Goal: Information Seeking & Learning: Learn about a topic

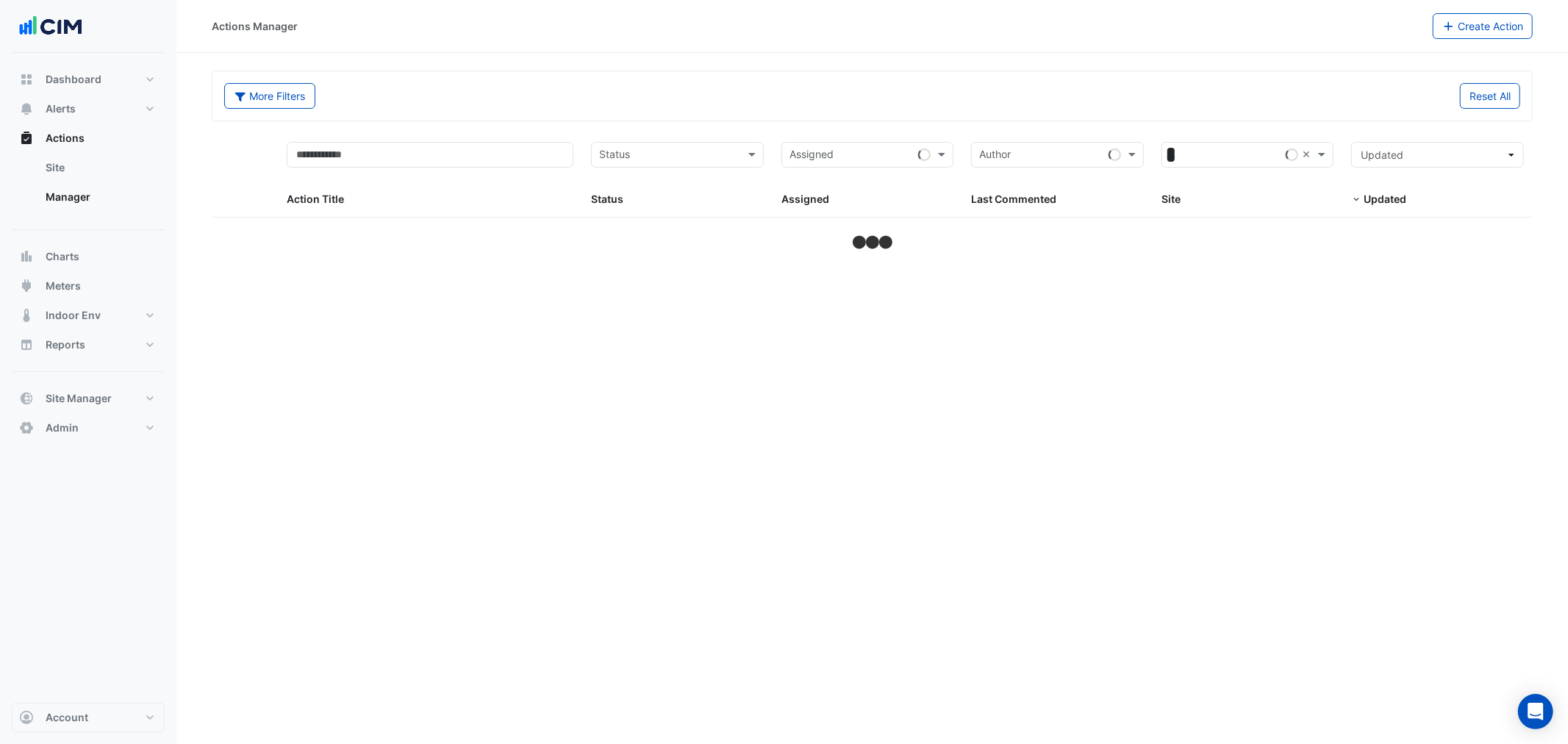
select select "***"
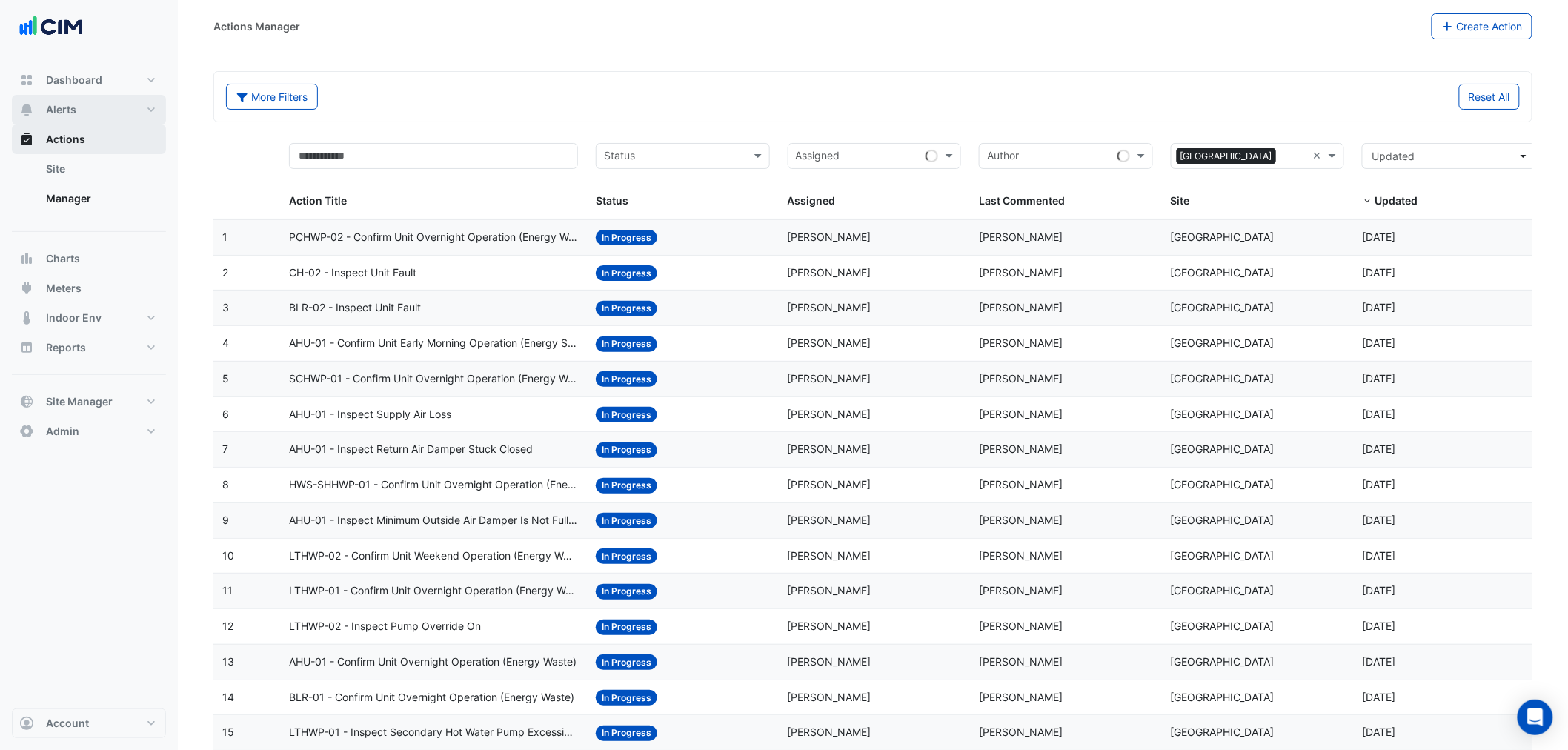
drag, startPoint x: 66, startPoint y: 106, endPoint x: 109, endPoint y: 125, distance: 47.0
click at [66, 106] on span "Alerts" at bounding box center [60, 109] width 30 height 15
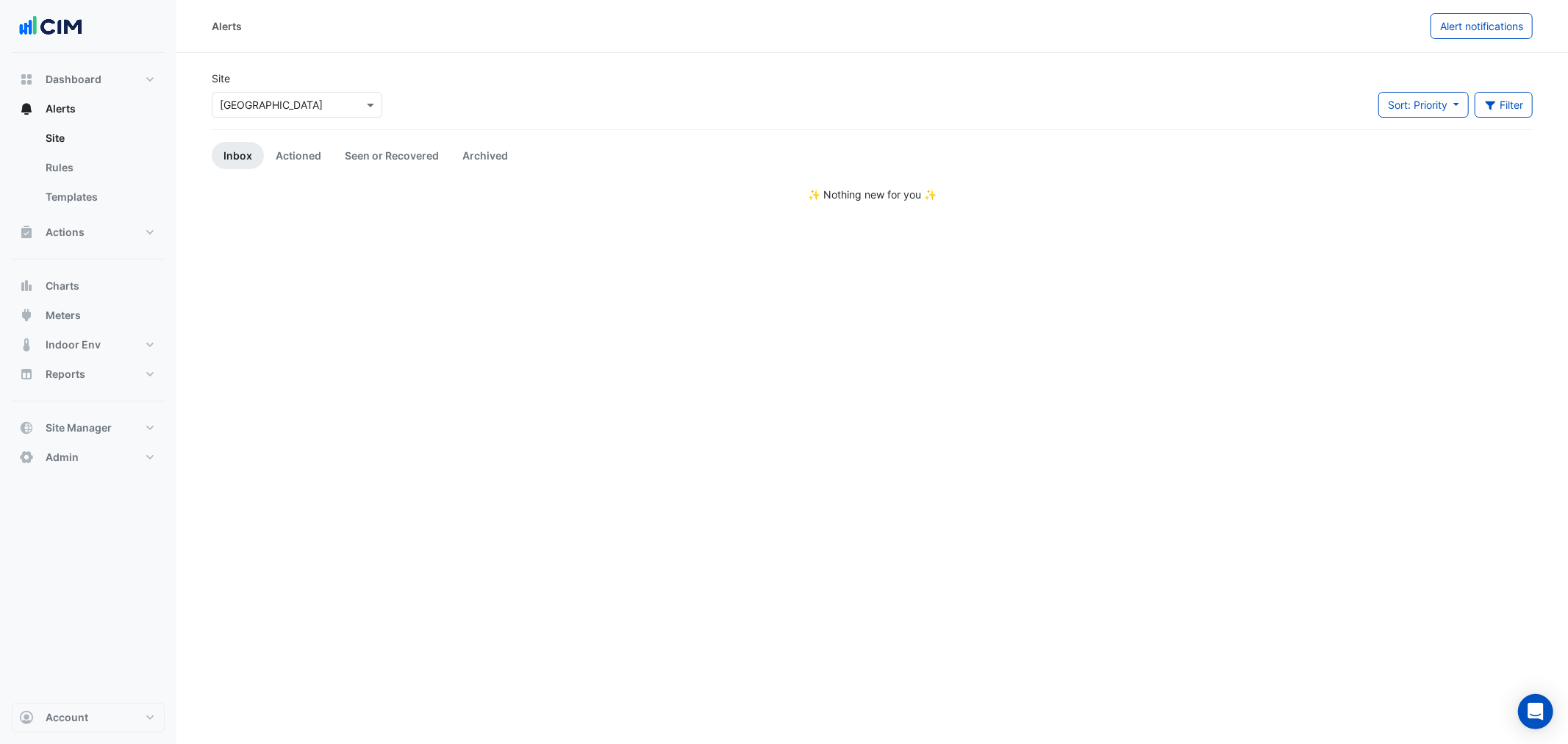
click at [261, 106] on input "text" at bounding box center [282, 105] width 125 height 15
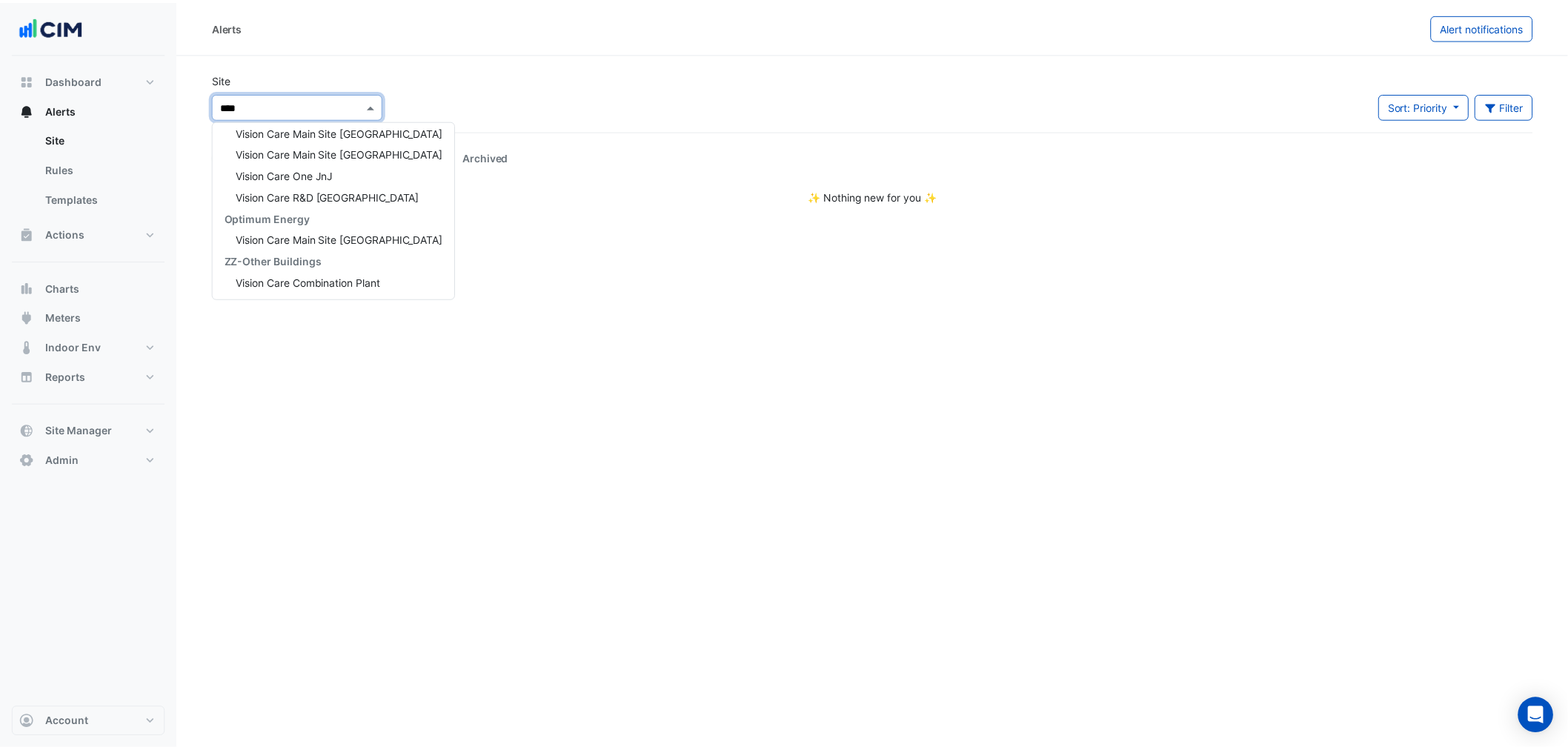
scroll to position [284, 0]
type input "******"
click at [290, 153] on span "Vision Care Main Site Limerick" at bounding box center [341, 154] width 209 height 13
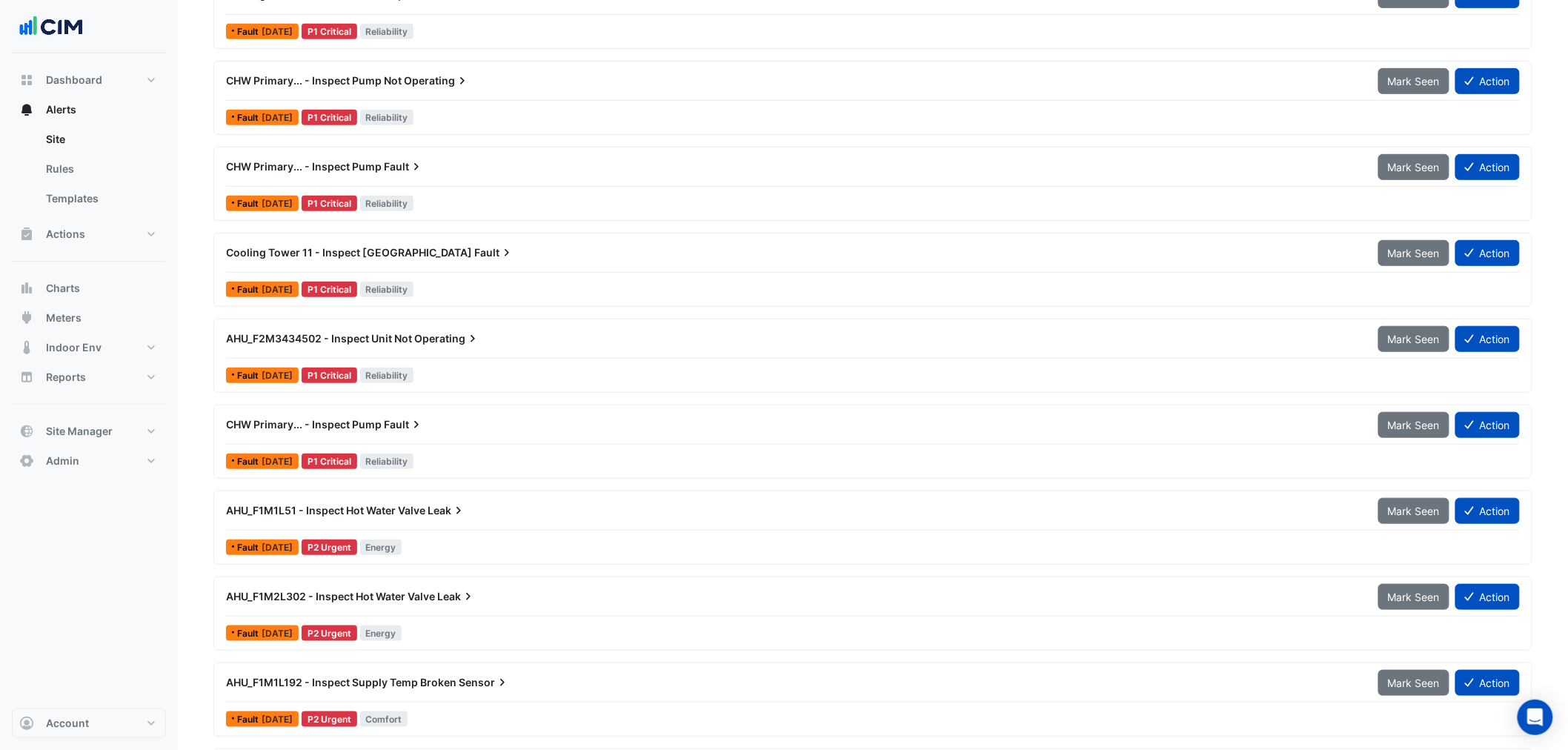
scroll to position [329, 0]
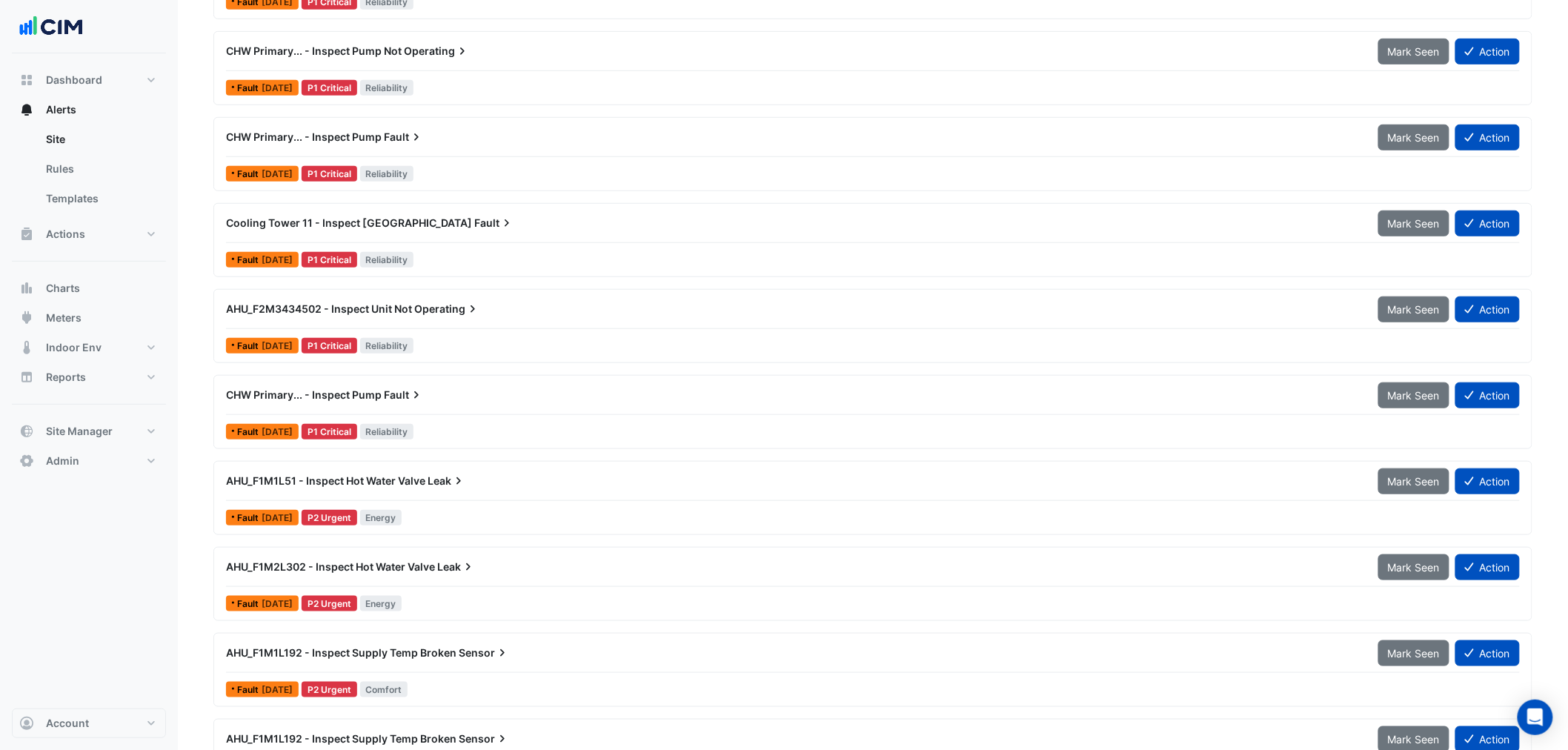
click at [397, 479] on span "AHU_F1M1L51 - Inspect Hot Water Valve" at bounding box center [325, 481] width 199 height 13
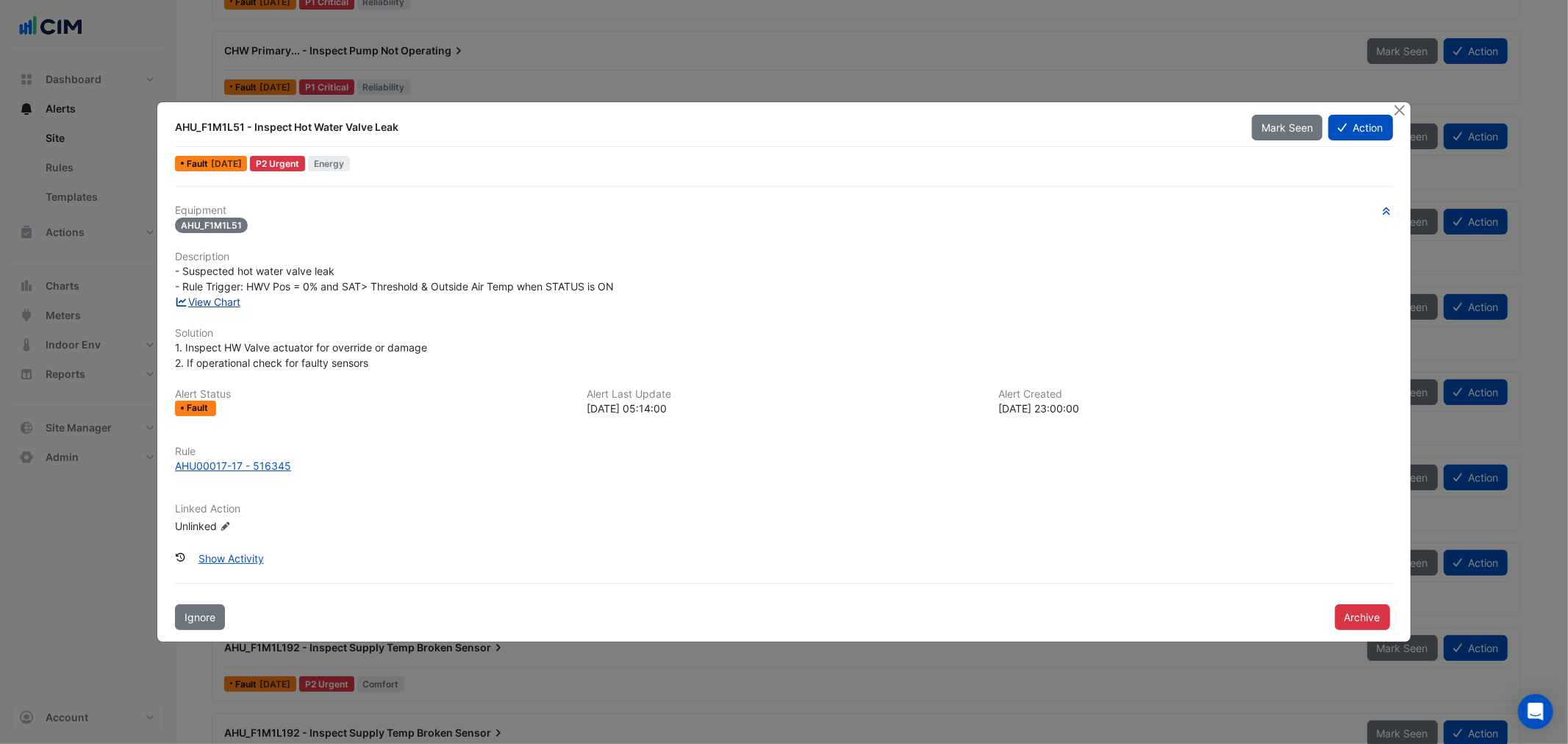
click at [221, 297] on link "View Chart" at bounding box center [208, 302] width 65 height 13
click at [1406, 107] on div at bounding box center [1401, 110] width 18 height 17
click at [1399, 107] on button "Close" at bounding box center [1399, 109] width 15 height 15
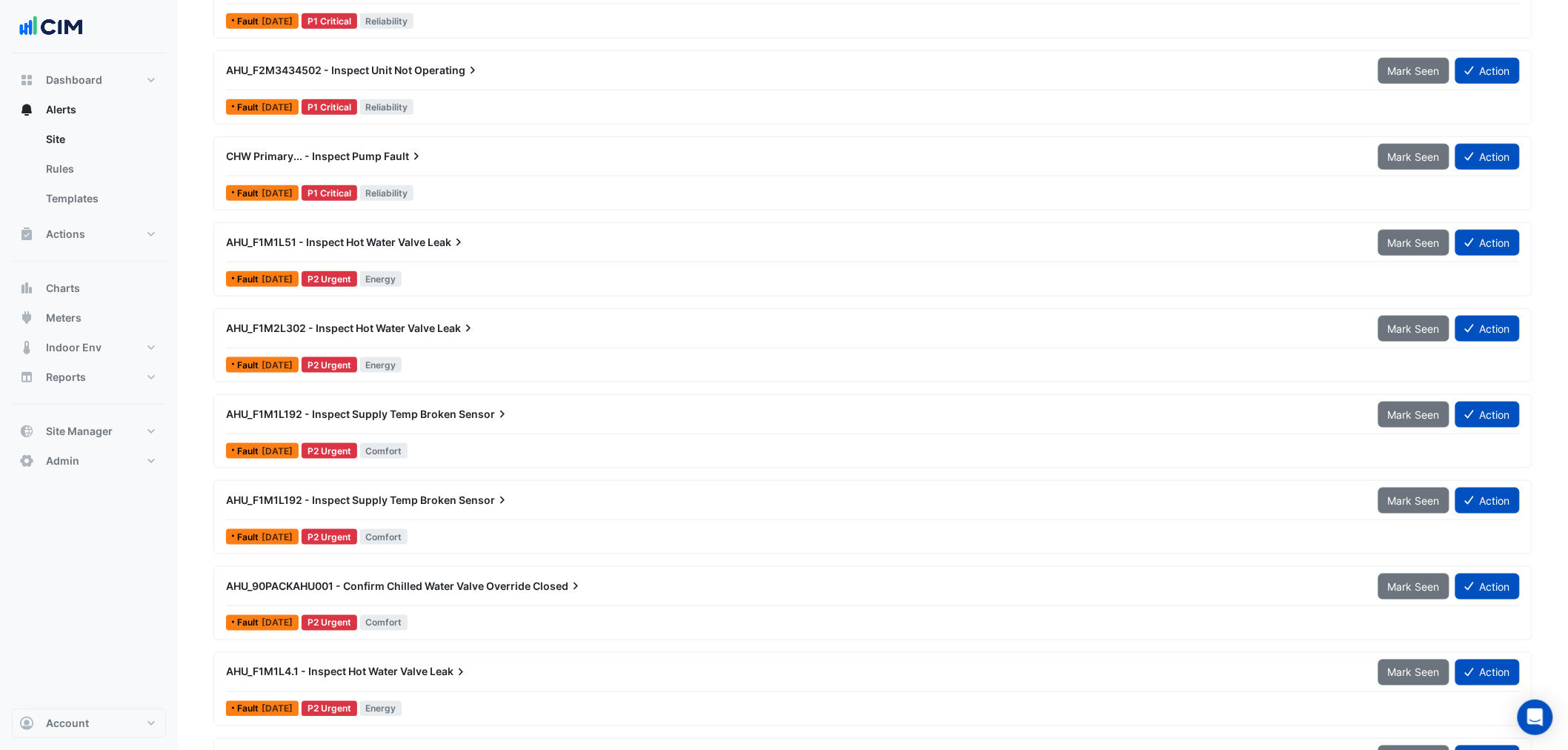
scroll to position [575, 0]
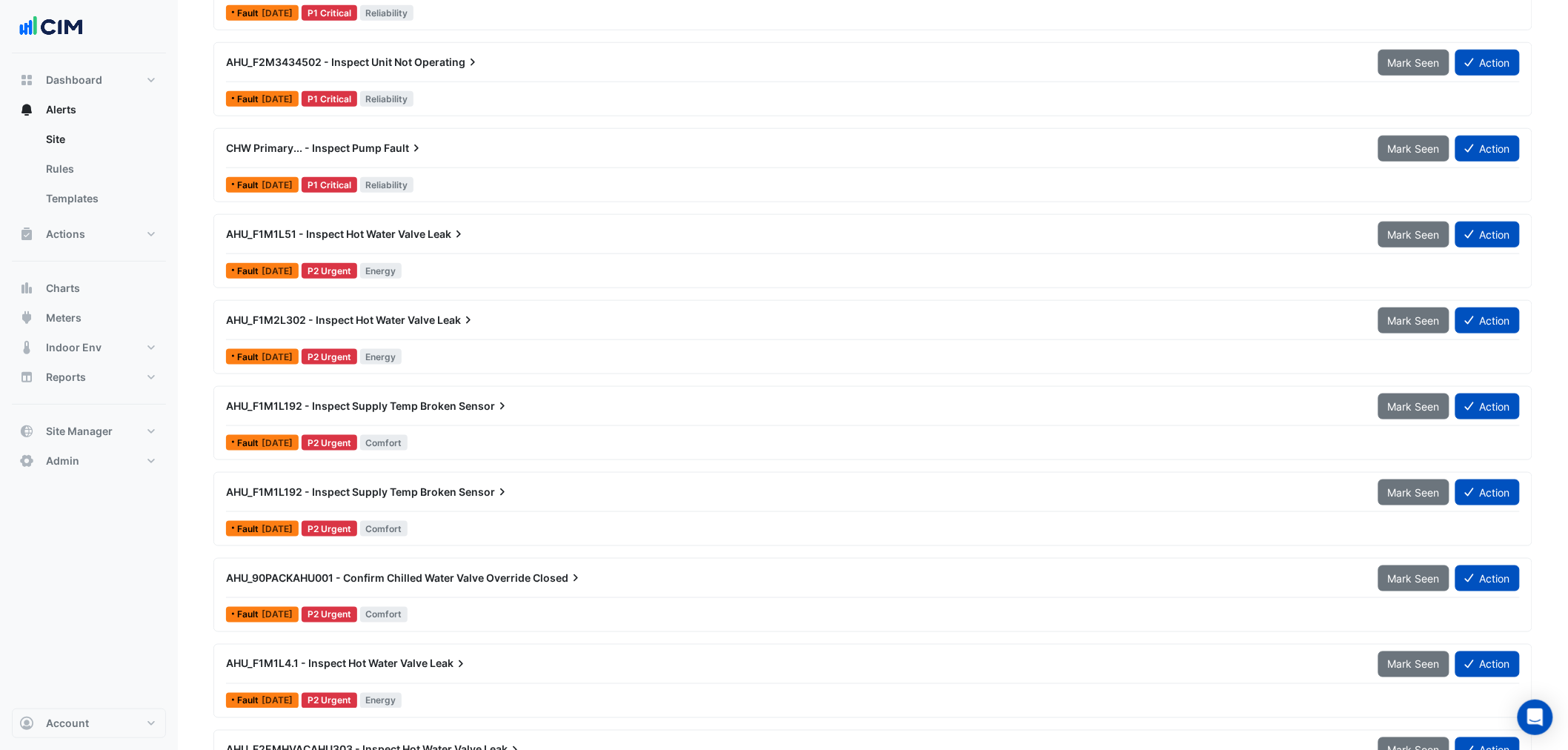
click at [461, 573] on span "AHU_90PACKAHU001 - Confirm Chilled Water Valve Override" at bounding box center [378, 577] width 304 height 13
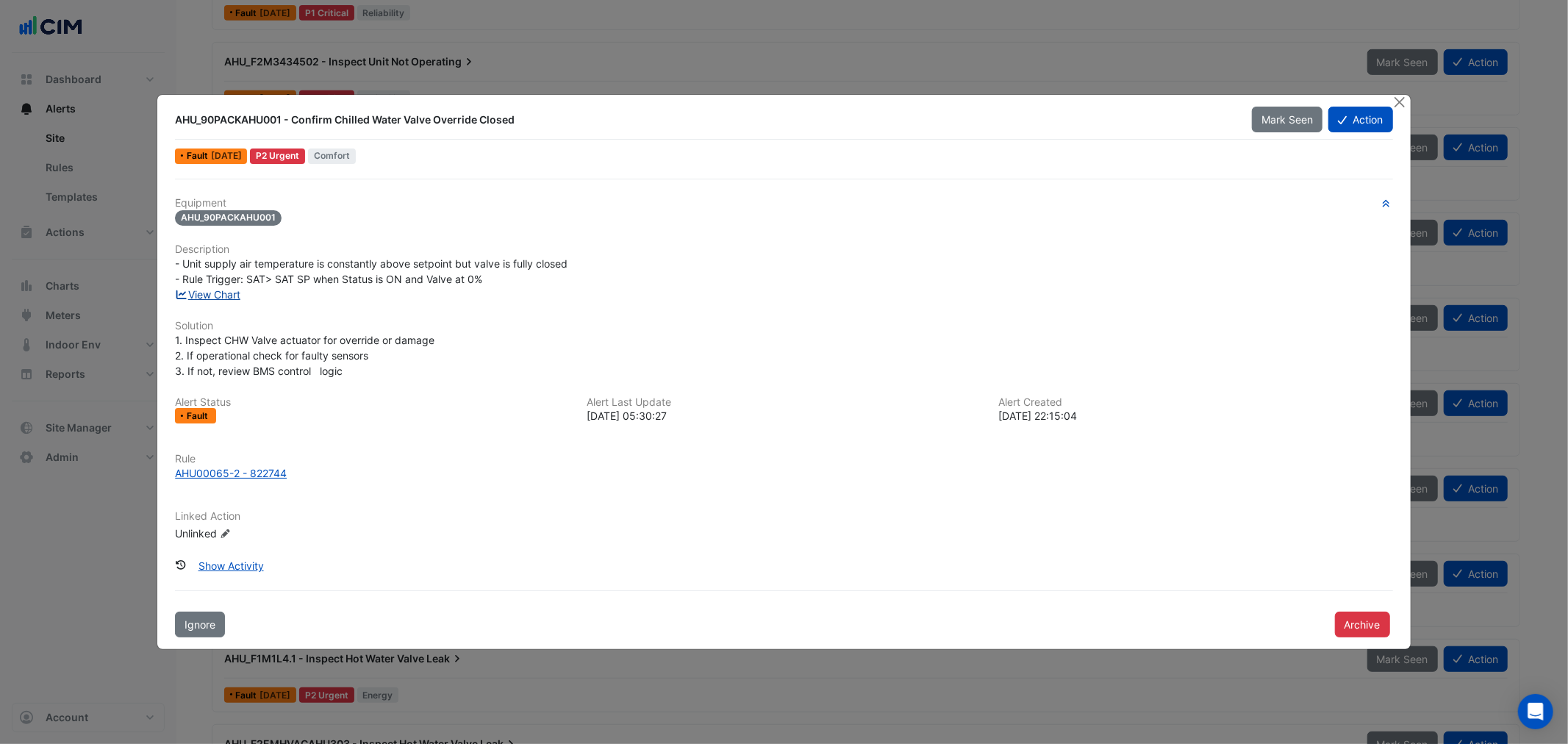
click at [201, 296] on link "View Chart" at bounding box center [208, 294] width 65 height 13
click at [1395, 104] on button "Close" at bounding box center [1399, 102] width 15 height 15
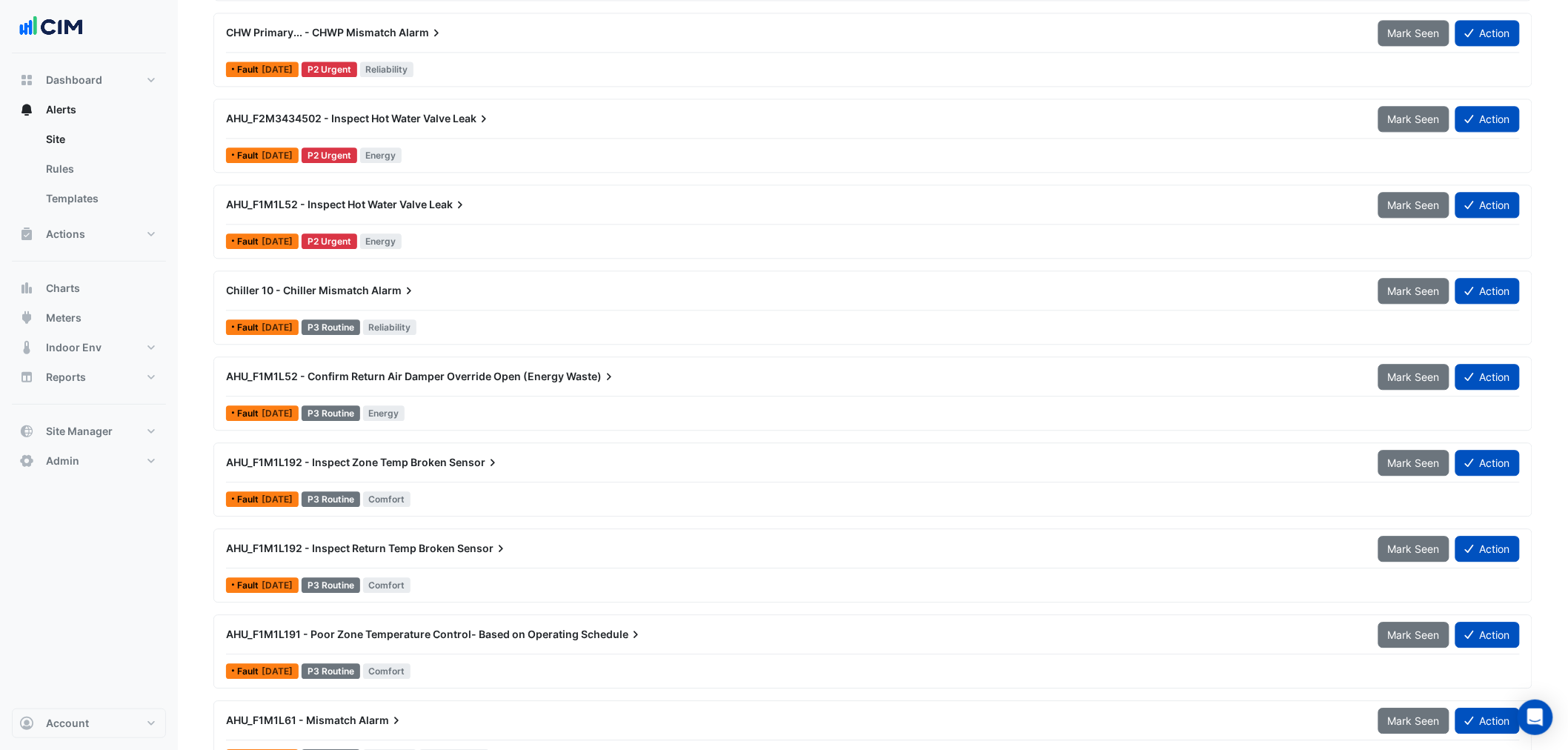
scroll to position [1564, 0]
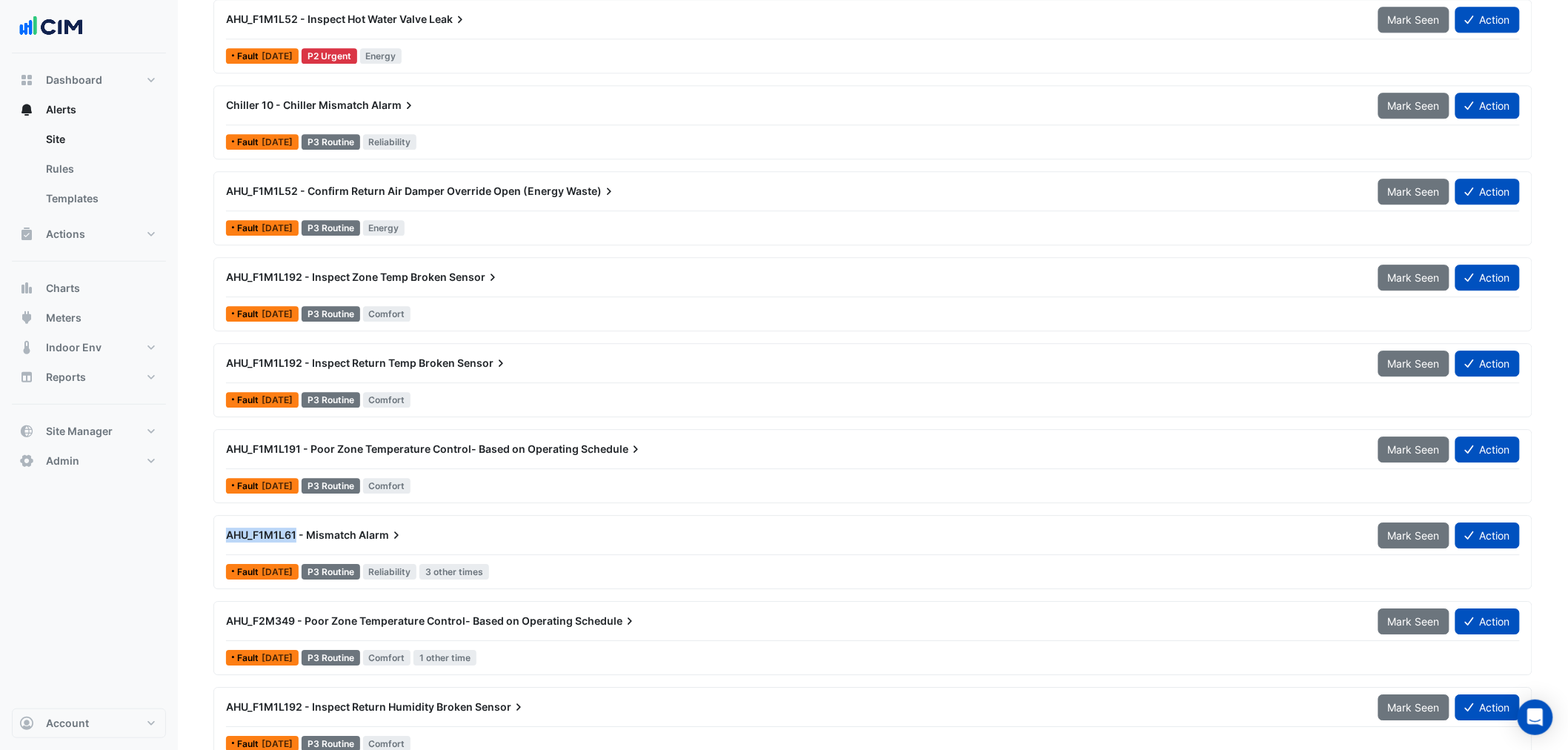
drag, startPoint x: 296, startPoint y: 539, endPoint x: 225, endPoint y: 542, distance: 71.1
click at [226, 542] on div "AHU_F1M1L61 - Mismatch Alarm" at bounding box center [793, 534] width 1135 height 15
copy span "AHU_F1M1L61"
click at [454, 451] on span "AHU_F1M1L191 - Poor Zone Temperature Control- Based on Operating" at bounding box center [402, 449] width 352 height 13
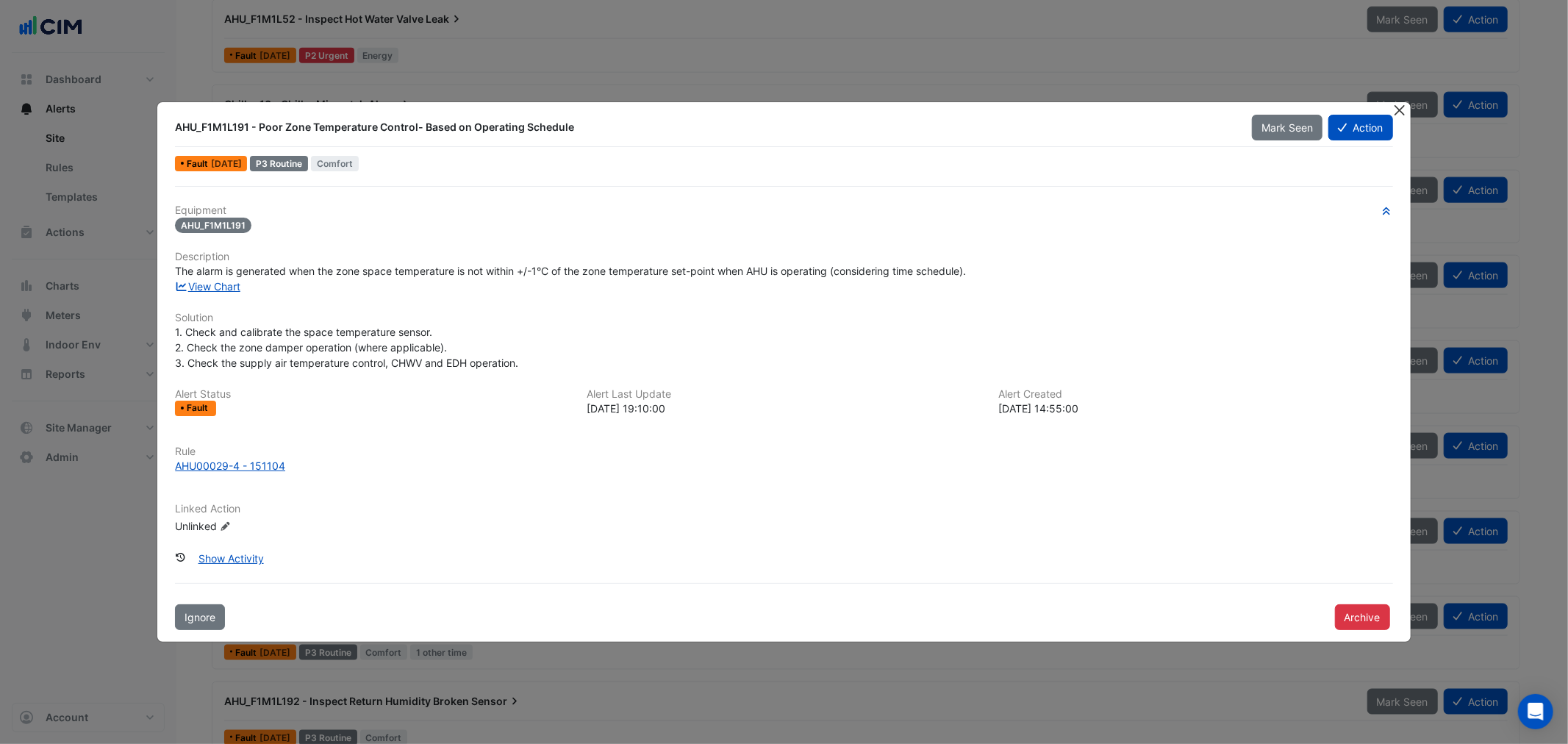
click at [1402, 112] on button "Close" at bounding box center [1399, 109] width 15 height 15
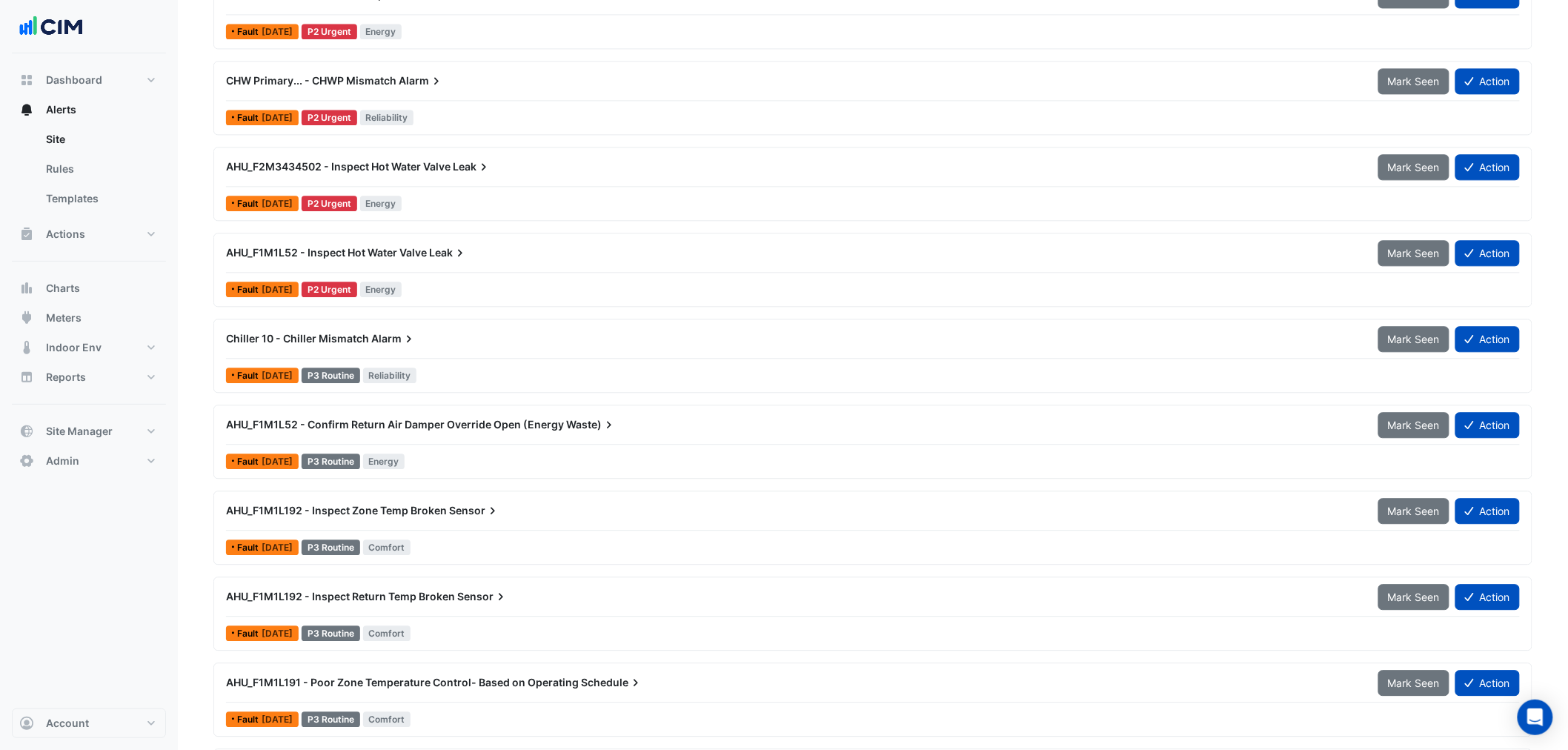
scroll to position [1316, 0]
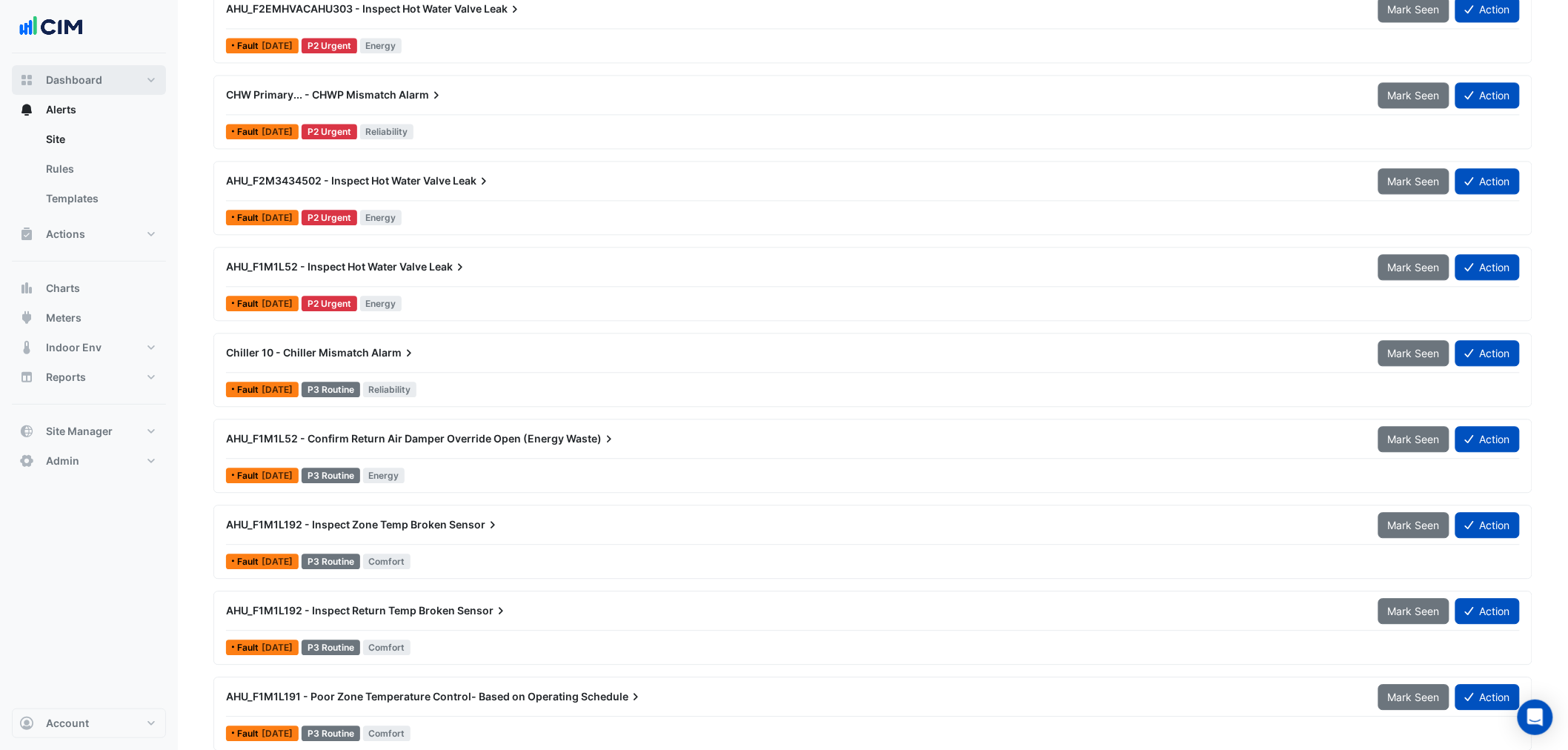
click at [66, 80] on span "Dashboard" at bounding box center [74, 80] width 56 height 15
select select "***"
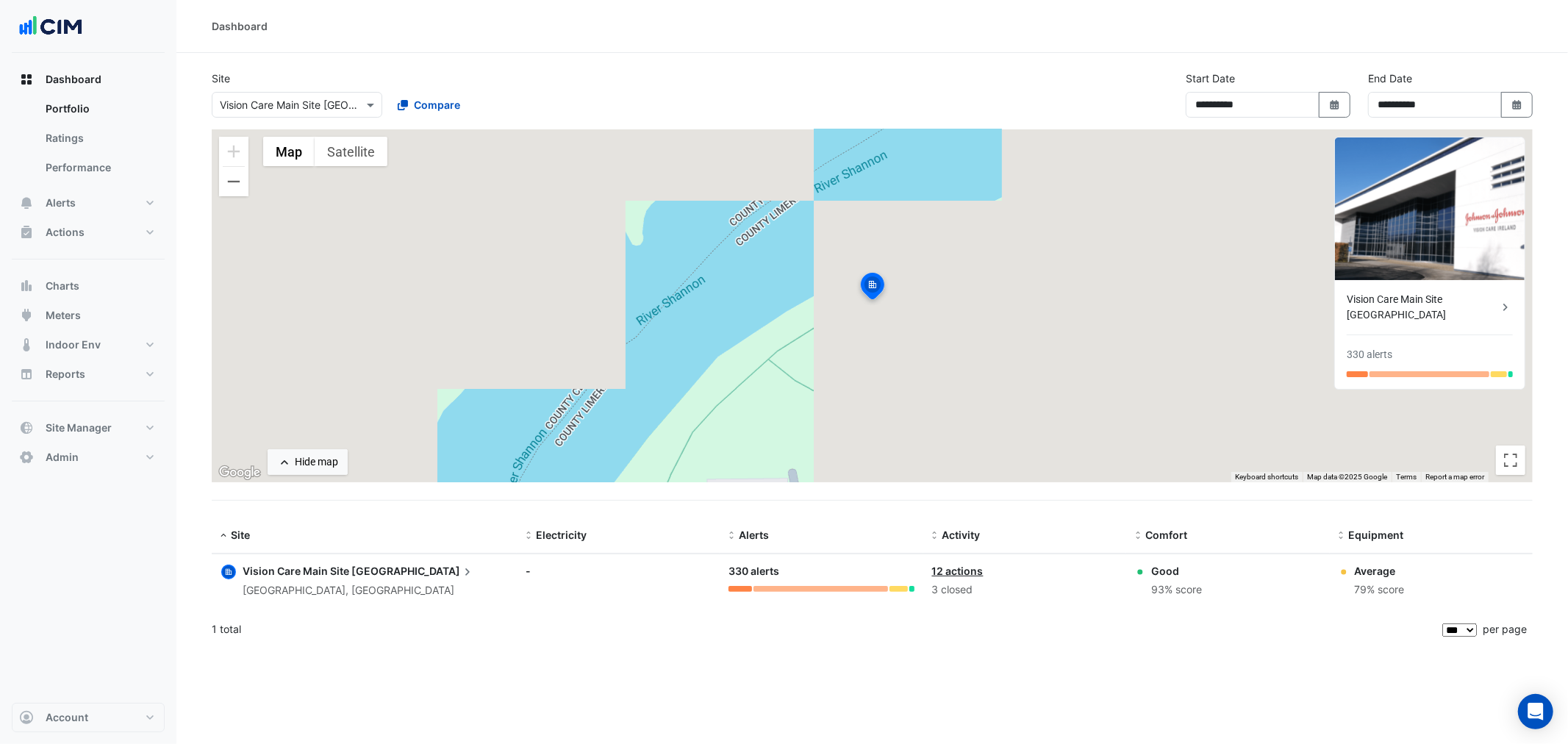
click at [1446, 292] on div "Vision Care Main Site Limerick" at bounding box center [1423, 307] width 152 height 31
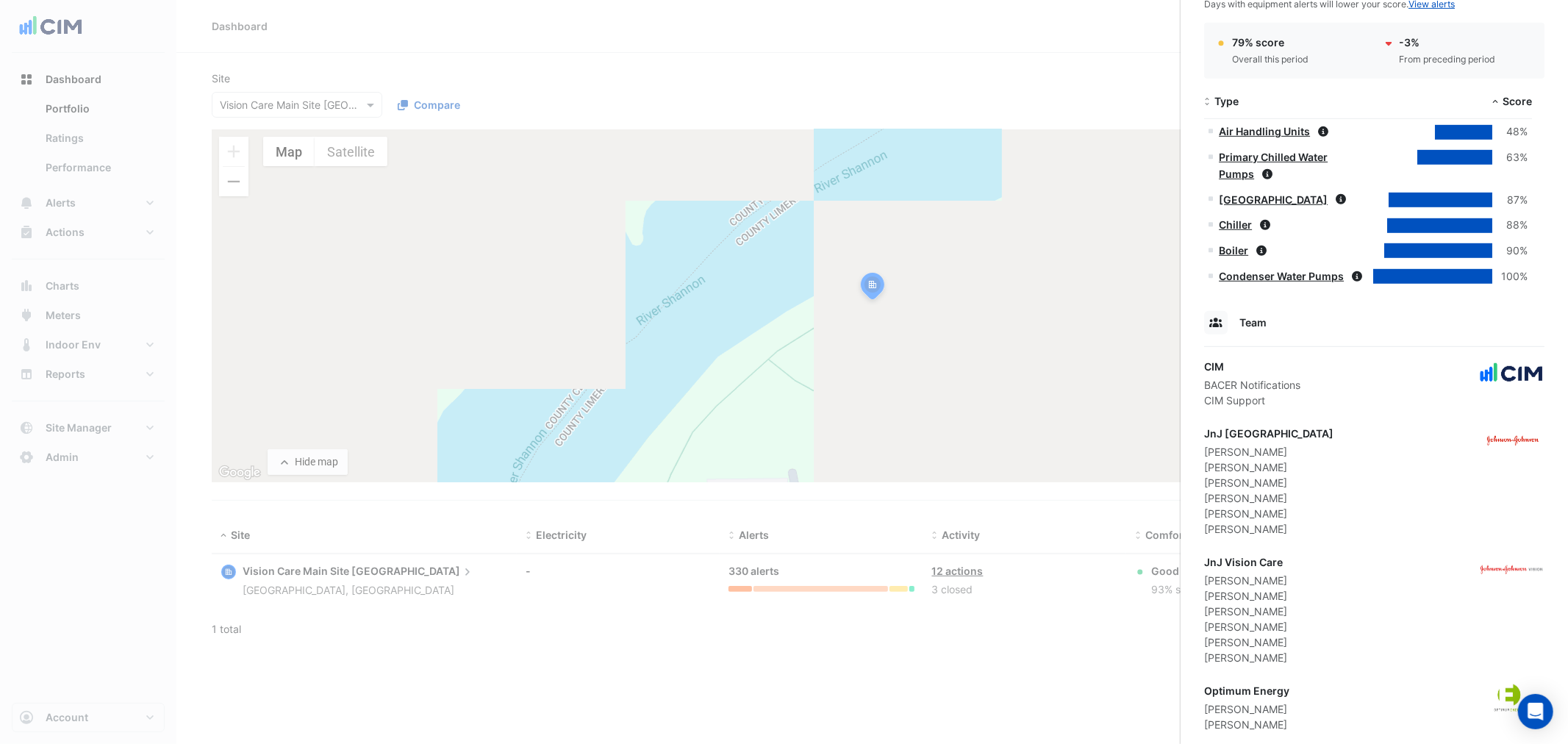
scroll to position [684, 0]
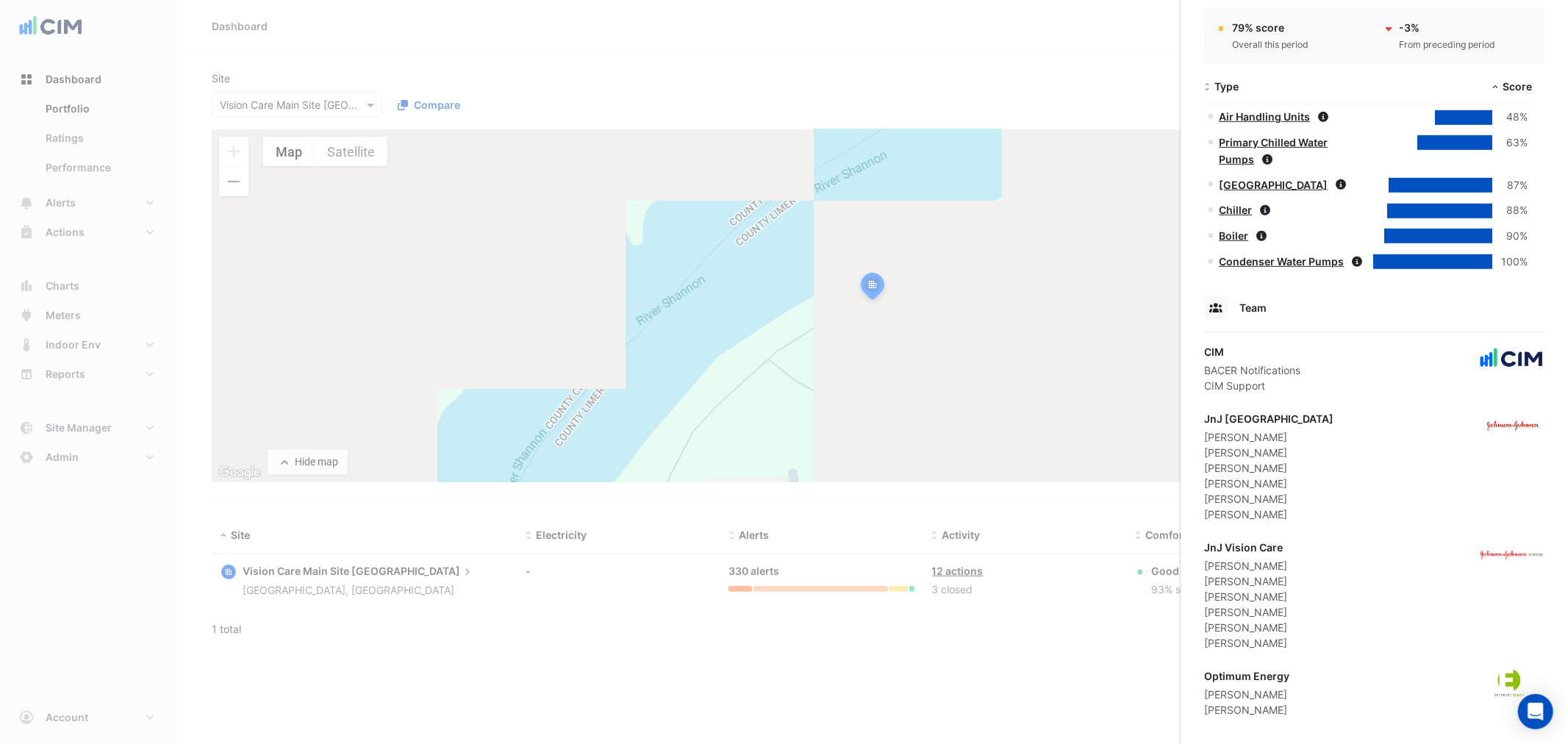
drag, startPoint x: 55, startPoint y: 721, endPoint x: 48, endPoint y: 719, distance: 7.3
click at [47, 721] on ngb-offcanvas-backdrop at bounding box center [784, 372] width 1568 height 744
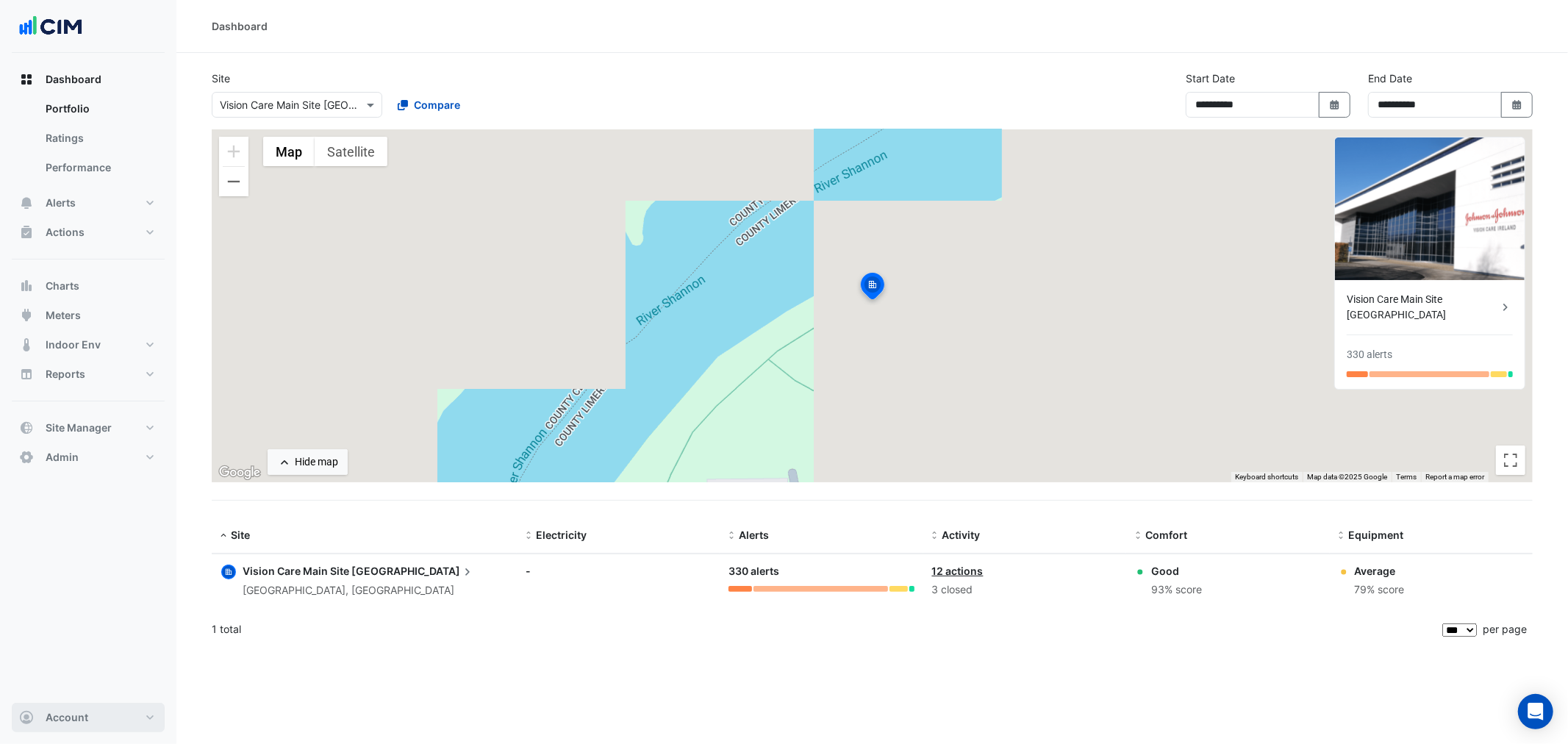
click at [57, 715] on span "Account" at bounding box center [66, 717] width 42 height 14
click at [59, 671] on link "Sign Out" at bounding box center [88, 679] width 140 height 30
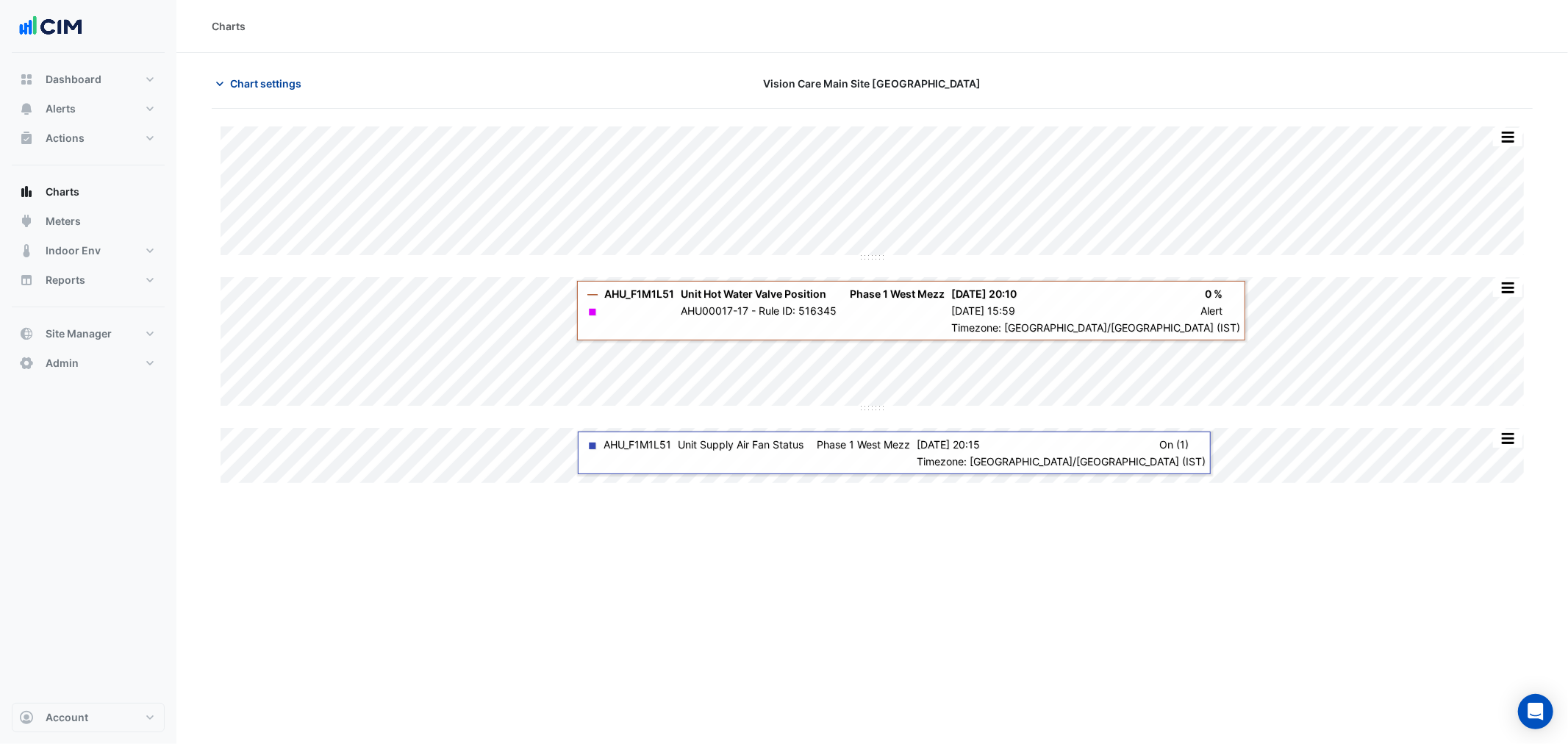
click at [267, 76] on span "Chart settings" at bounding box center [266, 83] width 71 height 15
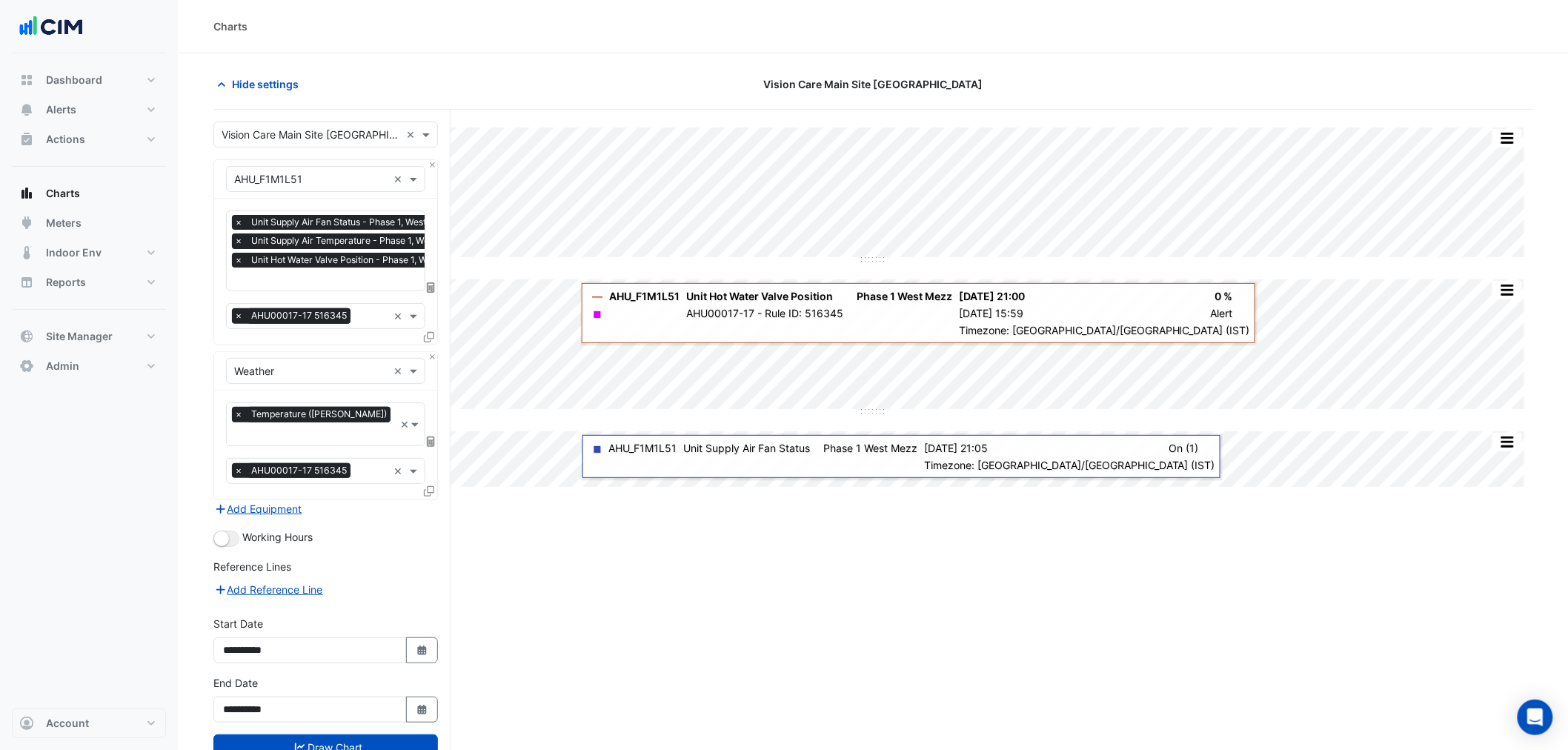
click at [300, 284] on input "text" at bounding box center [353, 279] width 239 height 15
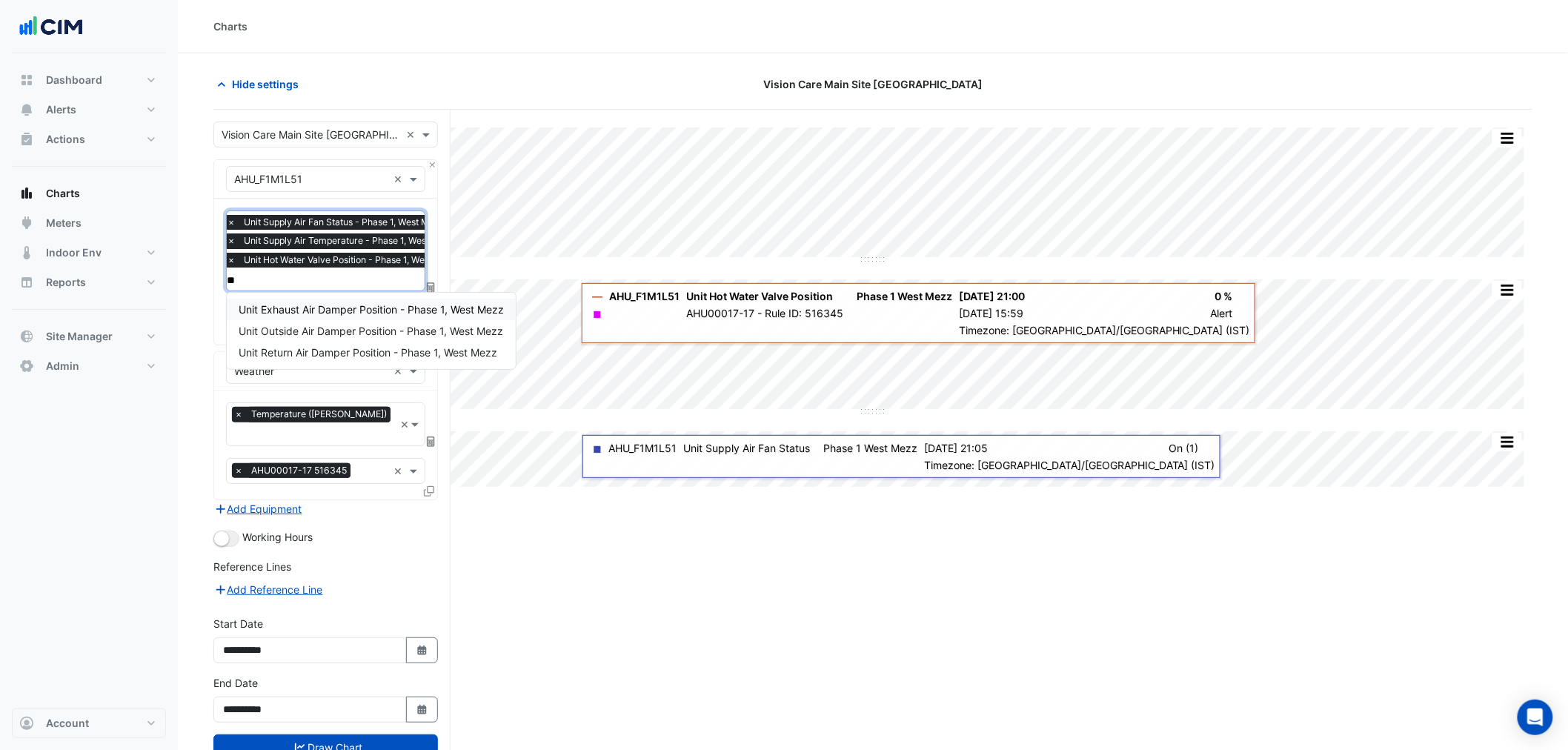
type input "***"
click at [343, 303] on span "Unit Exhaust Air Damper Position - Phase 1, West Mezz" at bounding box center [371, 309] width 265 height 13
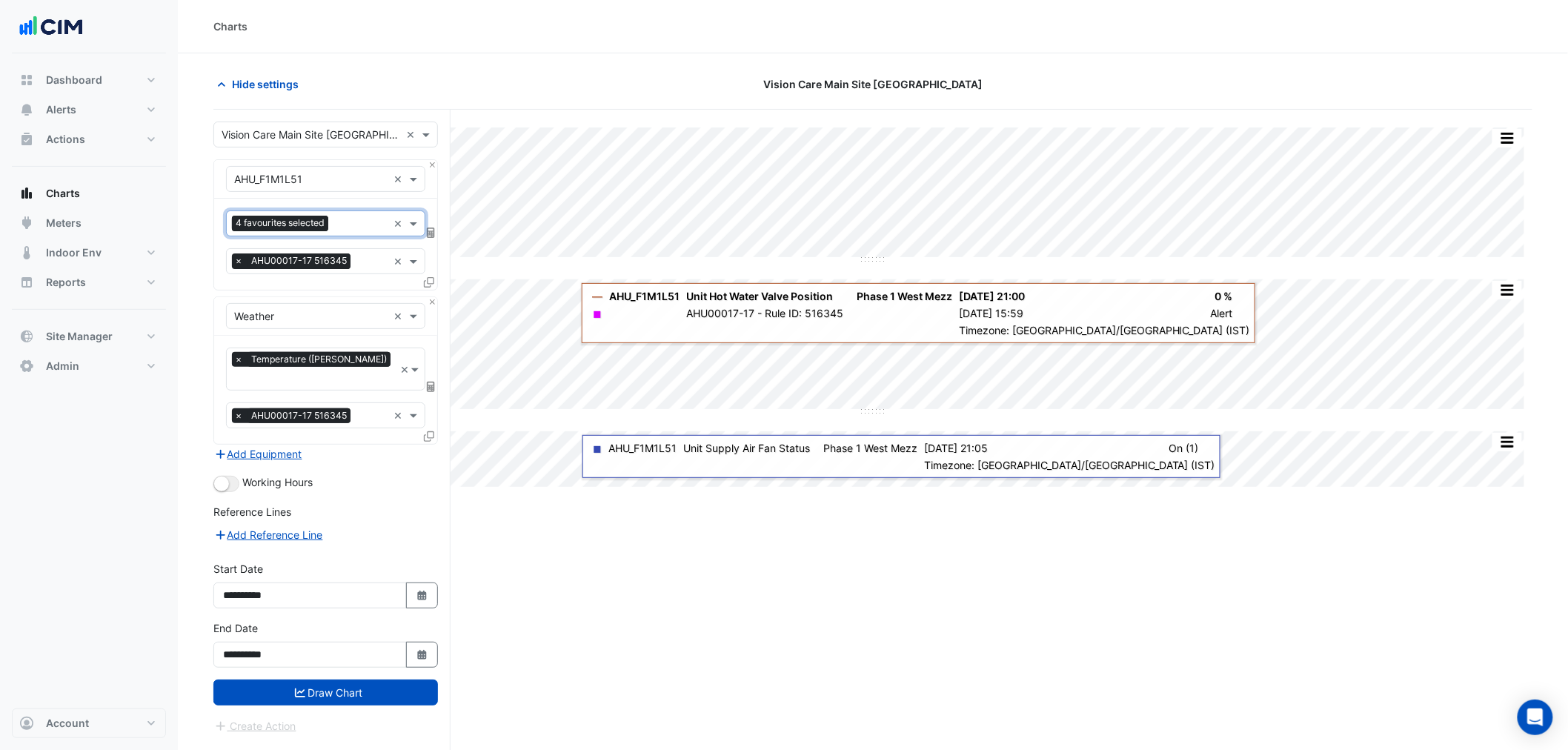
scroll to position [0, 0]
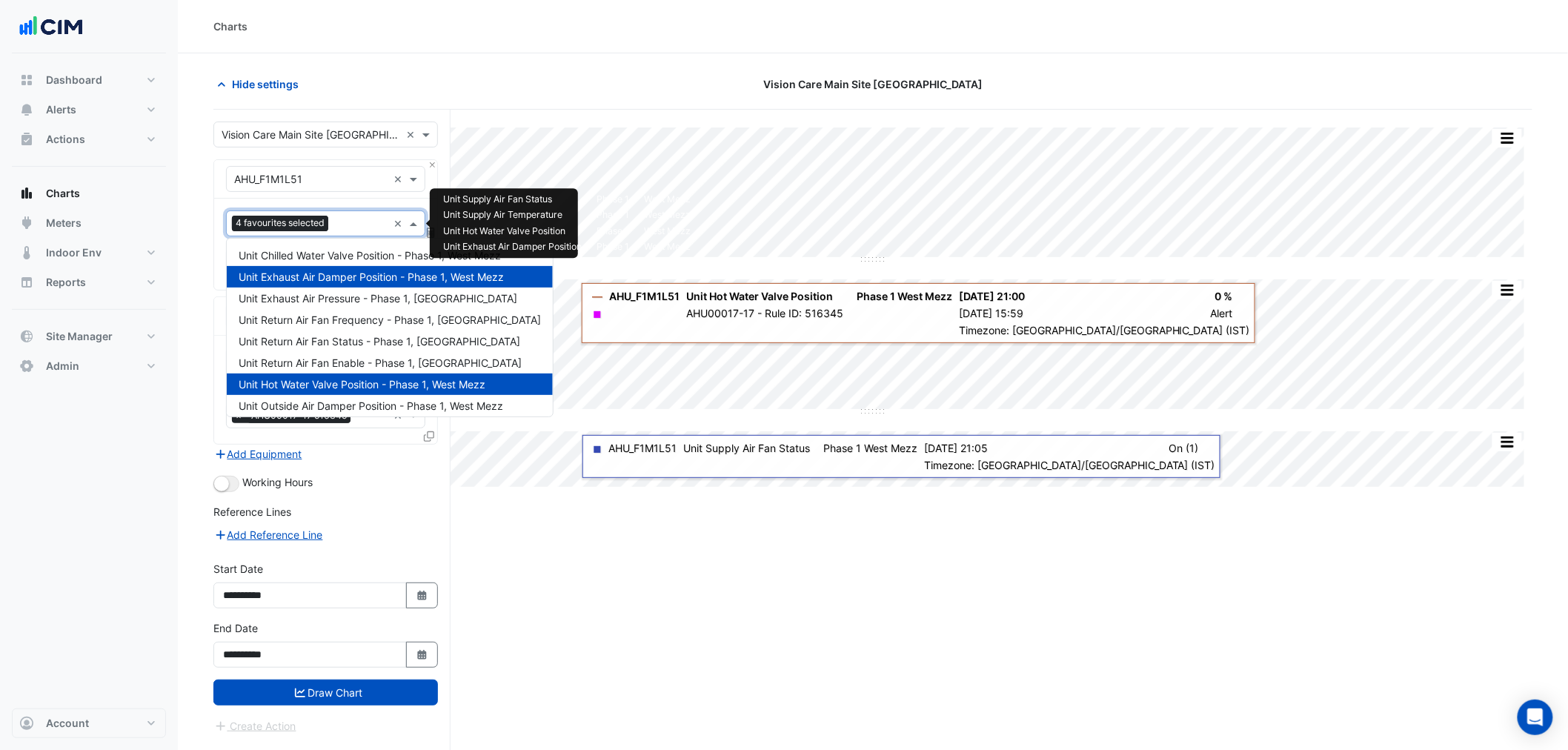
click at [358, 222] on input "text" at bounding box center [361, 224] width 54 height 15
drag, startPoint x: 312, startPoint y: 405, endPoint x: 313, endPoint y: 388, distance: 17.0
click at [312, 405] on span "Unit Outside Air Damper Position - Phase 1, West Mezz" at bounding box center [371, 406] width 265 height 13
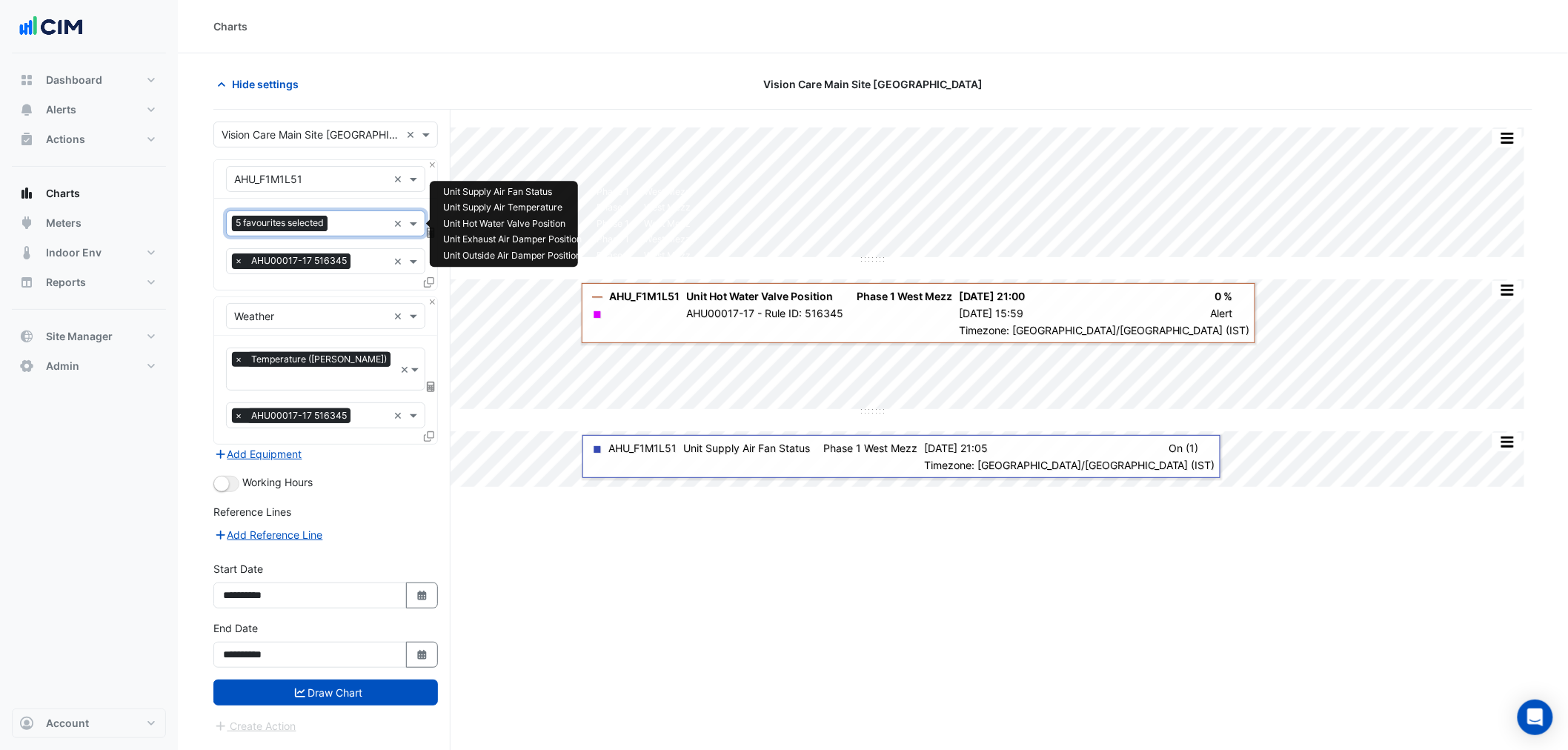
click at [346, 210] on div "5 favourites selected ×" at bounding box center [325, 223] width 199 height 25
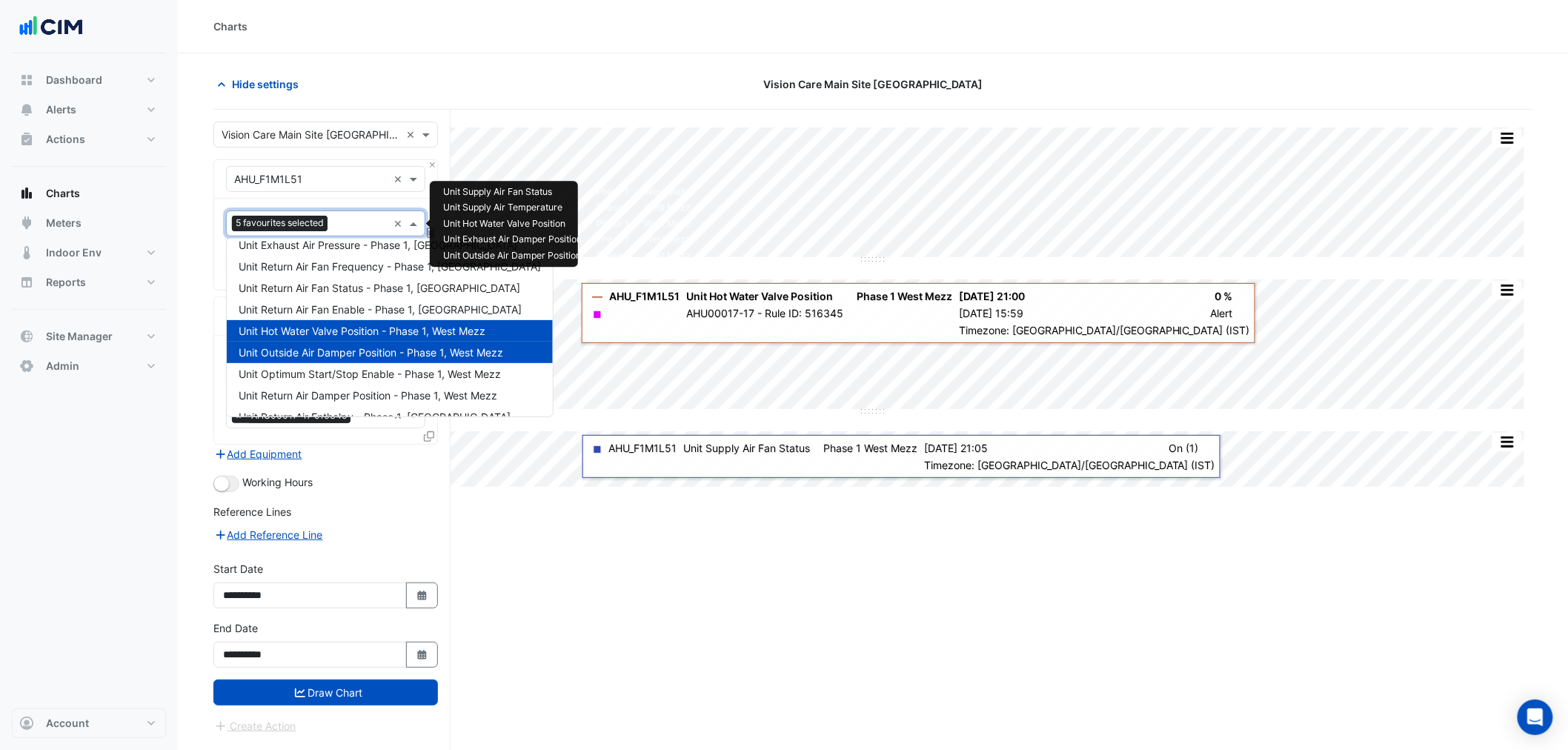
scroll to position [82, 0]
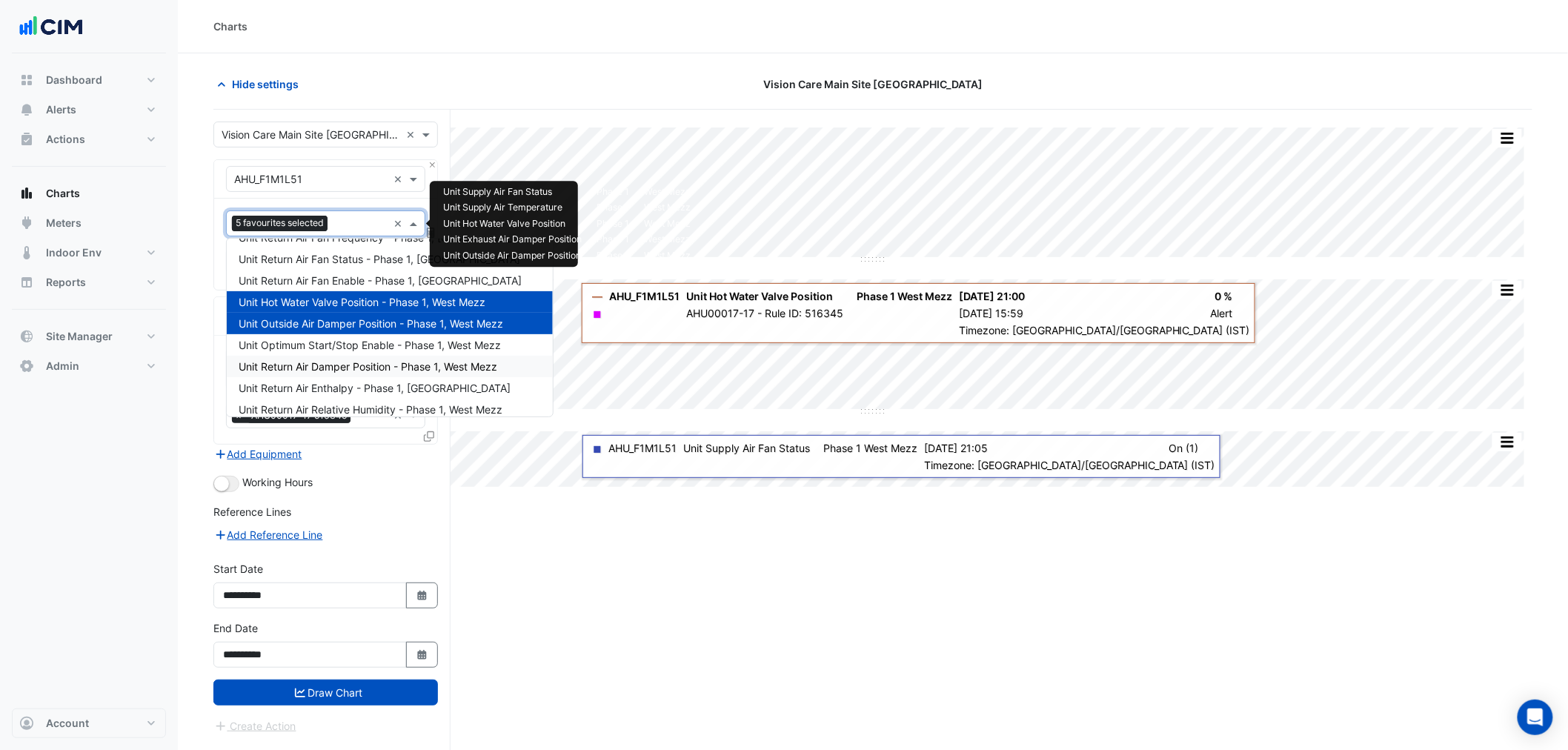
click at [328, 367] on span "Unit Return Air Damper Position - Phase 1, West Mezz" at bounding box center [368, 366] width 259 height 13
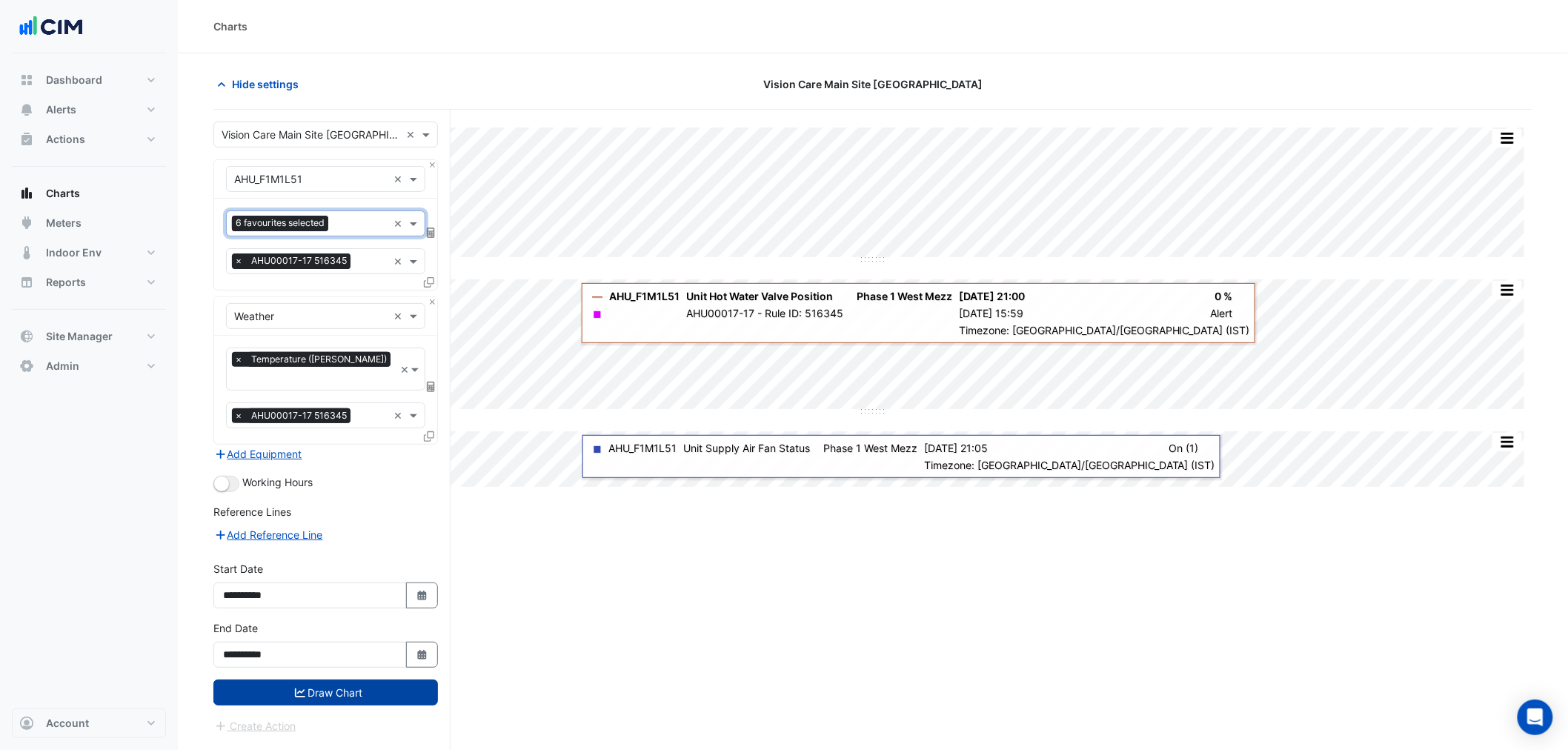
click at [348, 682] on button "Draw Chart" at bounding box center [325, 692] width 225 height 25
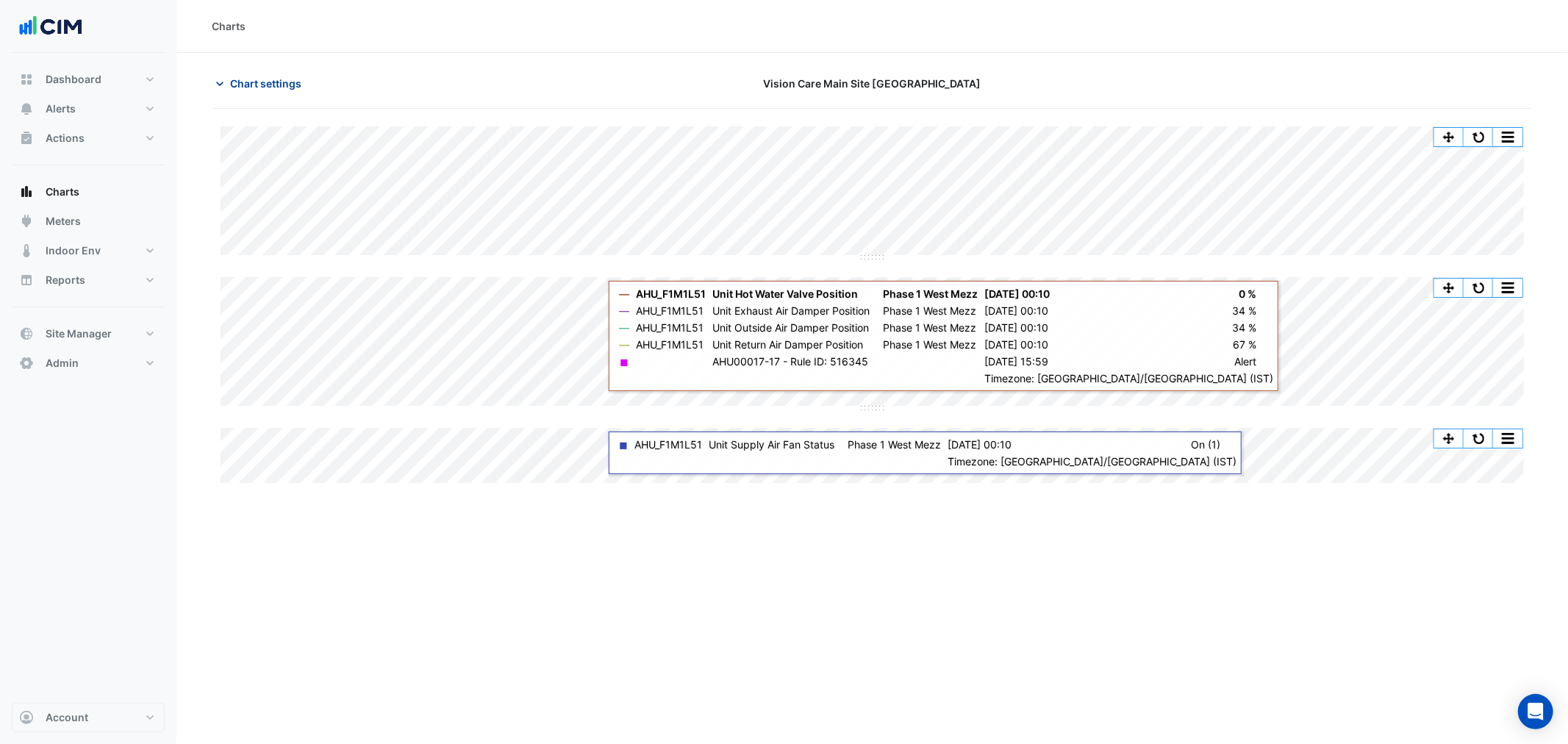
click at [254, 78] on span "Chart settings" at bounding box center [266, 83] width 71 height 15
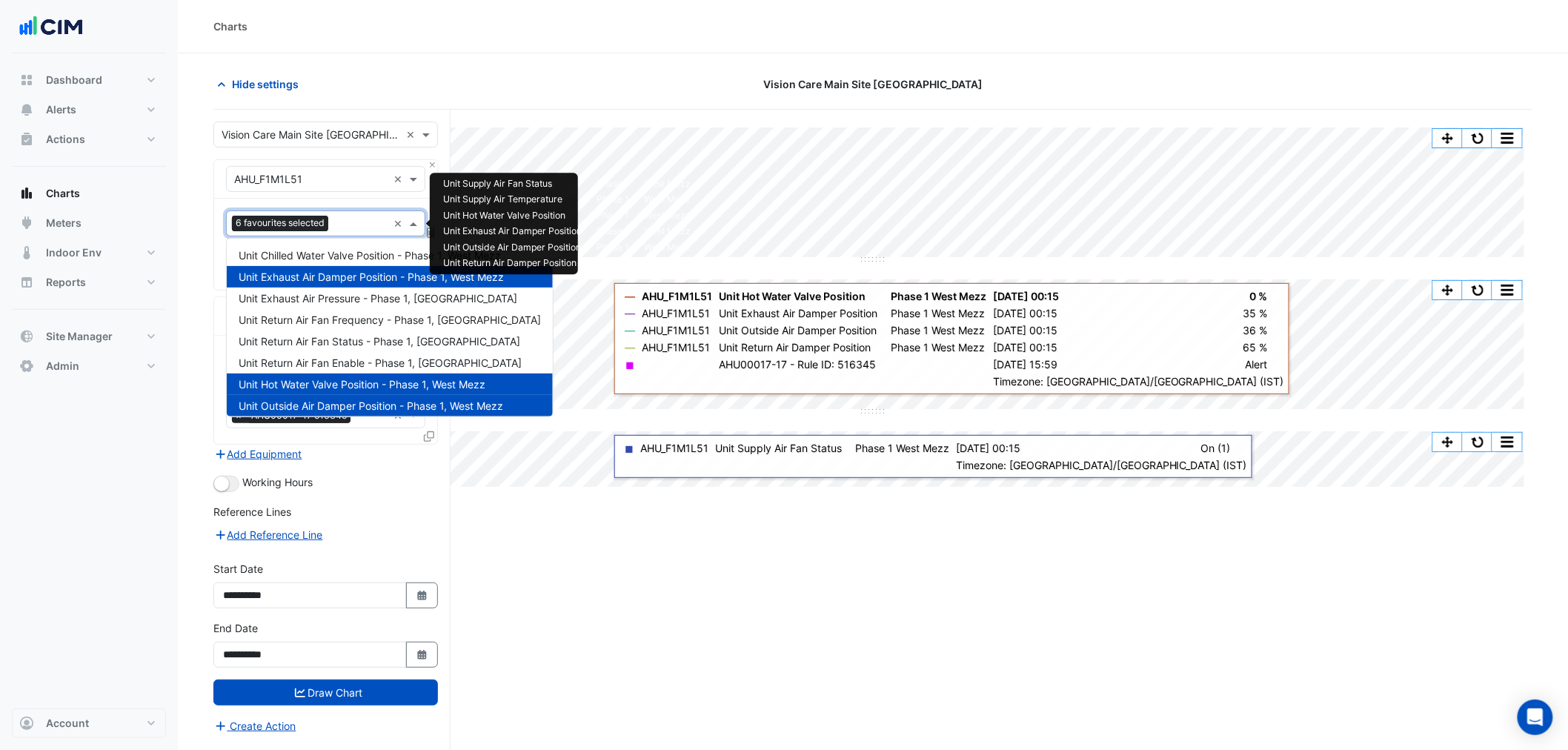
click at [360, 229] on input "text" at bounding box center [361, 224] width 54 height 15
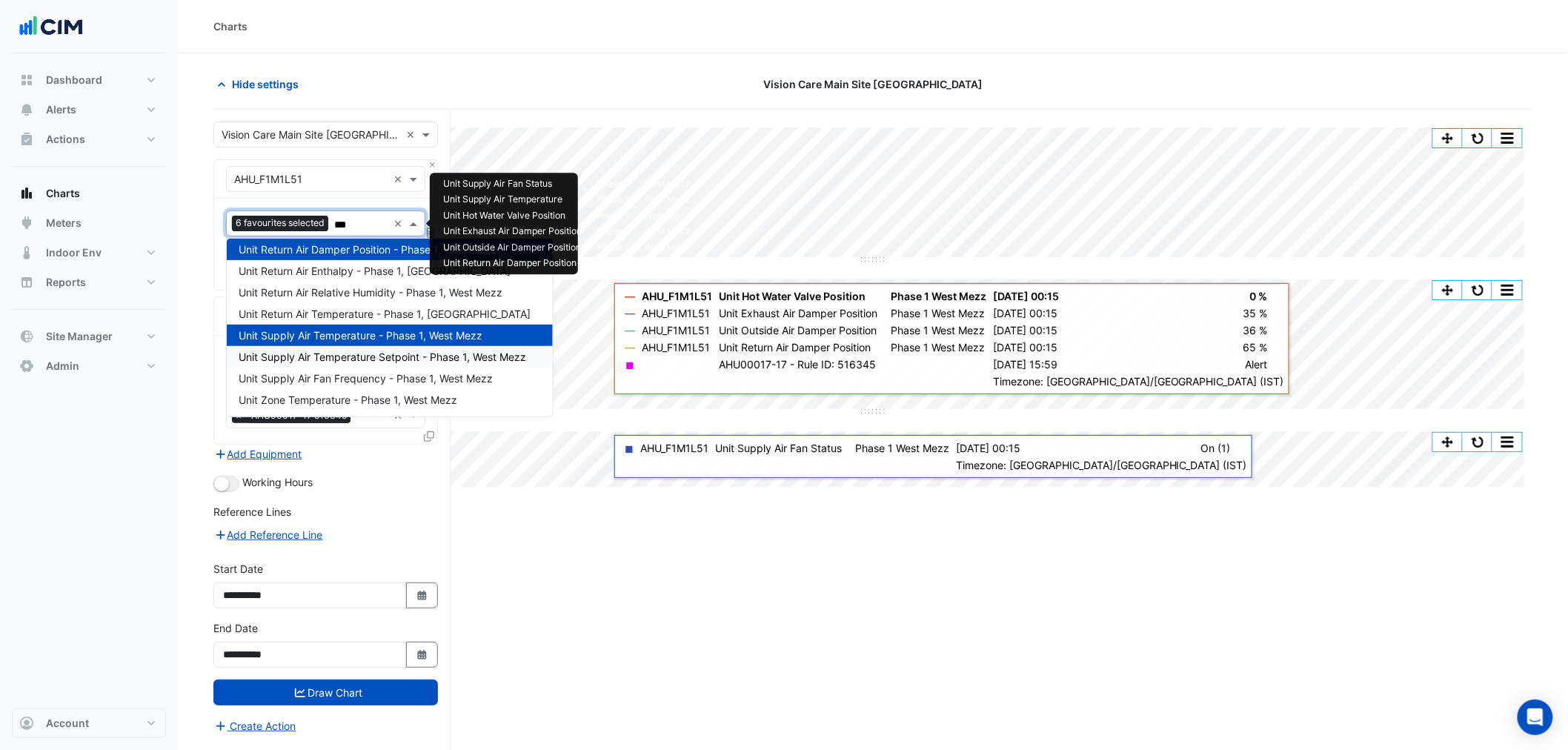
scroll to position [26, 0]
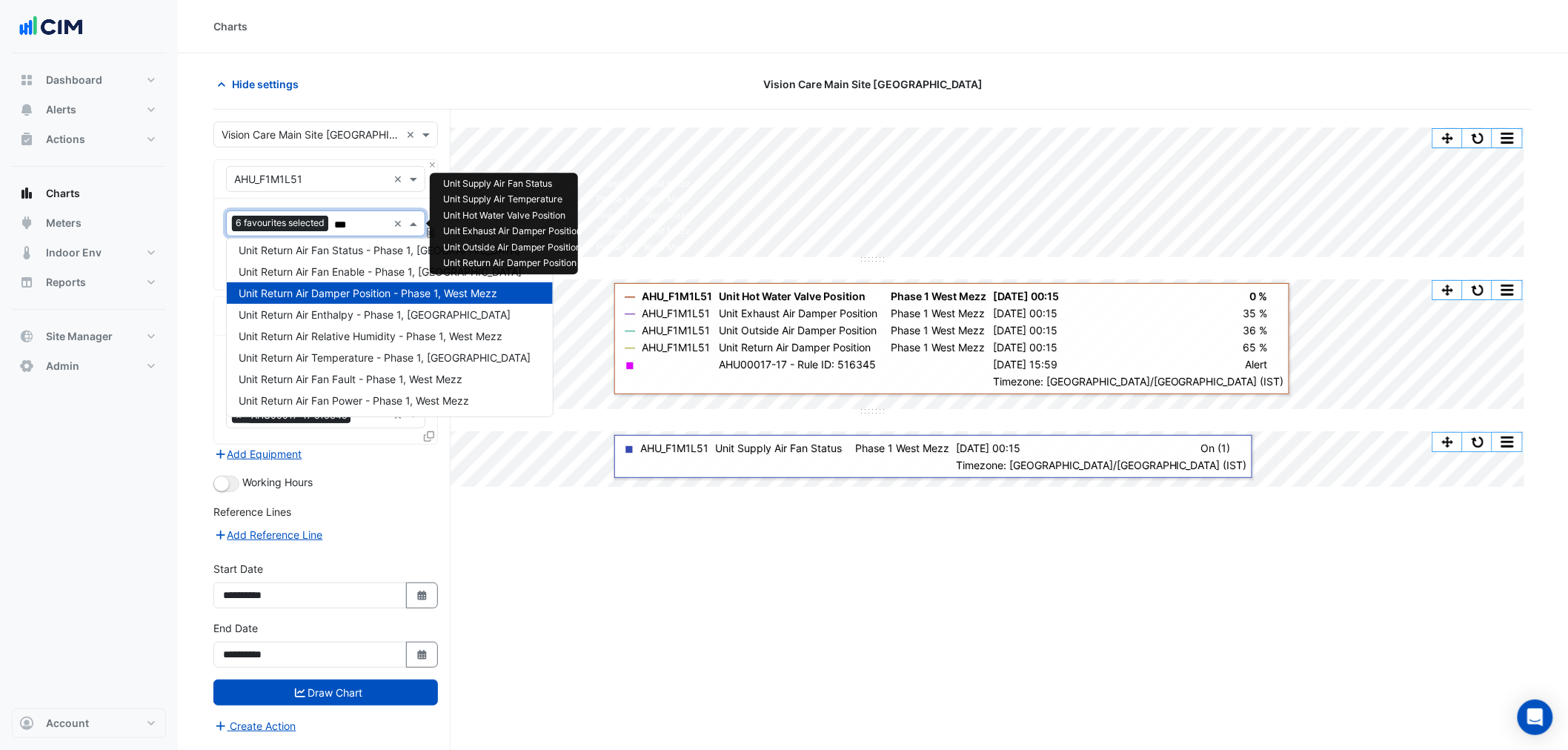
type input "****"
click at [334, 352] on span "Unit Return Air Temperature - Phase 1, West Mezz" at bounding box center [384, 358] width 292 height 13
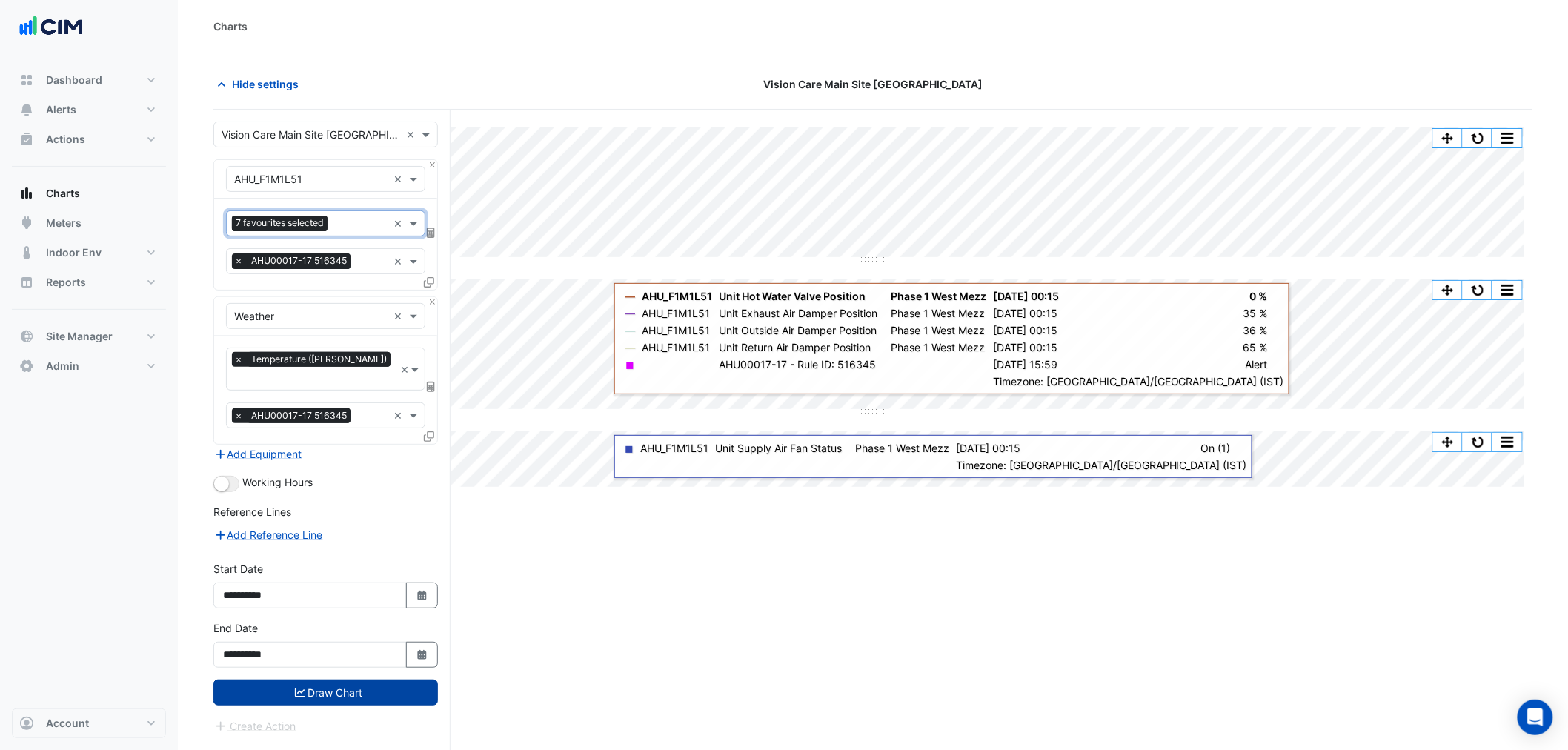
click at [324, 679] on button "Draw Chart" at bounding box center [325, 692] width 225 height 25
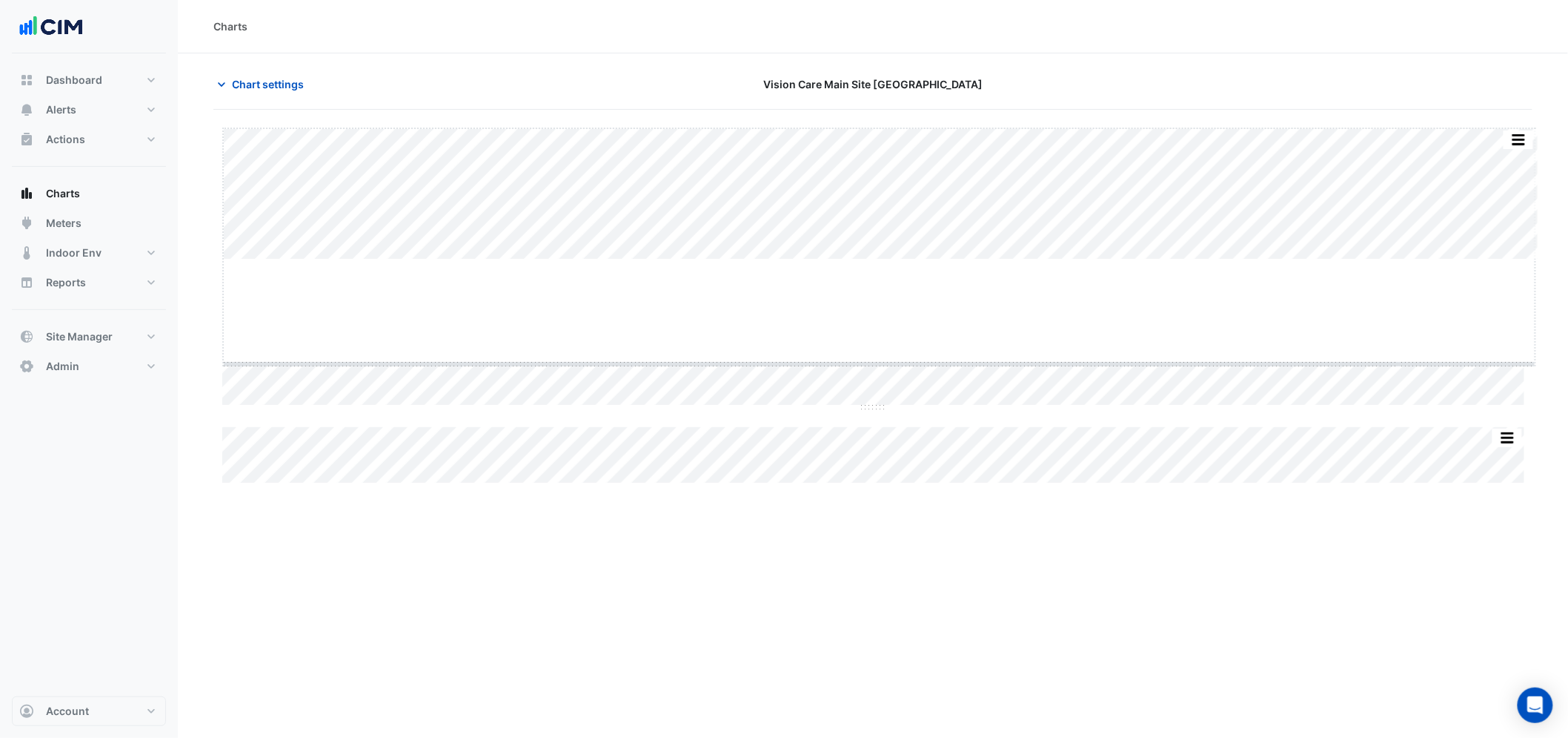
drag, startPoint x: 881, startPoint y: 257, endPoint x: 883, endPoint y: 362, distance: 105.0
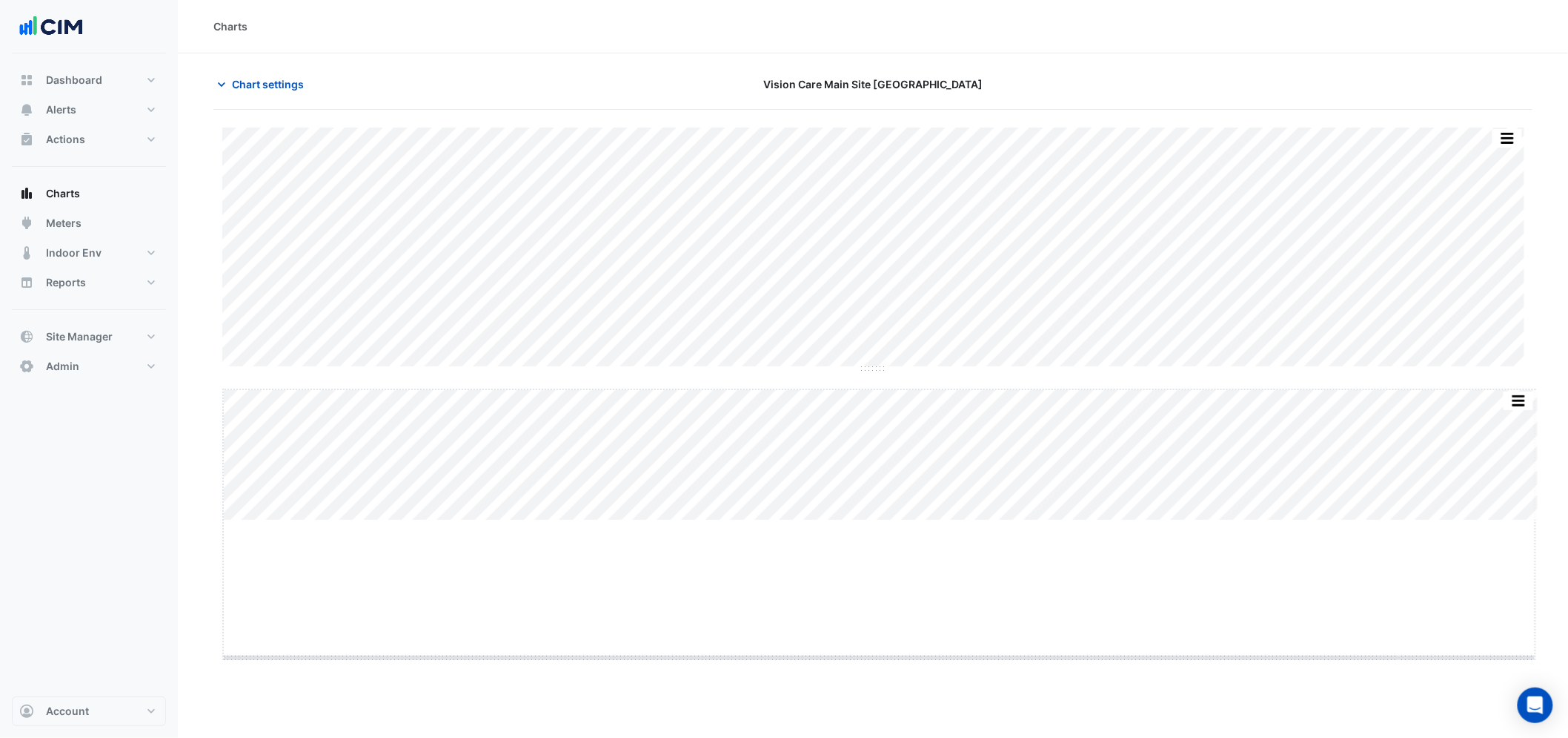
drag, startPoint x: 880, startPoint y: 520, endPoint x: 897, endPoint y: 658, distance: 139.0
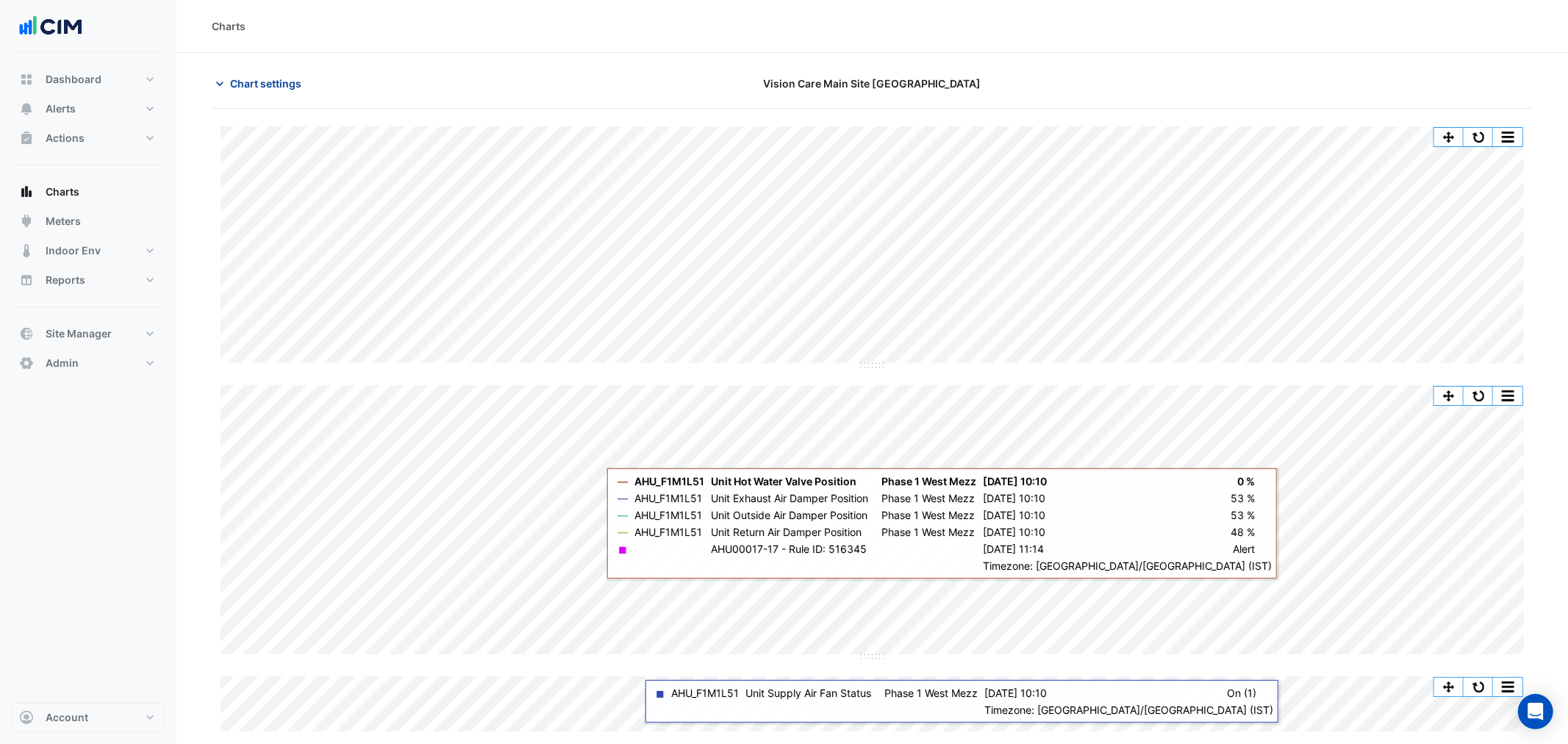
click at [254, 84] on span "Chart settings" at bounding box center [266, 83] width 71 height 15
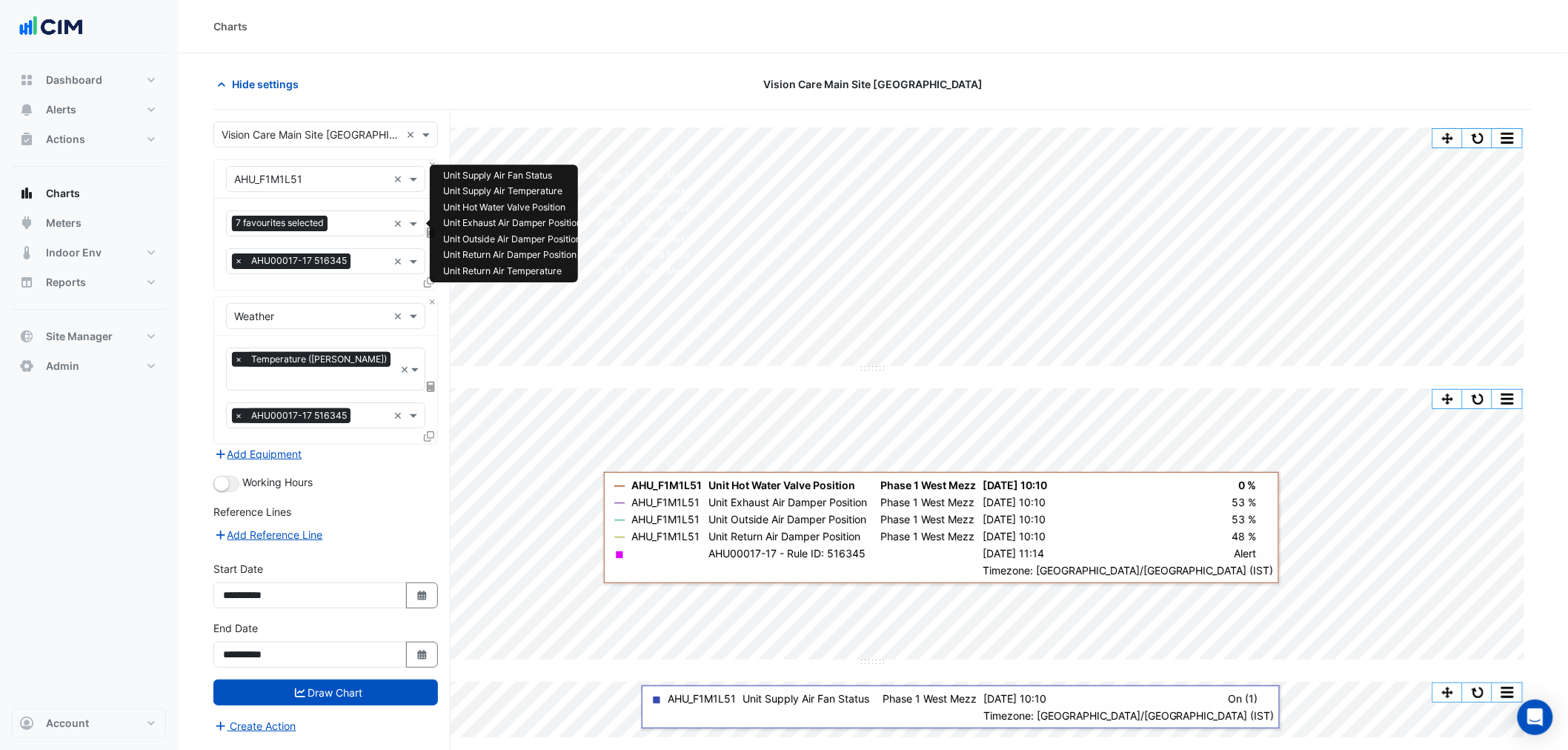
click at [344, 224] on input "text" at bounding box center [360, 224] width 54 height 15
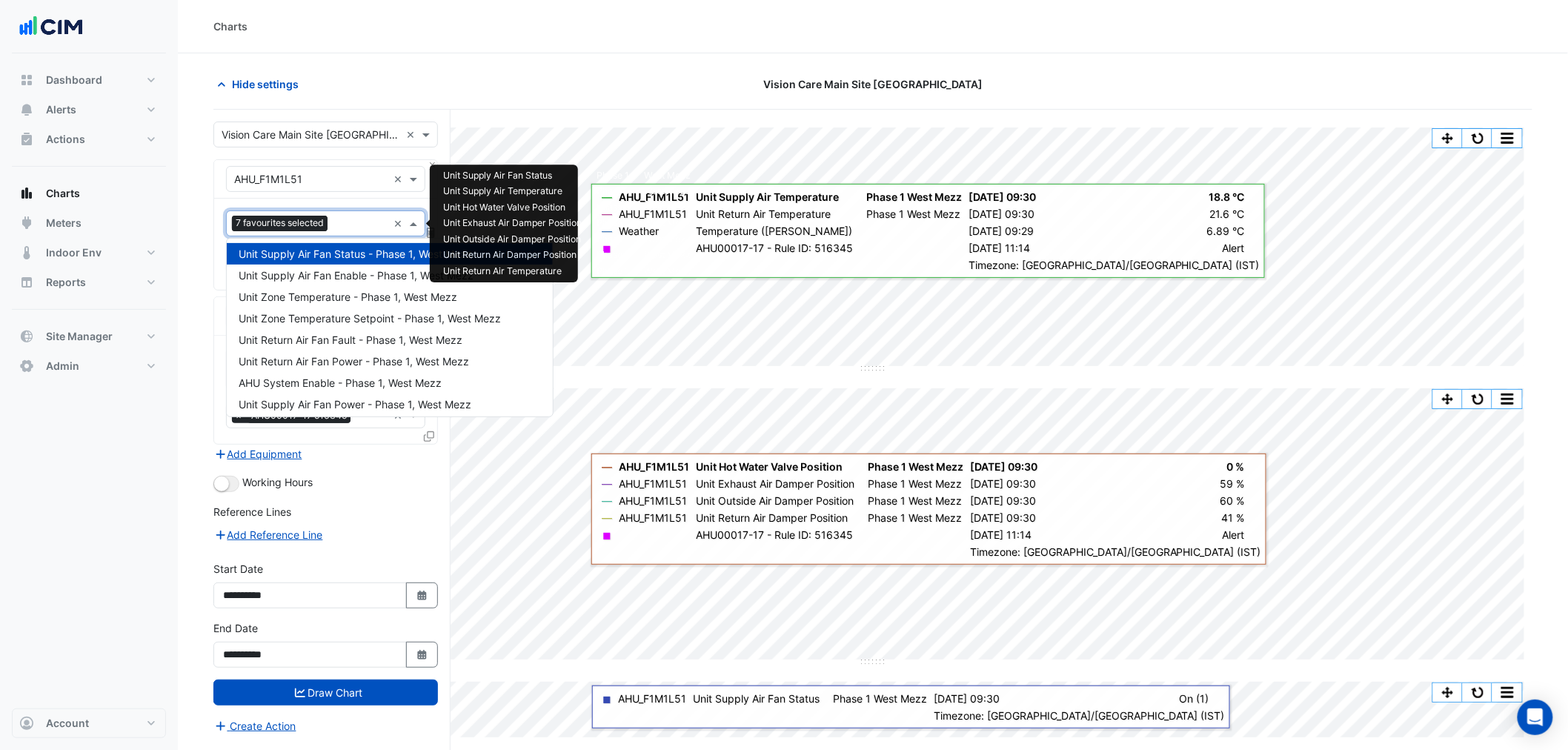
scroll to position [370, 0]
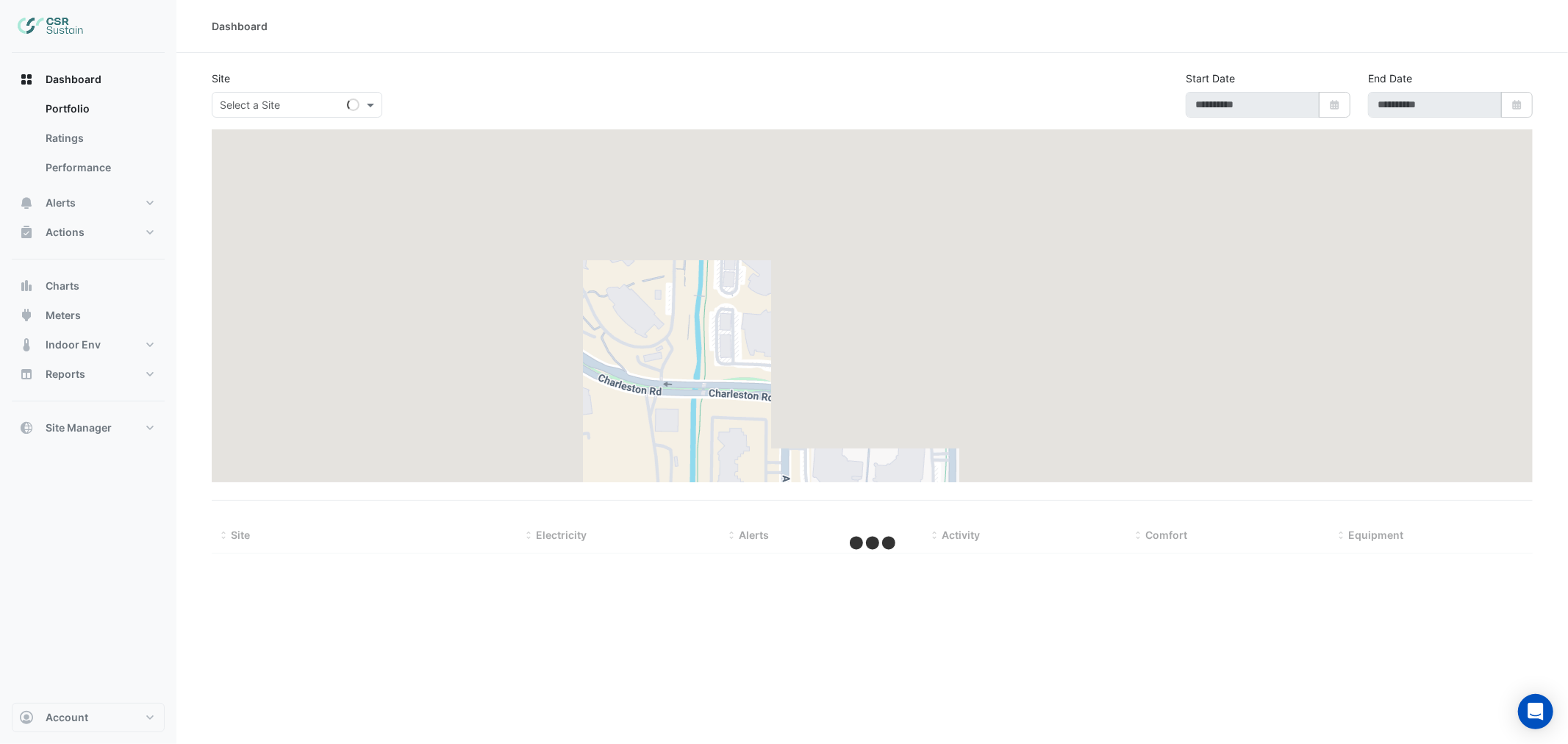
type input "**********"
select select "***"
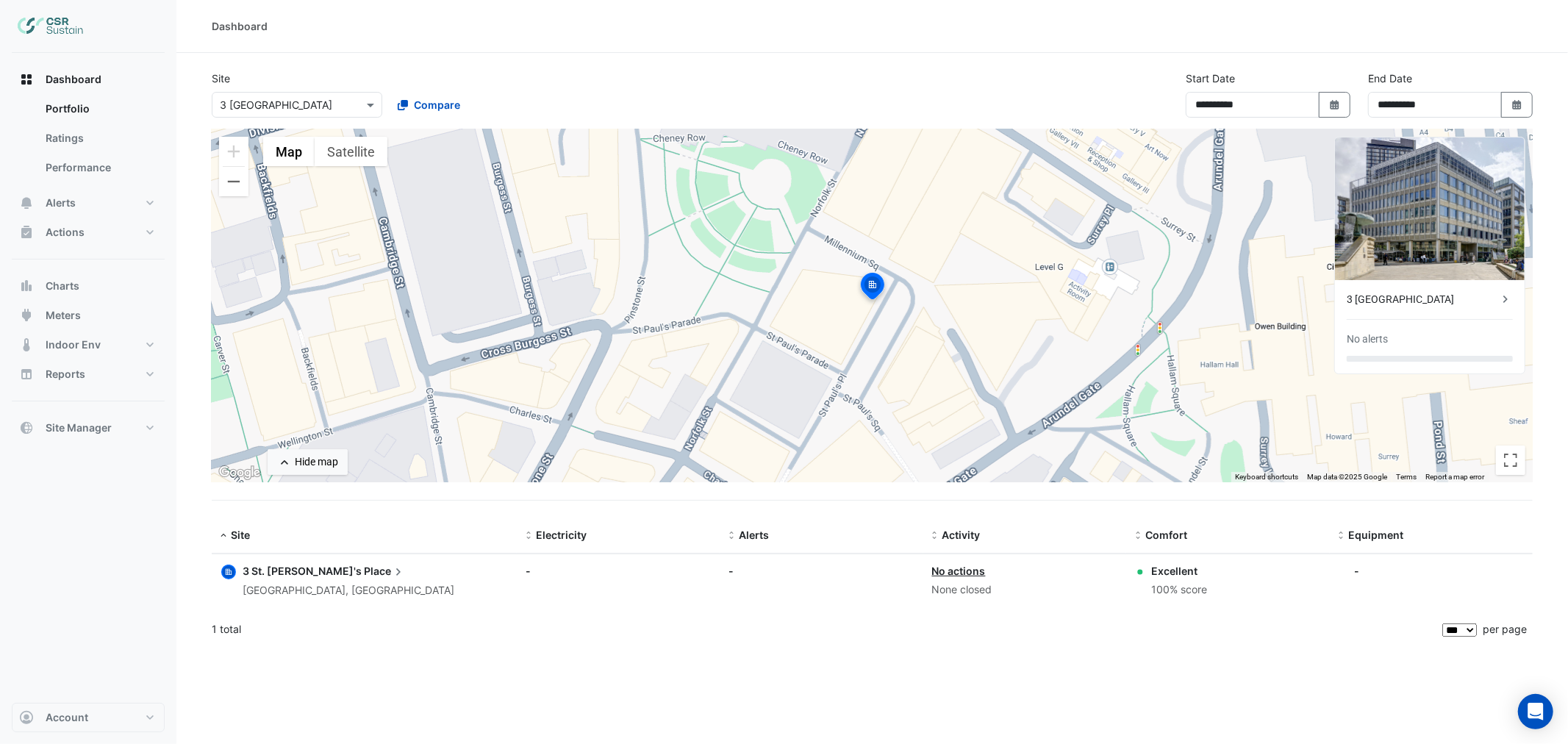
drag, startPoint x: 300, startPoint y: 100, endPoint x: 311, endPoint y: 111, distance: 15.6
click at [310, 110] on input "text" at bounding box center [282, 105] width 125 height 15
click at [275, 163] on span "5 Exchange Quay" at bounding box center [272, 158] width 97 height 13
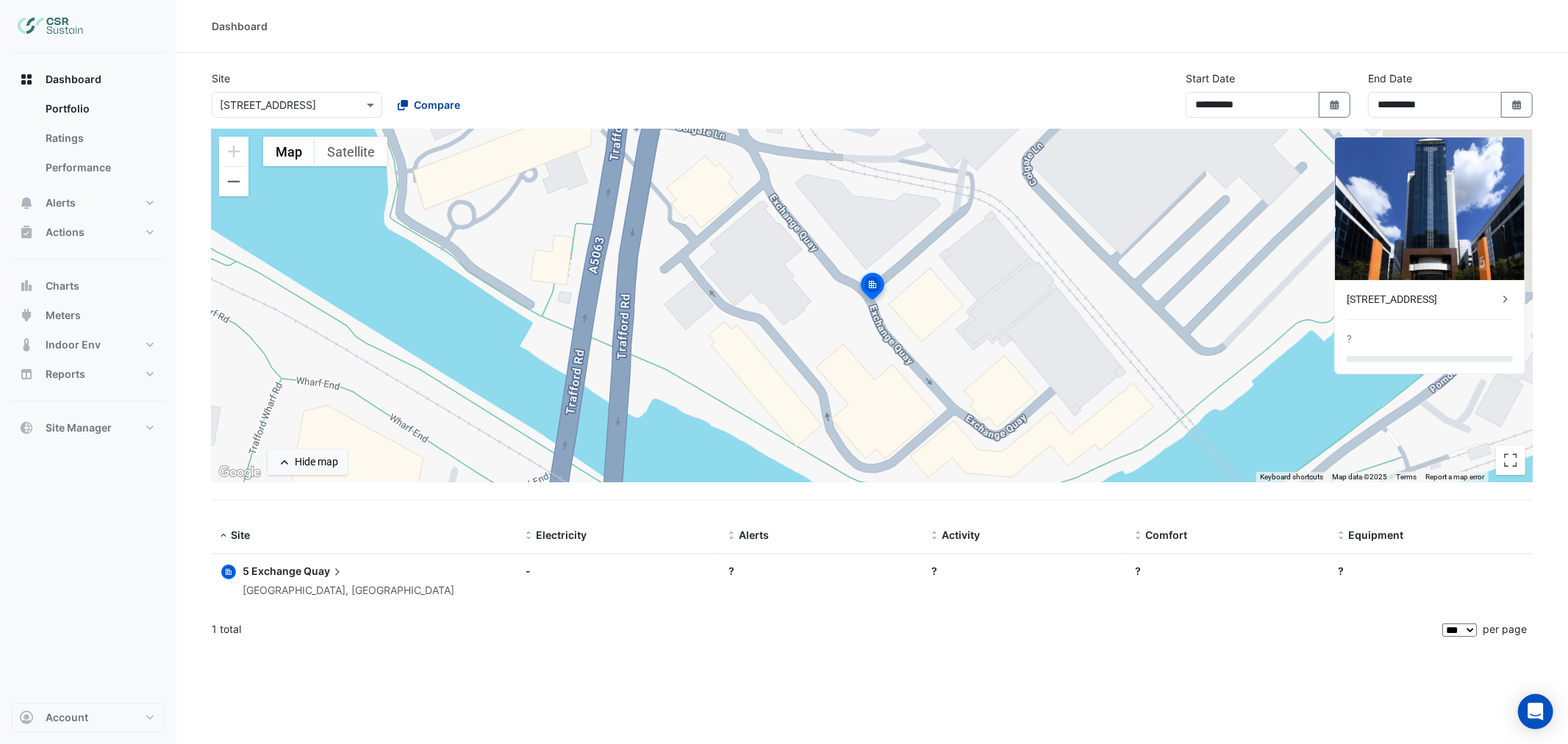
click at [430, 105] on span "Compare" at bounding box center [436, 104] width 46 height 15
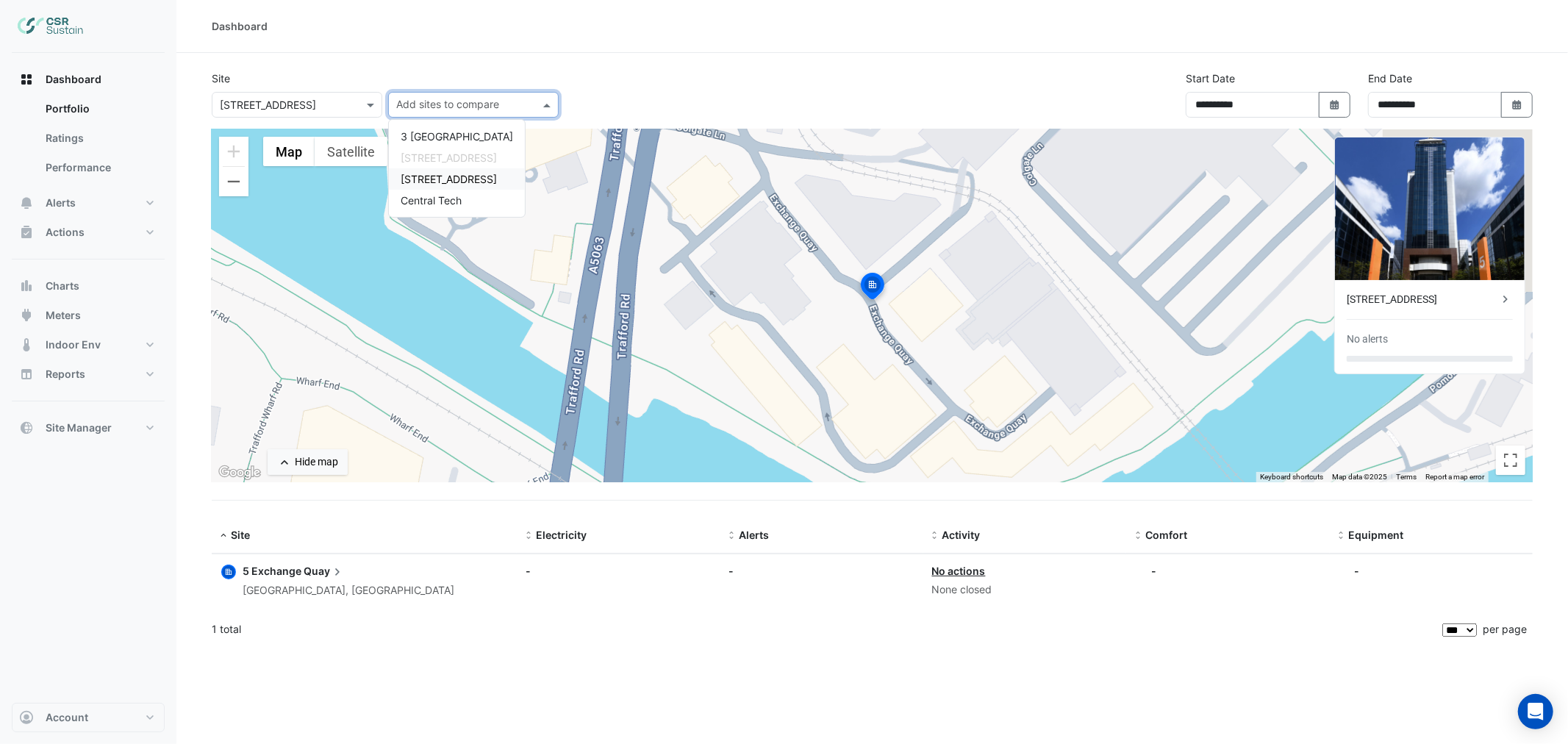
click at [430, 172] on span "8 Exchange Quay" at bounding box center [448, 179] width 97 height 13
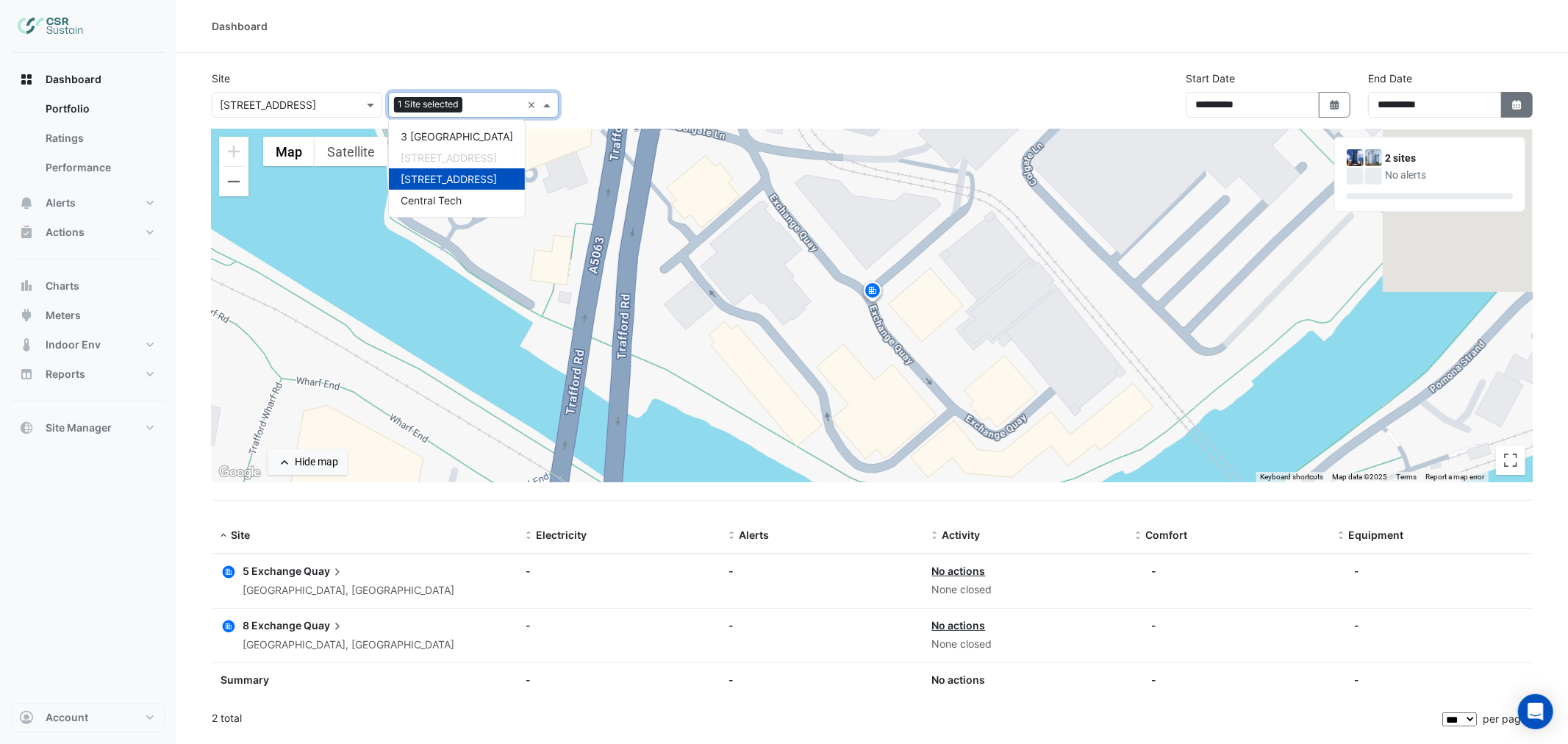
click at [1518, 100] on icon "button" at bounding box center [1517, 105] width 9 height 10
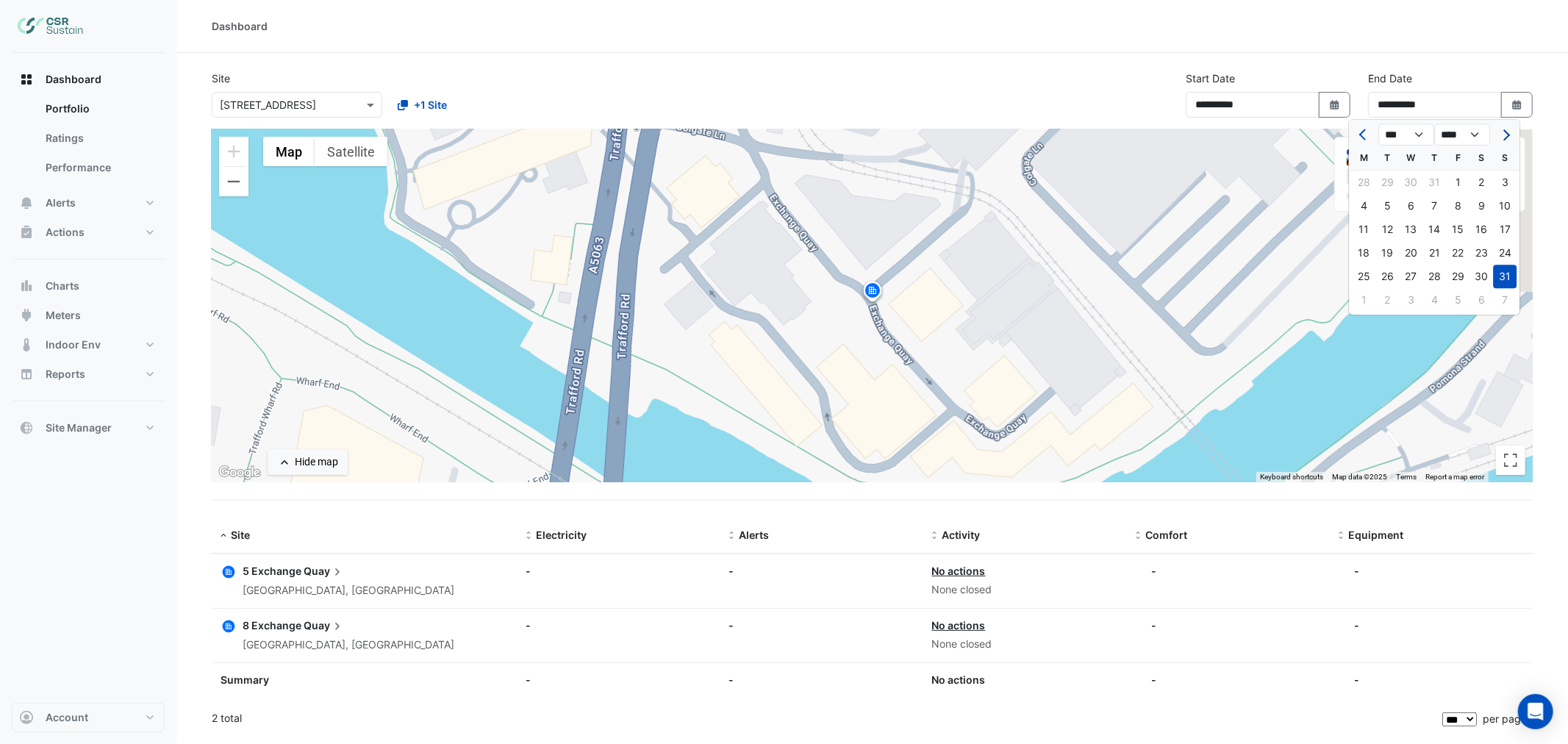
click at [1510, 132] on button "Next month" at bounding box center [1505, 135] width 18 height 23
select select "*"
click at [1383, 270] on div "30" at bounding box center [1387, 276] width 23 height 23
type input "**********"
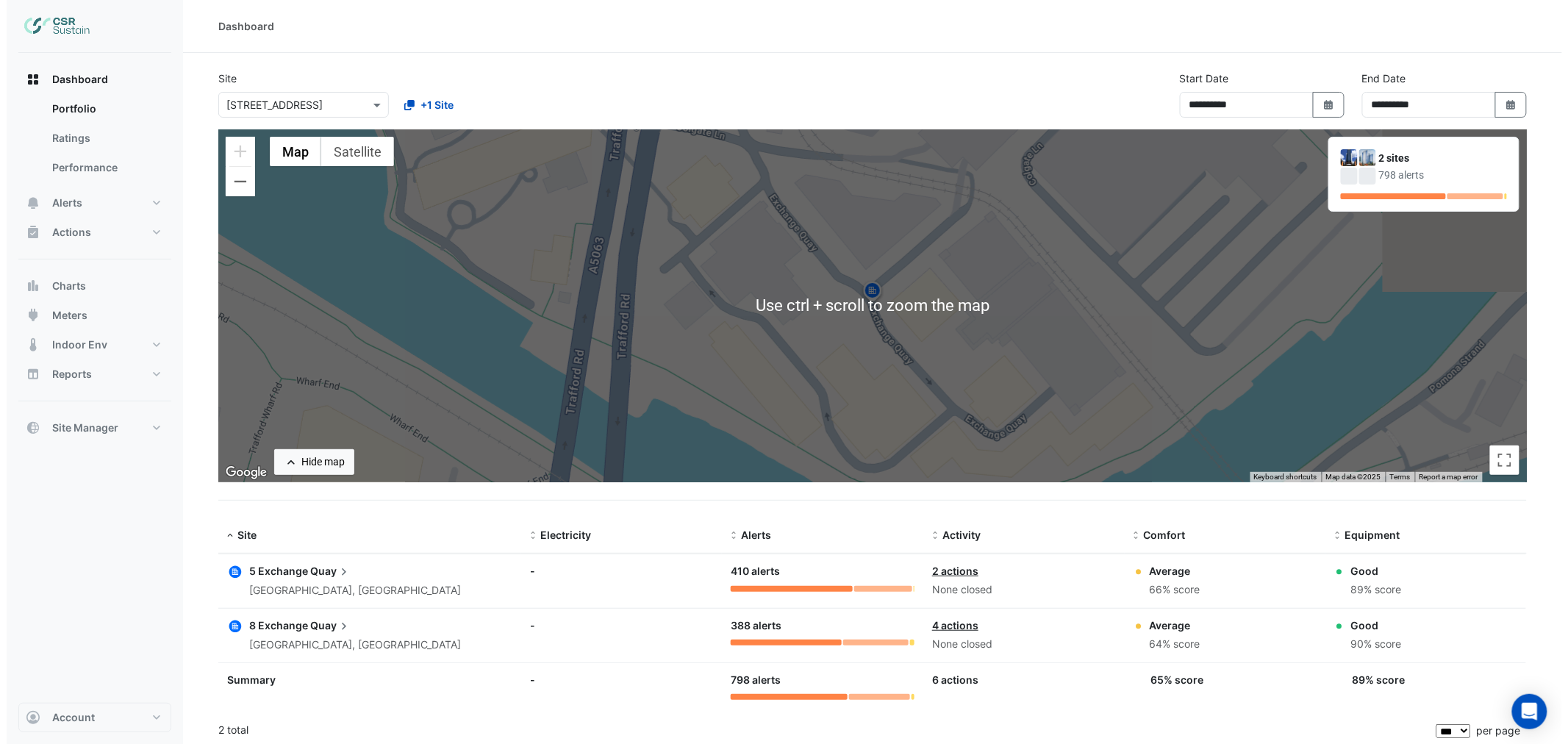
scroll to position [4, 0]
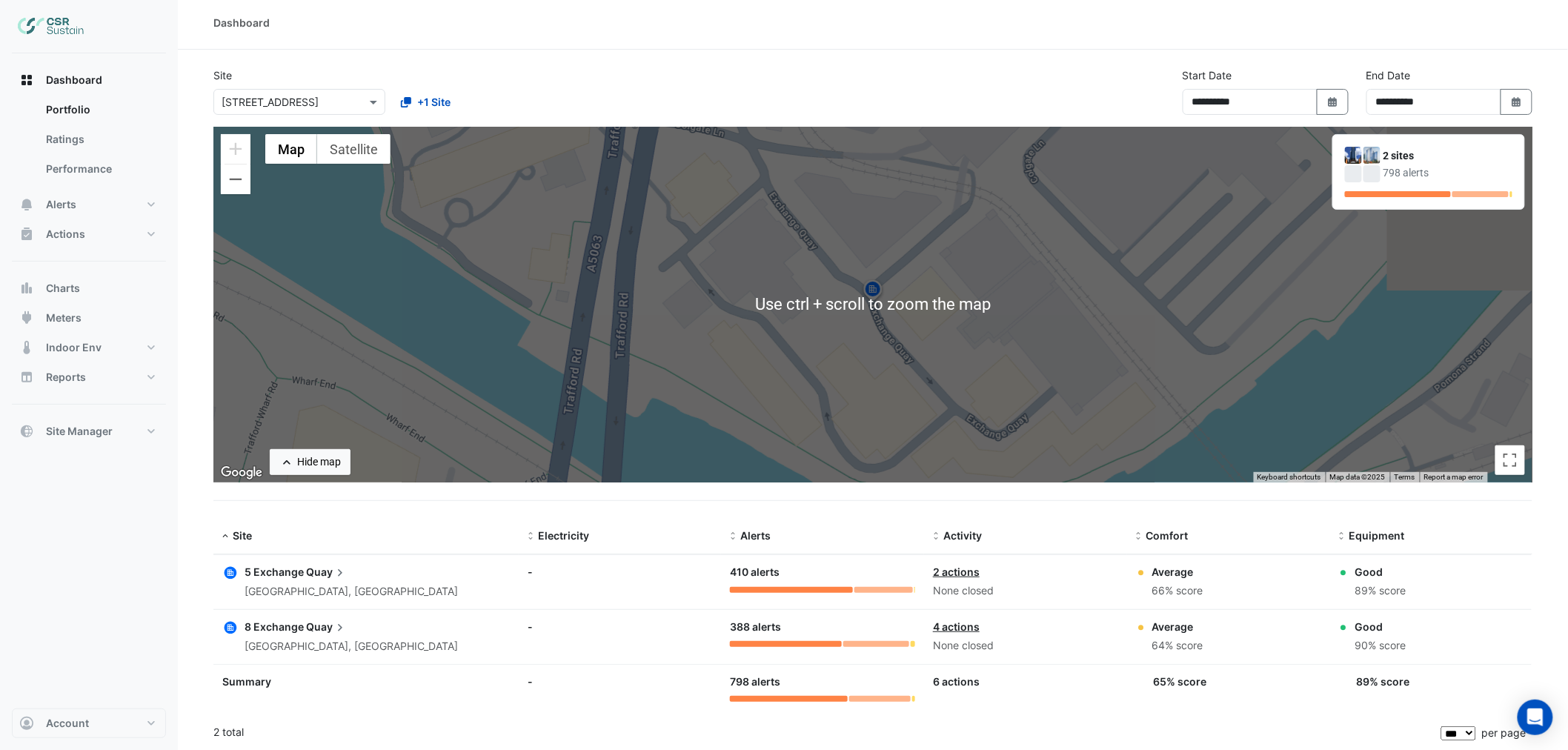
click at [880, 291] on img at bounding box center [873, 291] width 24 height 25
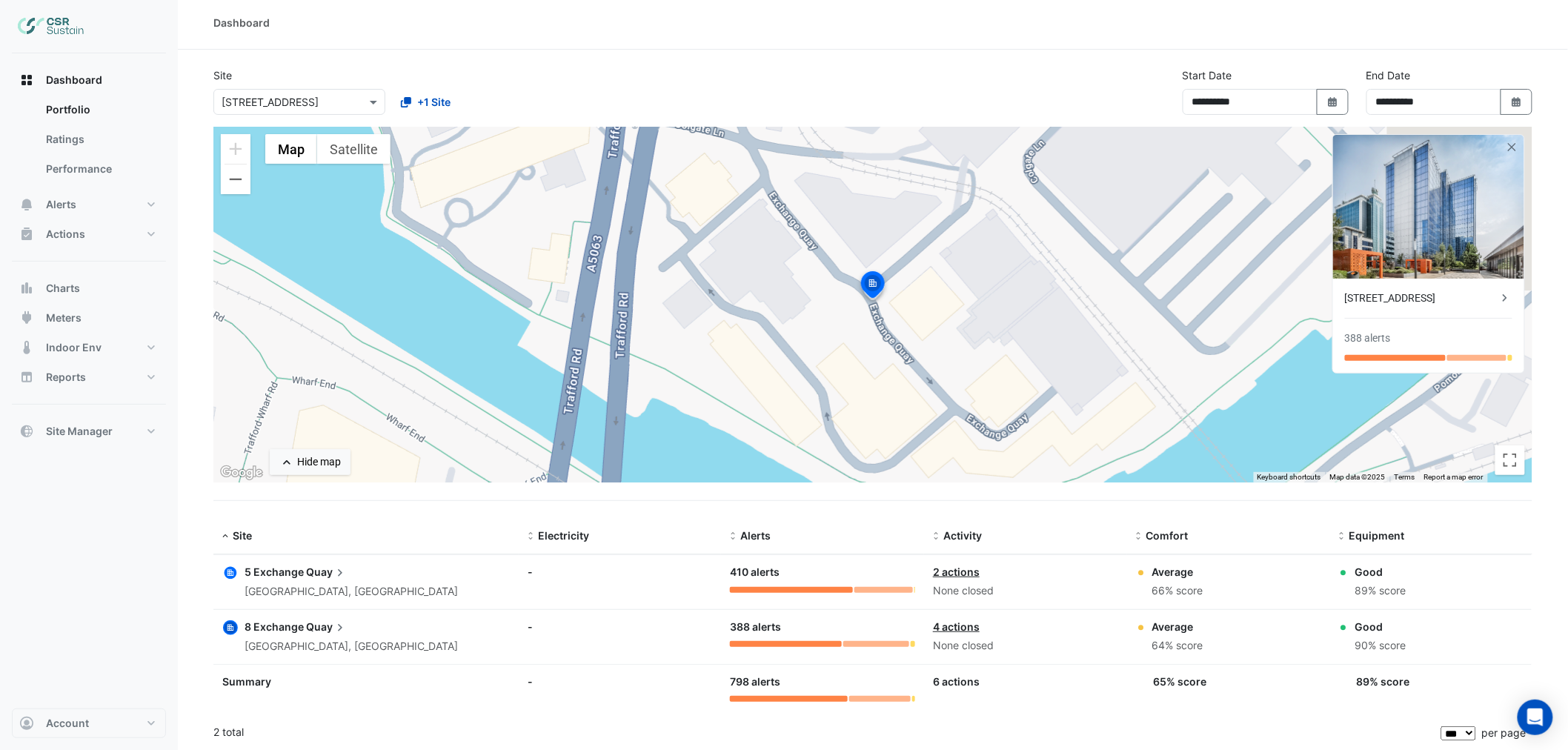
click at [1468, 295] on div "8 Exchange Quay" at bounding box center [1421, 298] width 153 height 15
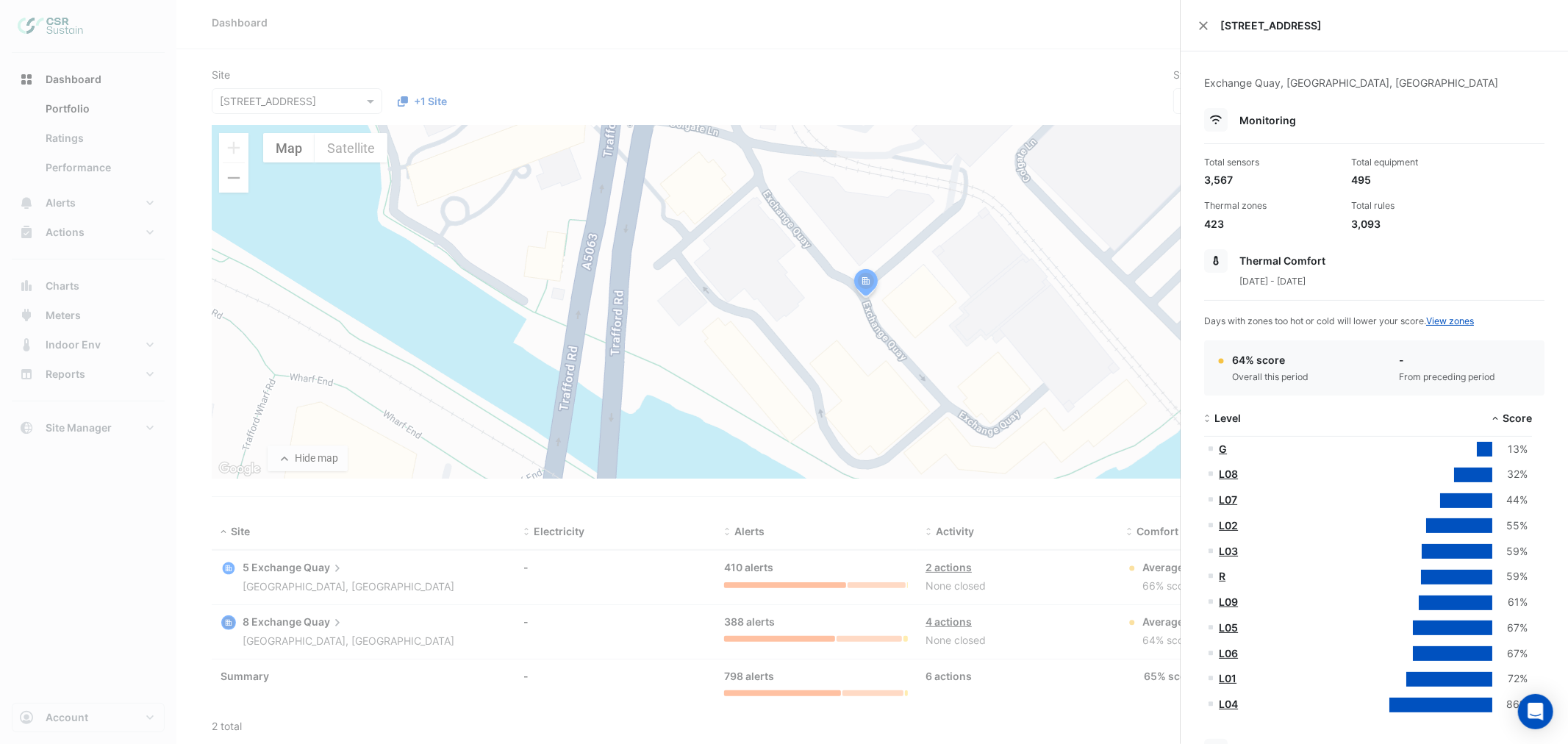
click at [296, 621] on ngb-offcanvas-backdrop at bounding box center [784, 372] width 1568 height 744
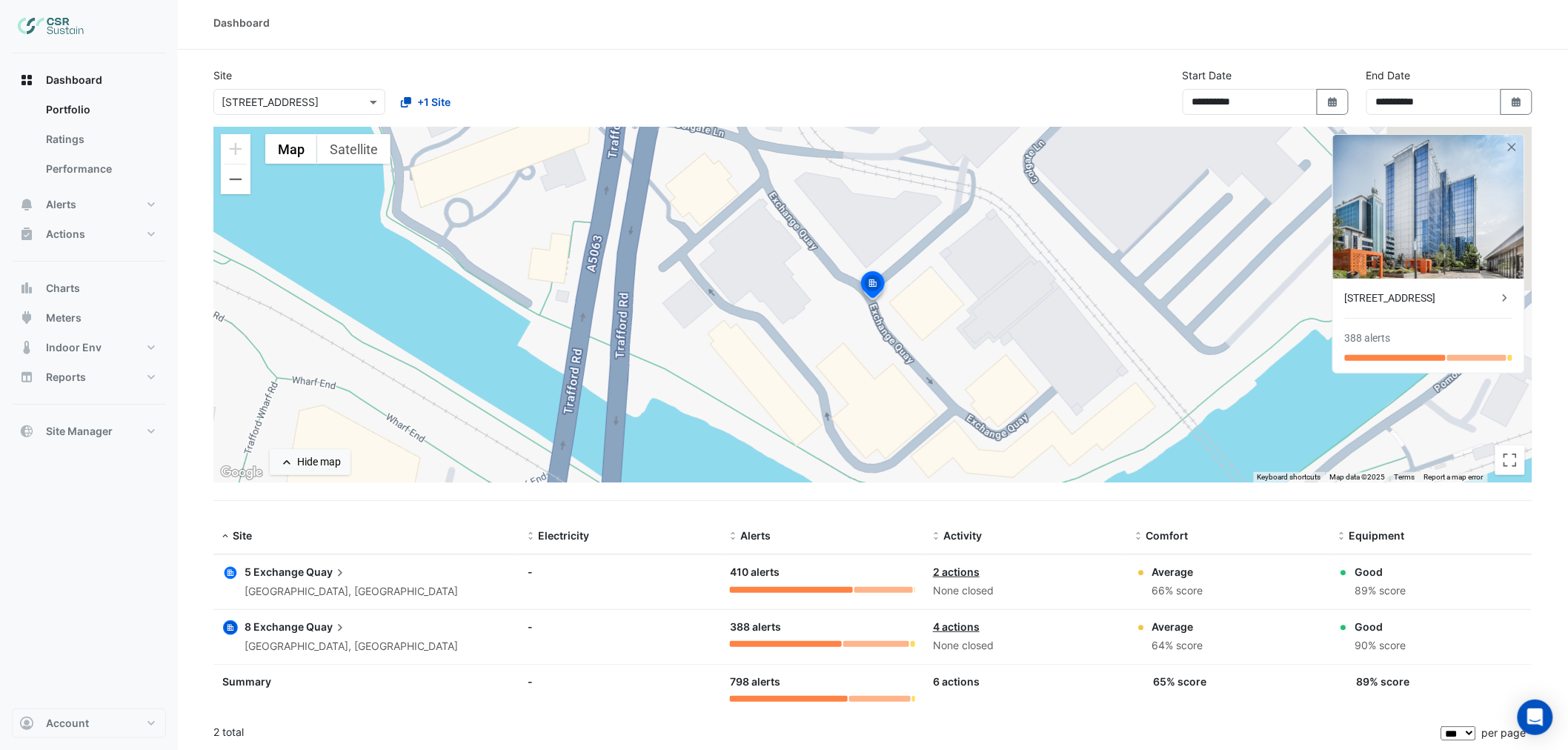
click at [300, 630] on span "8 Exchange" at bounding box center [274, 626] width 59 height 13
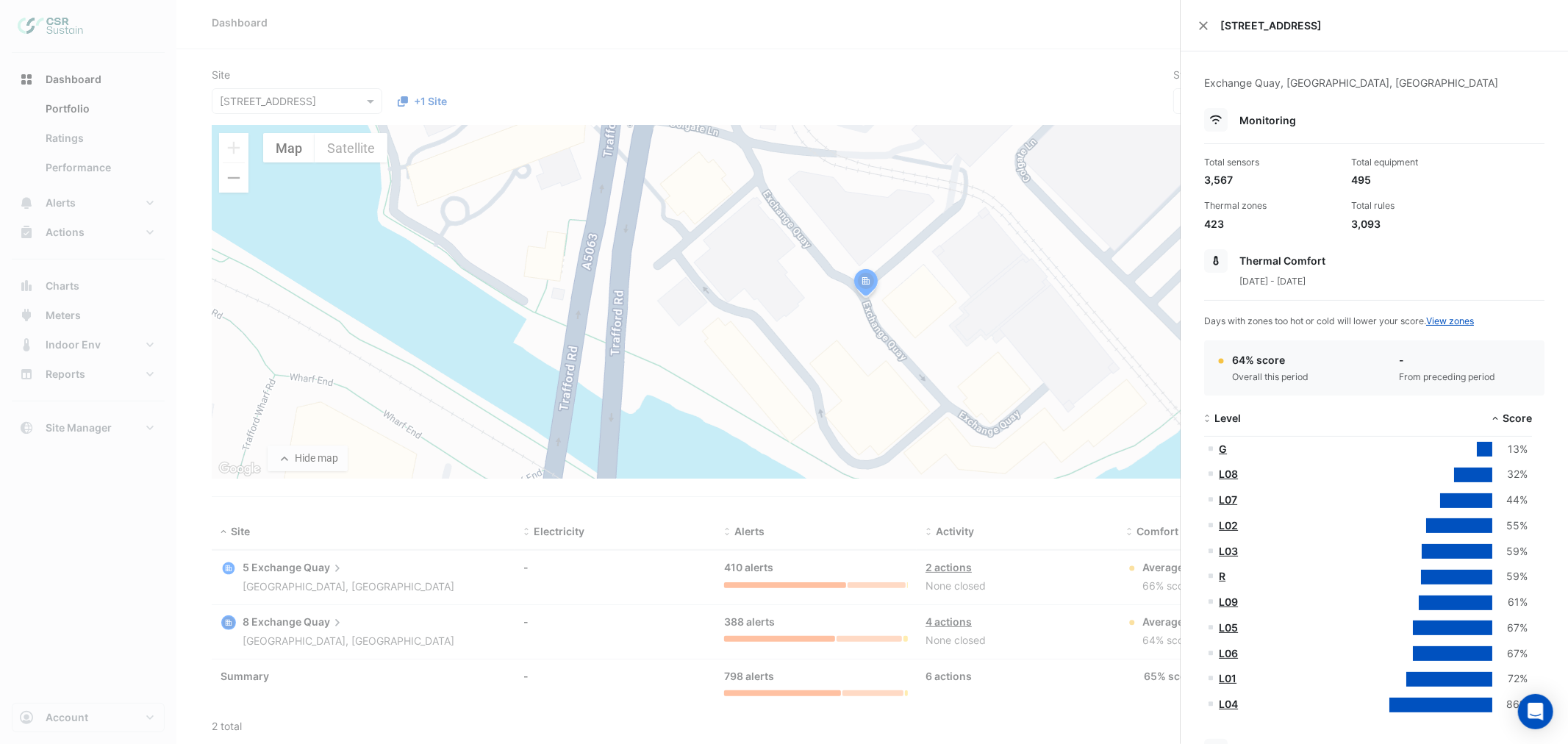
click at [306, 564] on ngb-offcanvas-backdrop at bounding box center [784, 372] width 1568 height 744
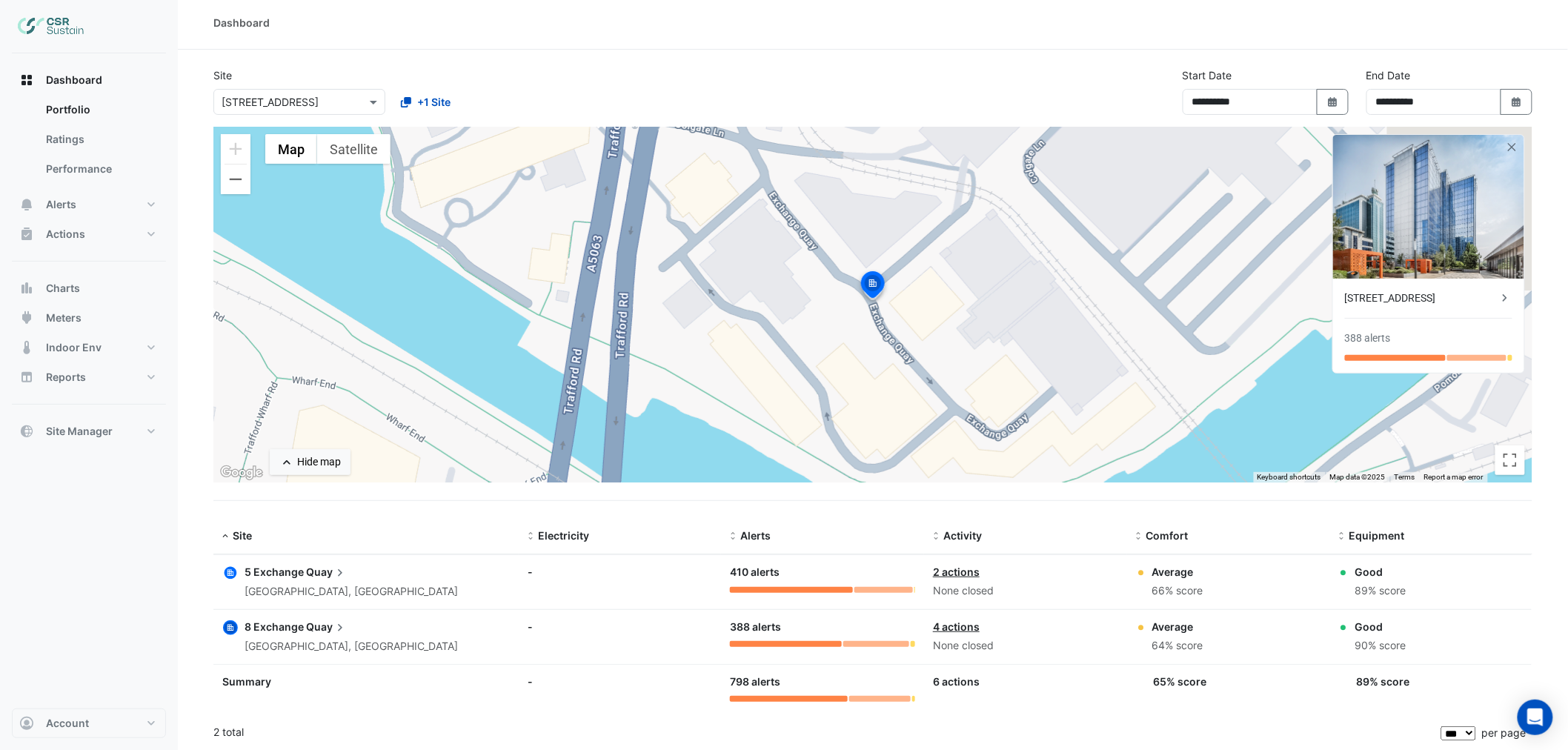
click at [309, 569] on span "Quay" at bounding box center [327, 572] width 42 height 16
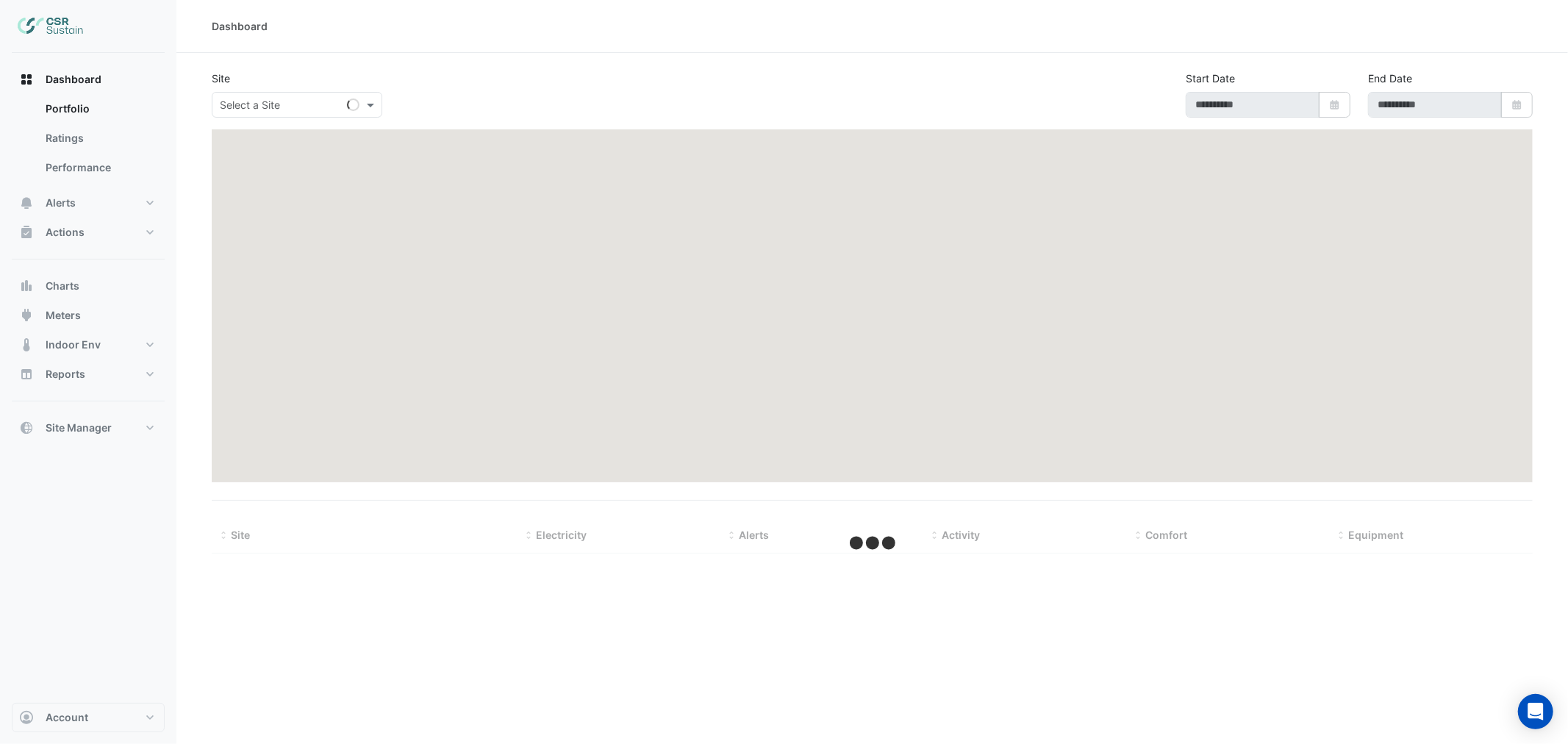
type input "**********"
select select "***"
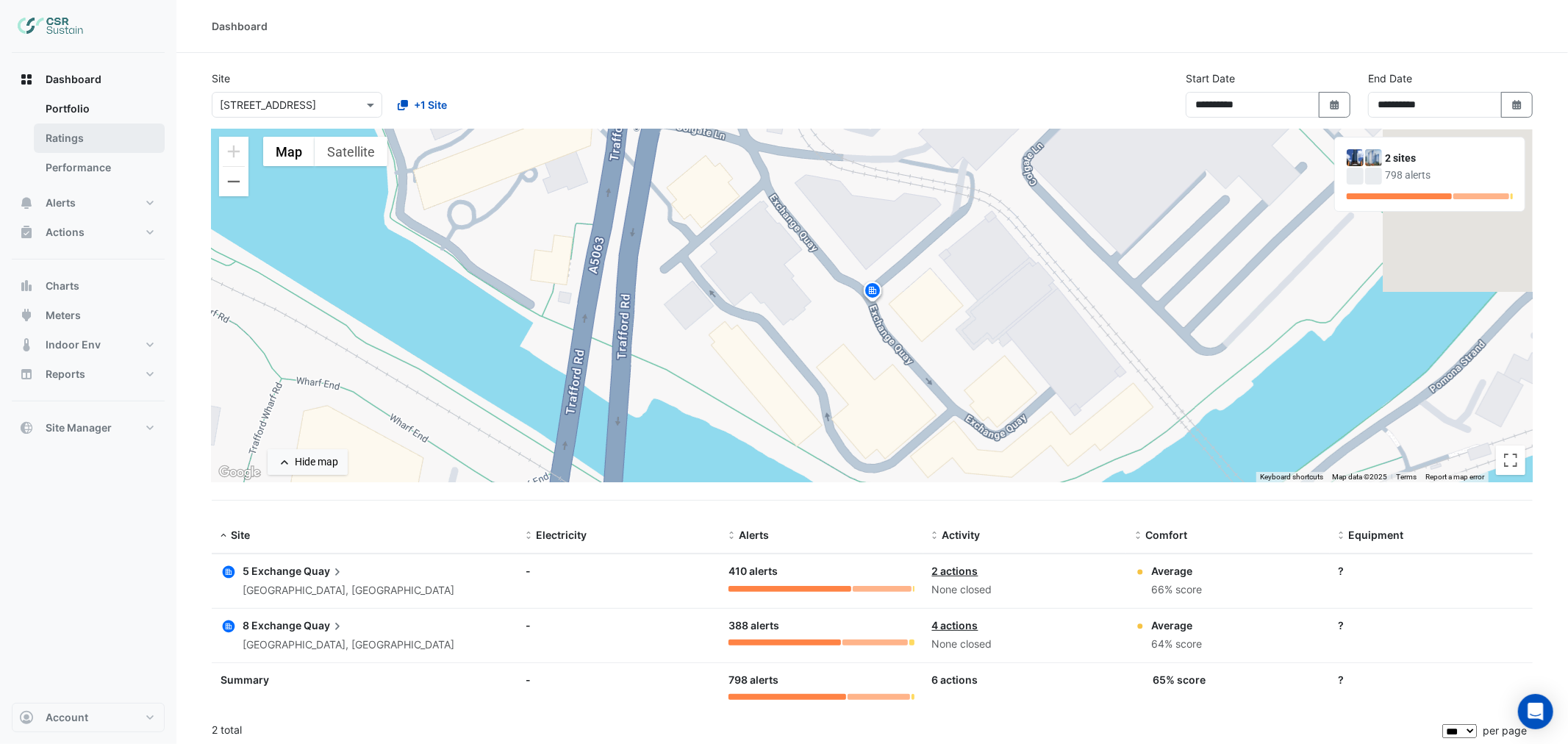
drag, startPoint x: 91, startPoint y: 129, endPoint x: 81, endPoint y: 142, distance: 16.4
click at [91, 129] on ngb-offcanvas-backdrop at bounding box center [784, 372] width 1568 height 744
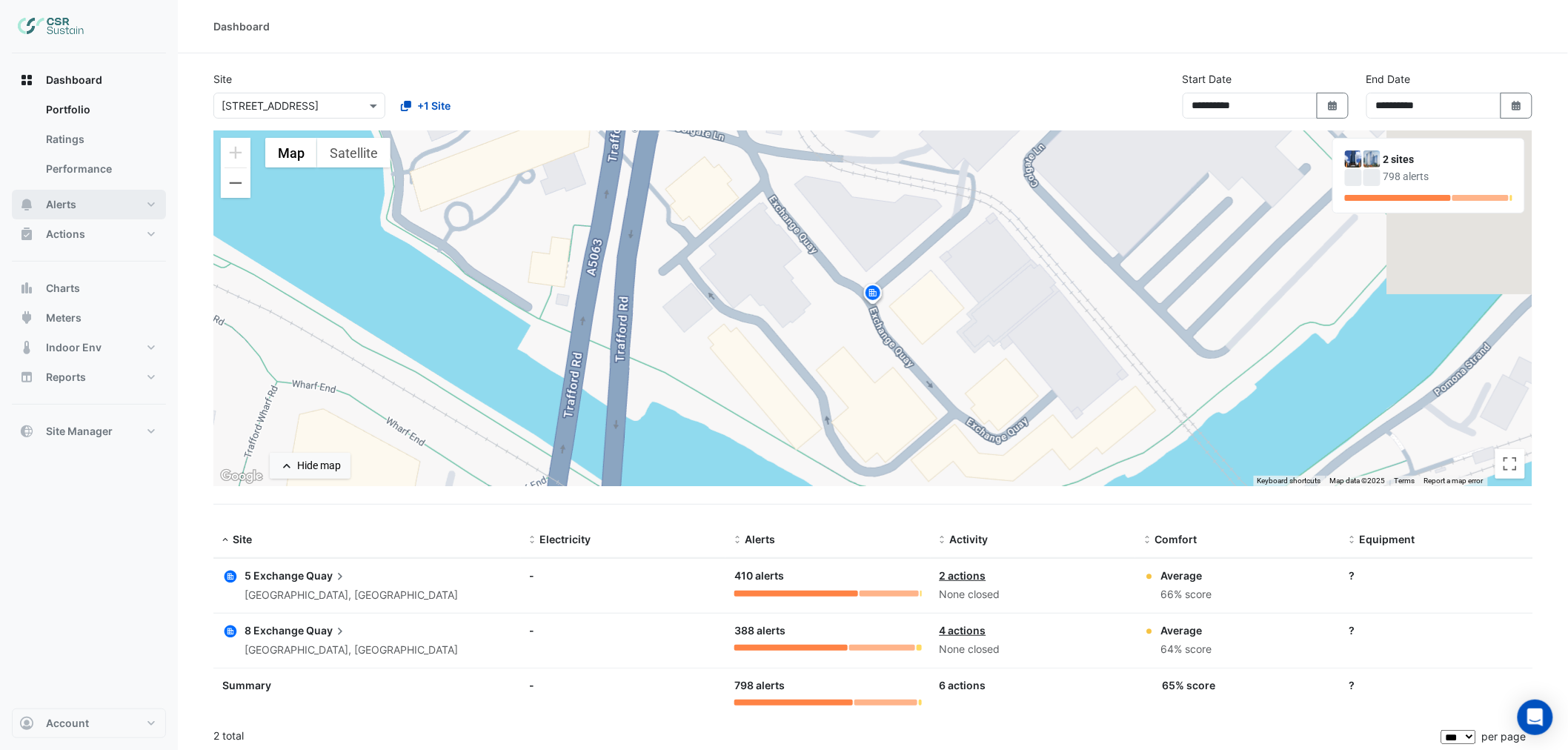
click at [86, 197] on button "Alerts" at bounding box center [88, 204] width 154 height 30
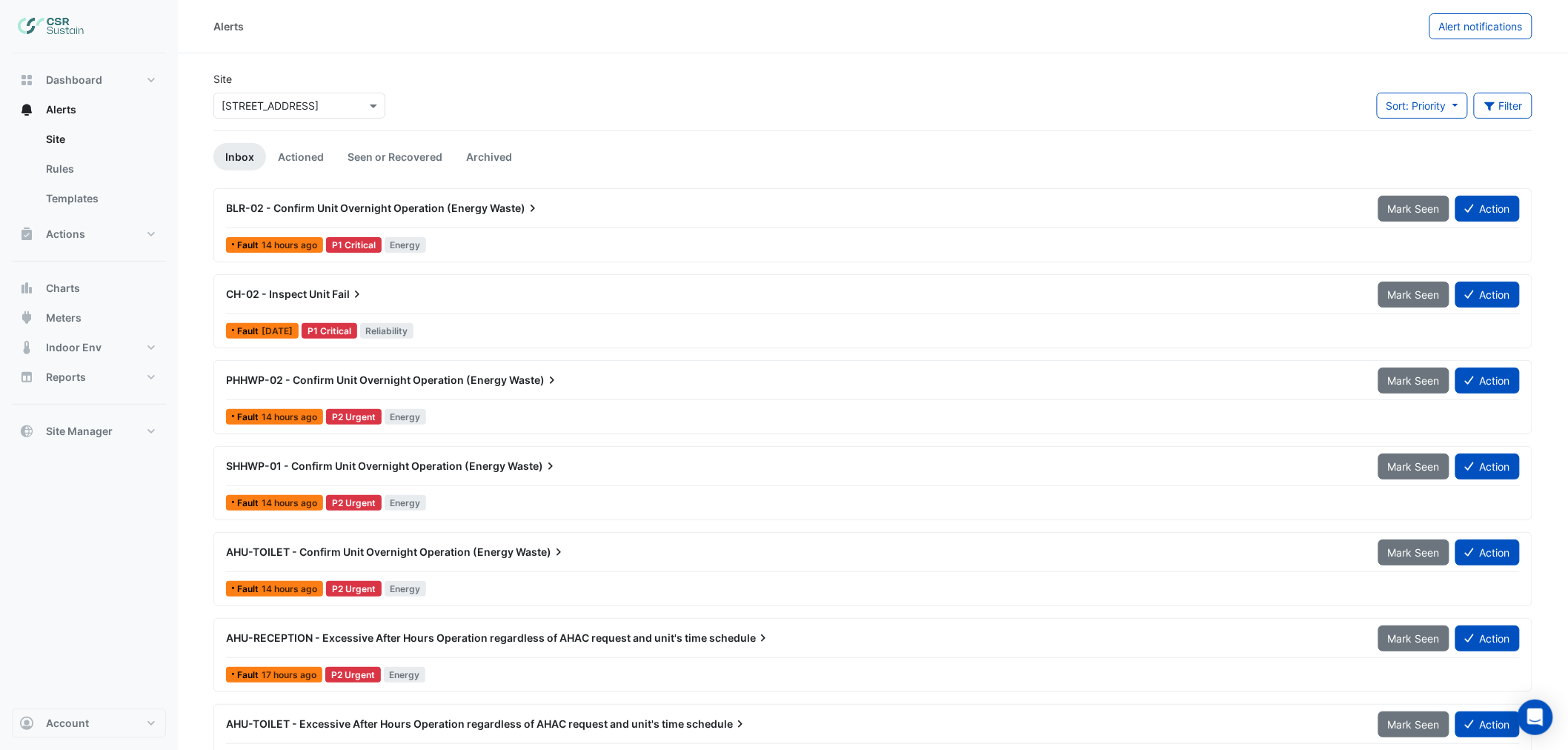
click at [507, 630] on div "AHU-RECEPTION - Excessive After Hours Operation regardless of AHAC request and …" at bounding box center [792, 637] width 1152 height 26
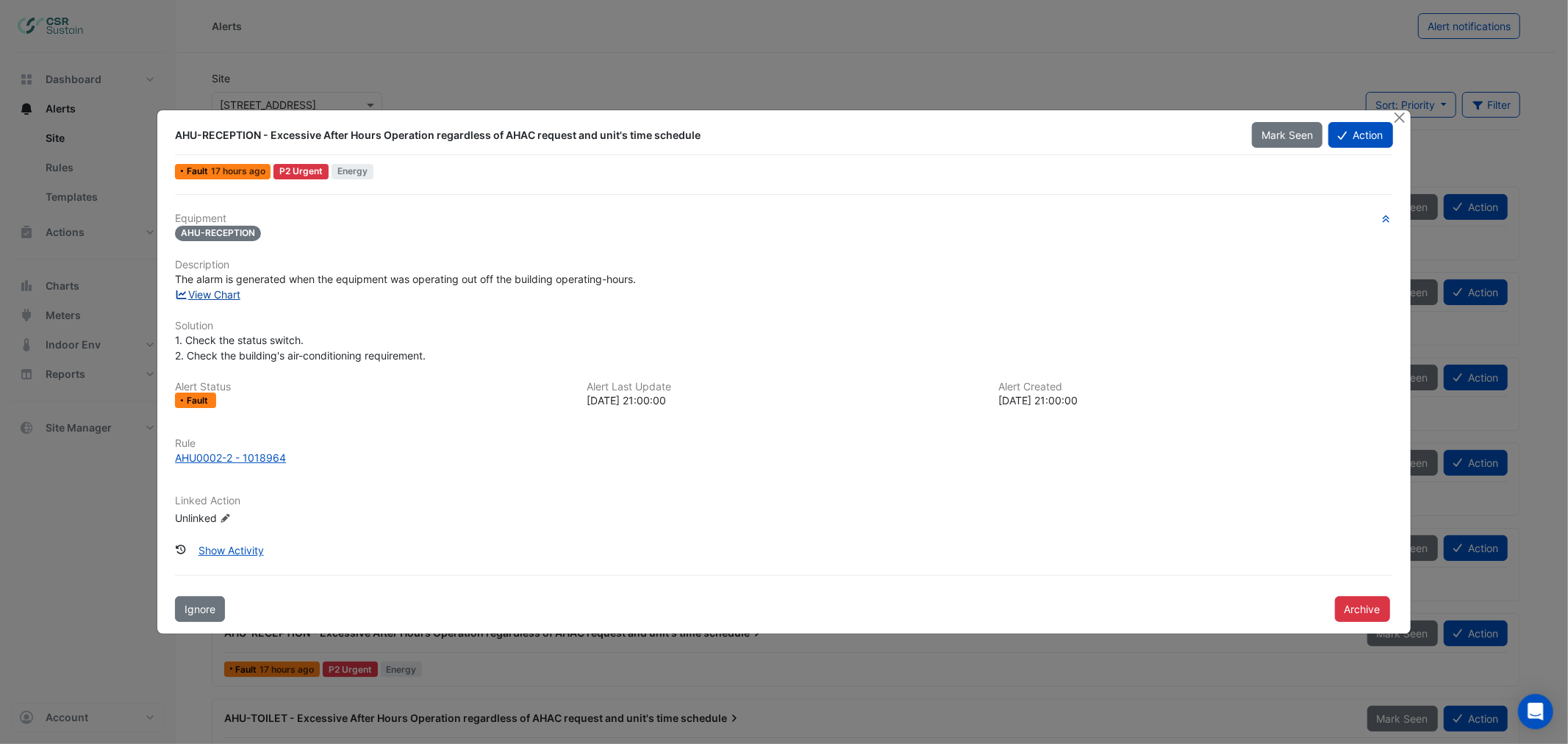
click at [224, 292] on link "View Chart" at bounding box center [208, 294] width 65 height 13
click at [1395, 116] on button "Close" at bounding box center [1399, 117] width 15 height 15
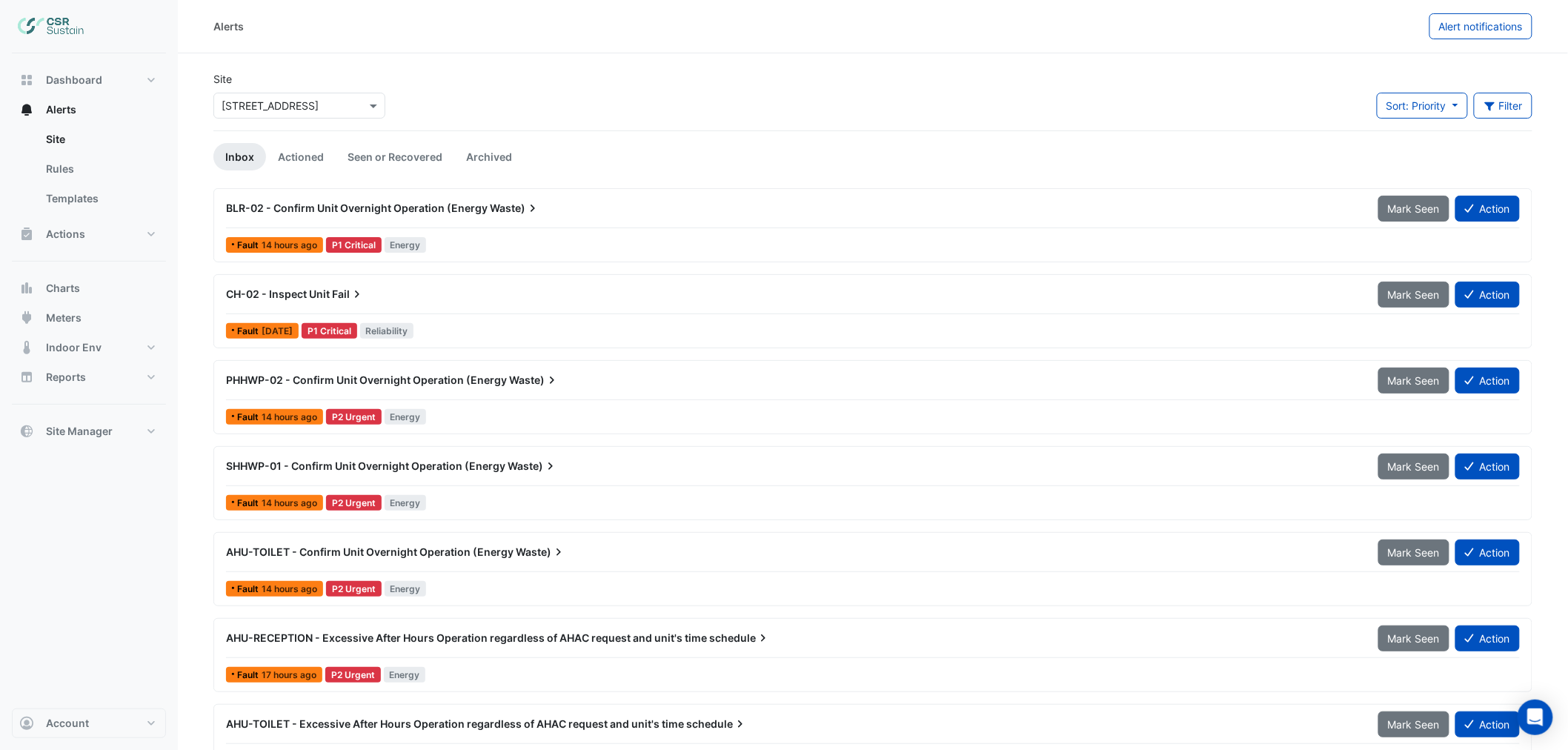
click at [349, 202] on span "BLR-02 - Confirm Unit Overnight Operation (Energy" at bounding box center [356, 208] width 261 height 13
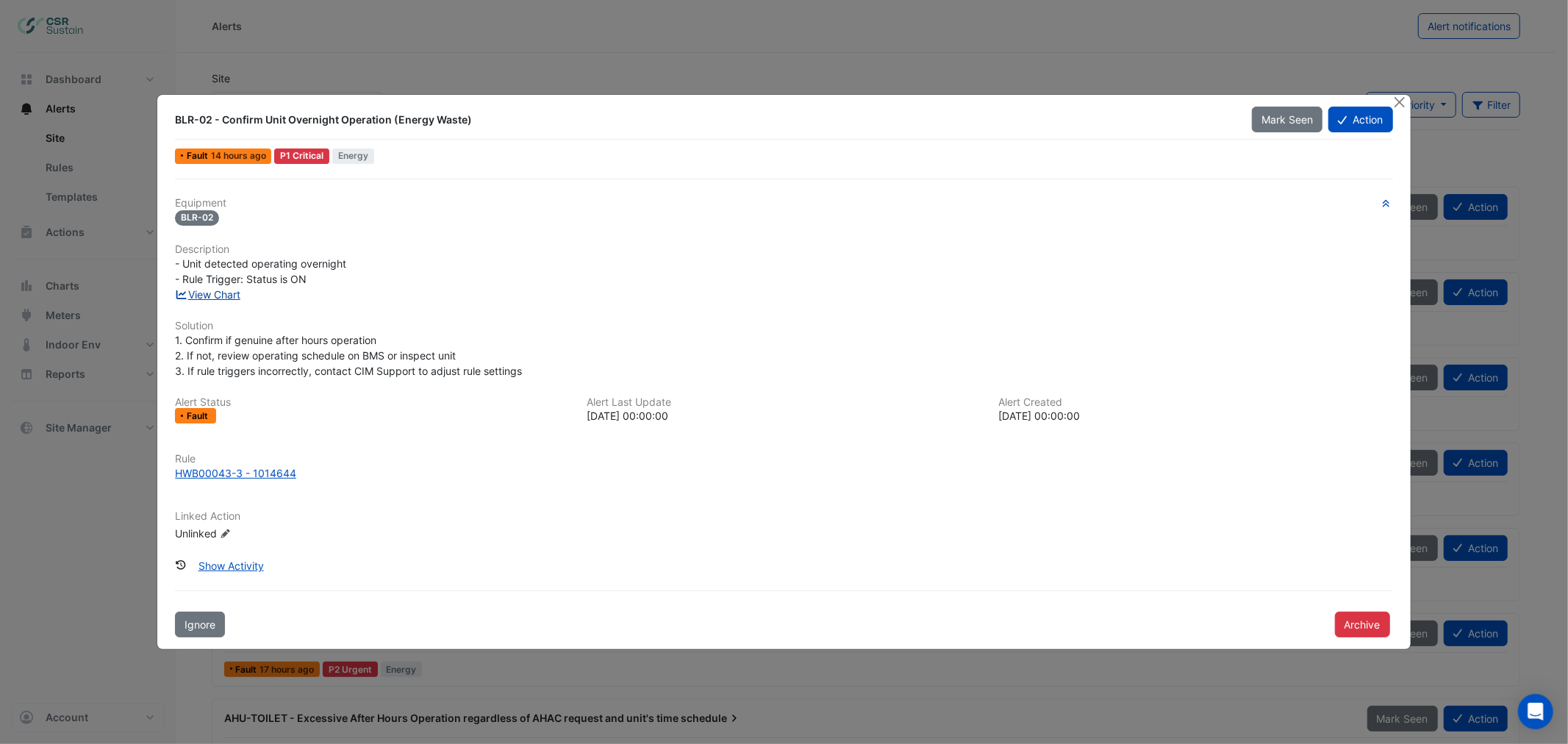
click at [226, 292] on link "View Chart" at bounding box center [208, 294] width 65 height 13
click at [1406, 103] on button "Close" at bounding box center [1399, 102] width 15 height 15
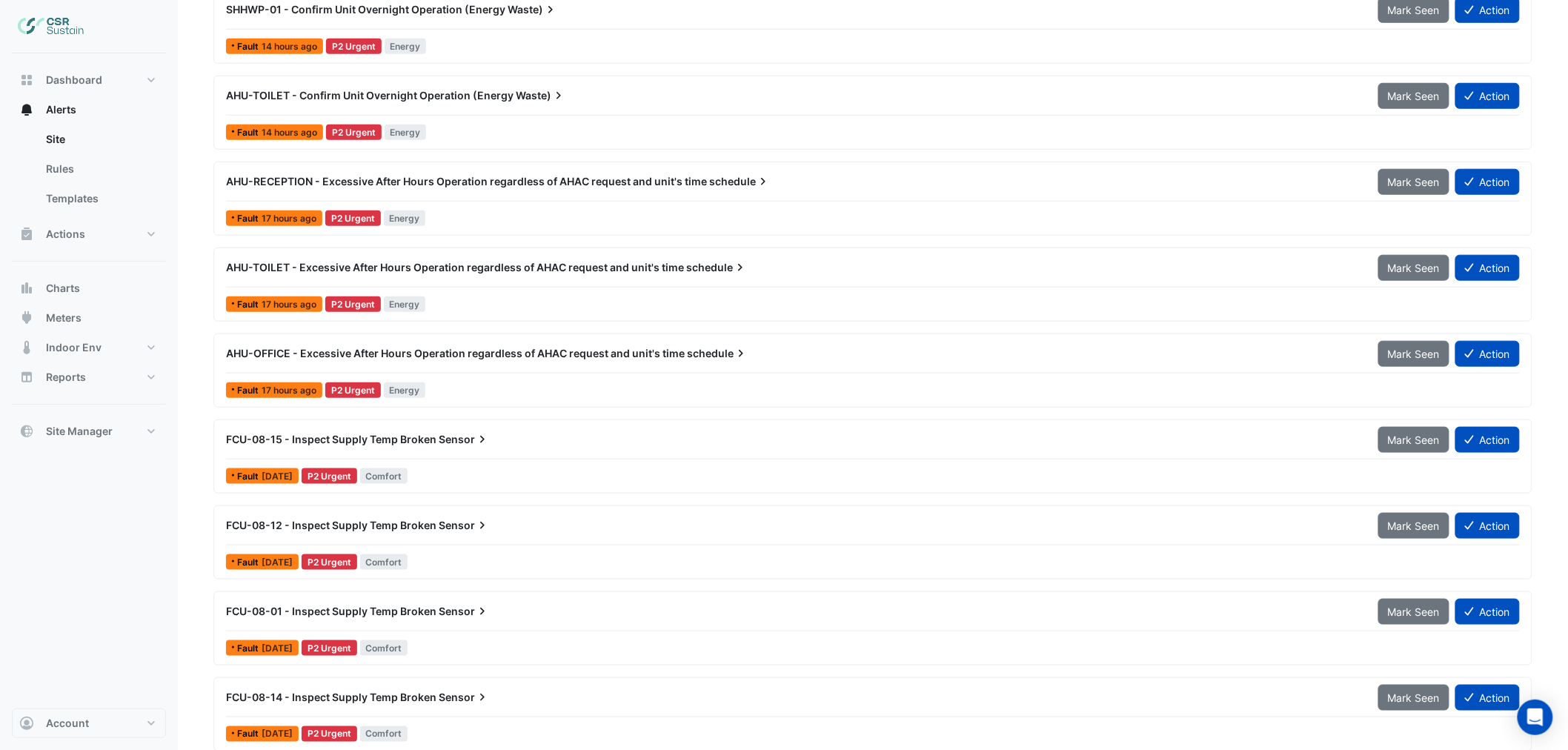
scroll to position [493, 0]
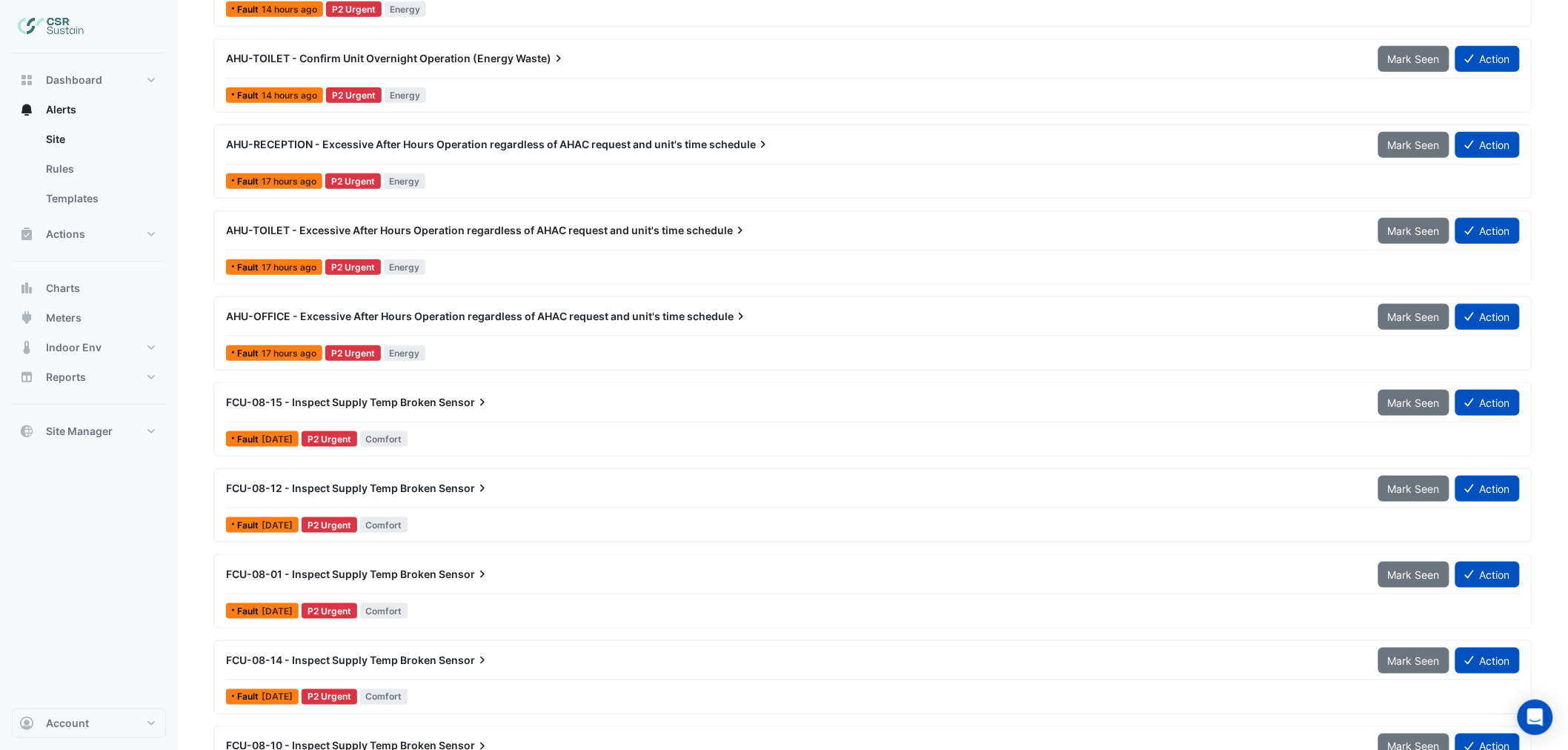
click at [405, 395] on div "FCU-08-15 - Inspect Supply Temp Broken Sensor" at bounding box center [792, 401] width 1152 height 26
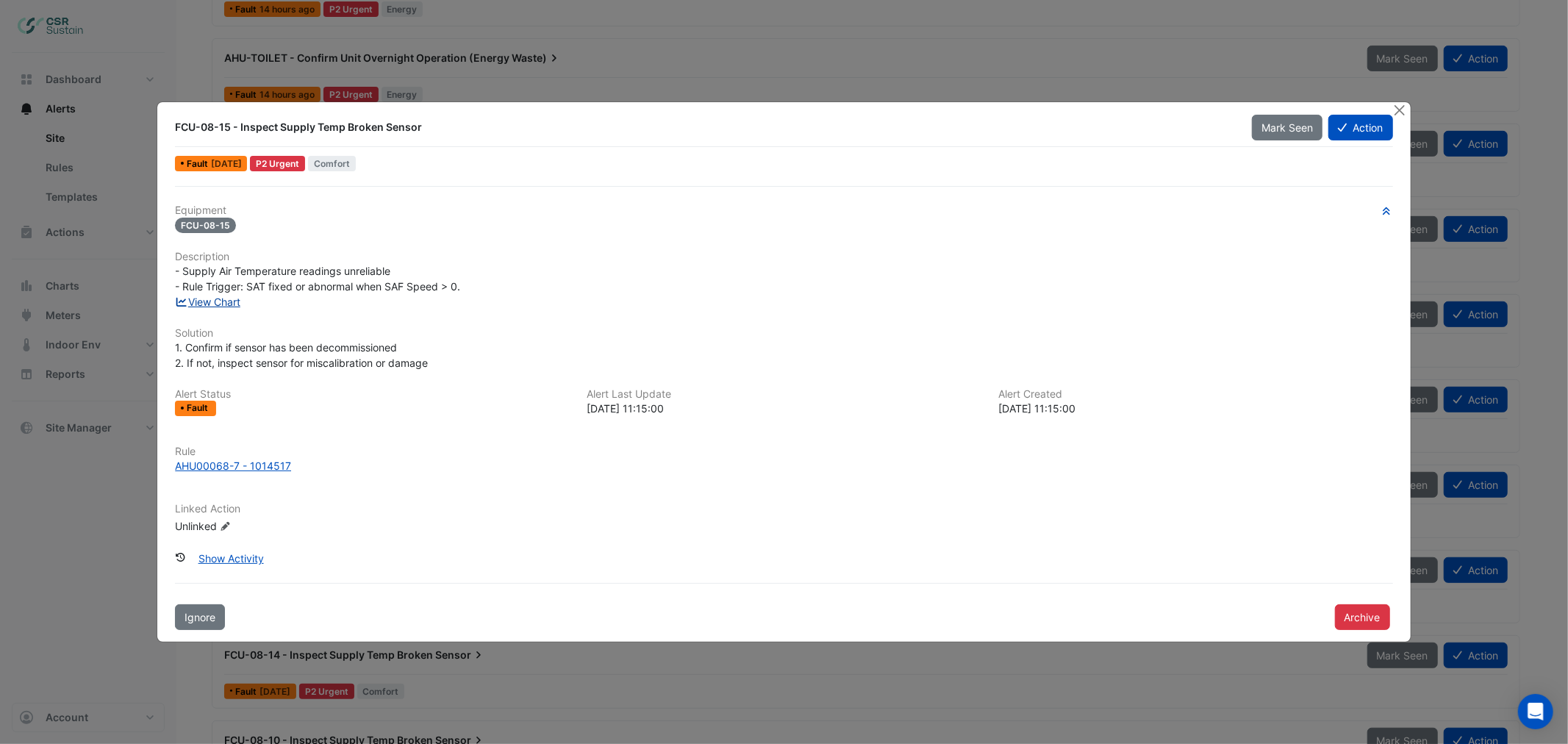
click at [218, 302] on link "View Chart" at bounding box center [208, 302] width 65 height 13
click at [1407, 100] on ngb-modal-window "FCU-08-15 - Inspect Supply Temp Broken Sensor Mark Seen Action Fault 1 day ago …" at bounding box center [784, 372] width 1568 height 744
click at [1406, 114] on div at bounding box center [1401, 110] width 18 height 17
click at [1403, 108] on button "Close" at bounding box center [1399, 109] width 15 height 15
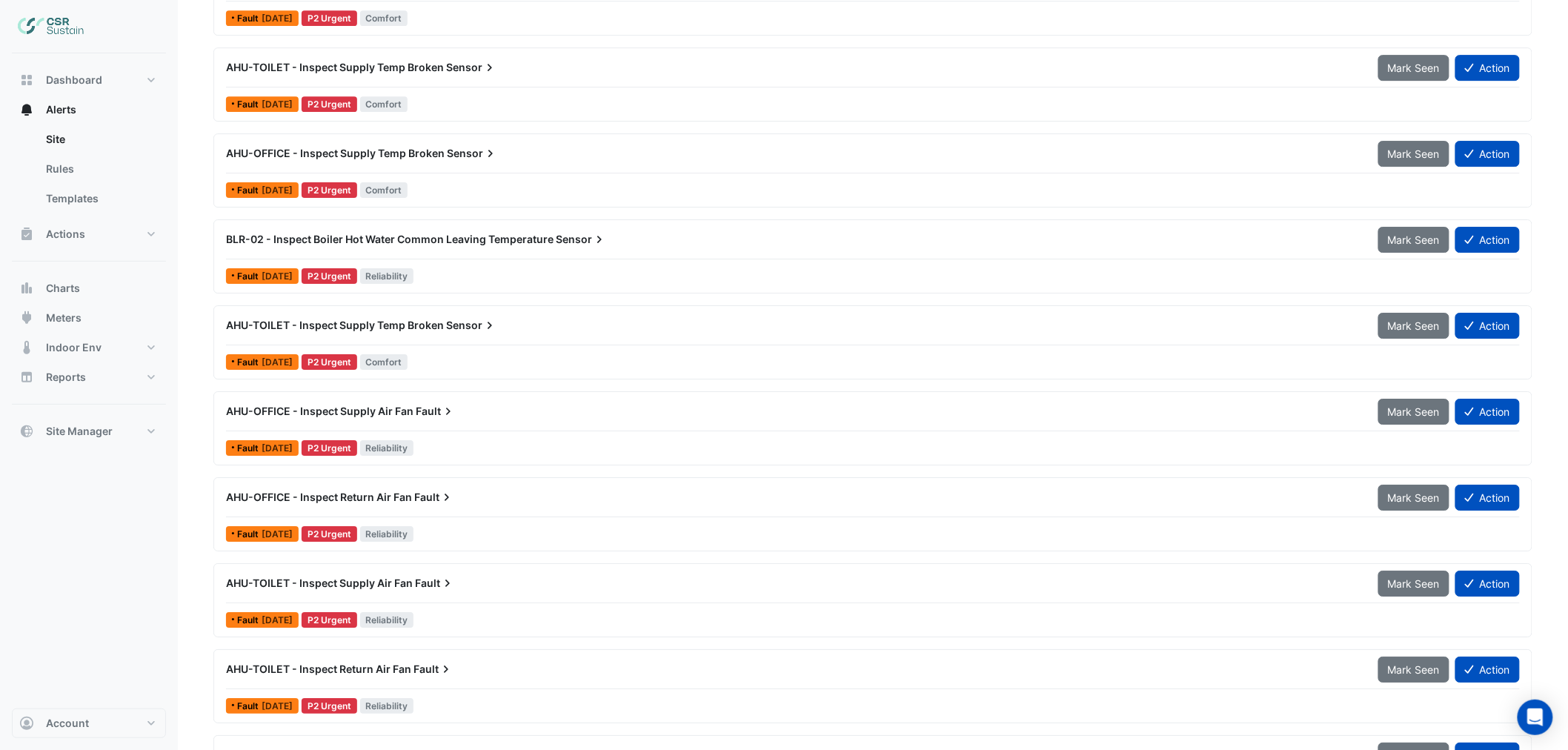
scroll to position [1974, 0]
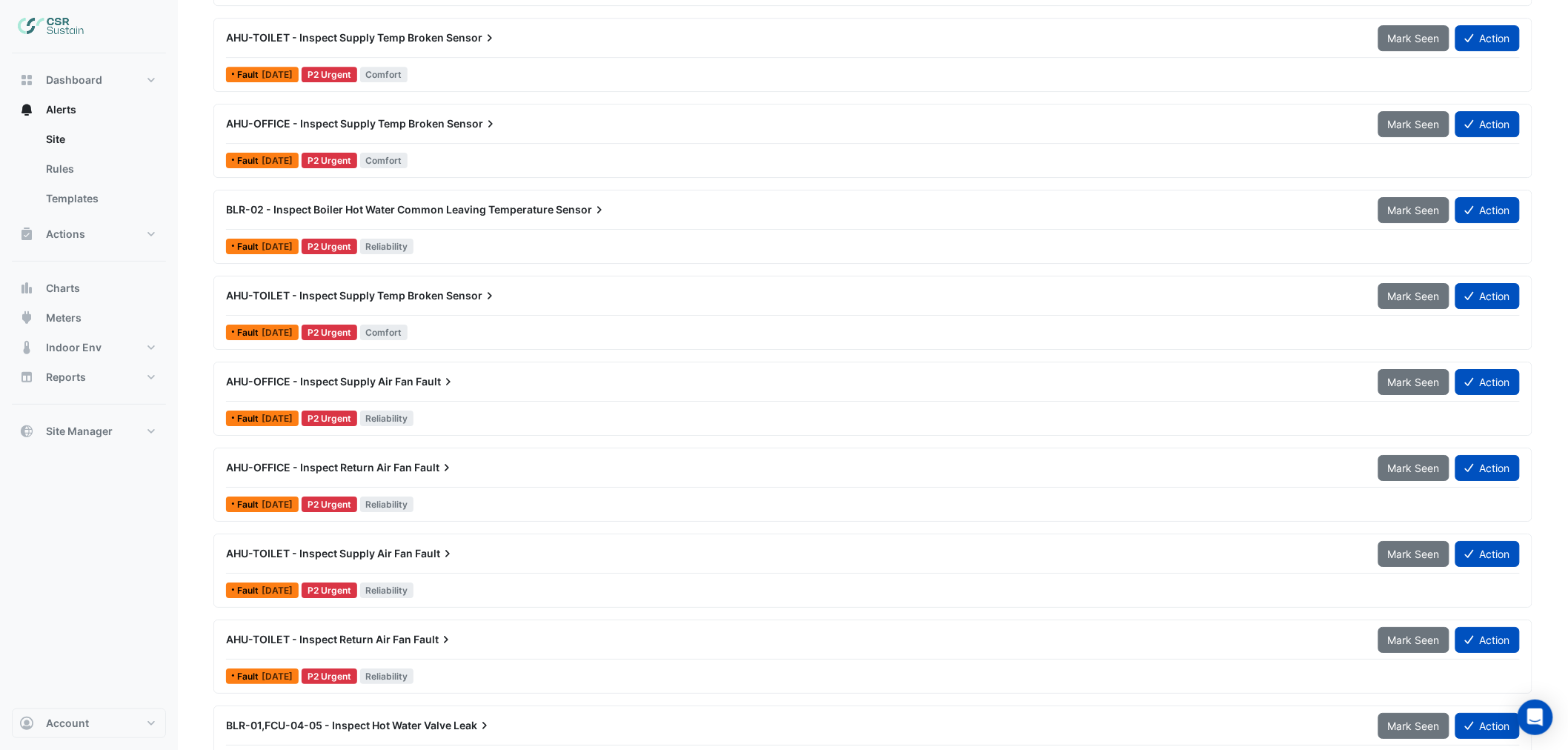
click at [406, 471] on span "AHU-OFFICE - Inspect Return Air Fan" at bounding box center [319, 467] width 186 height 13
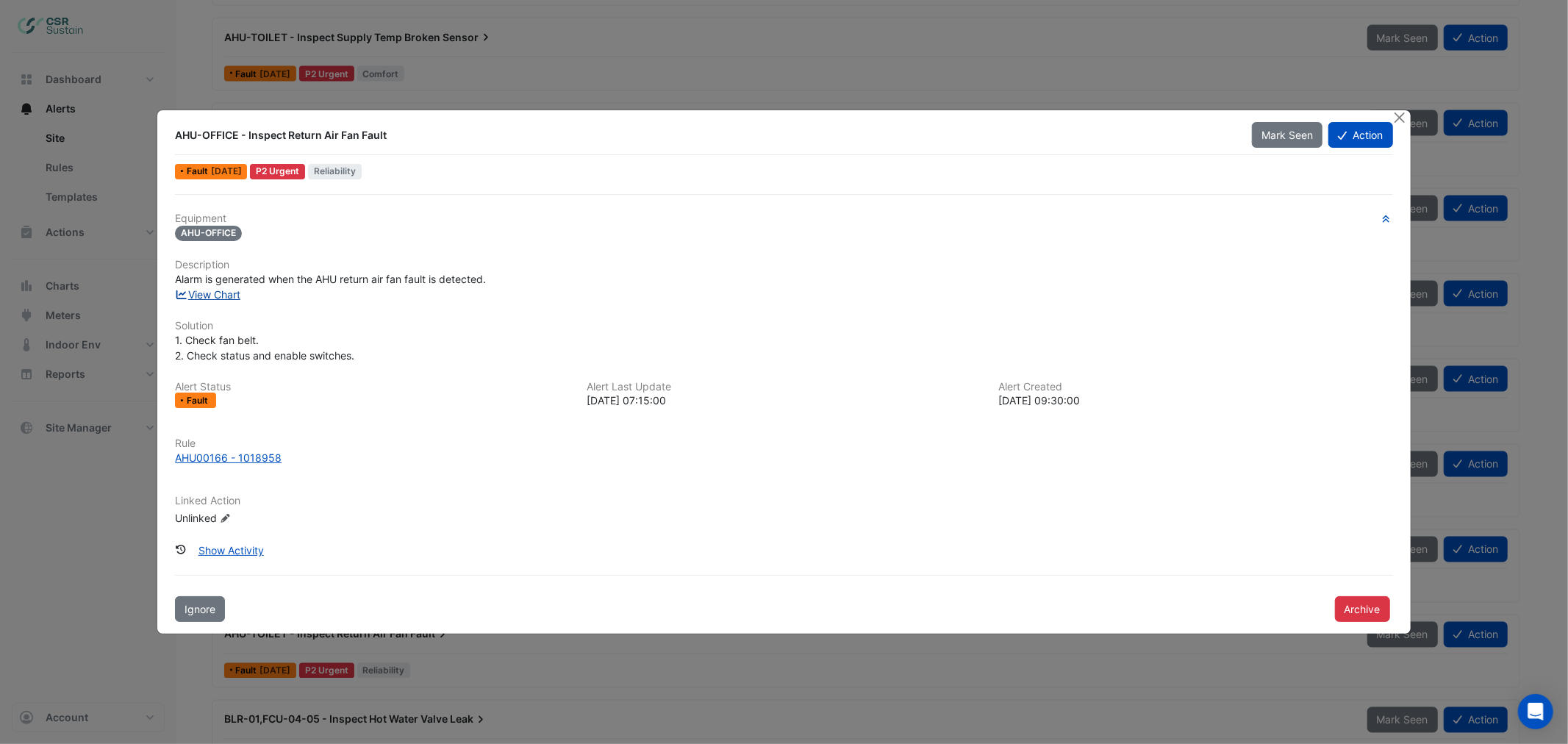
click at [220, 290] on link "View Chart" at bounding box center [208, 294] width 65 height 13
click at [1398, 122] on button "Close" at bounding box center [1399, 117] width 15 height 15
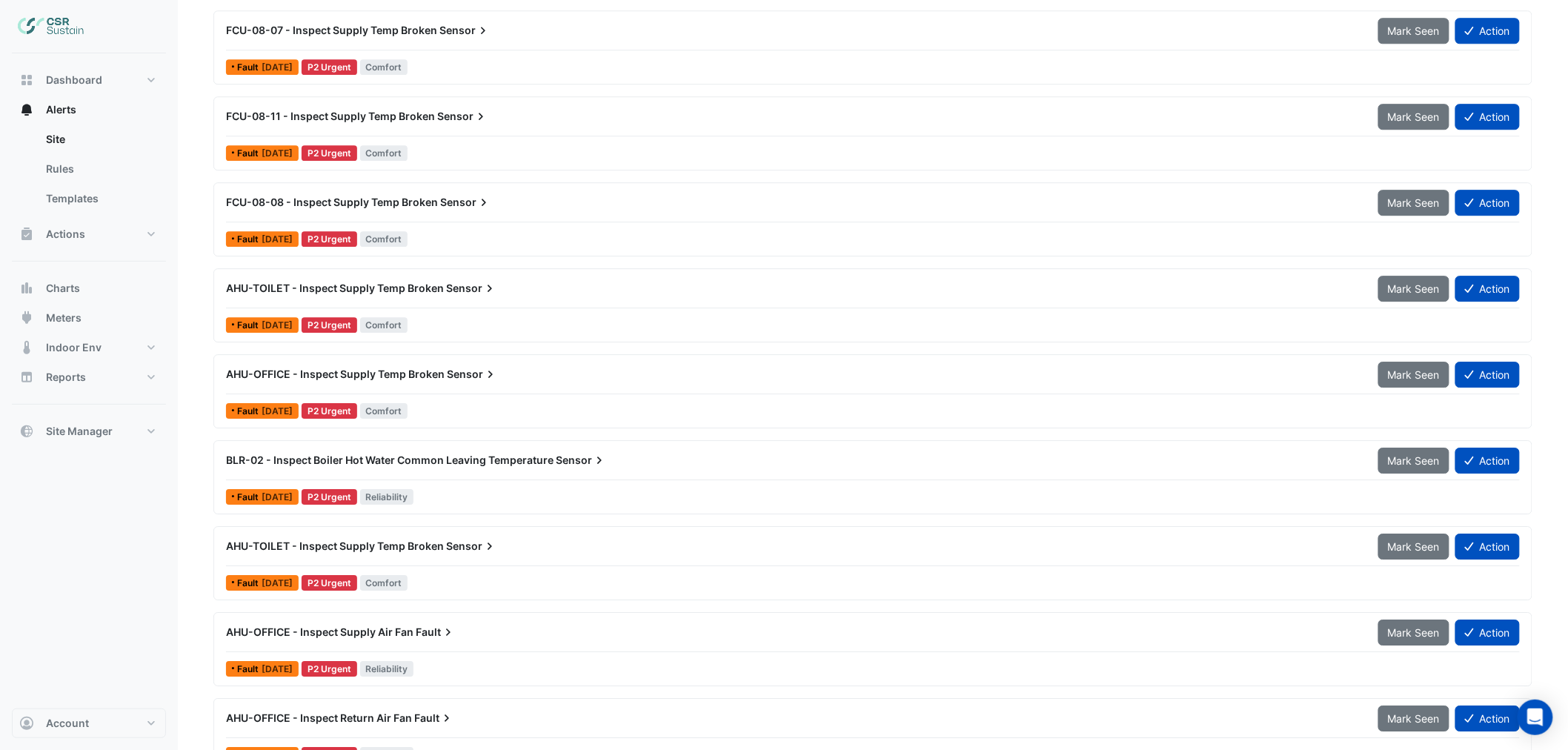
scroll to position [1398, 0]
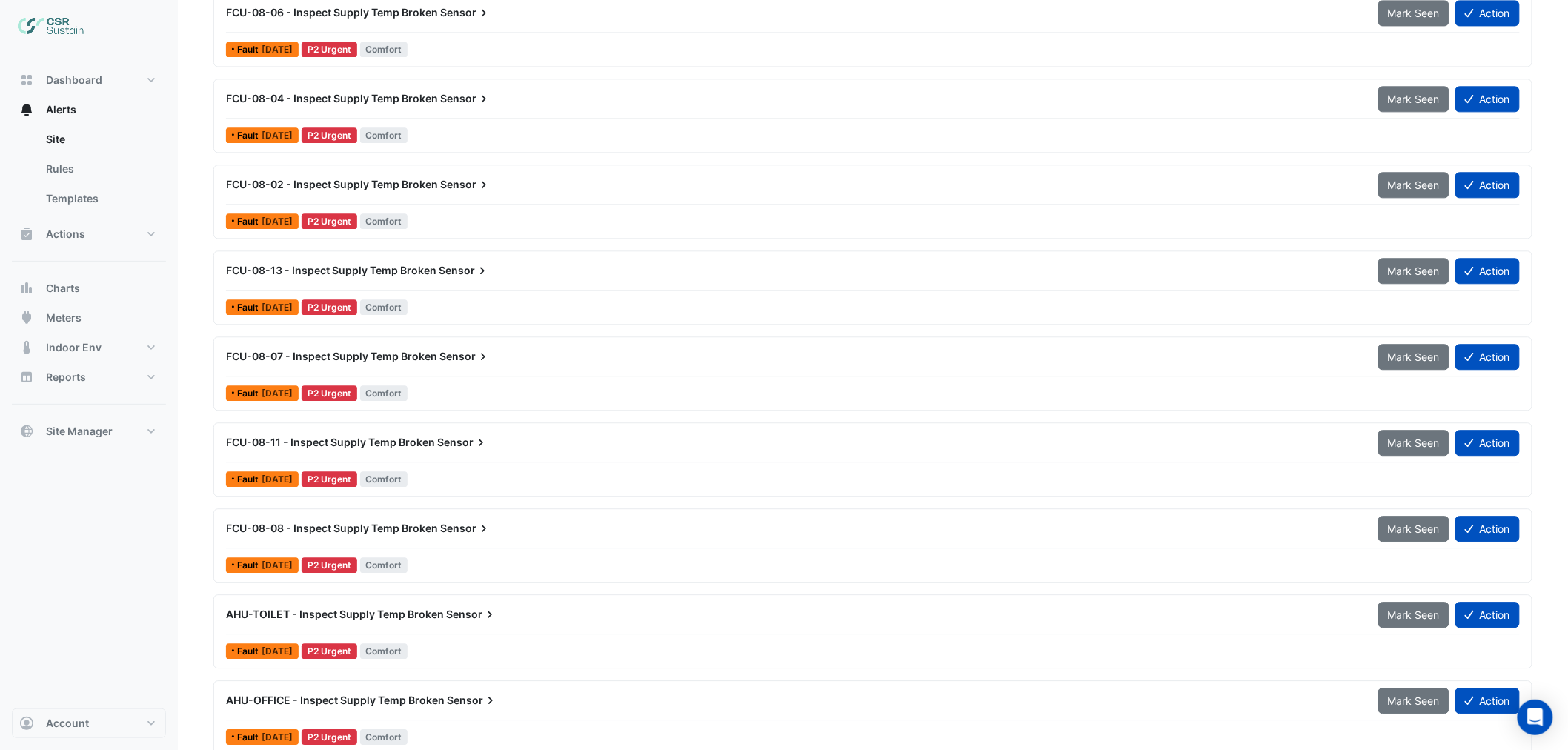
click at [335, 269] on span "FCU-08-13 - Inspect Supply Temp Broken" at bounding box center [331, 270] width 210 height 13
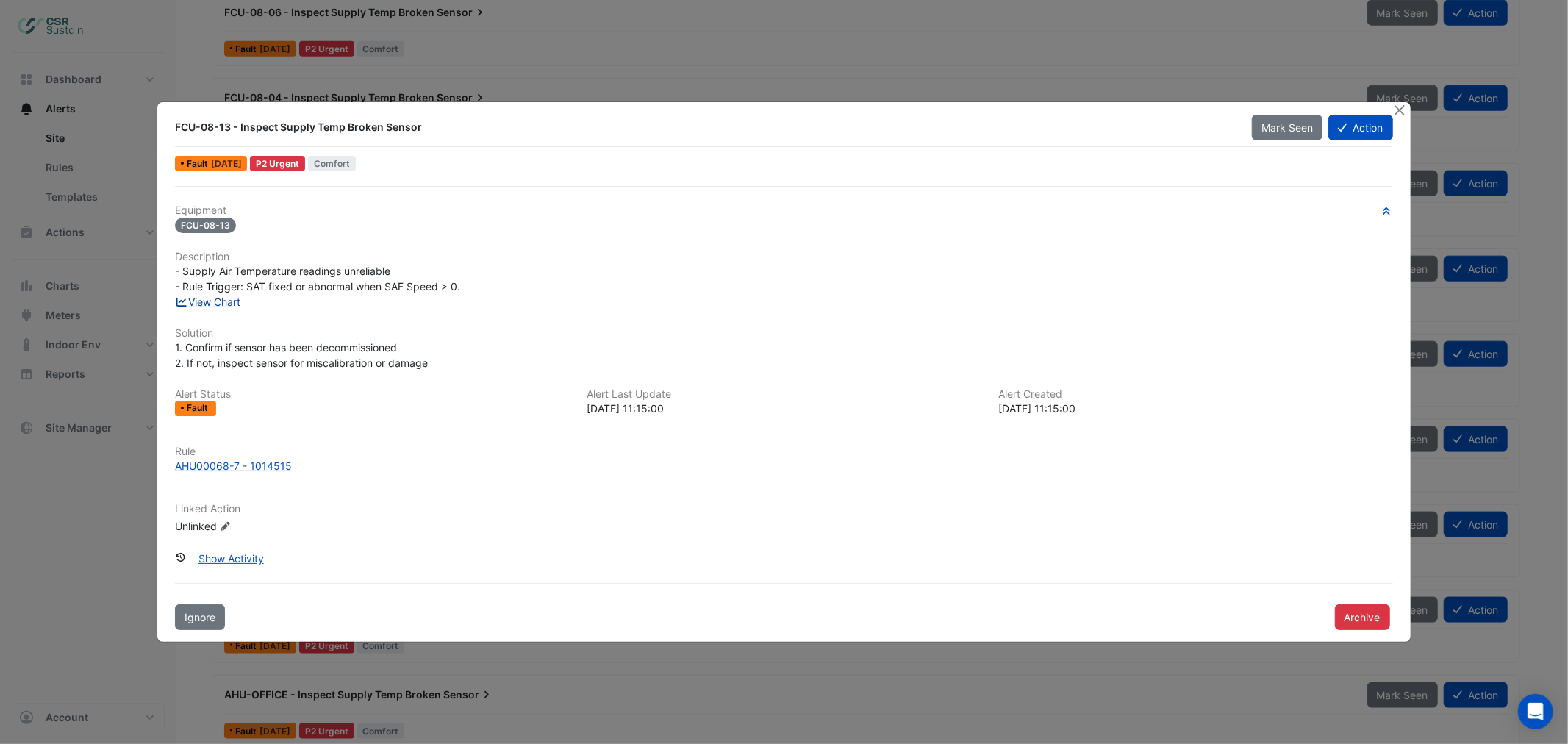
click at [214, 302] on link "View Chart" at bounding box center [208, 302] width 65 height 13
drag, startPoint x: 1401, startPoint y: 108, endPoint x: 1325, endPoint y: 83, distance: 80.0
click at [1403, 114] on button "Close" at bounding box center [1399, 109] width 15 height 15
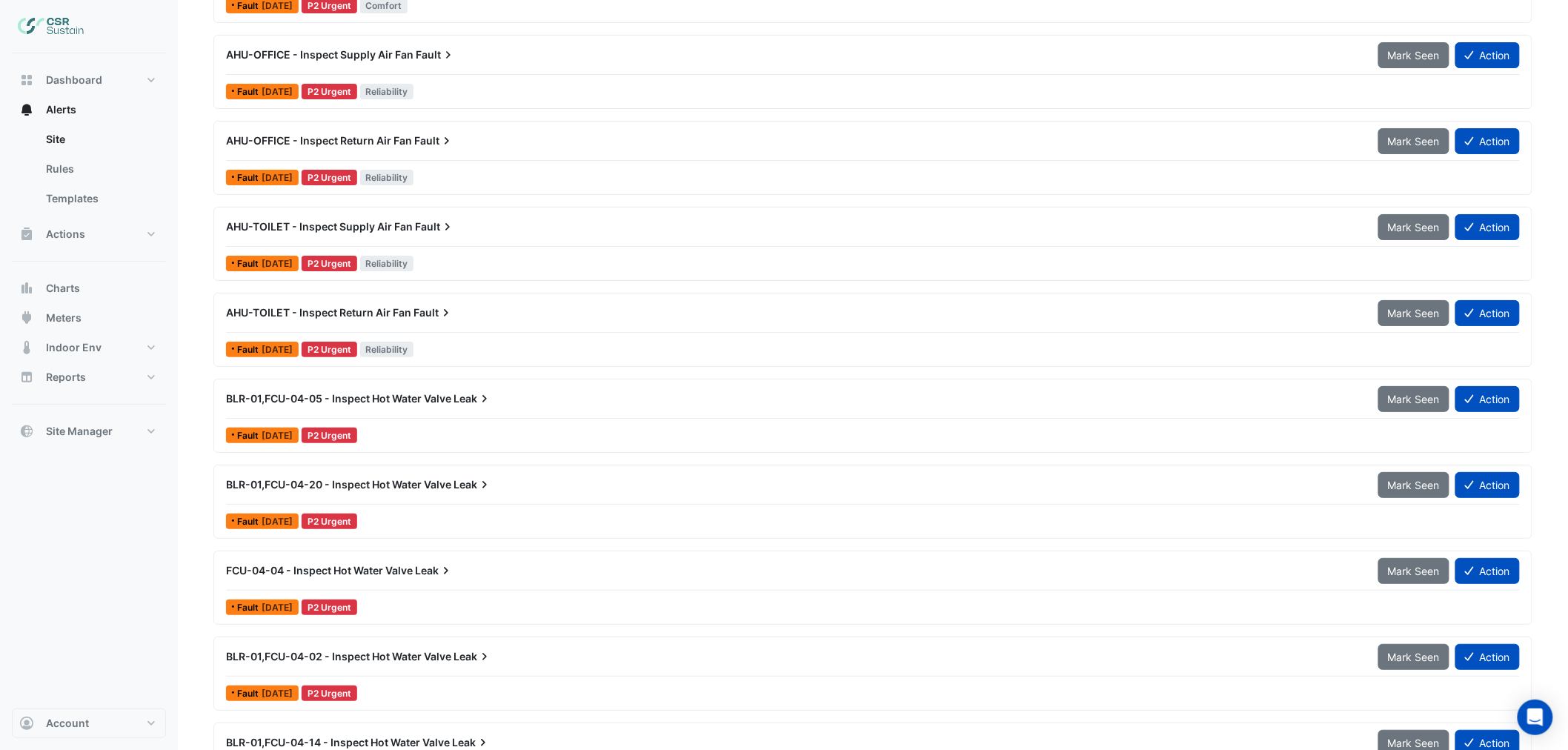
scroll to position [2305, 0]
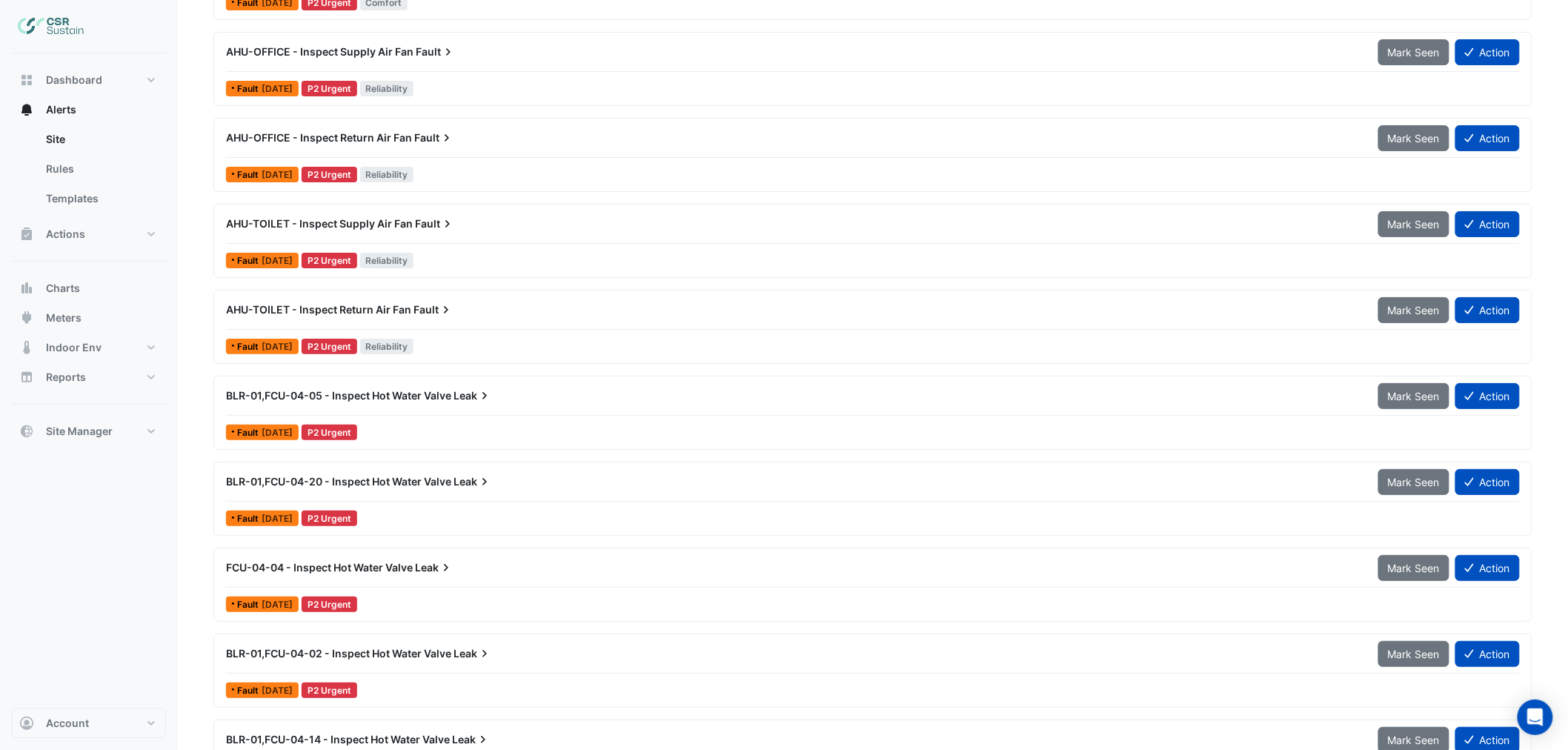
click at [390, 396] on span "BLR-01,FCU-04-05 - Inspect Hot Water Valve" at bounding box center [338, 395] width 225 height 13
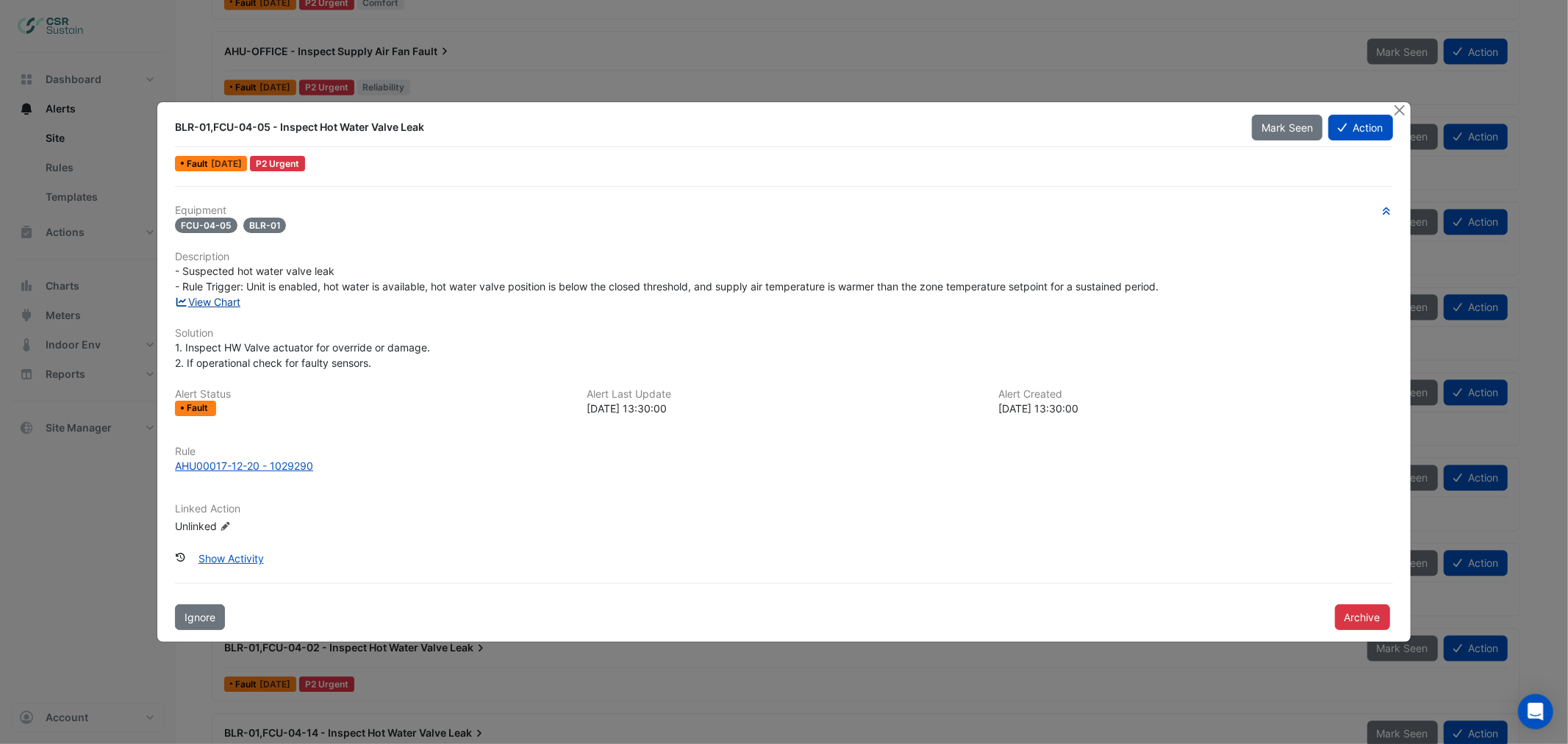
click at [222, 299] on link "View Chart" at bounding box center [208, 302] width 65 height 13
click at [1395, 108] on button "Close" at bounding box center [1399, 109] width 15 height 15
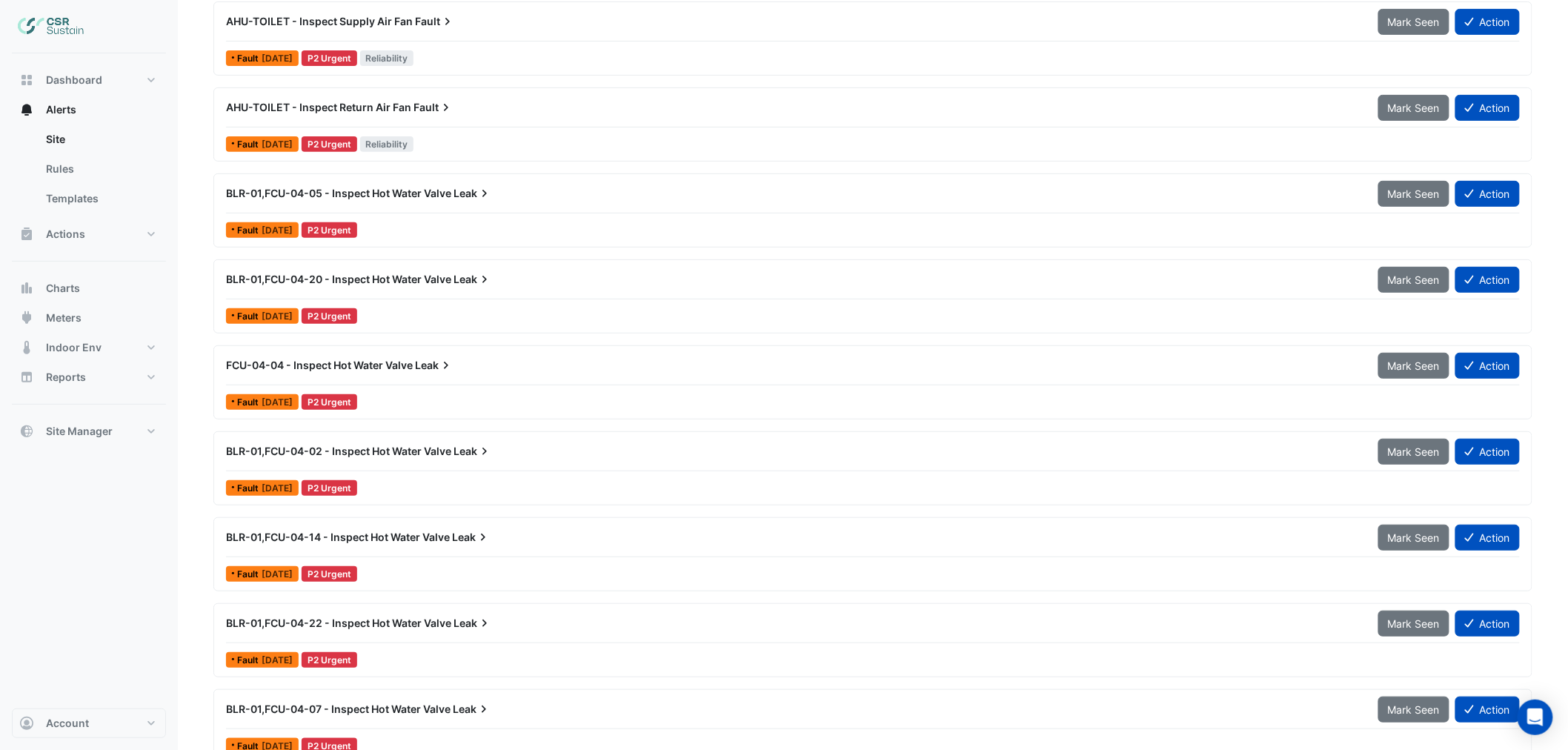
scroll to position [2551, 0]
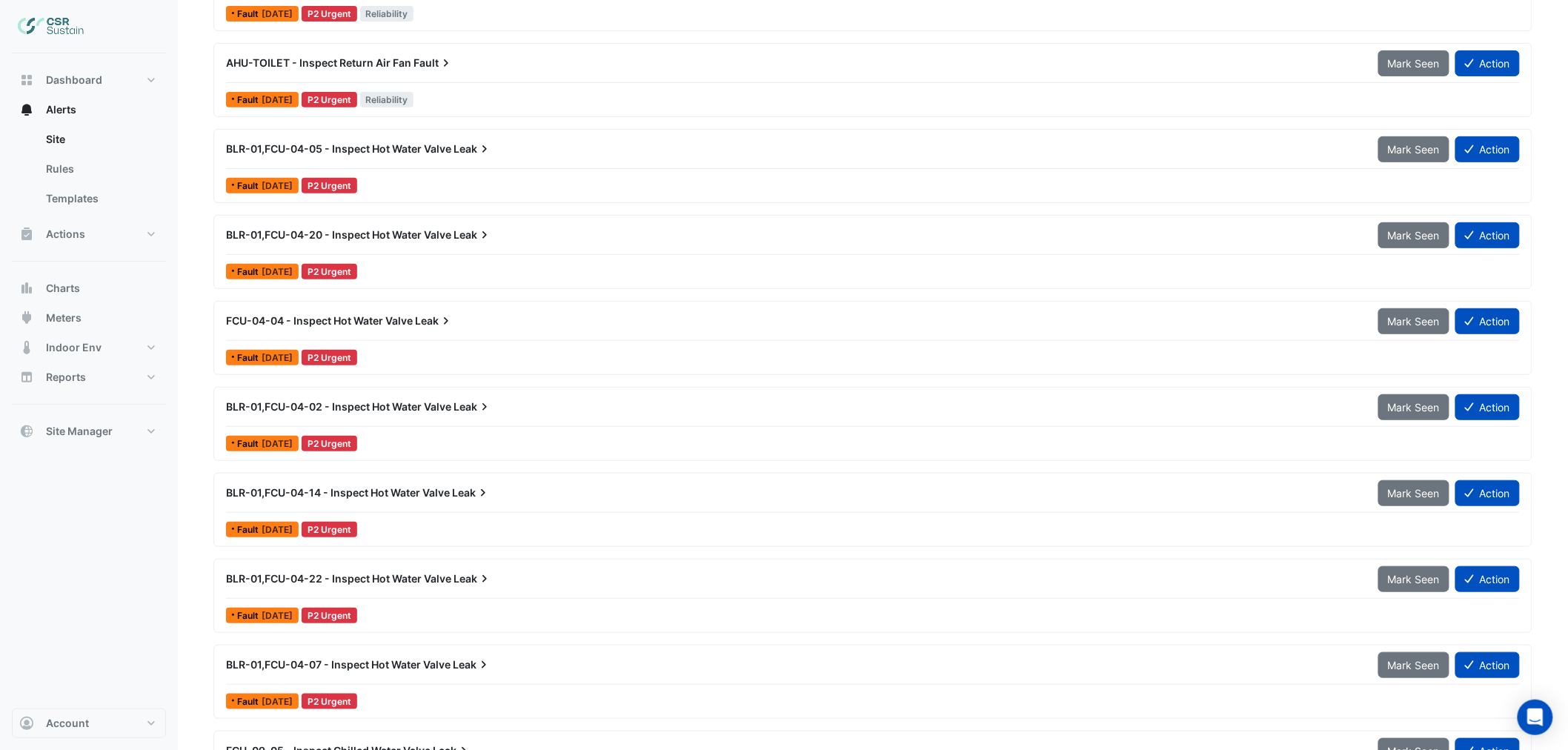
click at [368, 320] on span "FCU-04-04 - Inspect Hot Water Valve" at bounding box center [319, 320] width 187 height 13
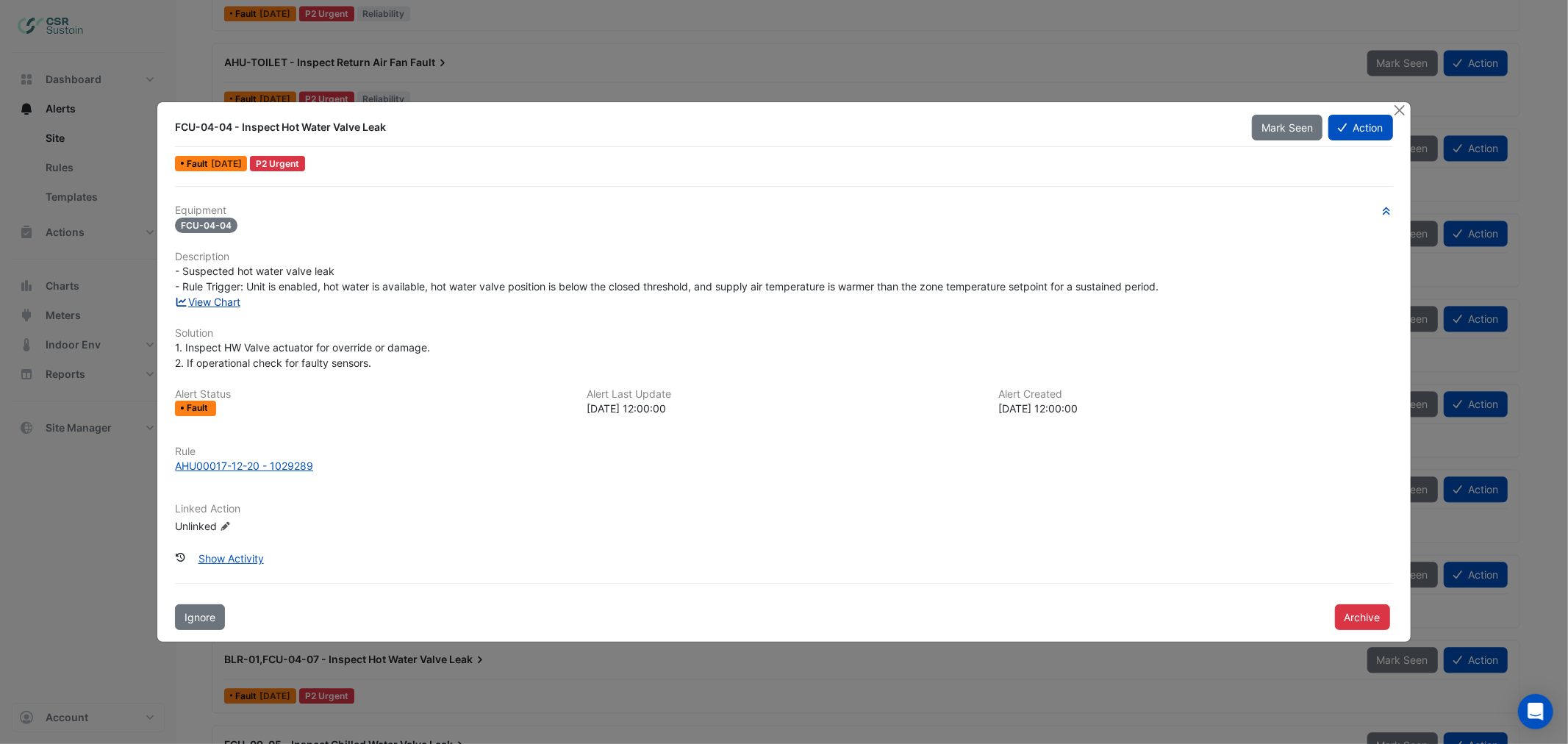
click at [237, 304] on link "View Chart" at bounding box center [208, 302] width 65 height 13
drag, startPoint x: 1399, startPoint y: 105, endPoint x: 1305, endPoint y: 127, distance: 96.5
click at [1398, 107] on button "Close" at bounding box center [1399, 109] width 15 height 15
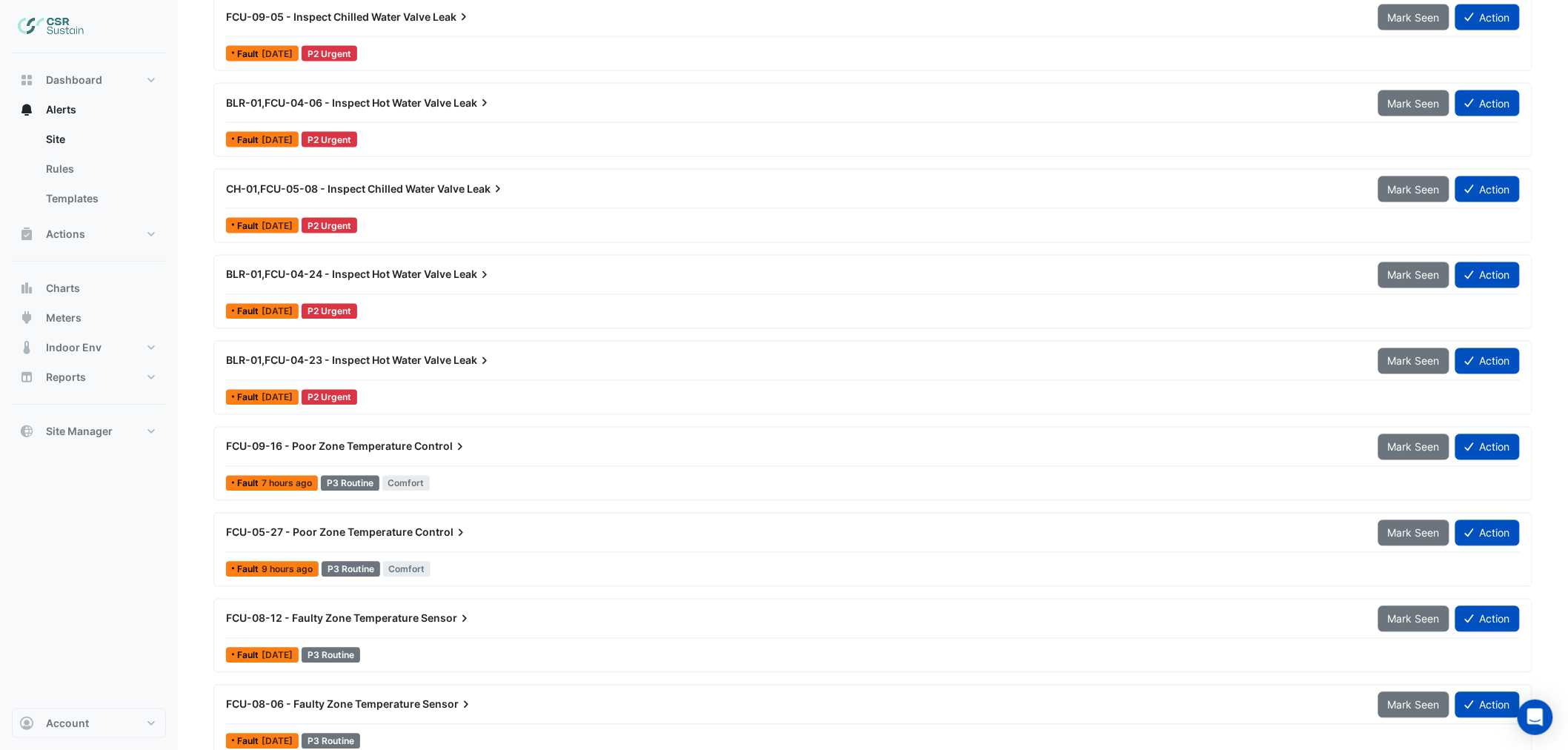
scroll to position [3291, 0]
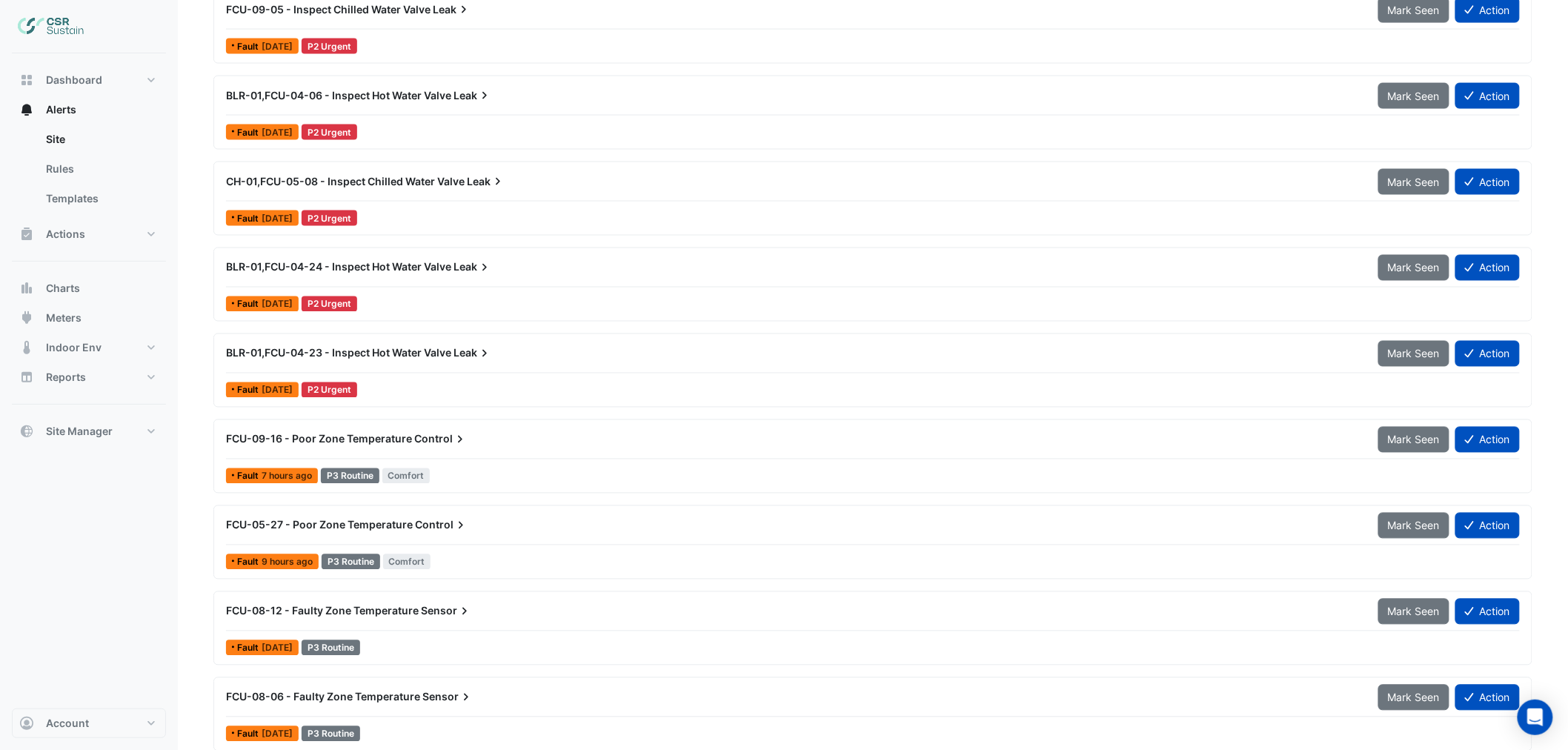
click at [435, 180] on span "CH-01,FCU-05-08 - Inspect Chilled Water Valve" at bounding box center [345, 181] width 239 height 13
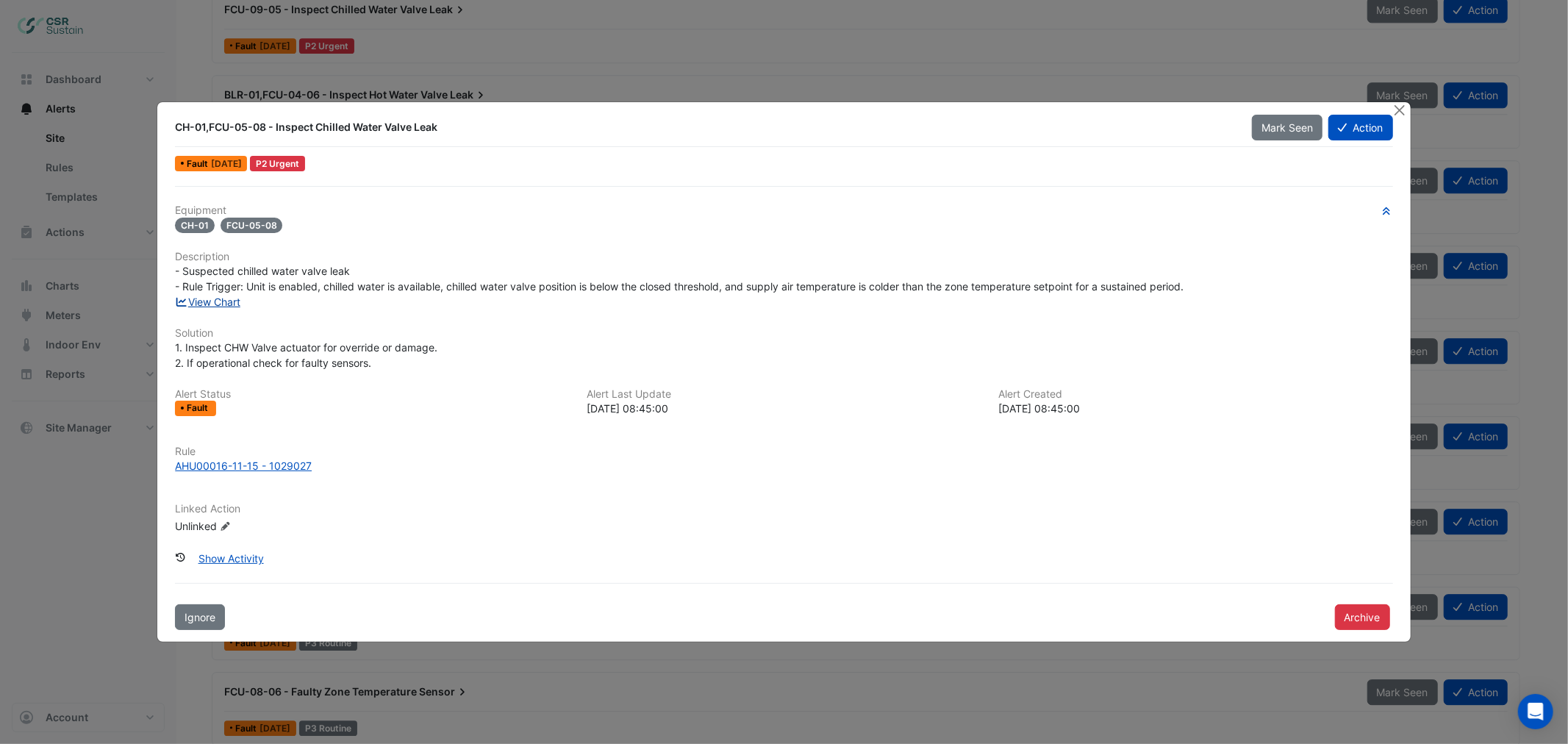
click at [225, 302] on link "View Chart" at bounding box center [208, 302] width 65 height 13
click at [1399, 111] on button "Close" at bounding box center [1399, 109] width 15 height 15
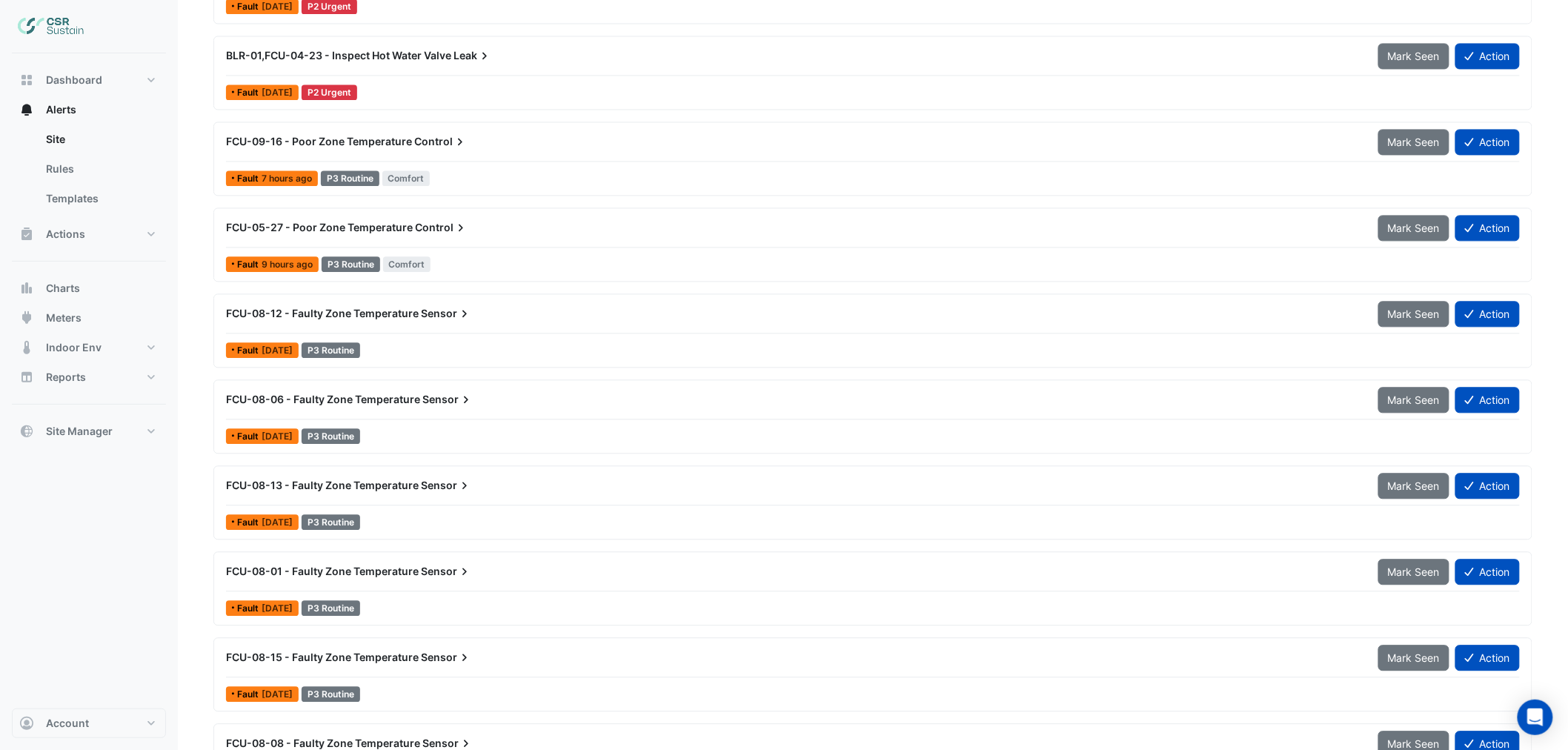
scroll to position [3621, 0]
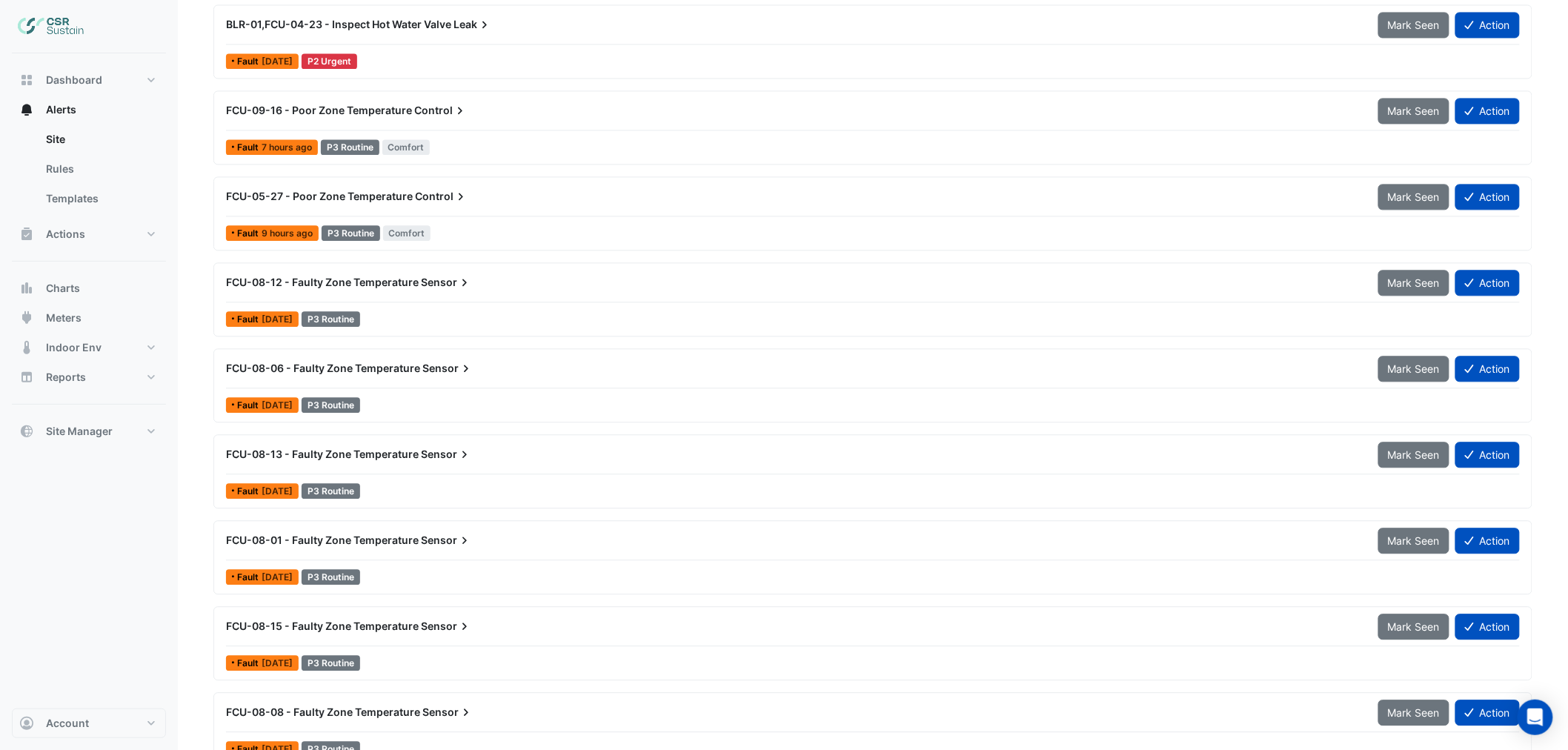
click at [404, 368] on span "FCU-08-06 - Faulty Zone Temperature" at bounding box center [322, 368] width 194 height 13
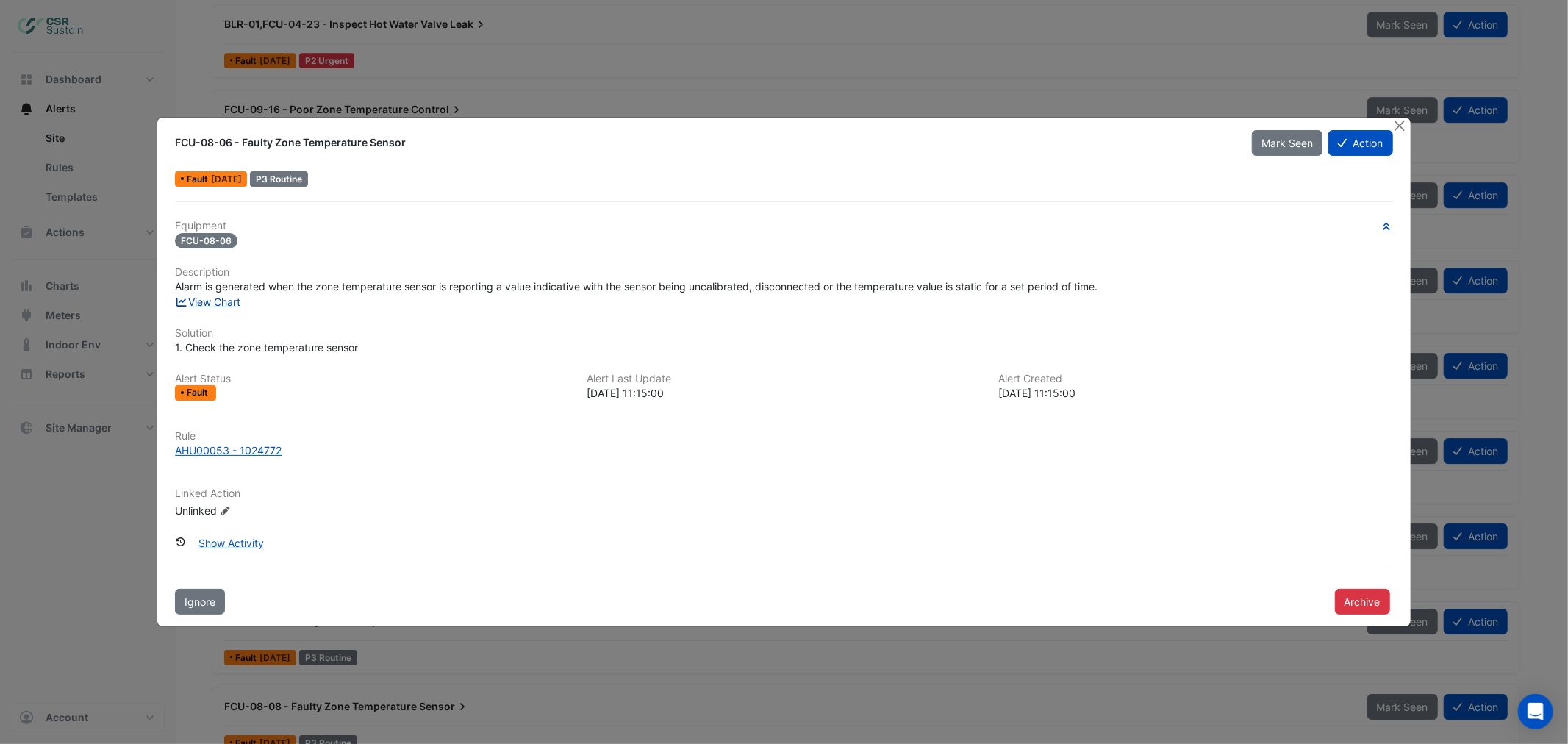
click at [231, 300] on link "View Chart" at bounding box center [208, 302] width 65 height 13
click at [1399, 128] on button "Close" at bounding box center [1399, 125] width 15 height 15
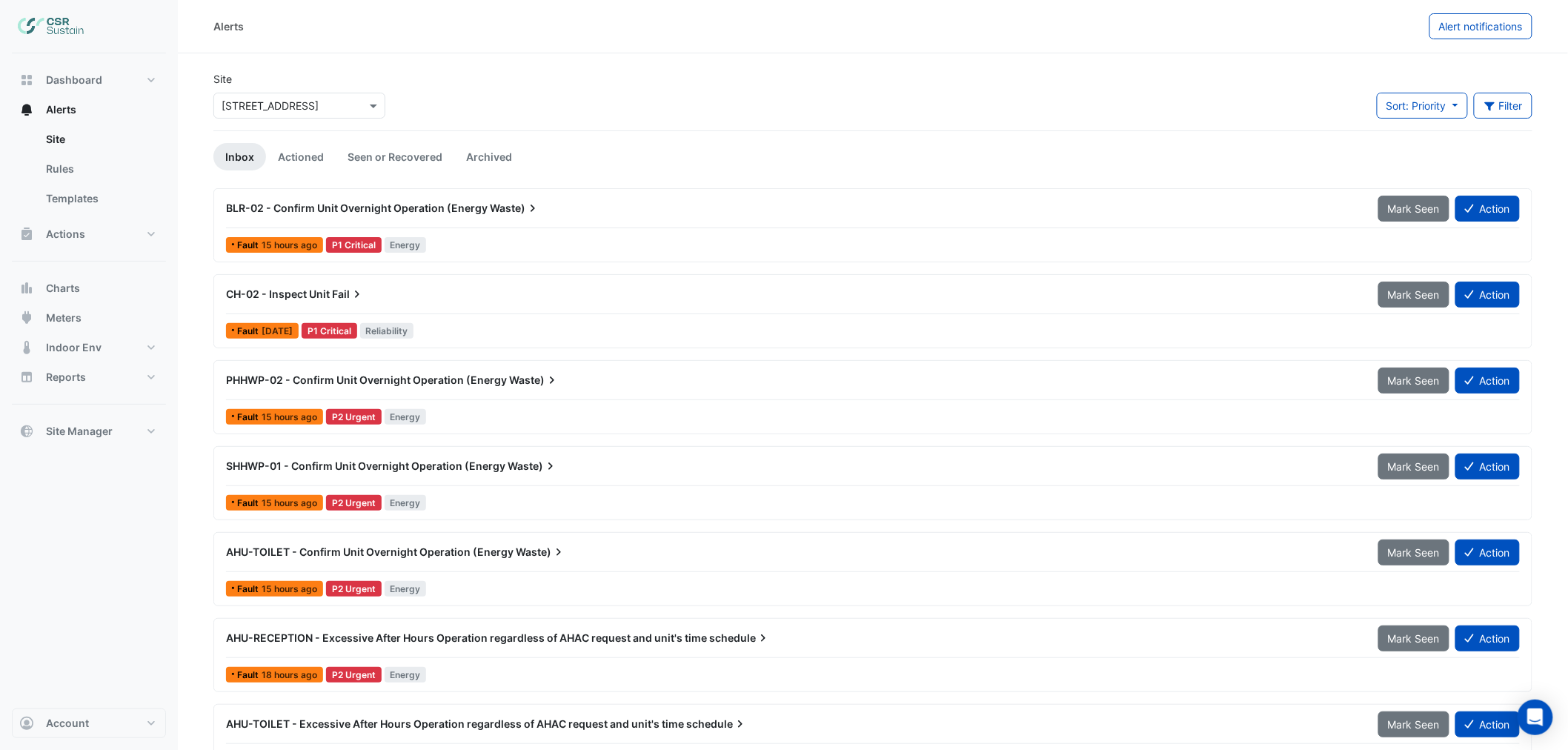
click at [391, 554] on span "AHU-TOILET - Confirm Unit Overnight Operation (Energy" at bounding box center [370, 552] width 288 height 13
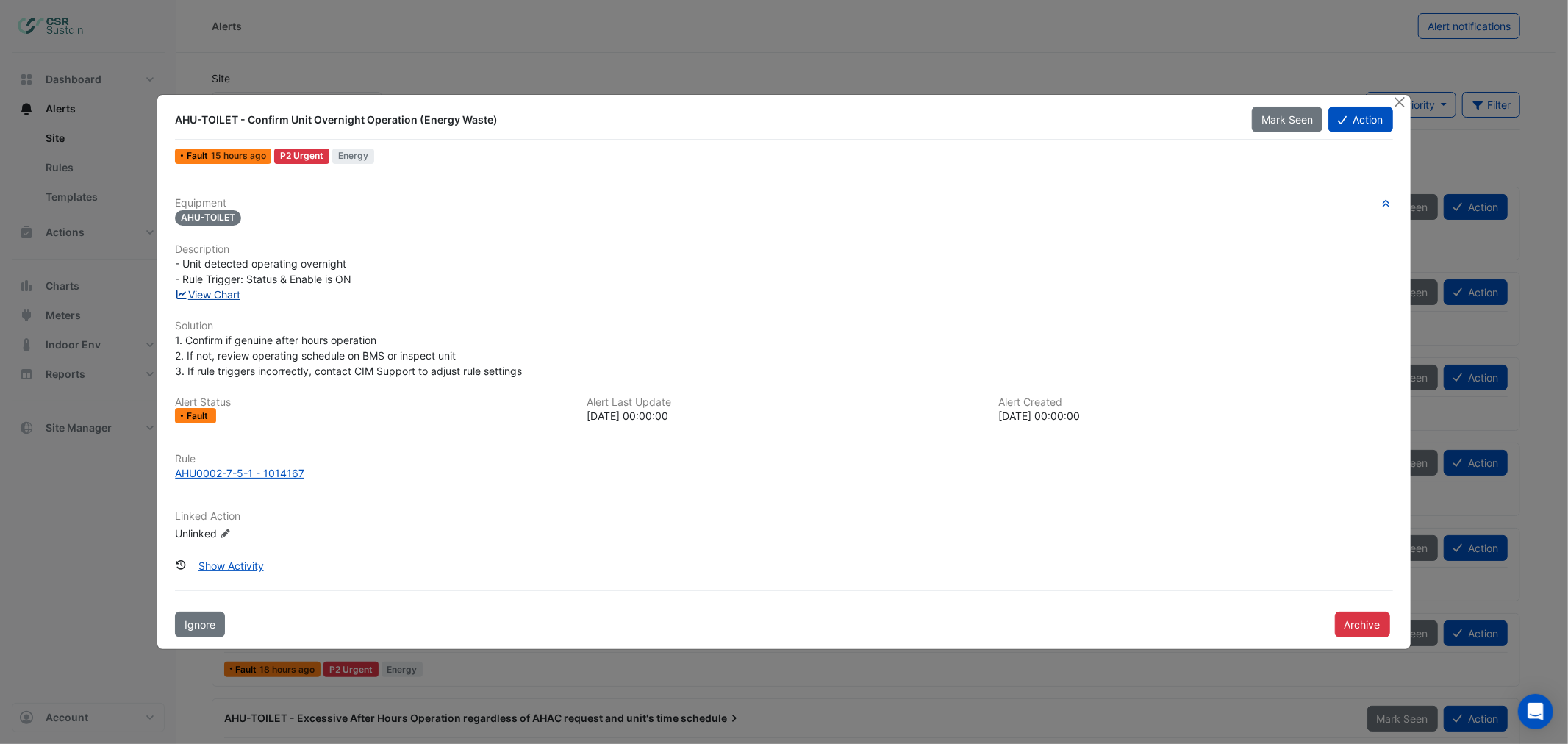
click at [223, 290] on link "View Chart" at bounding box center [208, 294] width 65 height 13
click at [1397, 101] on button "Close" at bounding box center [1399, 102] width 15 height 15
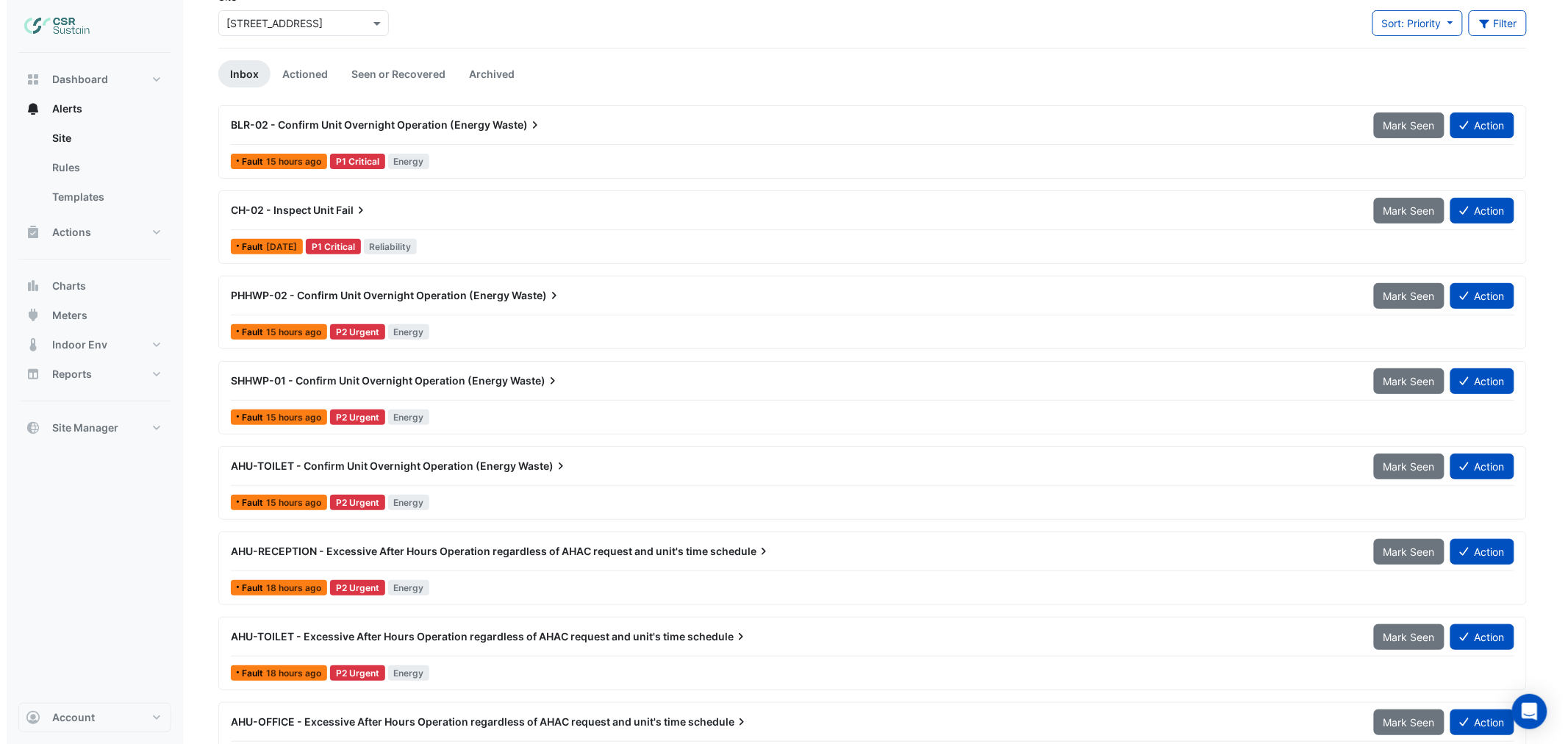
scroll to position [163, 0]
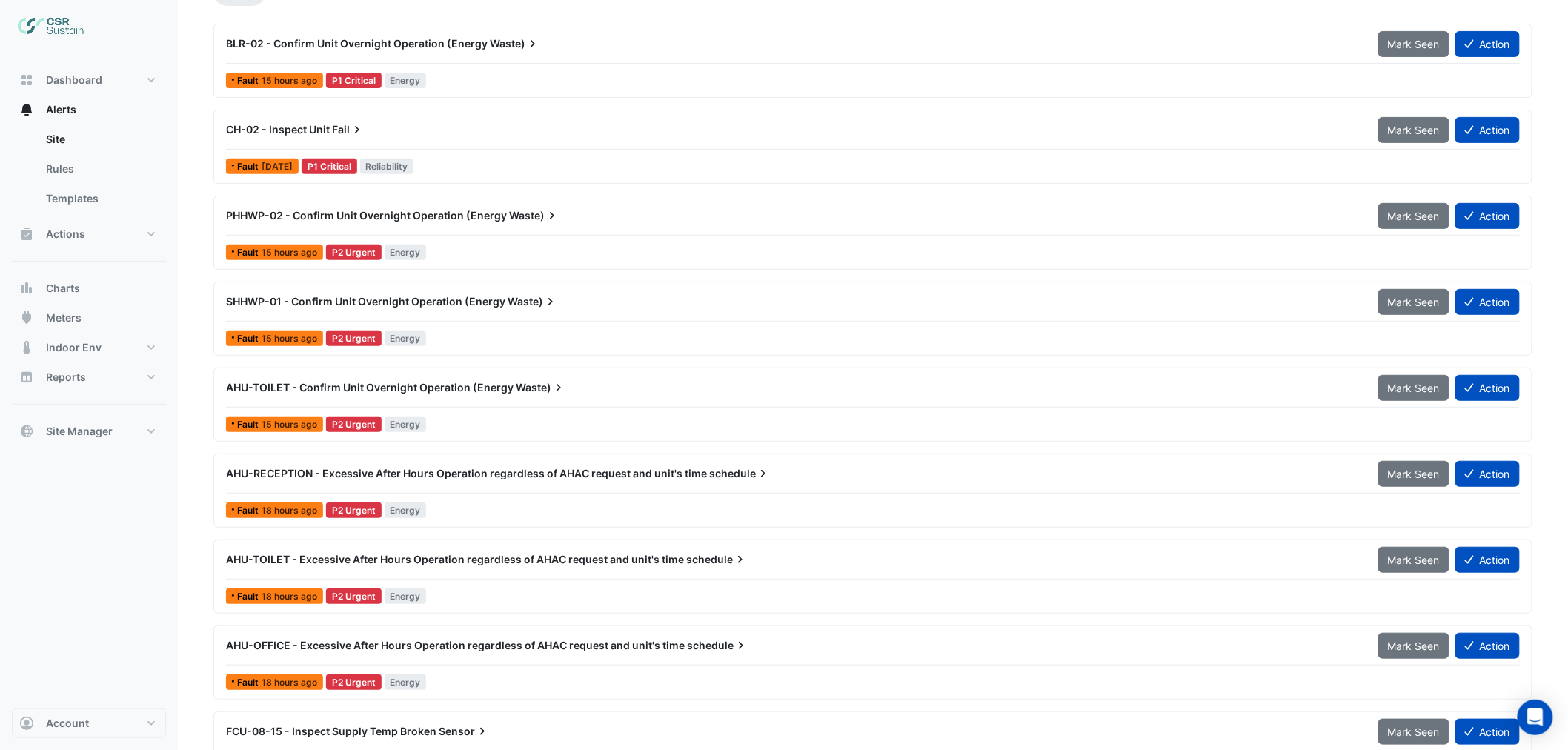
click at [453, 643] on span "AHU-OFFICE - Excessive After Hours Operation regardless of AHAC request and uni…" at bounding box center [455, 644] width 459 height 13
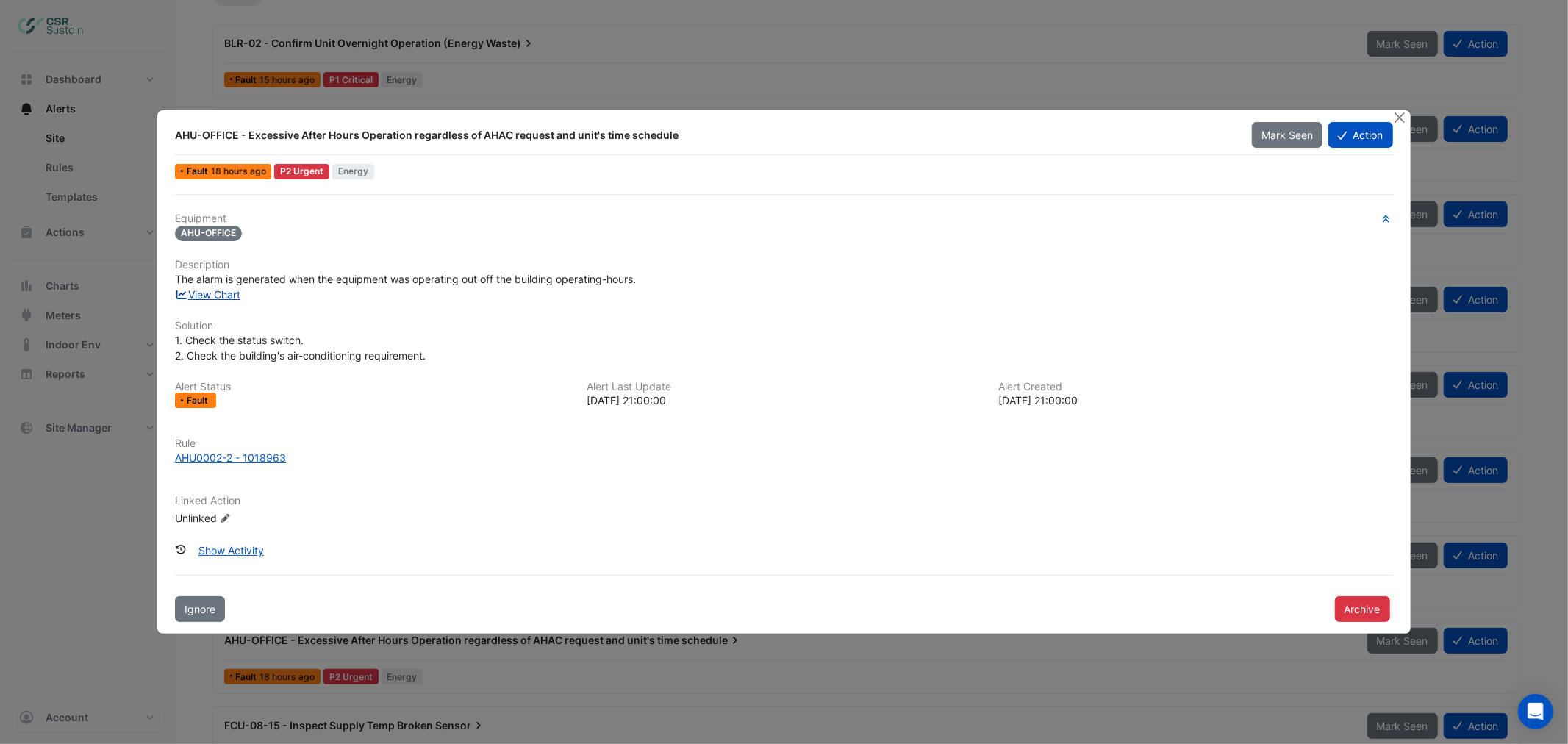
click at [210, 289] on link "View Chart" at bounding box center [208, 294] width 65 height 13
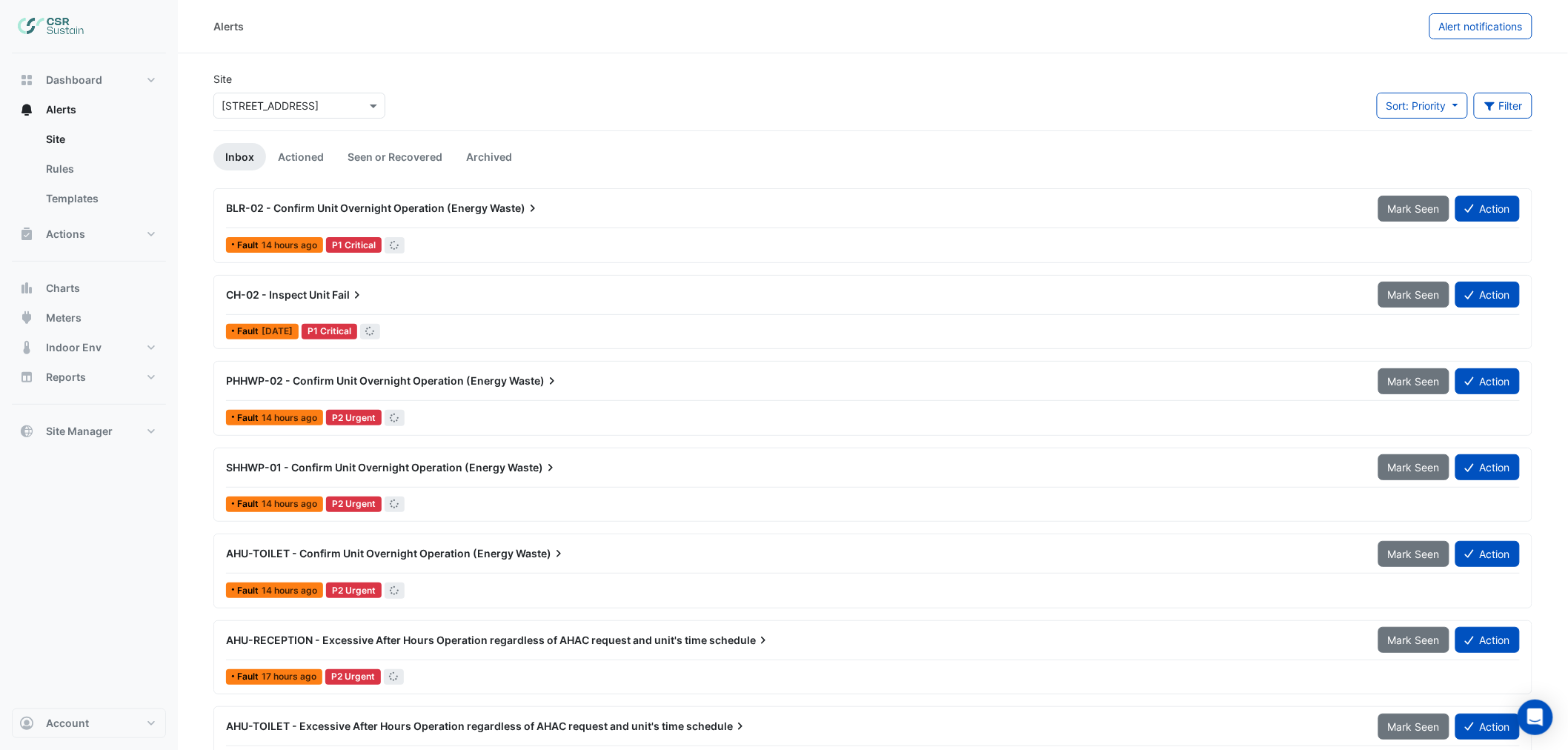
click at [290, 100] on input "text" at bounding box center [284, 106] width 126 height 15
click at [272, 180] on span "[STREET_ADDRESS]" at bounding box center [274, 180] width 97 height 13
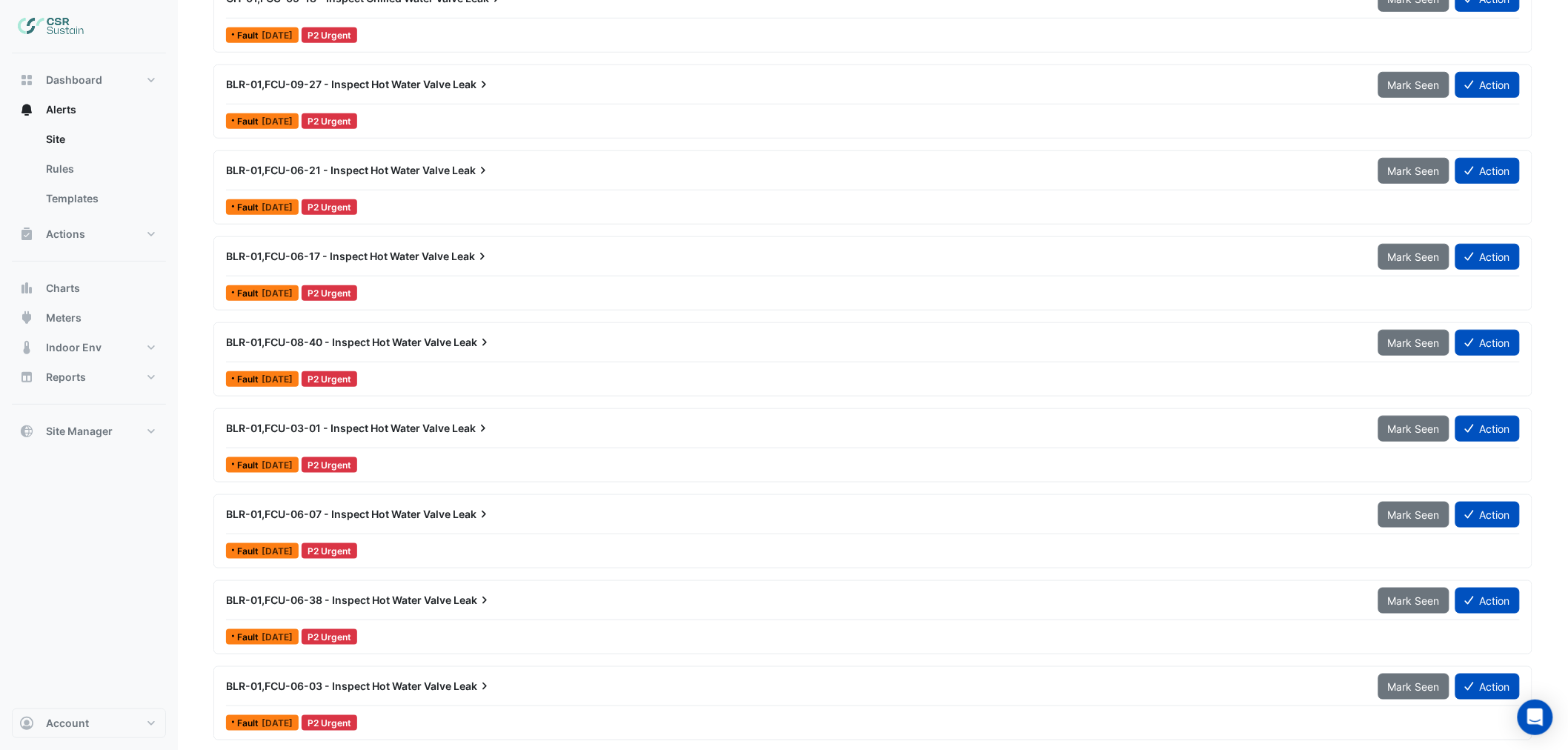
scroll to position [2046, 0]
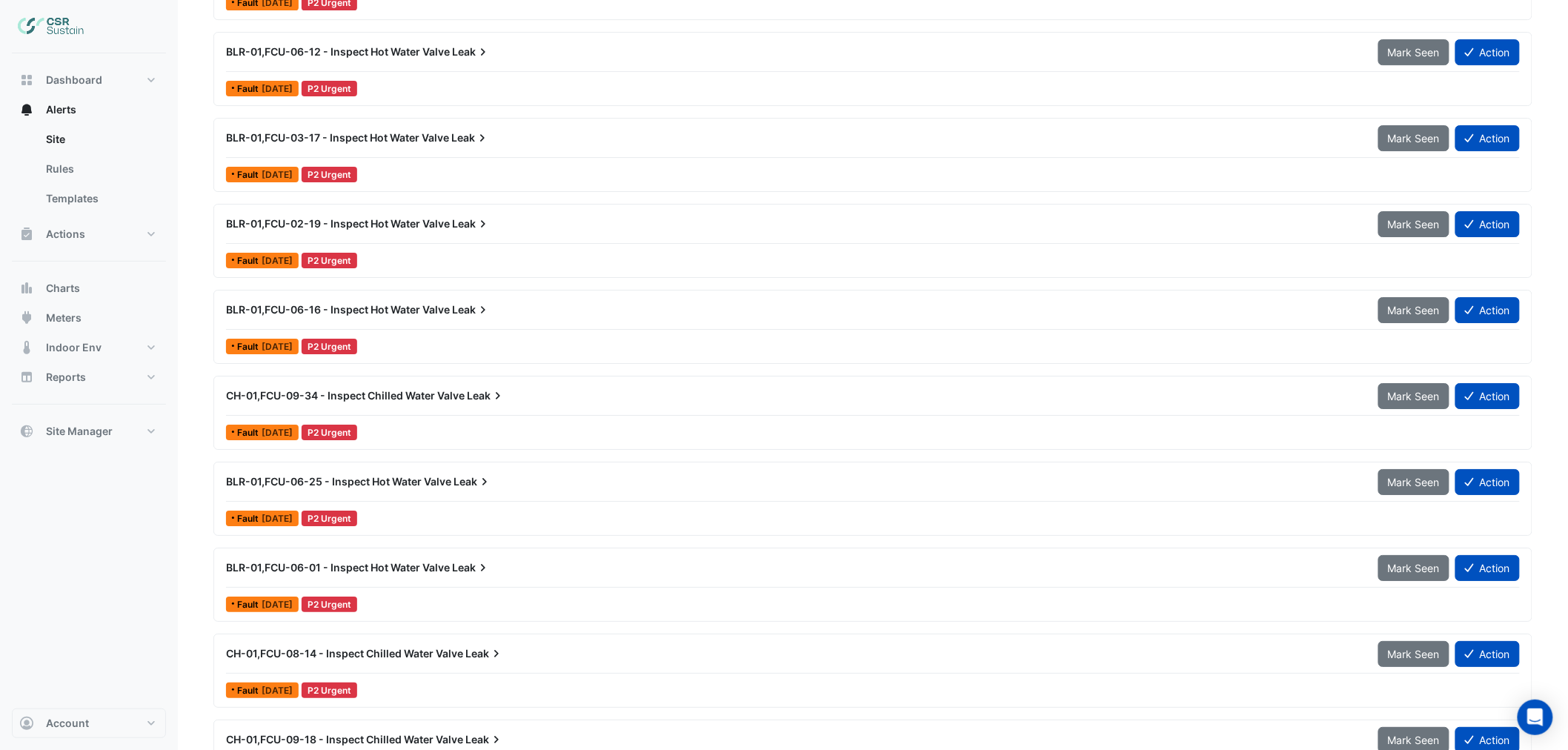
click at [359, 566] on span "BLR-01,FCU-06-01 - Inspect Hot Water Valve" at bounding box center [338, 567] width 224 height 13
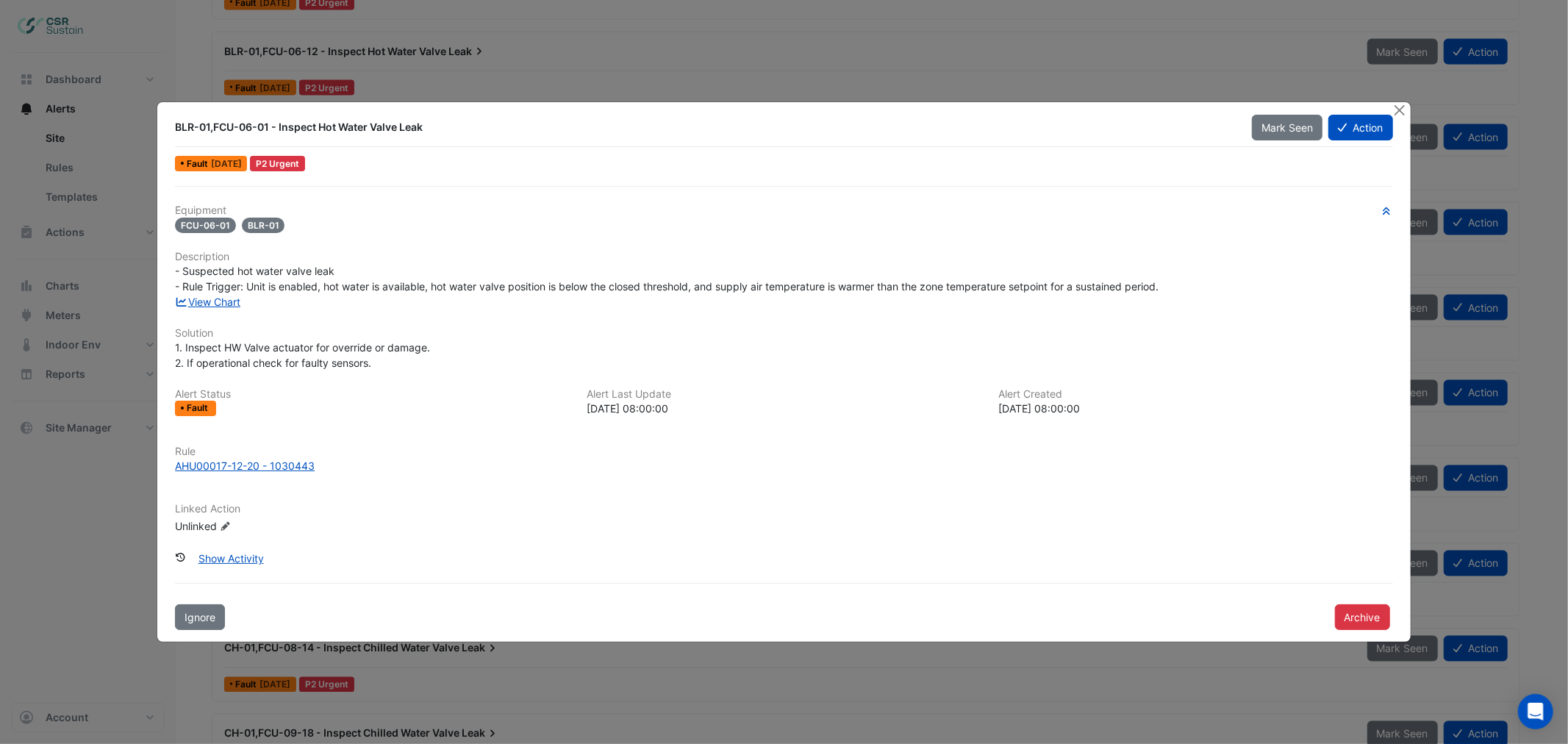
click at [215, 307] on div "View Chart" at bounding box center [783, 301] width 1235 height 15
click at [218, 298] on link "View Chart" at bounding box center [208, 302] width 65 height 13
click at [1398, 107] on button "Close" at bounding box center [1399, 109] width 15 height 15
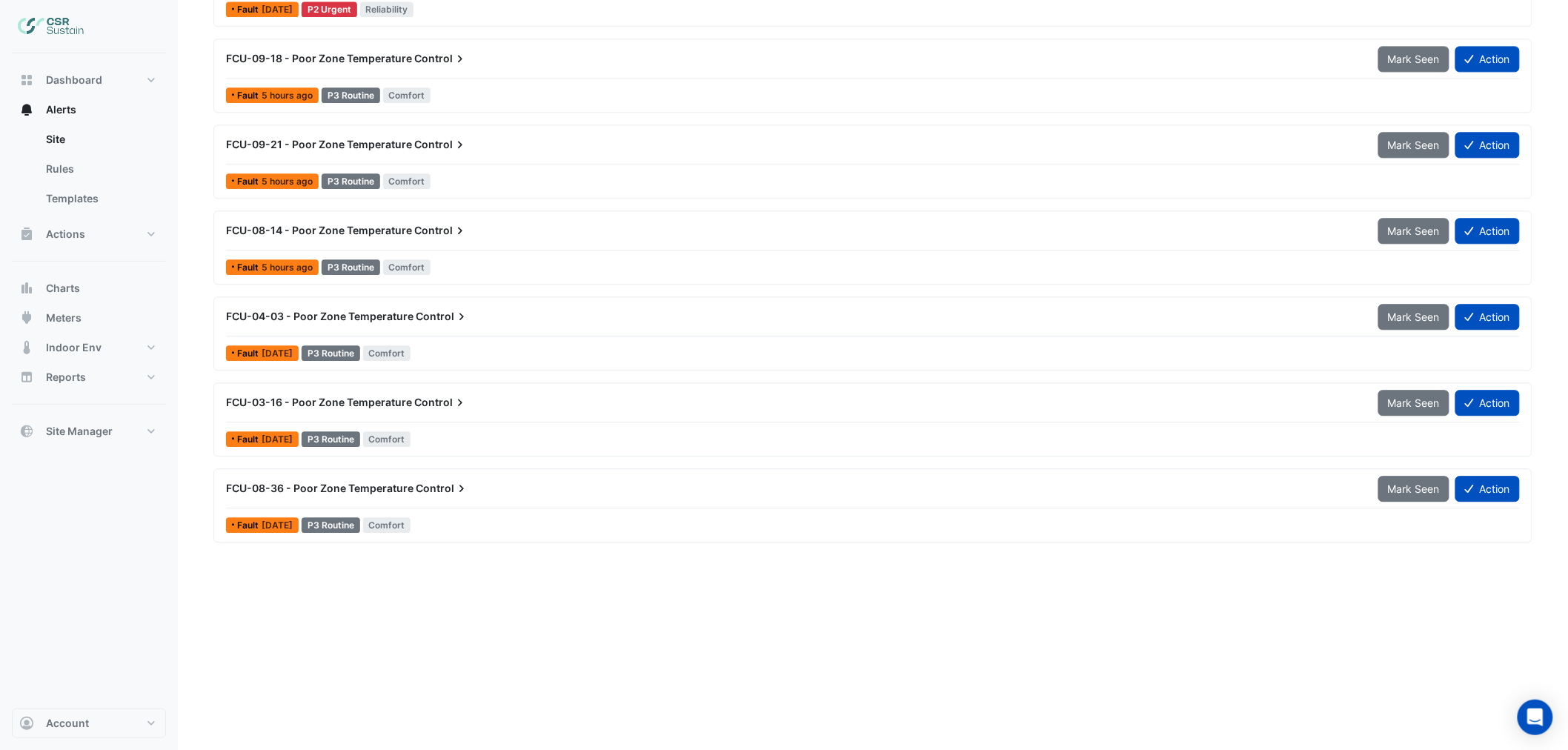
scroll to position [3950, 0]
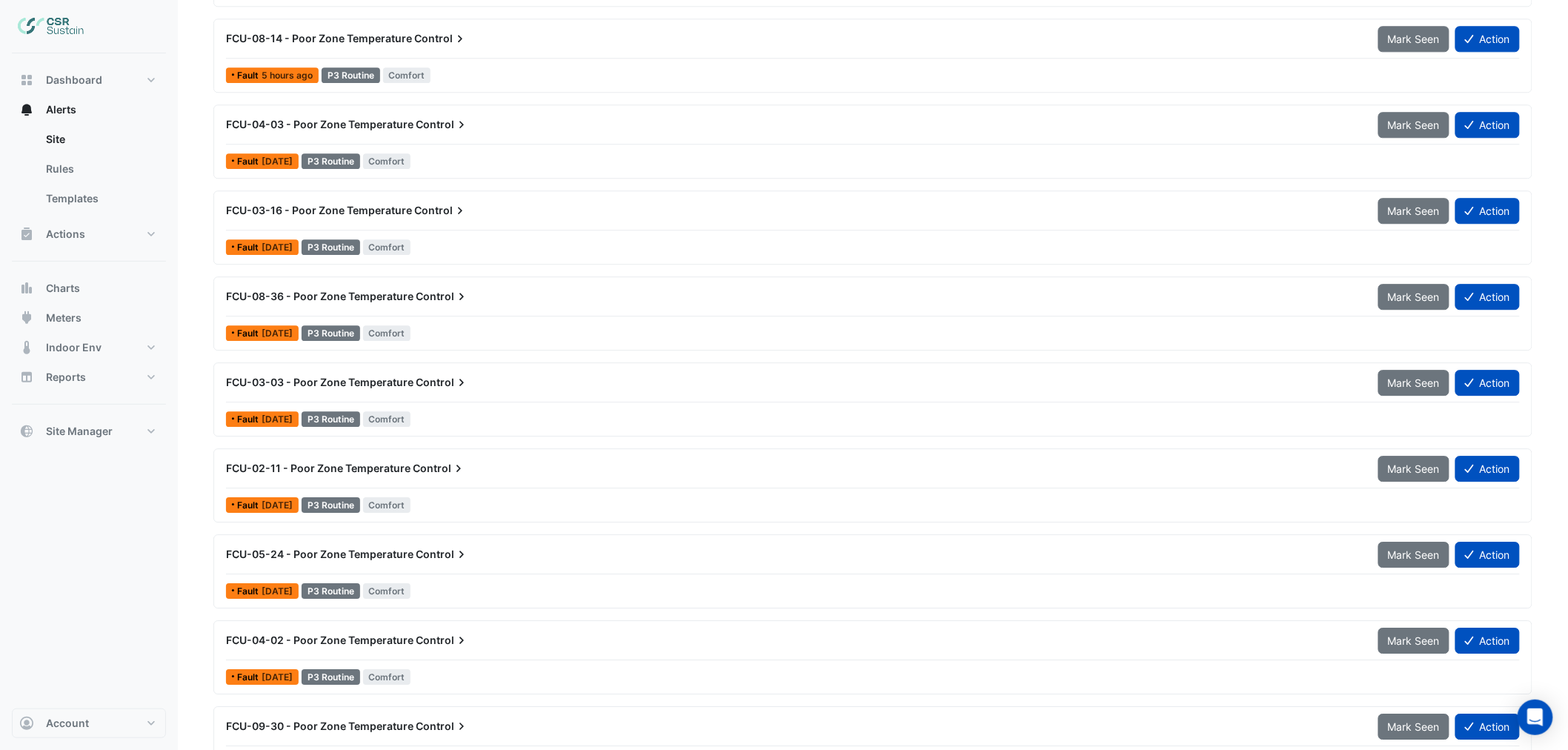
click at [379, 566] on div "FCU-05-24 - Poor Zone Temperature Control" at bounding box center [792, 553] width 1152 height 26
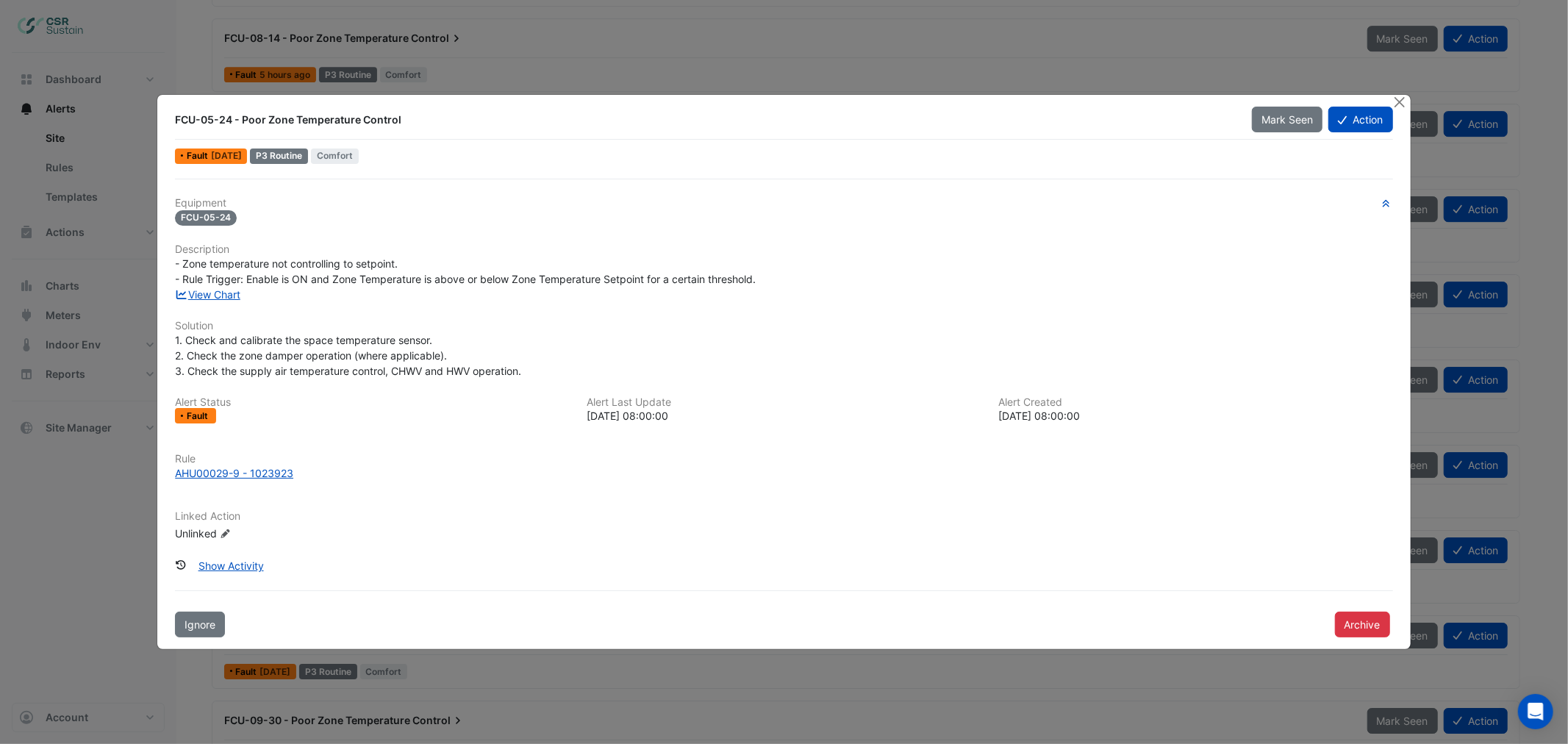
drag, startPoint x: 1395, startPoint y: 100, endPoint x: 1383, endPoint y: 94, distance: 13.4
click at [1395, 100] on button "Close" at bounding box center [1399, 102] width 15 height 15
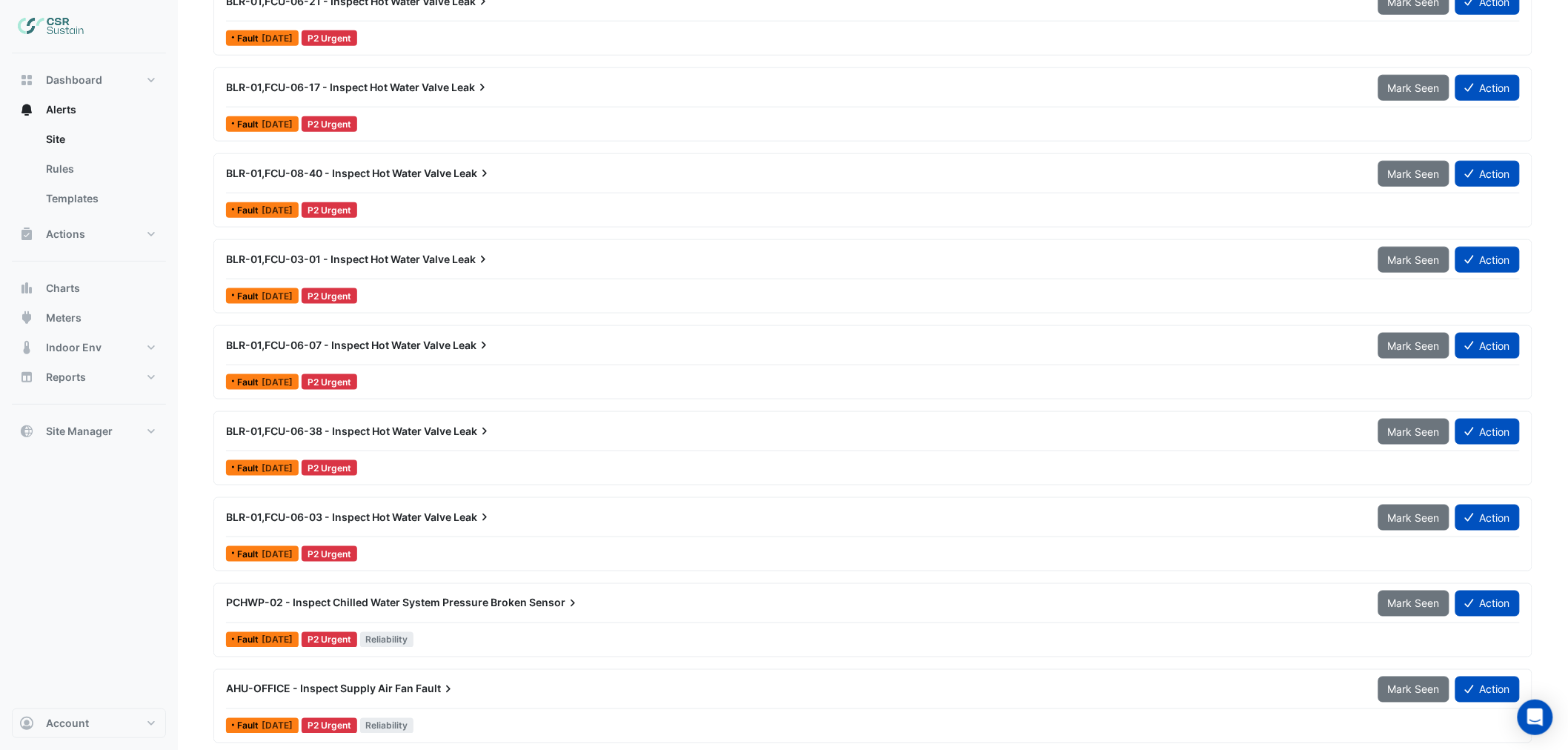
scroll to position [2715, 0]
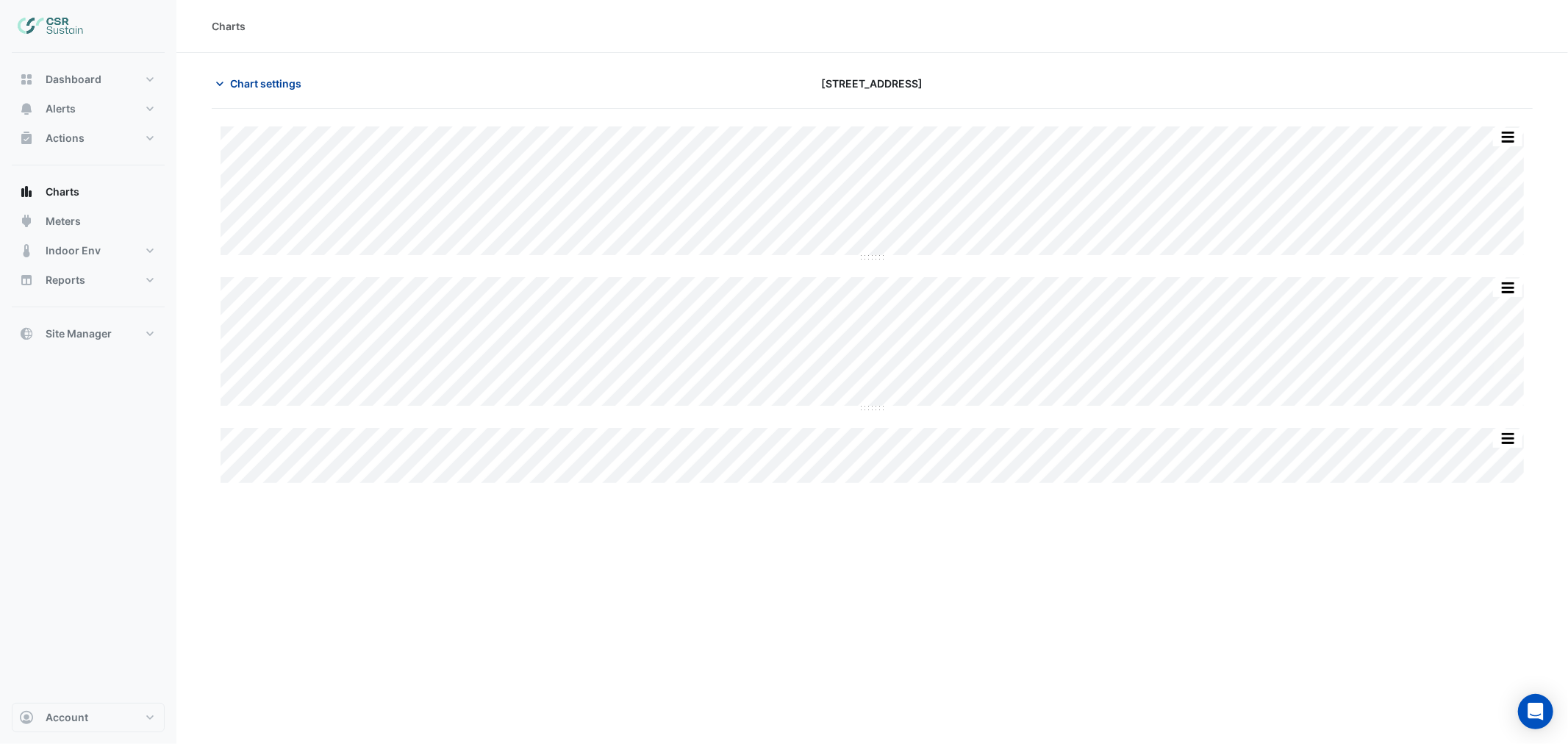
click at [279, 77] on span "Chart settings" at bounding box center [266, 83] width 71 height 15
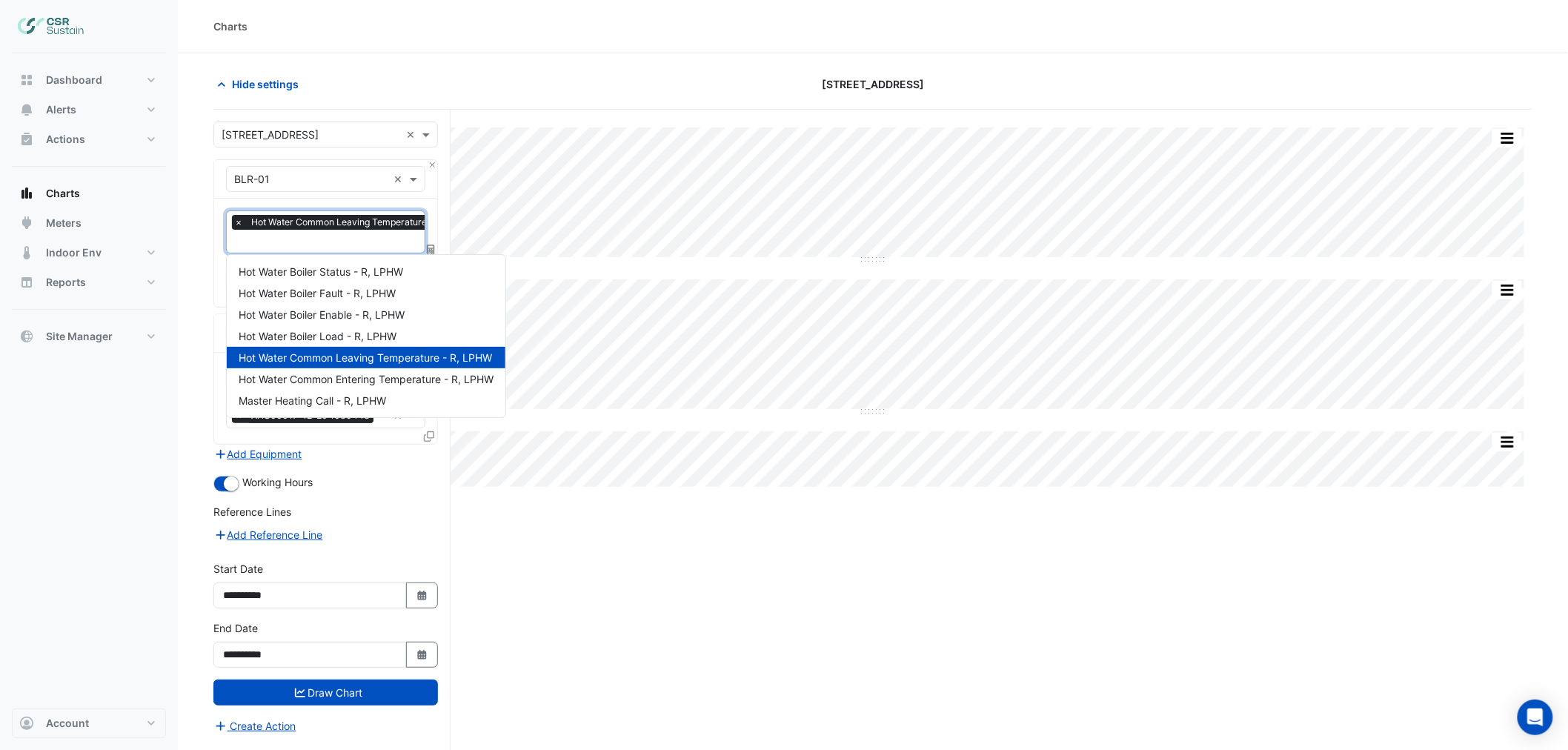
click at [311, 246] on input "text" at bounding box center [357, 242] width 246 height 15
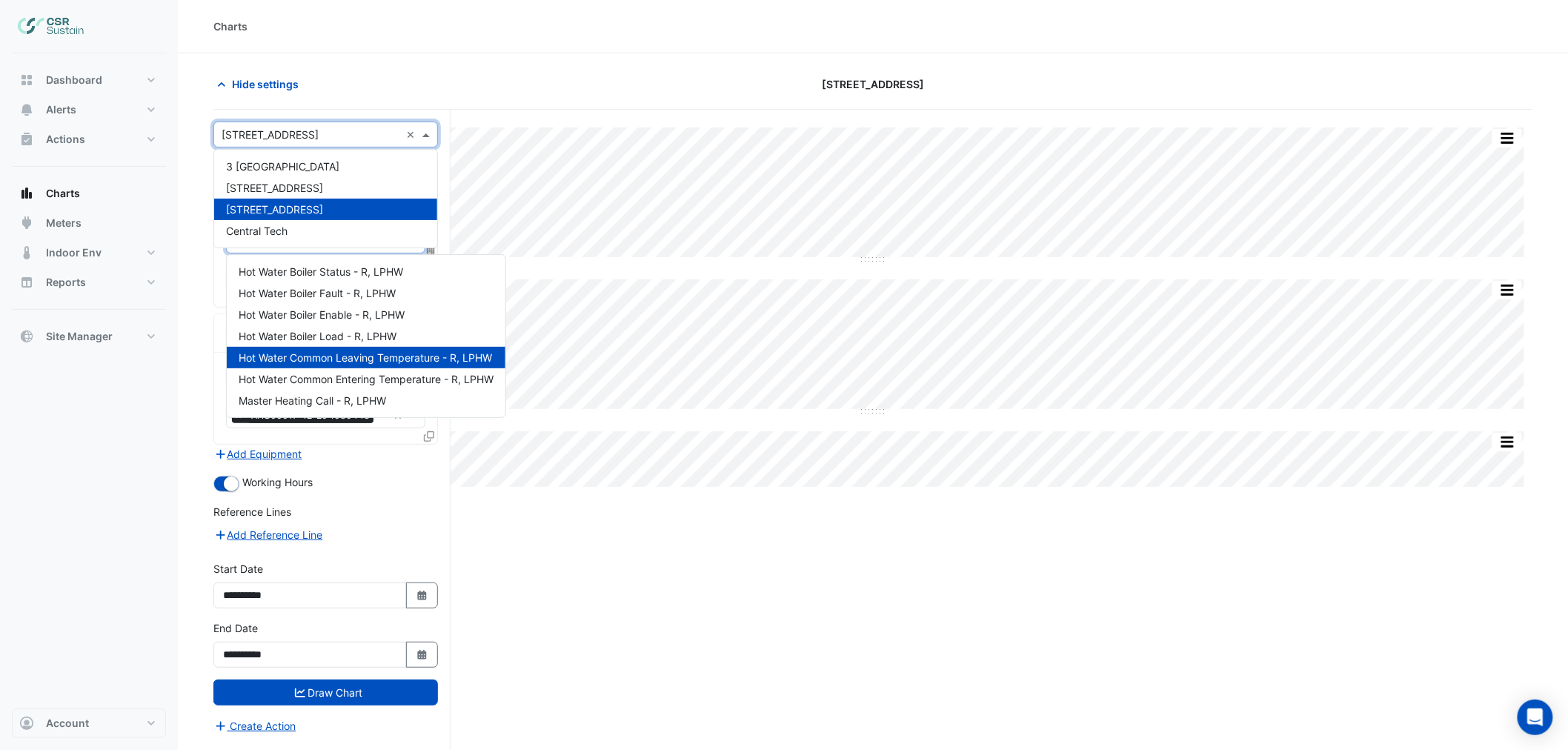
click at [311, 137] on input "text" at bounding box center [311, 135] width 178 height 15
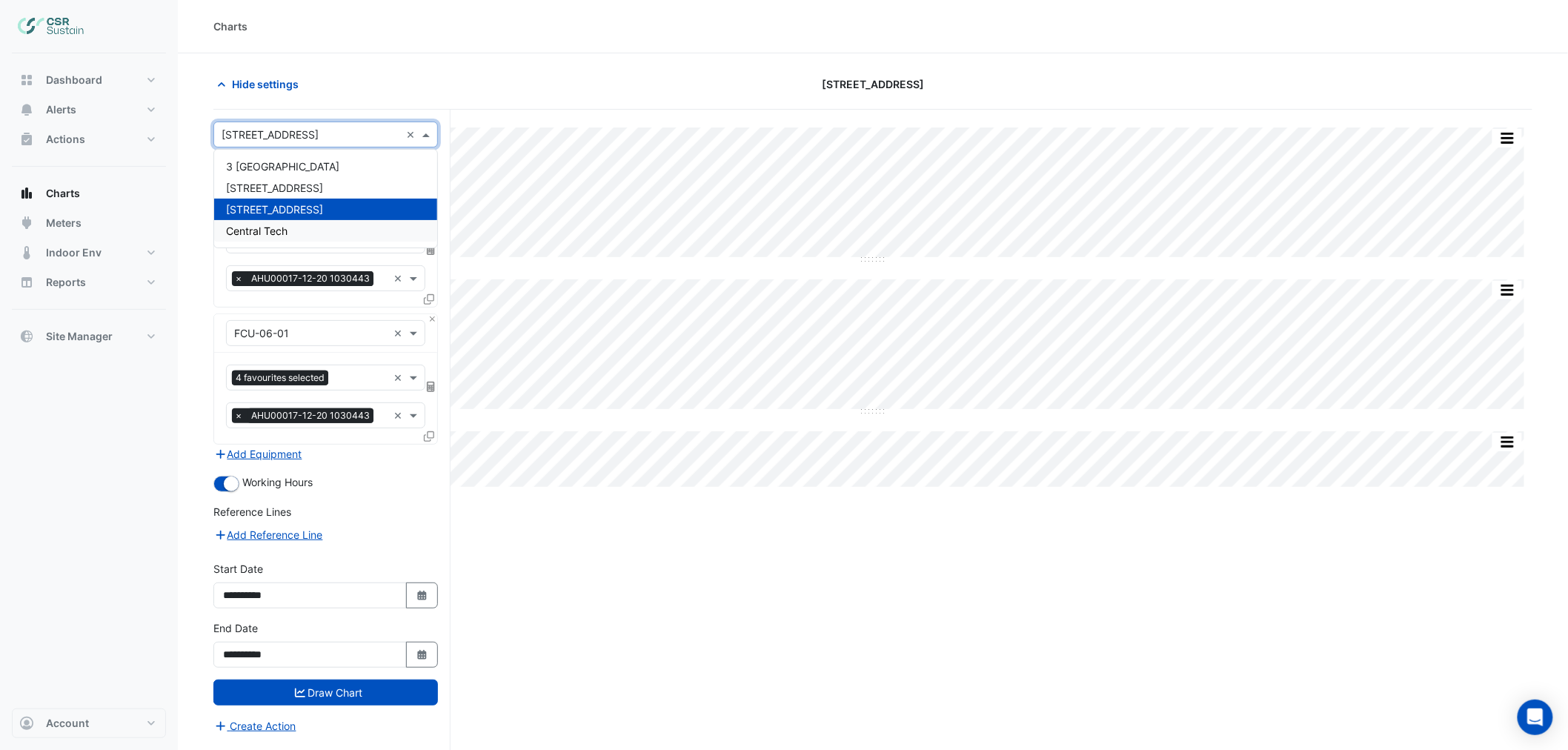
click at [341, 347] on div "× FCU-06-01 ×" at bounding box center [325, 333] width 223 height 38
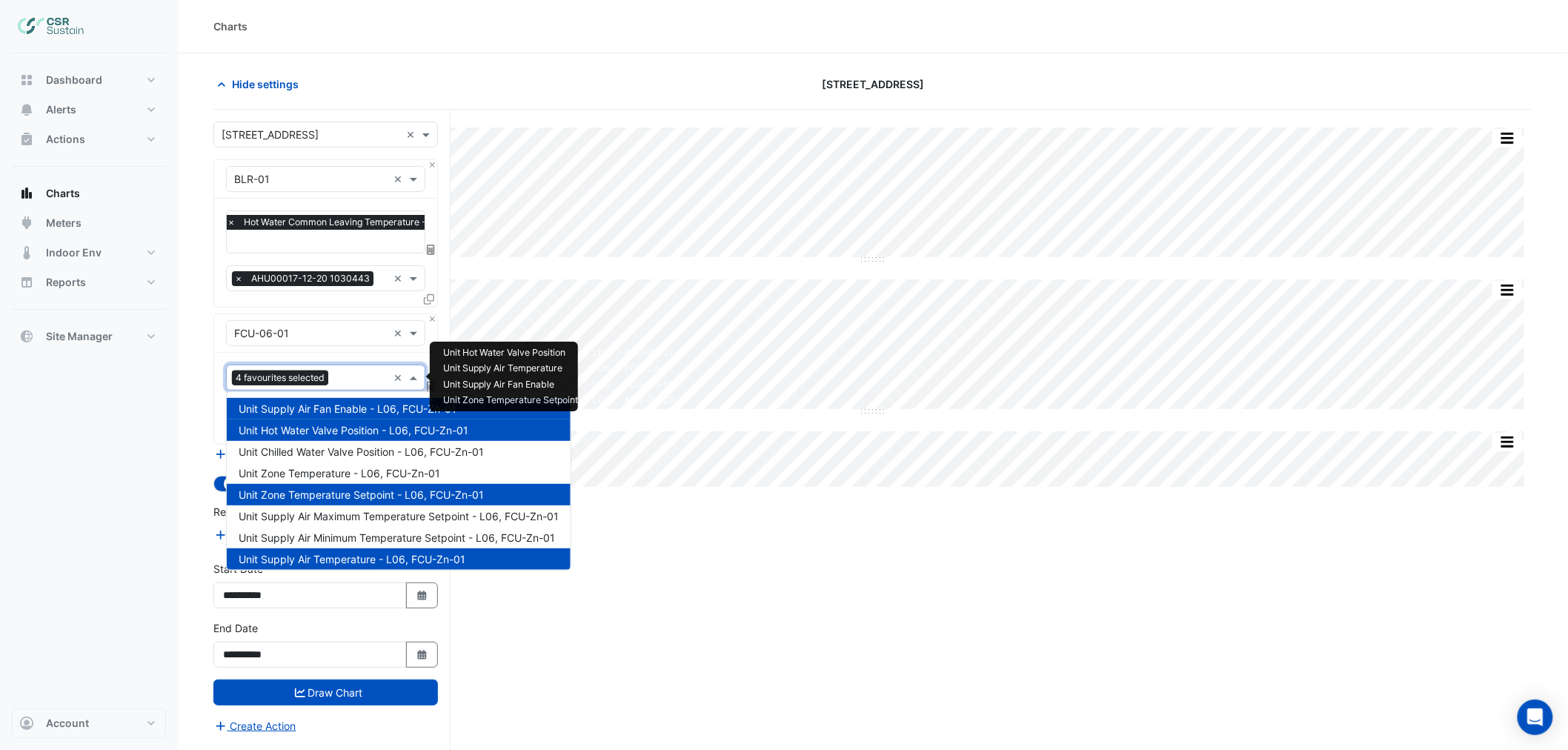
click at [341, 376] on input "text" at bounding box center [361, 379] width 54 height 15
click at [344, 450] on span "Unit Chilled Water Valve Position - L06, FCU-Zn-01" at bounding box center [361, 451] width 245 height 13
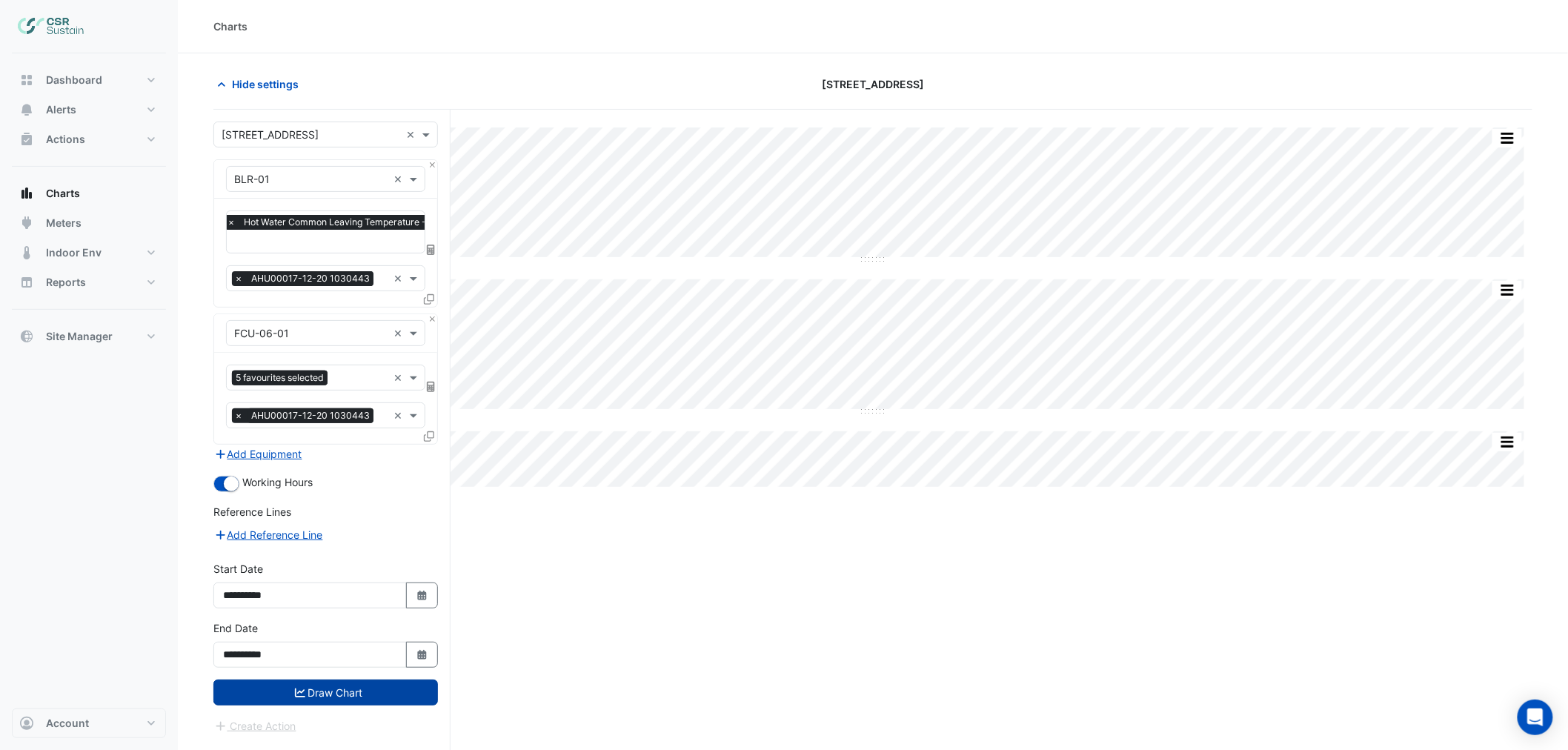
click at [350, 690] on button "Draw Chart" at bounding box center [325, 692] width 225 height 25
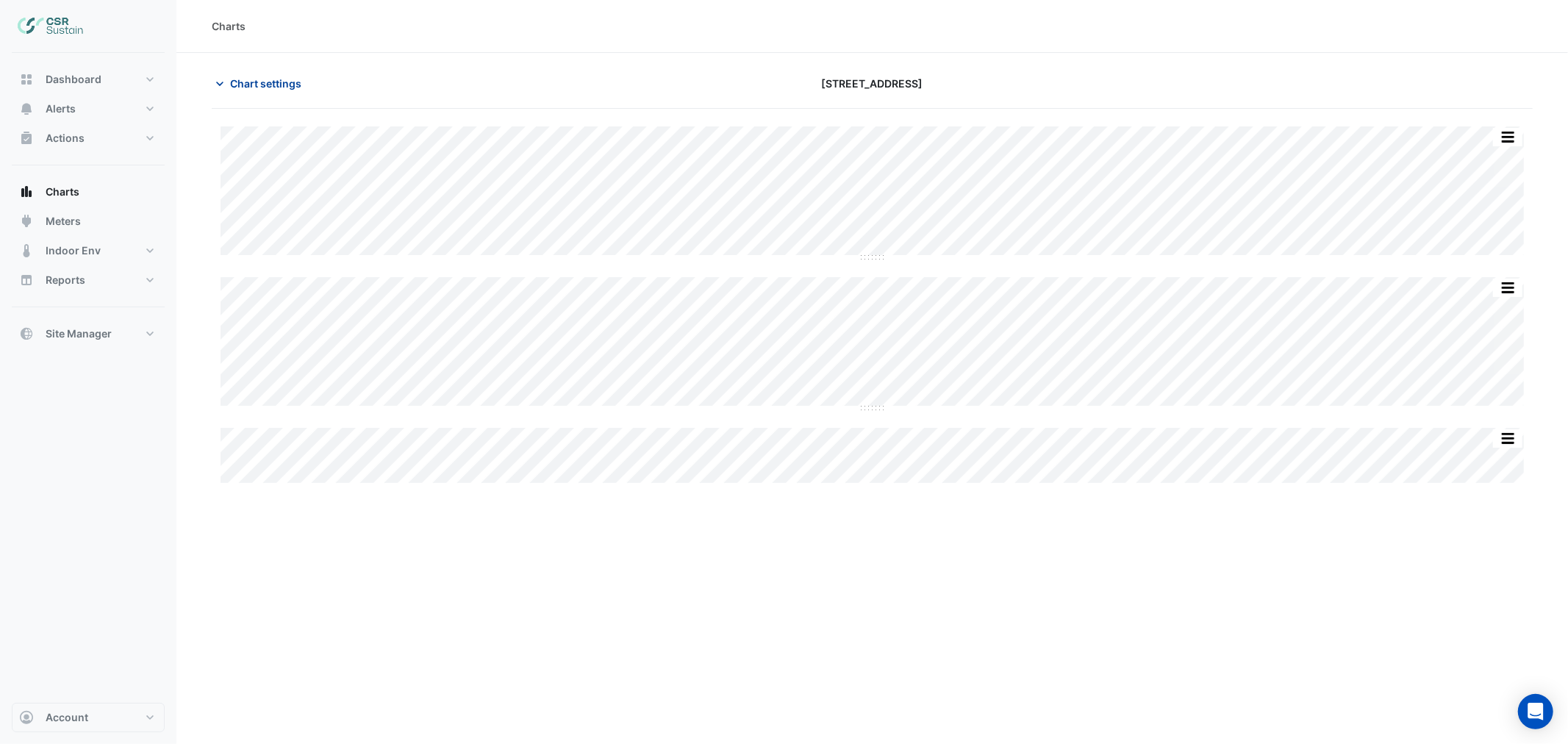
click at [282, 81] on span "Chart settings" at bounding box center [266, 83] width 71 height 15
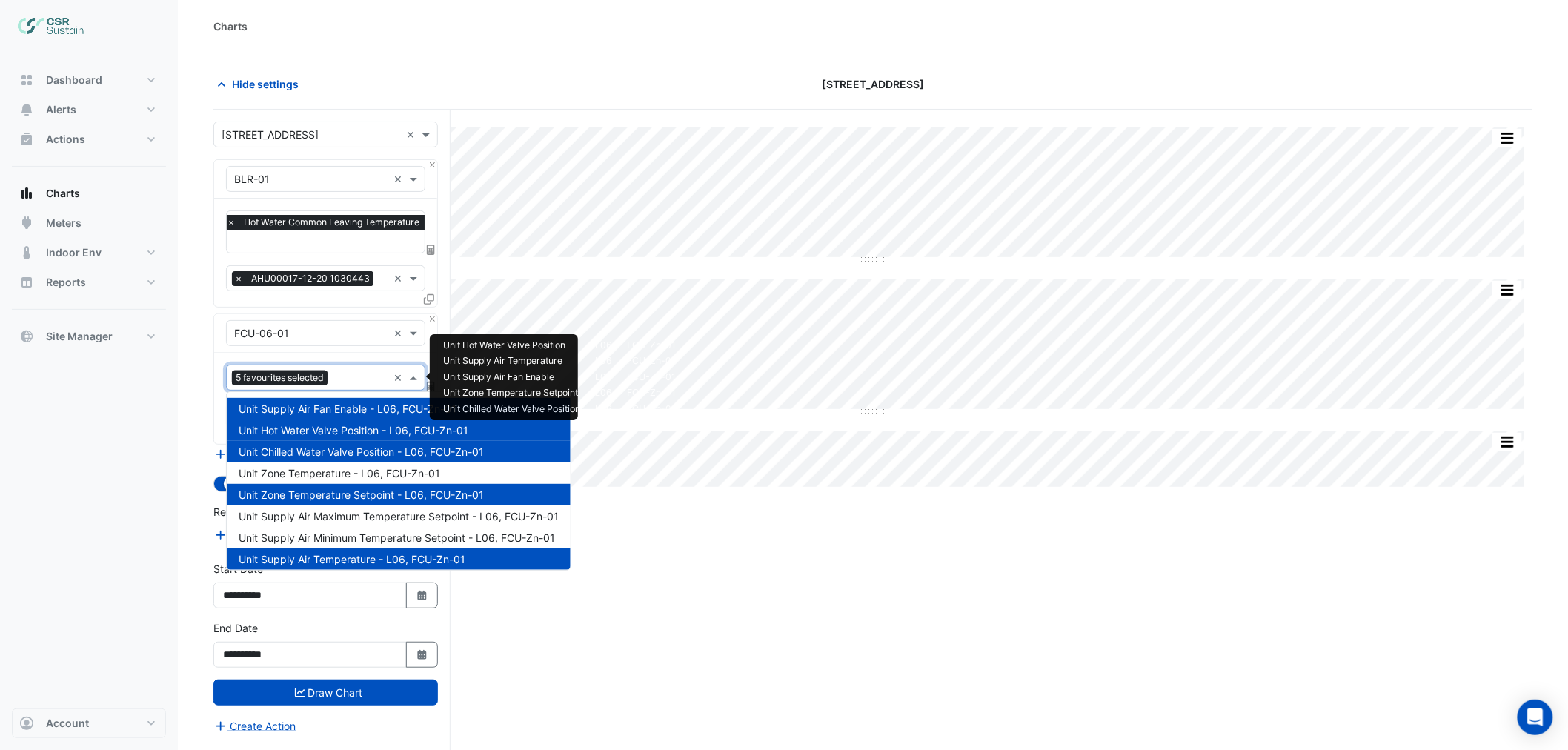
click at [351, 376] on input "text" at bounding box center [360, 379] width 54 height 15
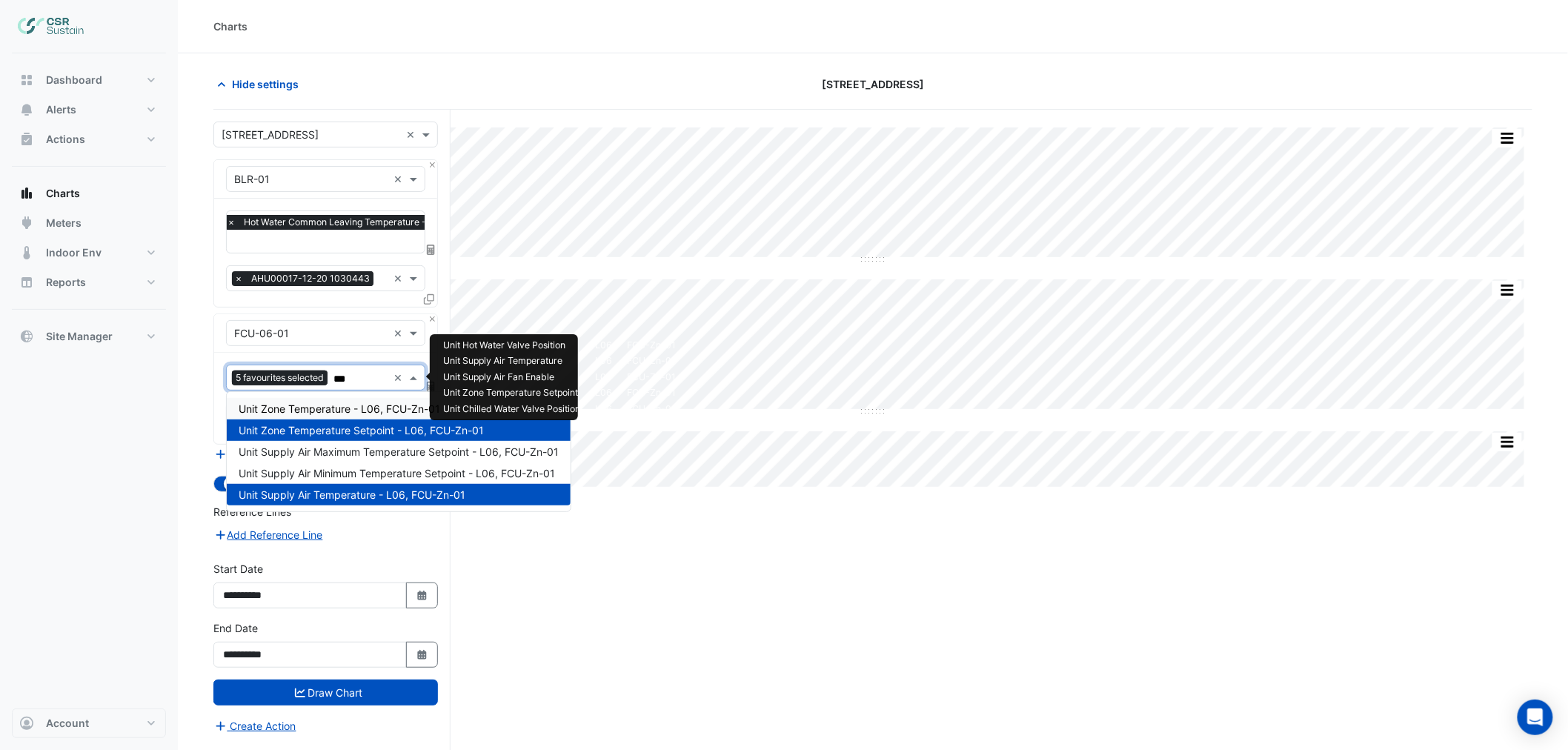
type input "****"
click at [339, 402] on span "Unit Zone Temperature - L06, FCU-Zn-01" at bounding box center [339, 409] width 201 height 13
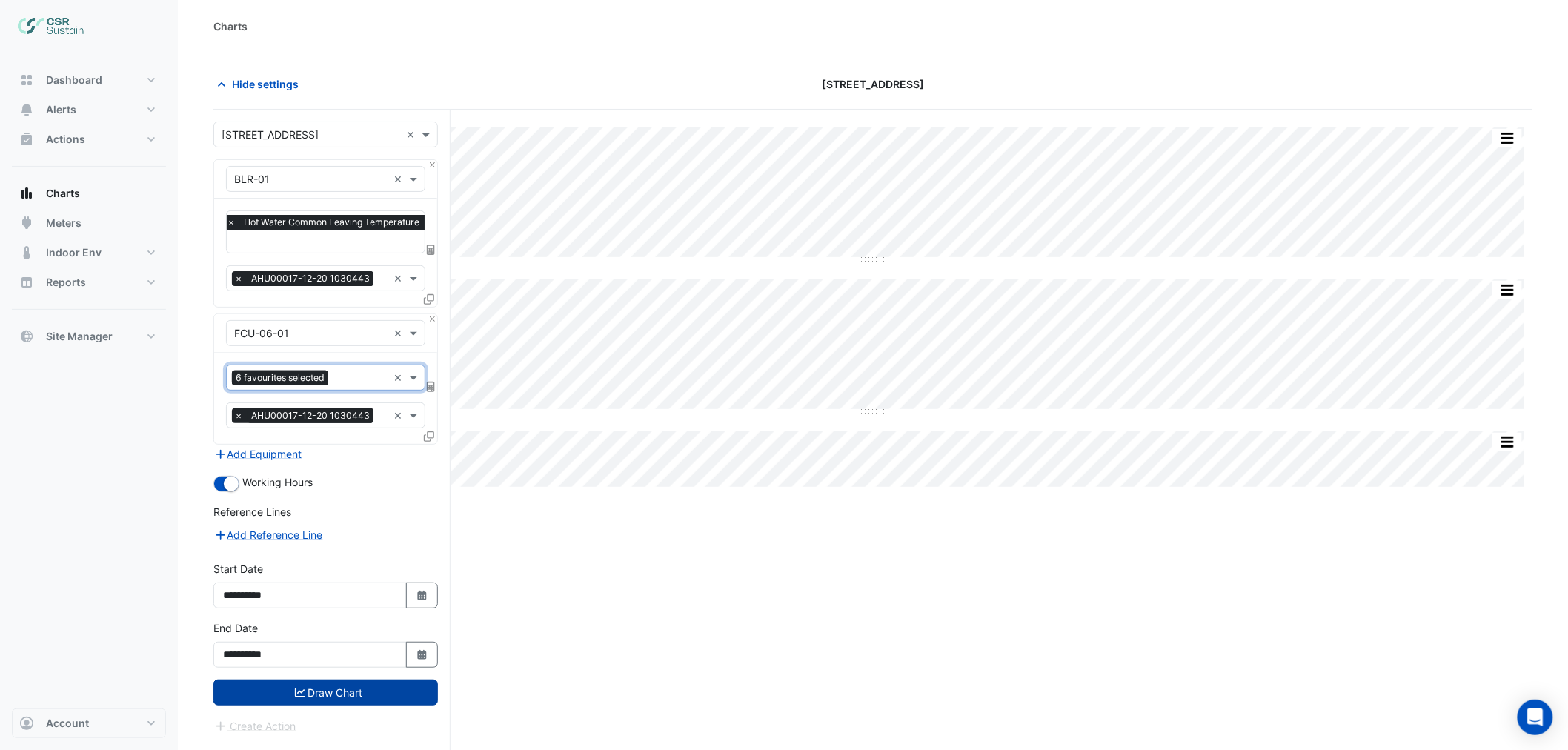
click at [348, 684] on button "Draw Chart" at bounding box center [325, 692] width 225 height 25
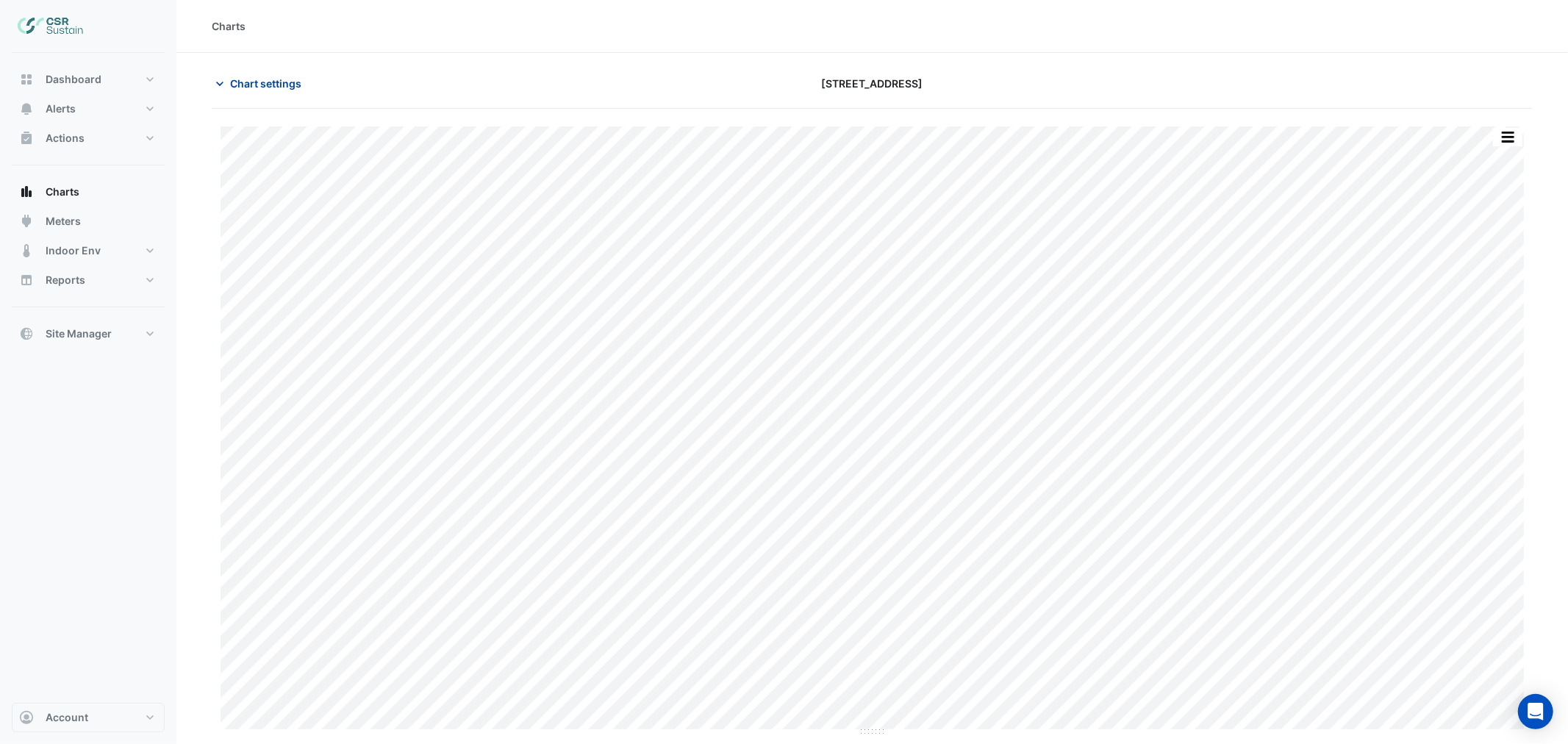
click at [255, 88] on span "Chart settings" at bounding box center [266, 83] width 71 height 15
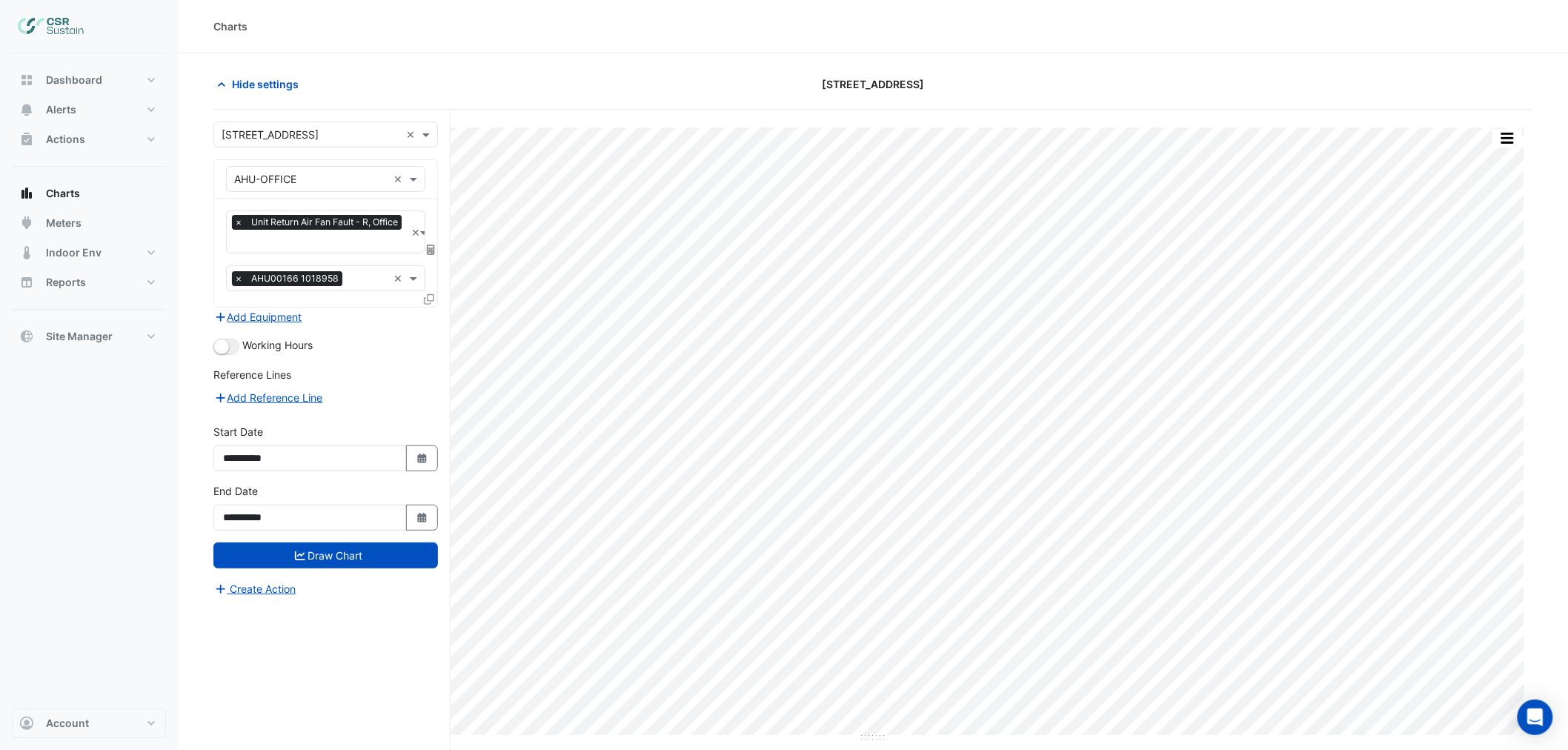
click at [272, 248] on input "text" at bounding box center [320, 242] width 171 height 15
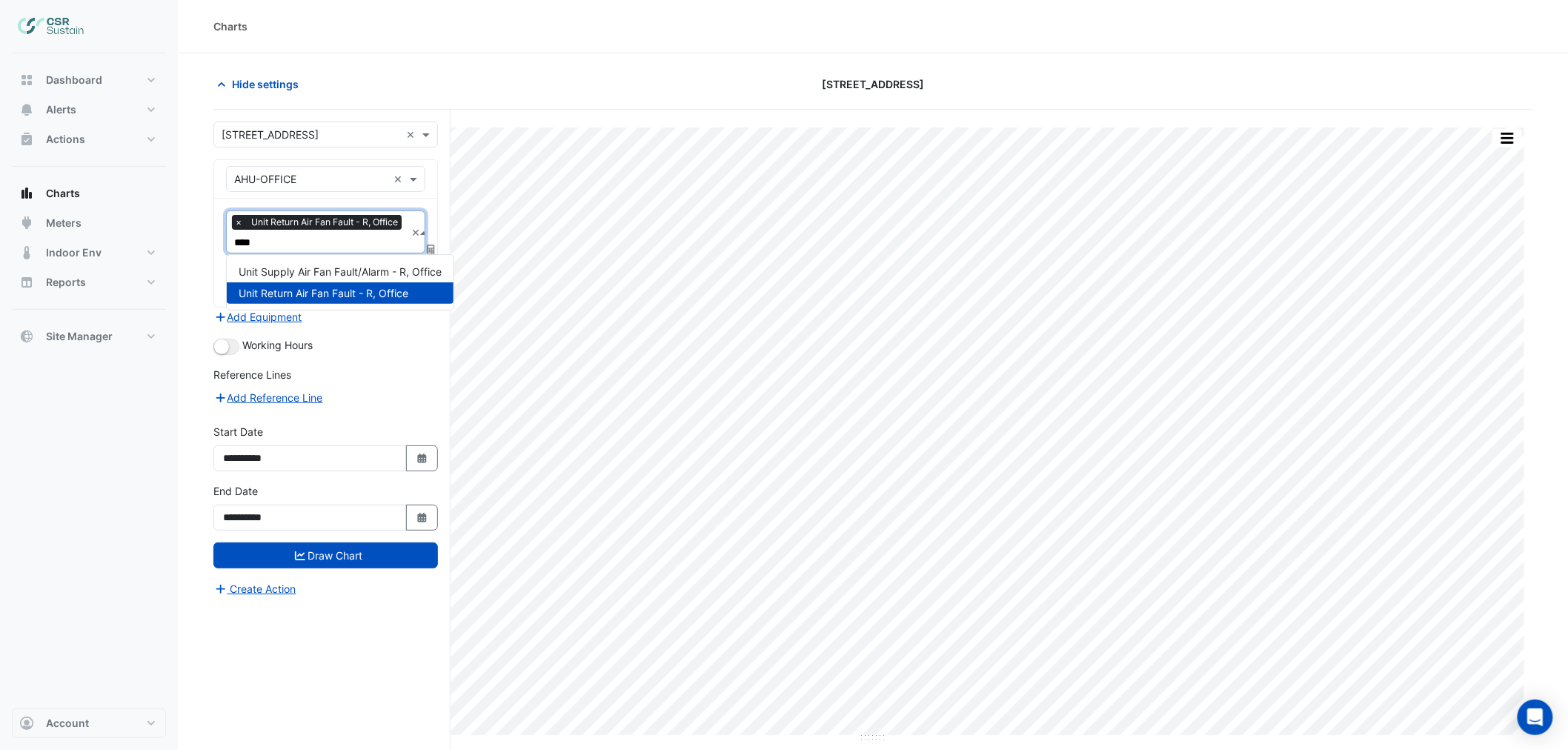
type input "*****"
click at [294, 277] on div "Unit Supply Air Fan Fault/Alarm - R, Office" at bounding box center [340, 271] width 227 height 22
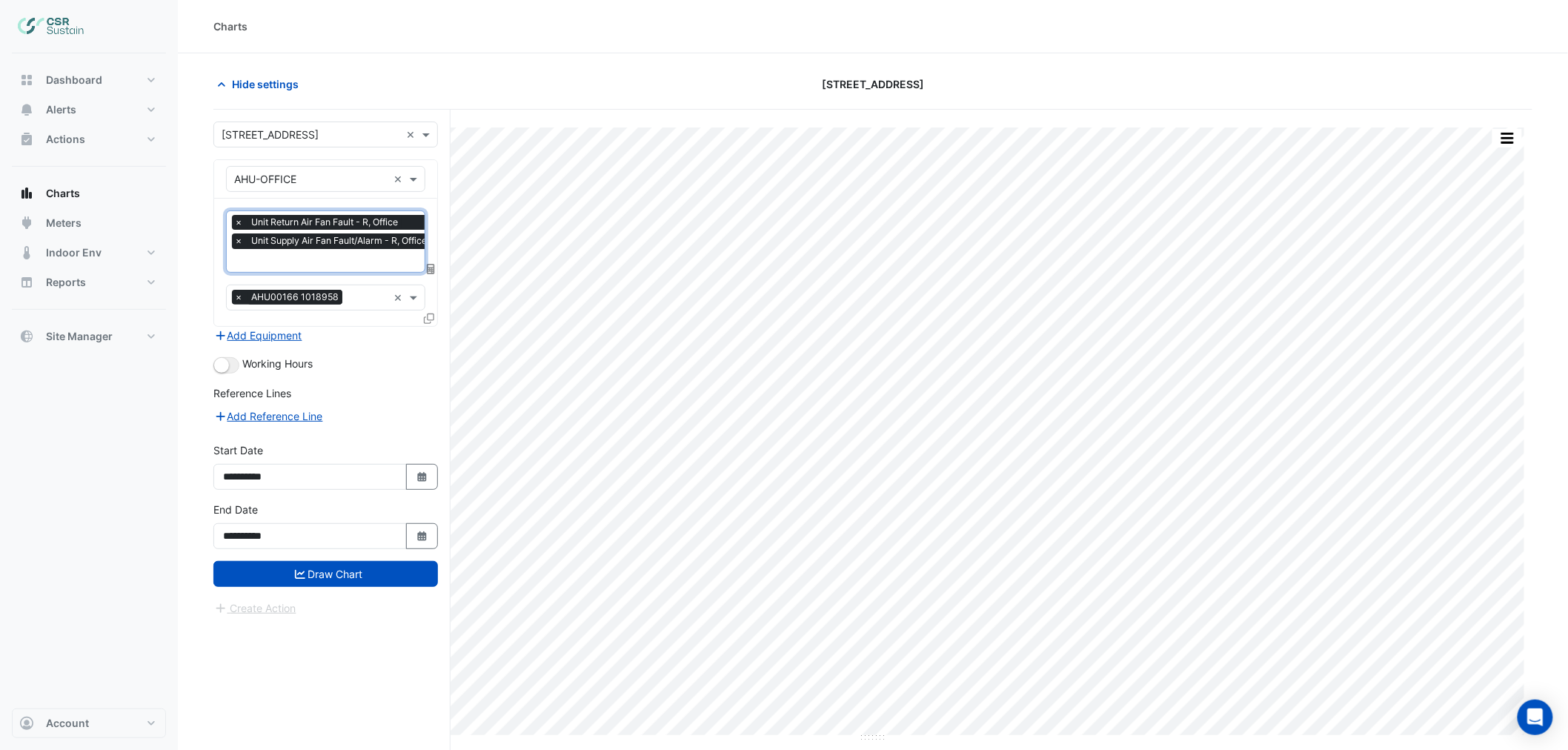
click at [286, 265] on input "text" at bounding box center [334, 261] width 200 height 15
type input "********"
drag, startPoint x: 290, startPoint y: 291, endPoint x: 313, endPoint y: 553, distance: 263.0
click at [291, 292] on span "Unit Supply Air Pressure - R, Office" at bounding box center [323, 290] width 169 height 13
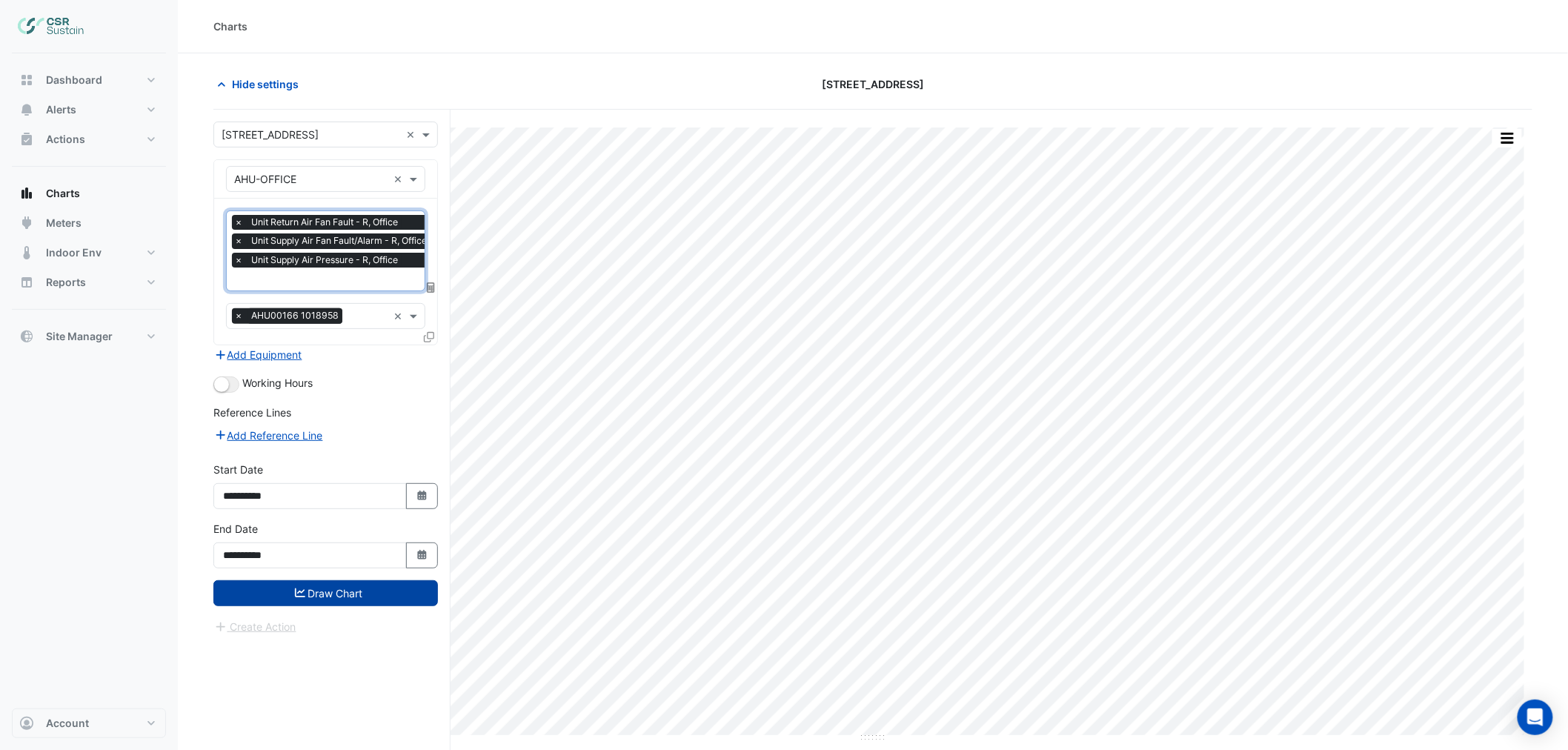
click at [344, 590] on button "Draw Chart" at bounding box center [325, 593] width 225 height 25
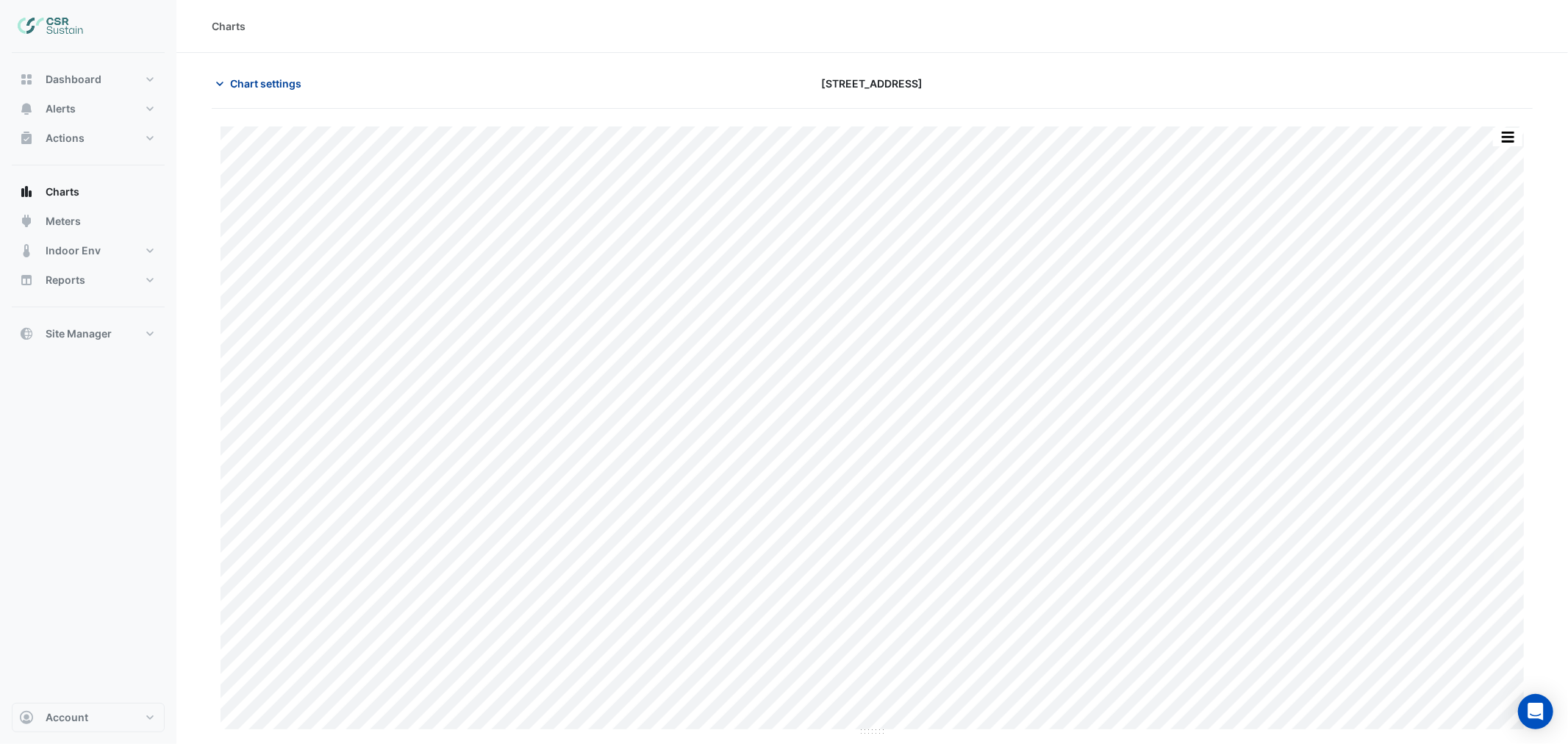
click at [256, 72] on button "Chart settings" at bounding box center [261, 83] width 99 height 25
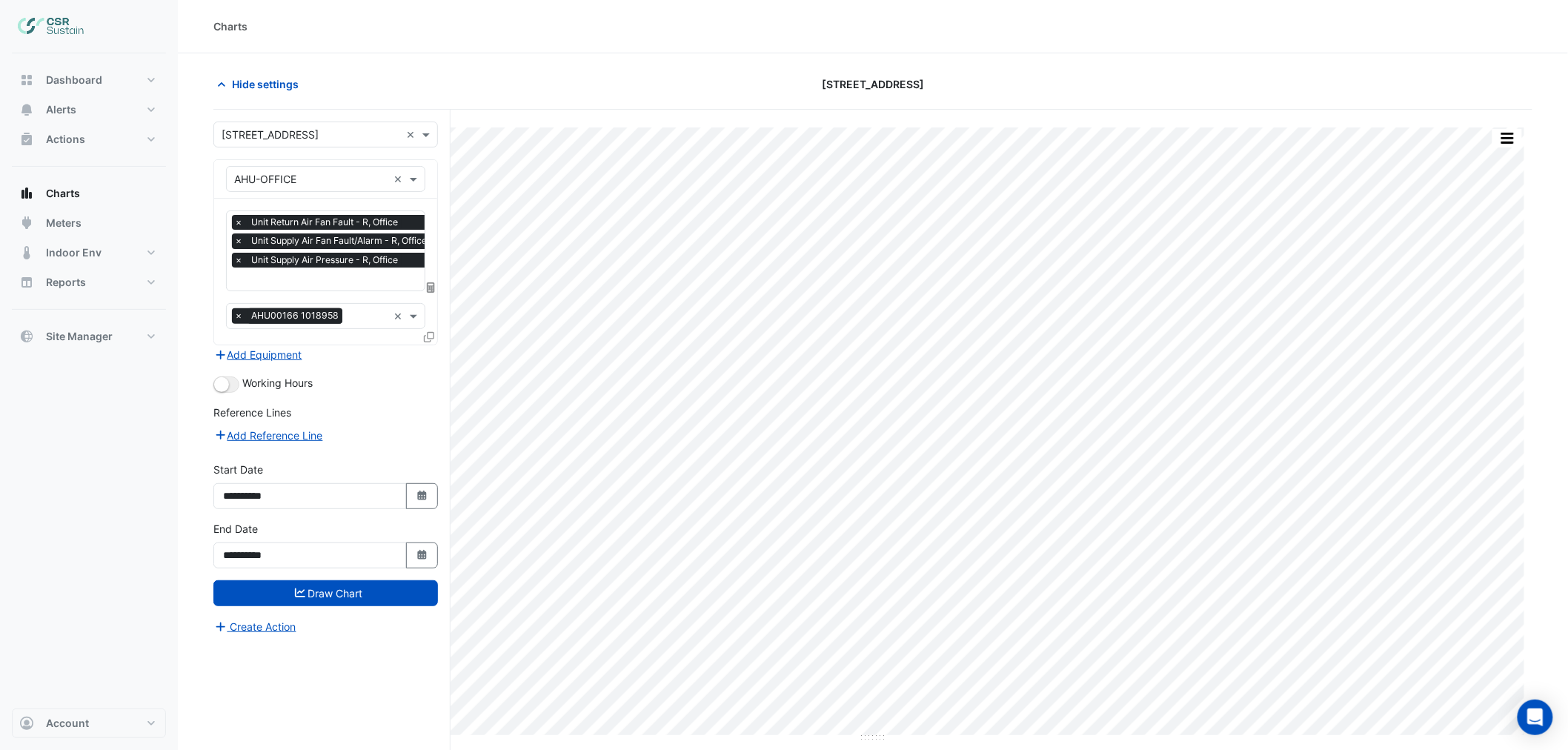
click at [433, 332] on icon at bounding box center [428, 337] width 10 height 10
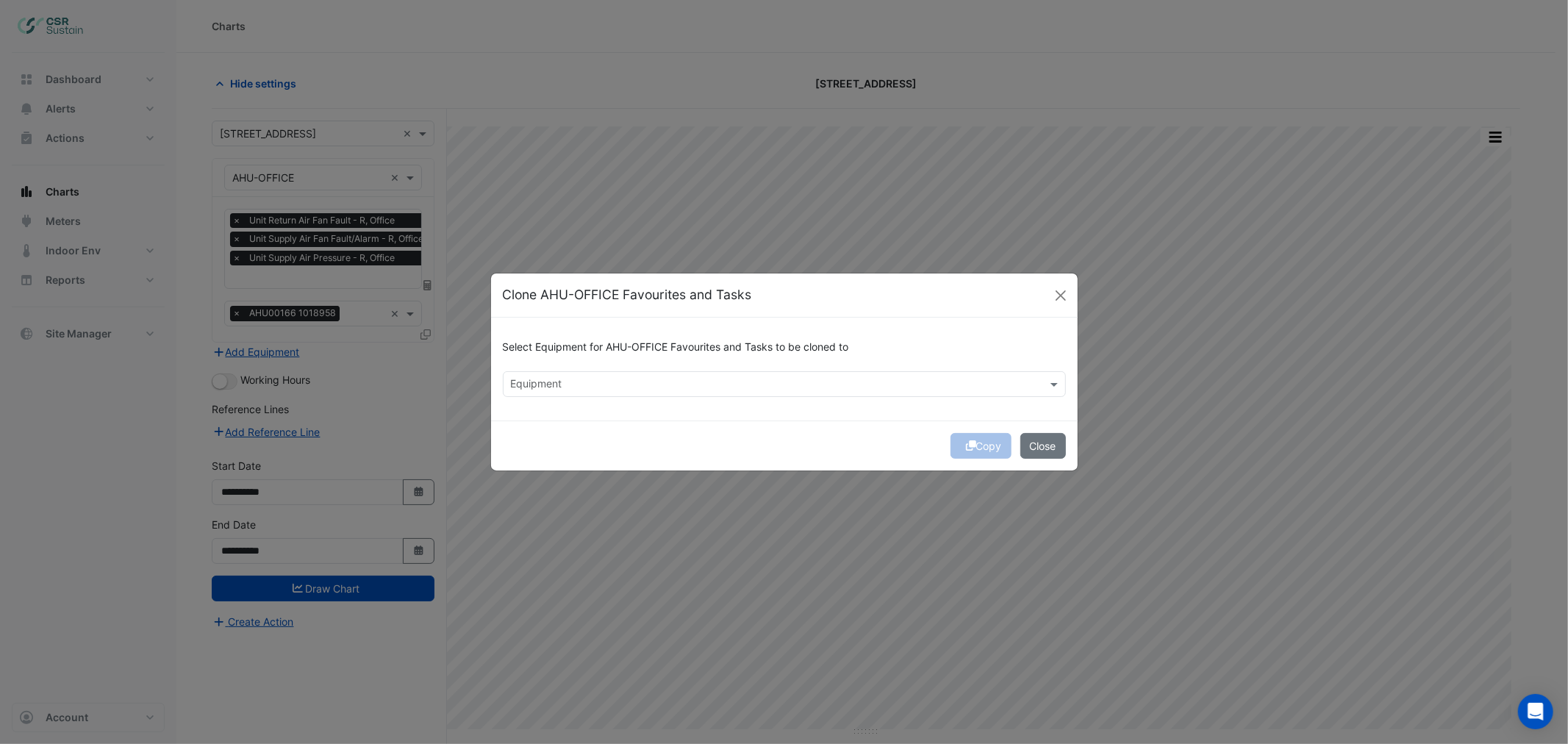
click at [561, 385] on input "text" at bounding box center [776, 385] width 530 height 15
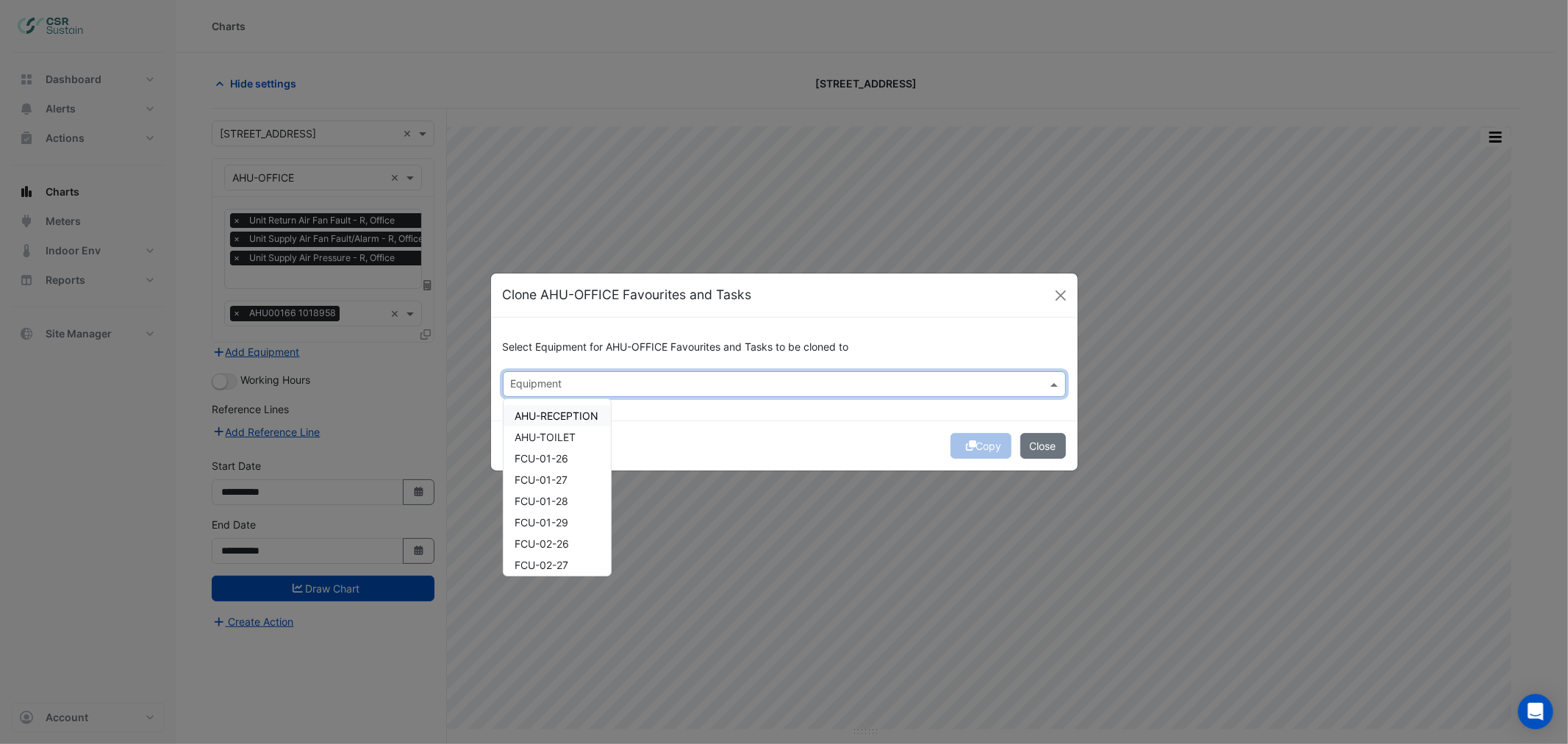
click at [568, 407] on div "AHU-RECEPTION" at bounding box center [556, 415] width 107 height 22
drag, startPoint x: 574, startPoint y: 432, endPoint x: 594, endPoint y: 429, distance: 20.2
click at [575, 433] on span "AHU-TOILET" at bounding box center [546, 437] width 61 height 13
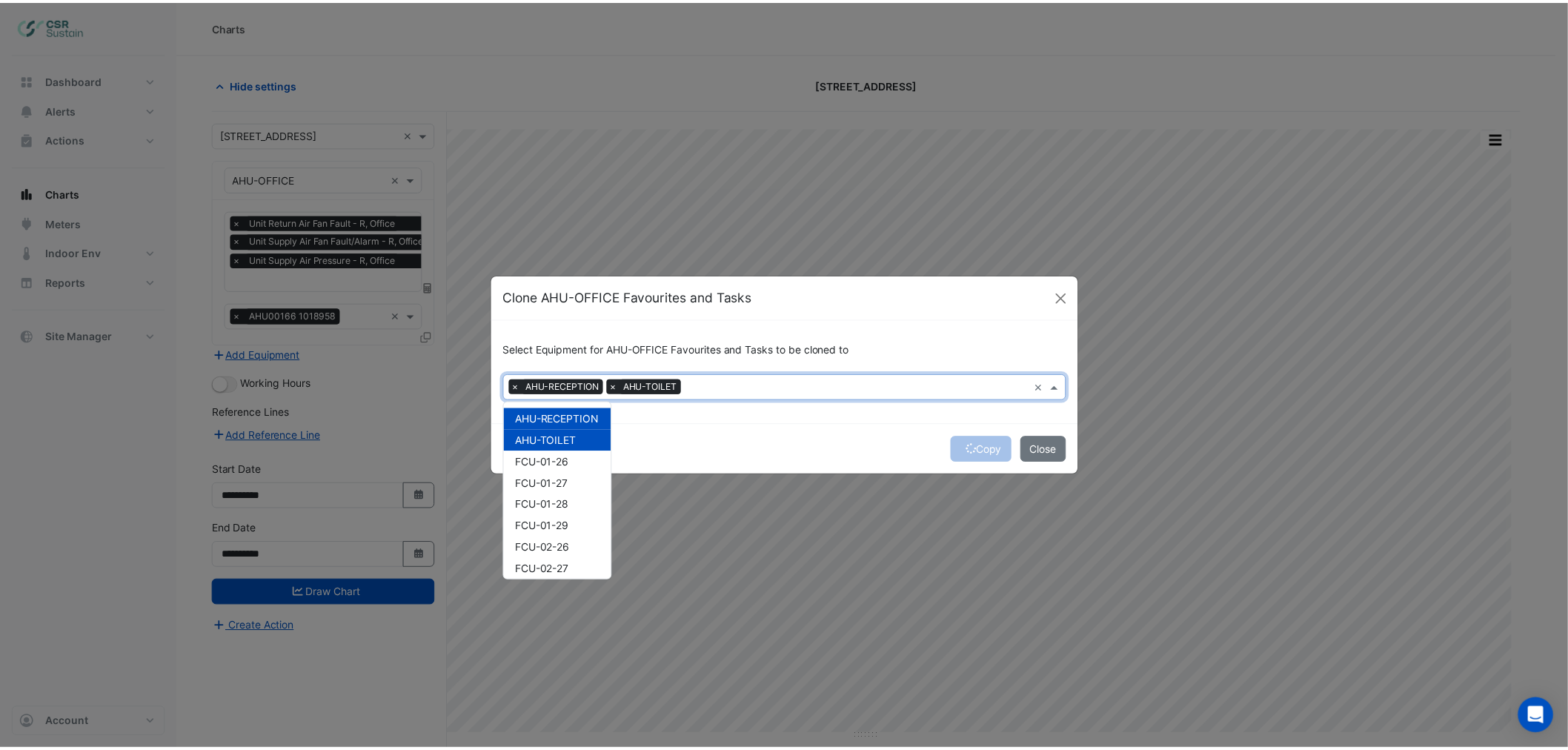
scroll to position [6229, 0]
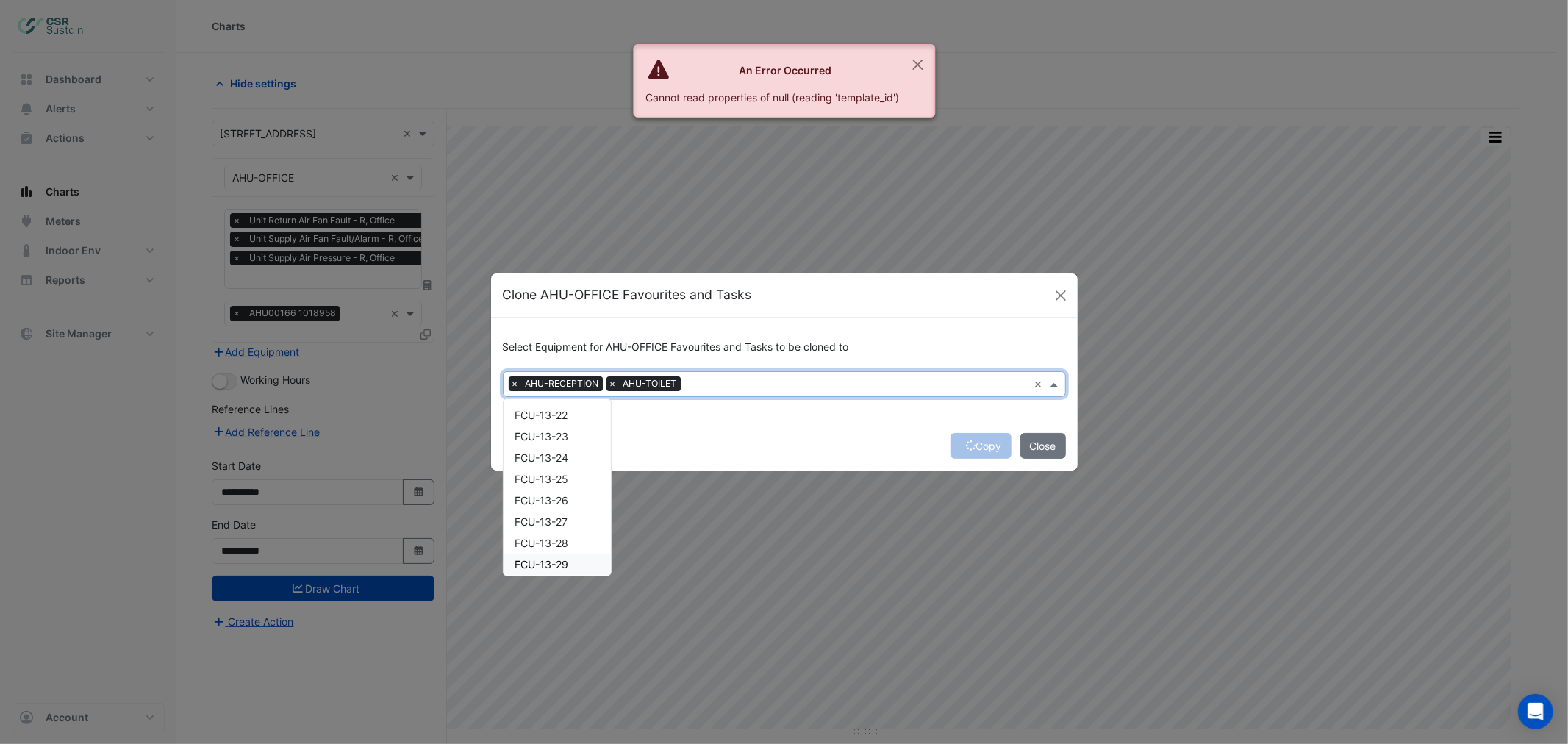
click at [885, 423] on div "Copy Close" at bounding box center [784, 444] width 586 height 50
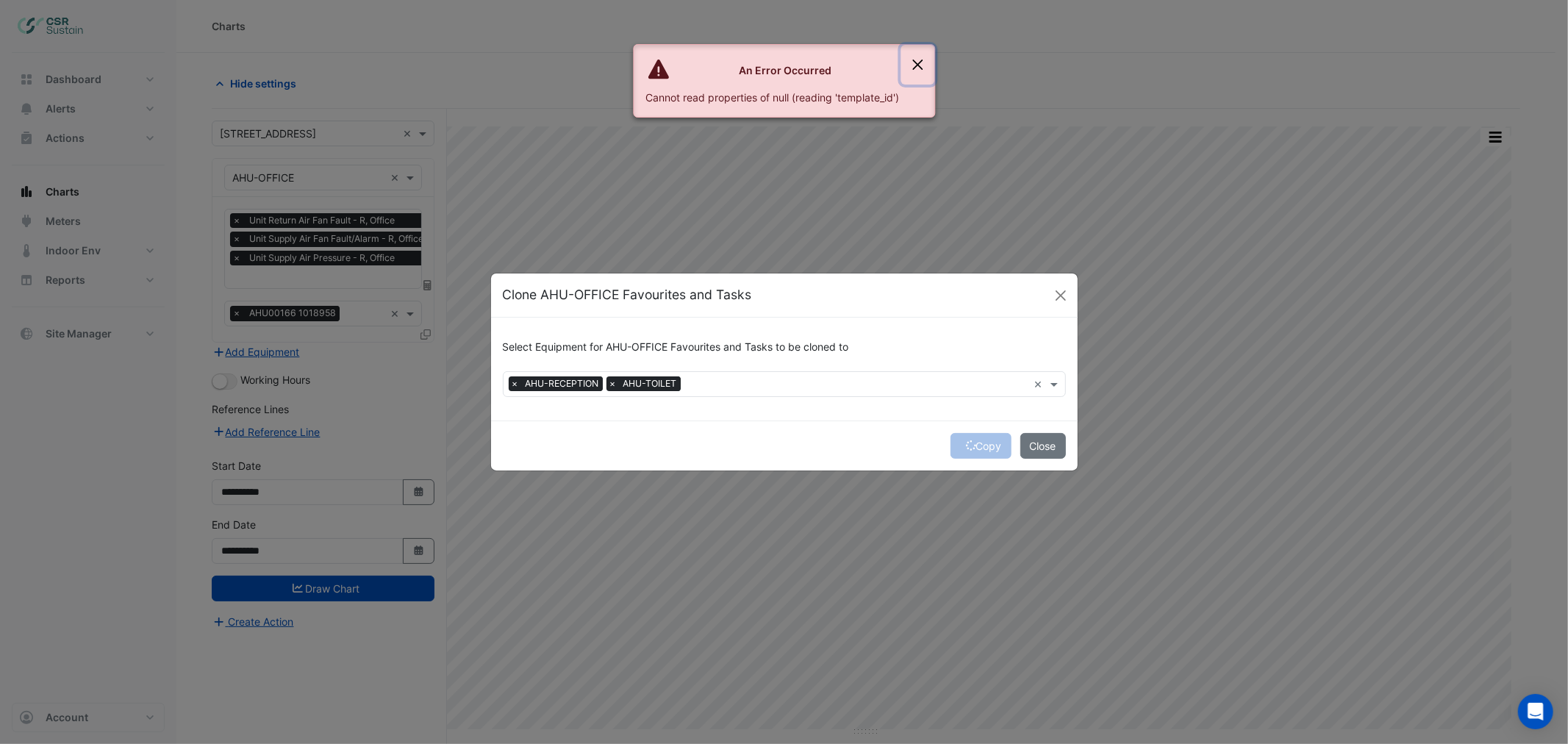
click at [924, 62] on button "Close" at bounding box center [917, 65] width 33 height 40
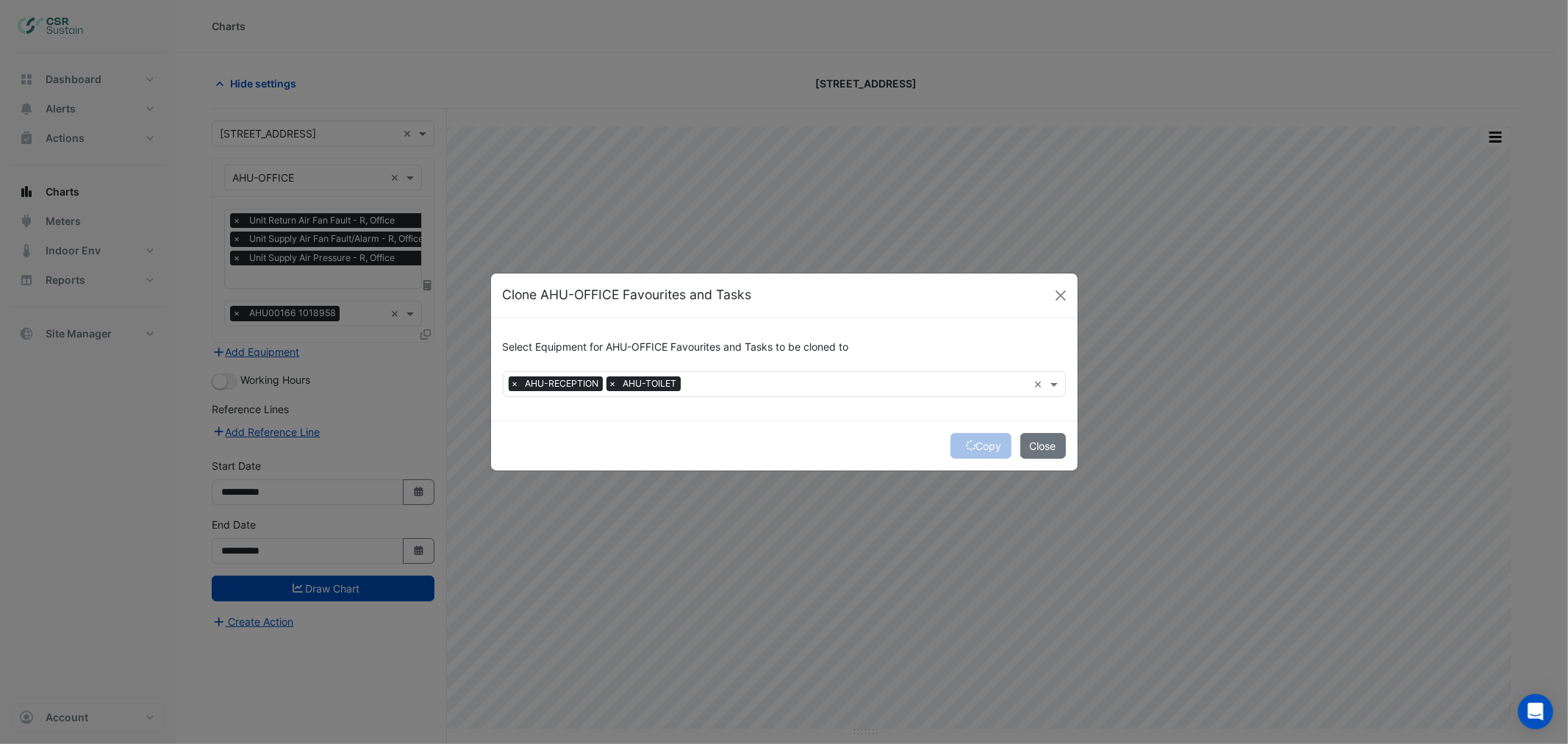
click at [512, 381] on span "×" at bounding box center [515, 384] width 14 height 14
click at [1062, 287] on button "Close" at bounding box center [1060, 295] width 22 height 22
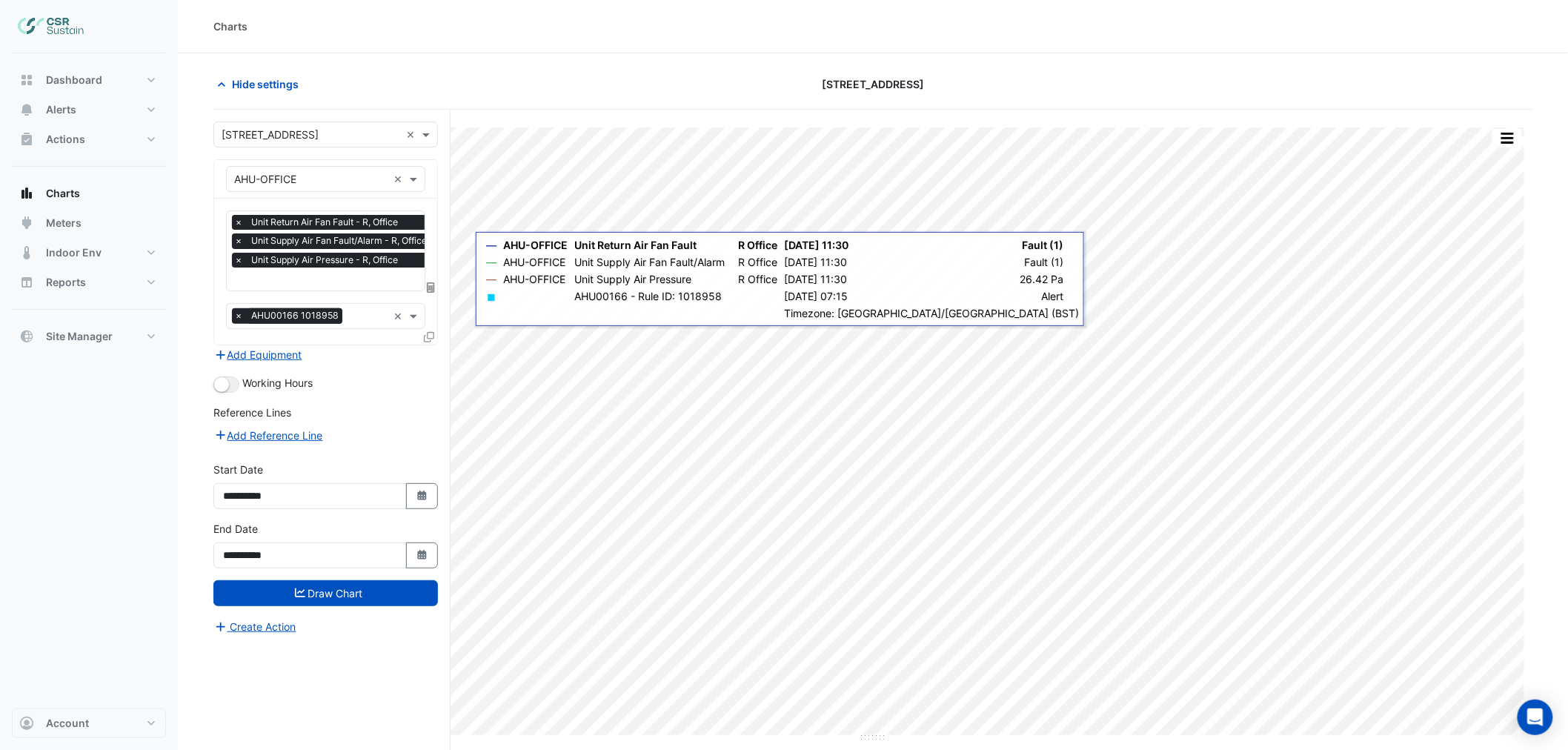
drag, startPoint x: 423, startPoint y: 330, endPoint x: 430, endPoint y: 334, distance: 8.1
click at [424, 330] on div "× Unit Return Air Fan Fault - R, Office × Unit Supply Air Fan Fault/Alarm - R, …" at bounding box center [325, 271] width 223 height 146
click at [430, 332] on icon at bounding box center [428, 337] width 10 height 10
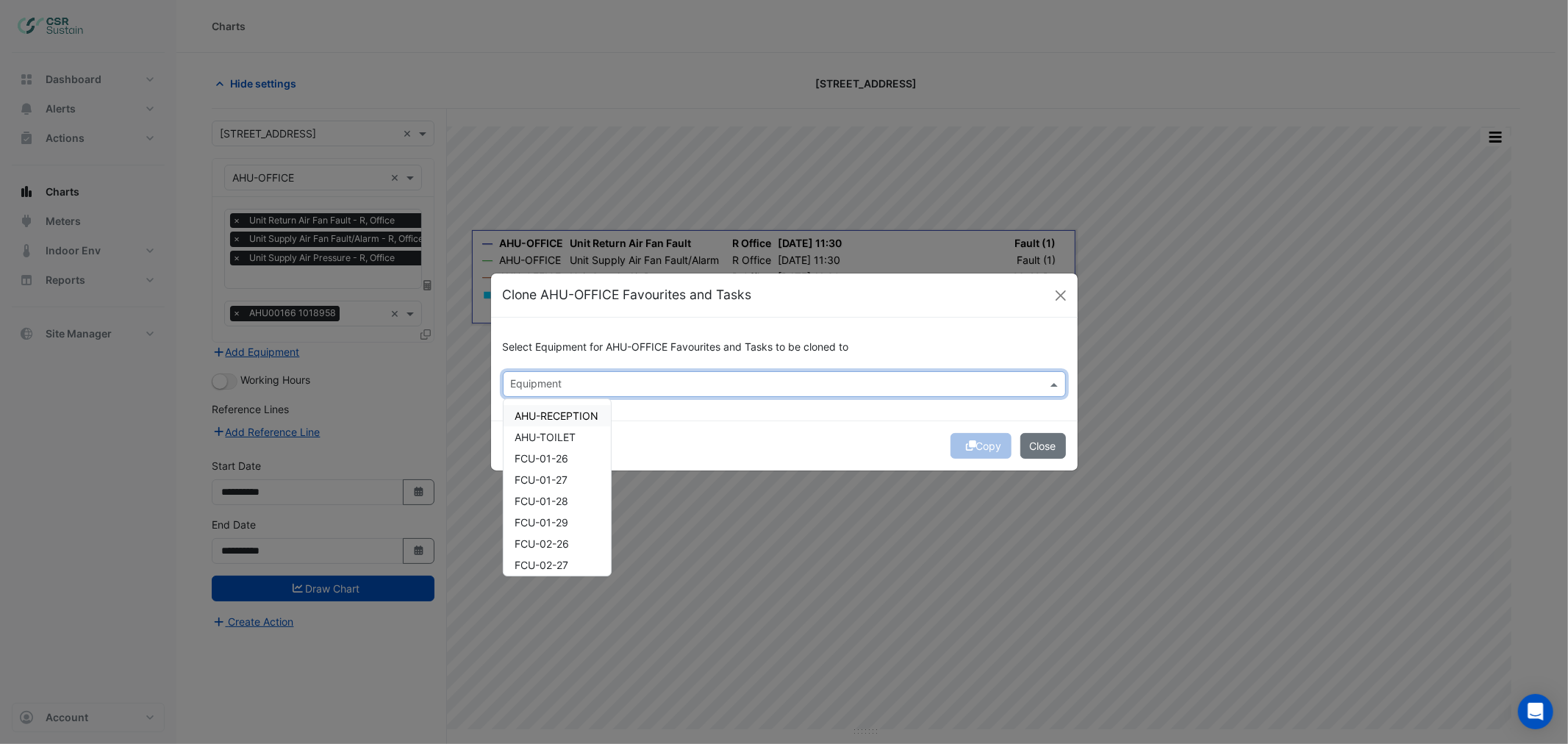
click at [614, 380] on input "text" at bounding box center [776, 385] width 530 height 15
drag, startPoint x: 564, startPoint y: 432, endPoint x: 611, endPoint y: 435, distance: 47.1
click at [565, 433] on span "AHU-TOILET" at bounding box center [546, 437] width 61 height 13
click at [985, 443] on button "Copy" at bounding box center [981, 445] width 61 height 25
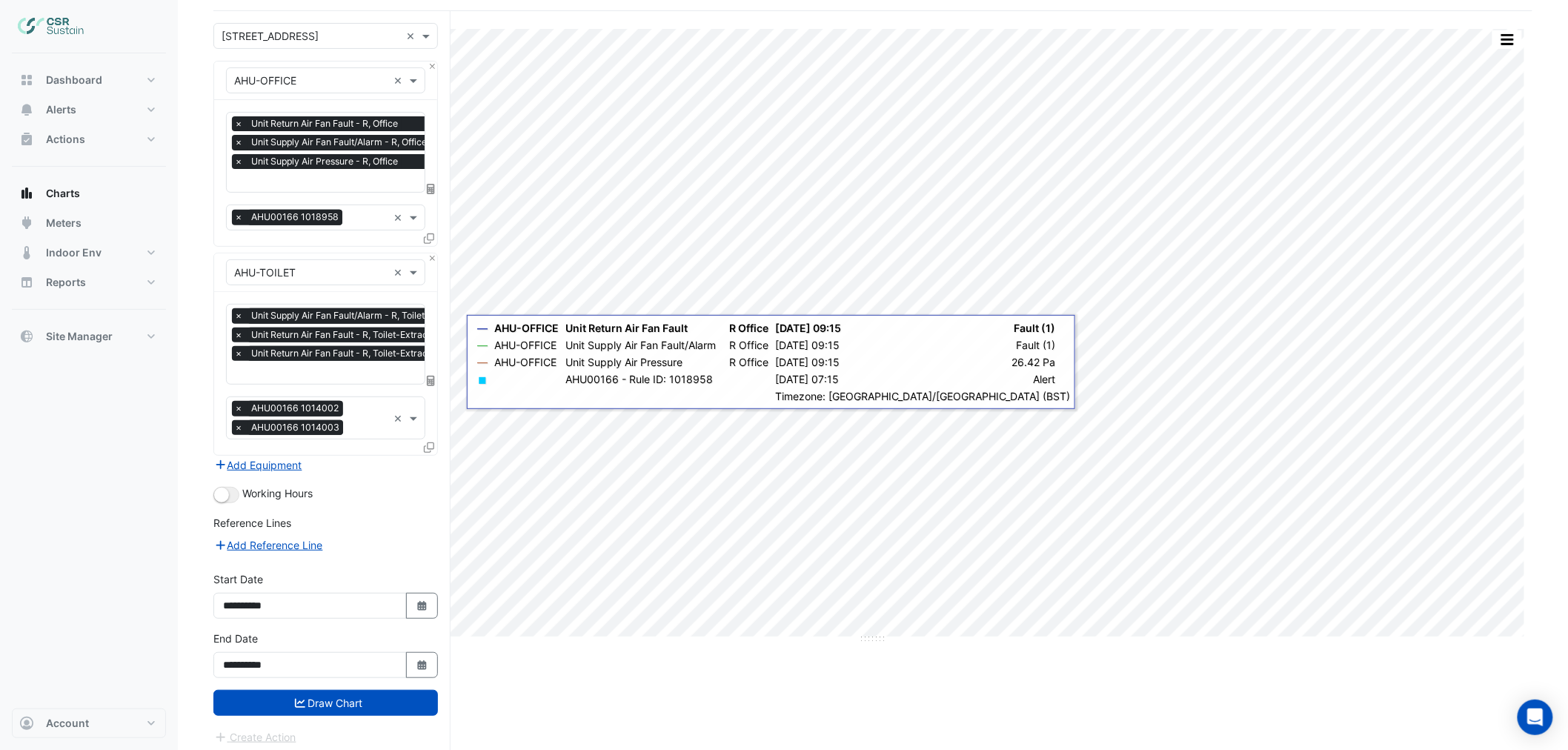
scroll to position [102, 0]
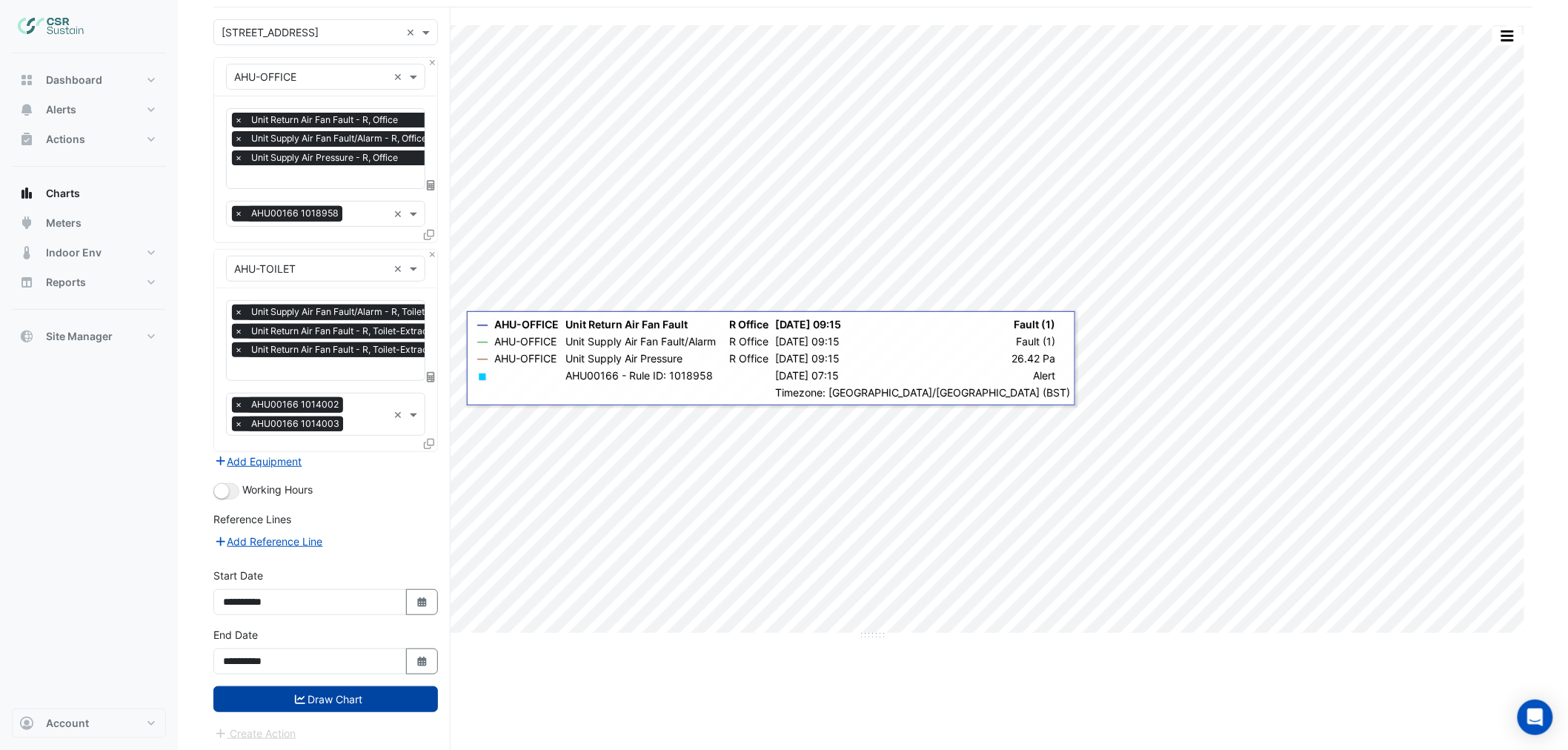
click at [368, 701] on button "Draw Chart" at bounding box center [325, 699] width 225 height 25
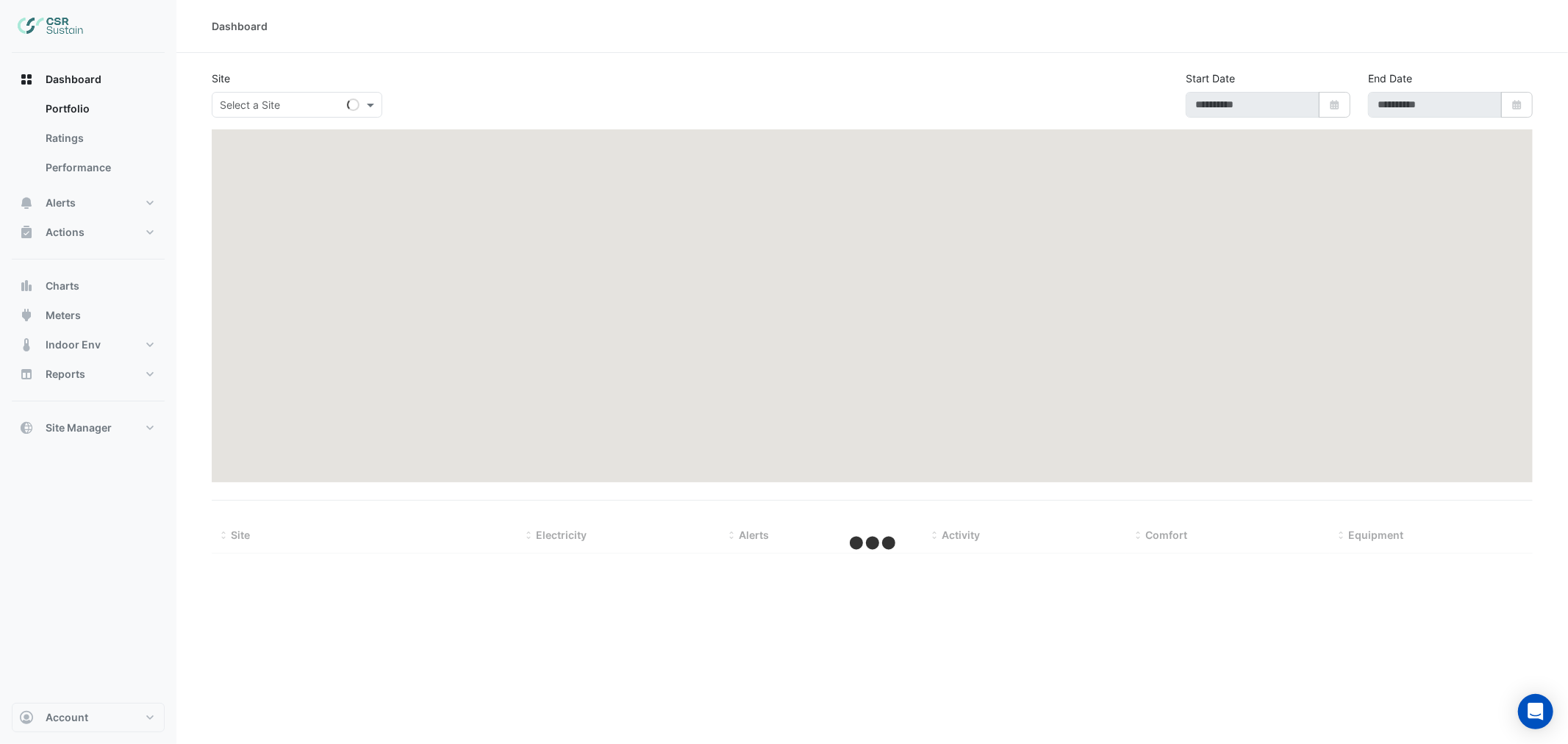
type input "**********"
select select "***"
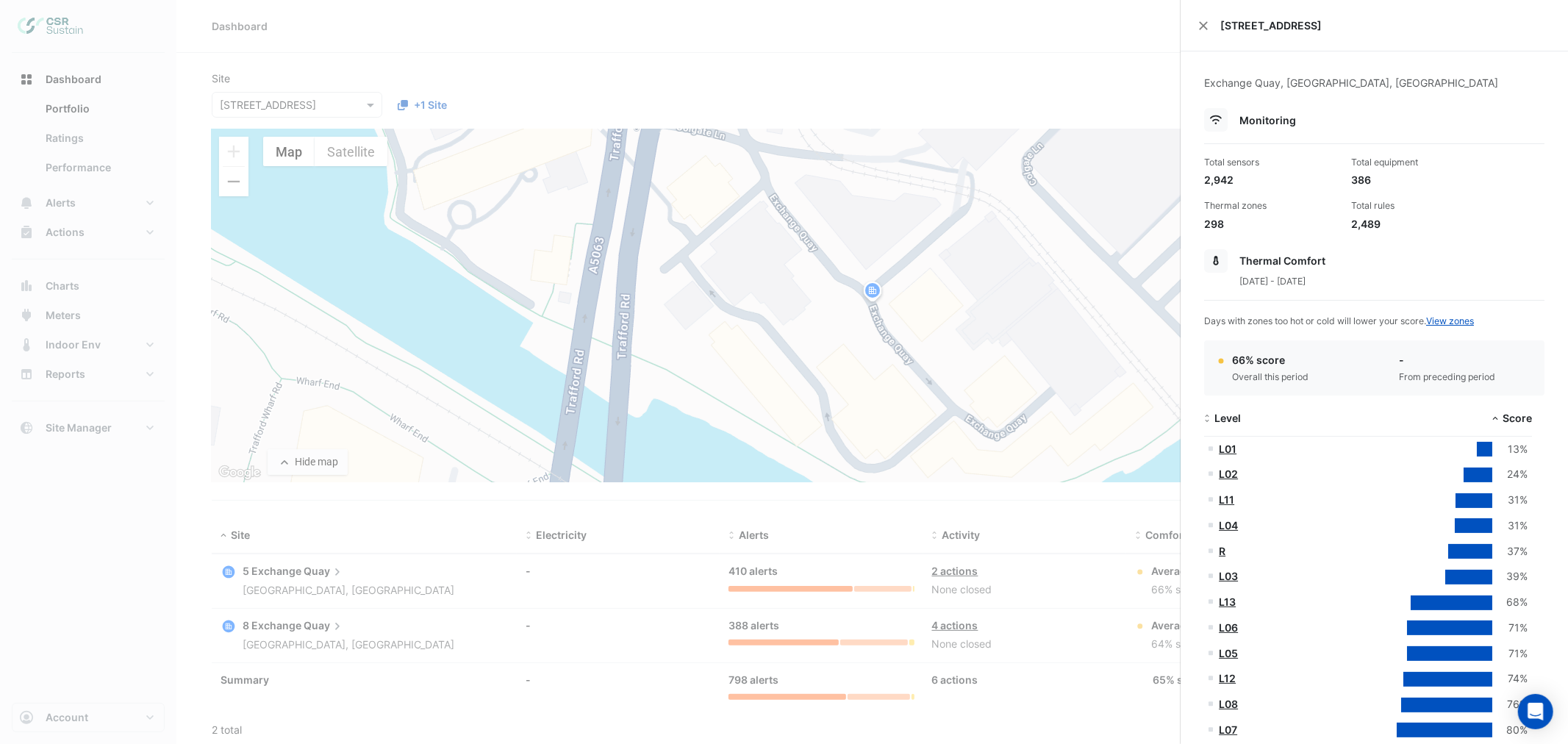
click at [238, 31] on ngb-offcanvas-backdrop at bounding box center [784, 372] width 1568 height 744
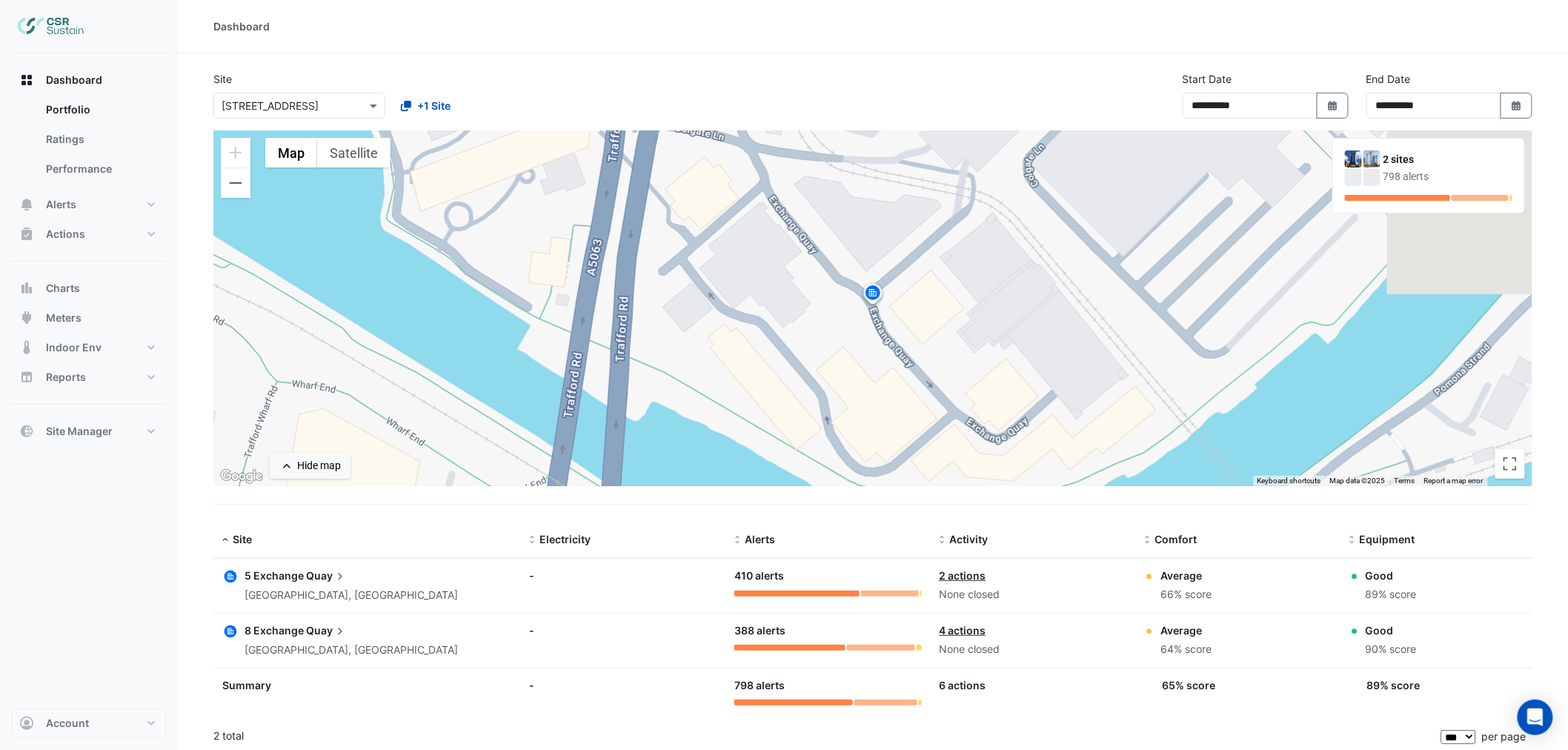
click at [332, 583] on app-icon at bounding box center [340, 575] width 15 height 16
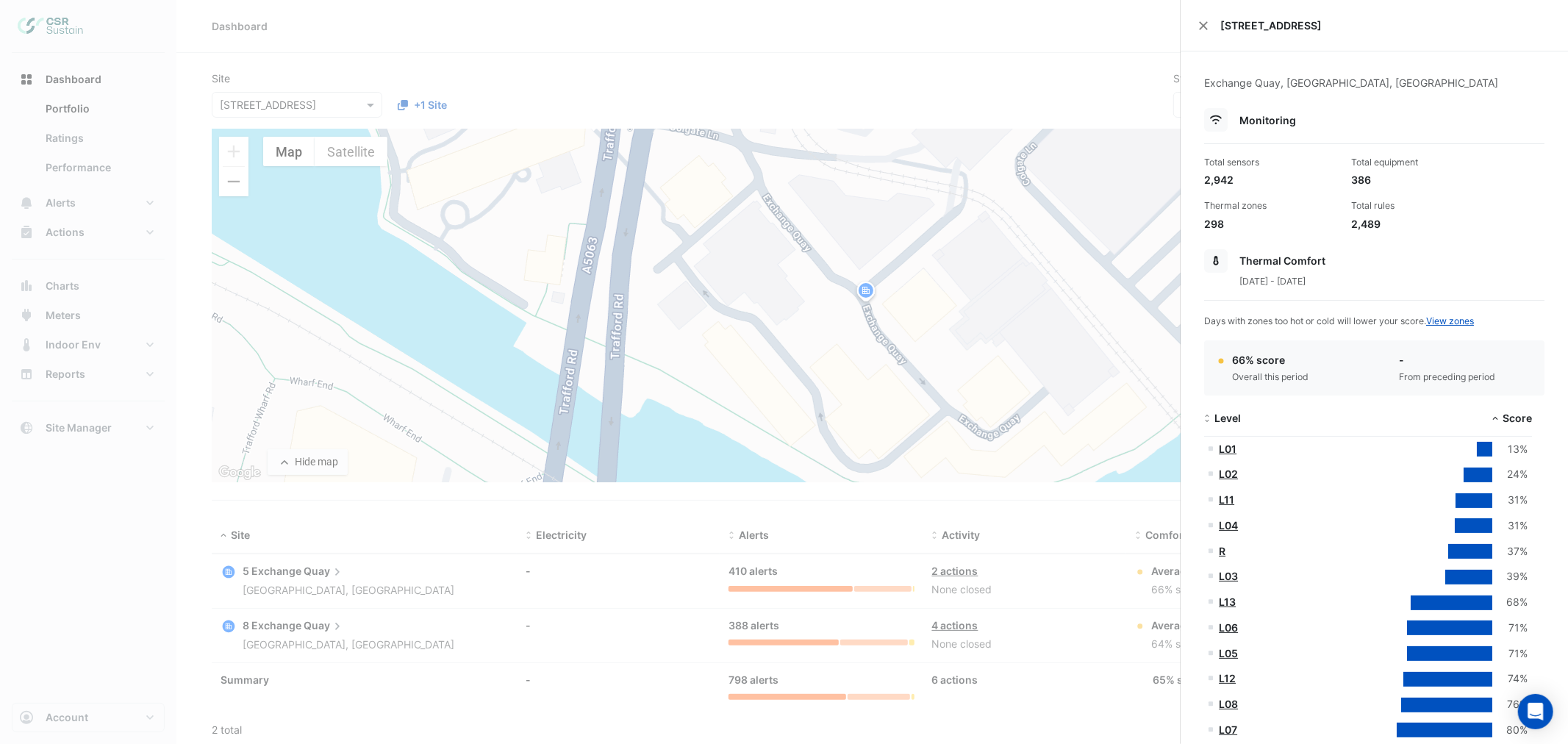
click at [994, 325] on ngb-offcanvas-backdrop at bounding box center [784, 372] width 1568 height 744
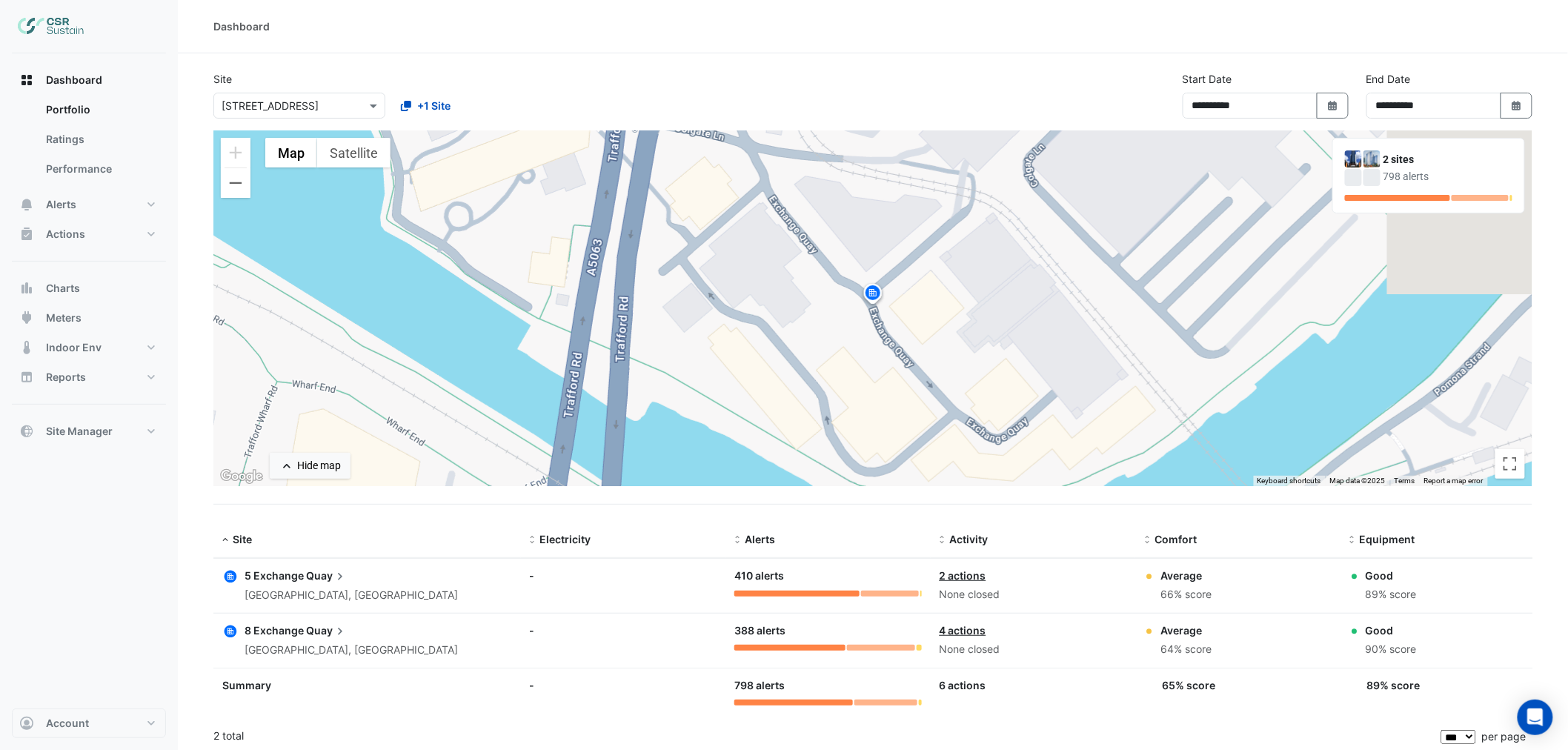
click at [294, 574] on span "5 Exchange" at bounding box center [274, 575] width 59 height 13
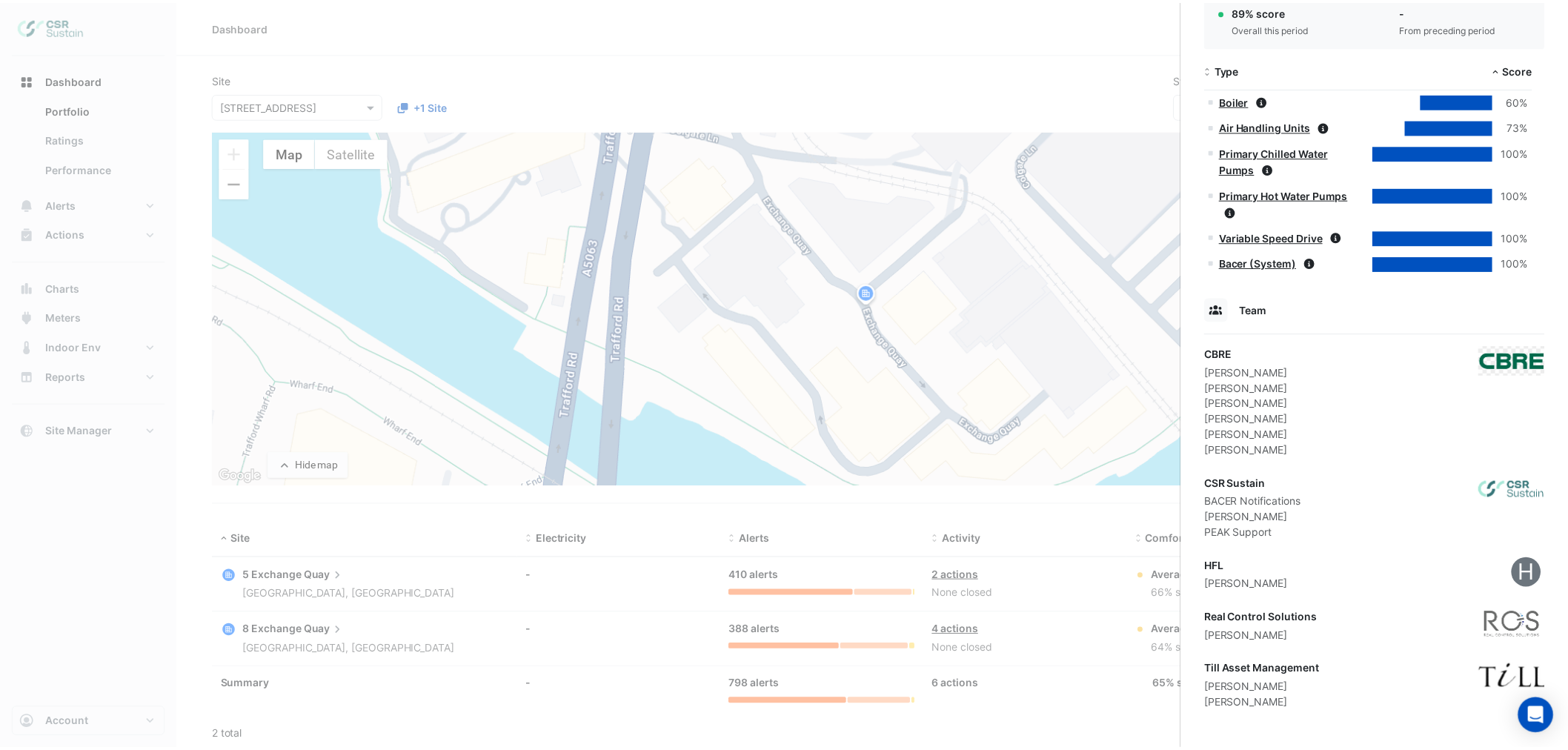
scroll to position [926, 0]
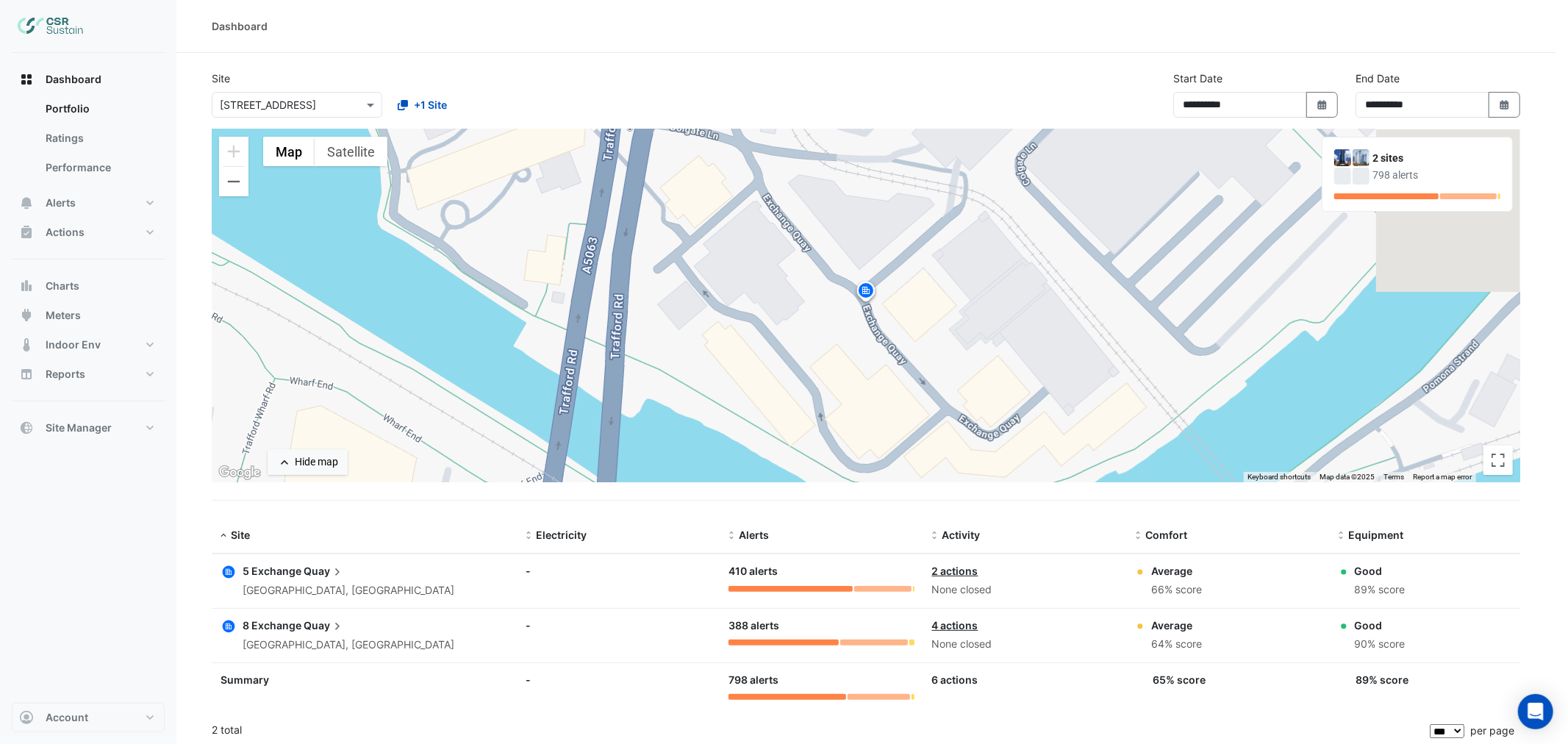
click at [441, 229] on ngb-offcanvas-backdrop at bounding box center [784, 372] width 1568 height 744
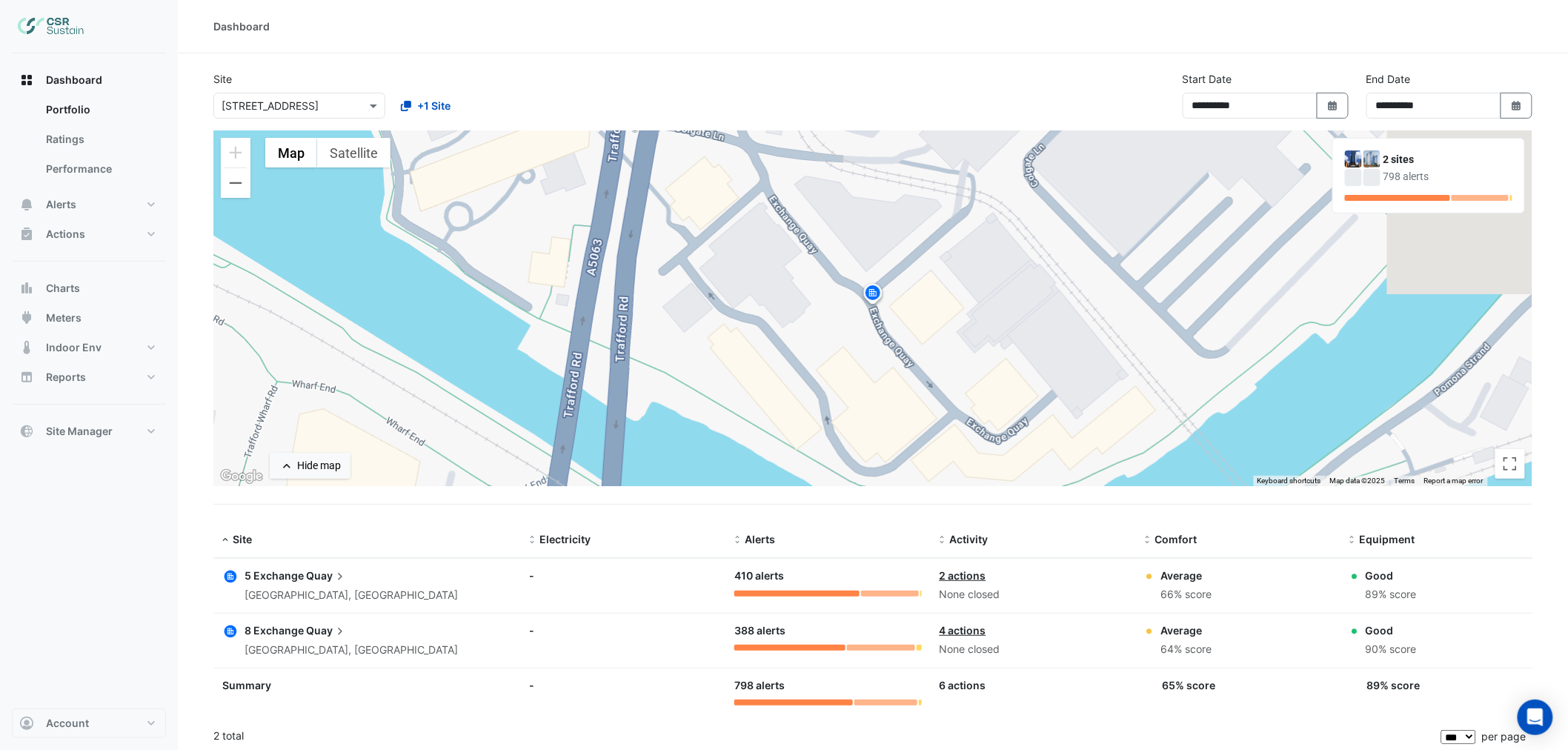
click at [379, 643] on div "8 Exchange Quay Salford, England" at bounding box center [367, 641] width 290 height 36
click at [312, 623] on span "Quay" at bounding box center [327, 631] width 42 height 16
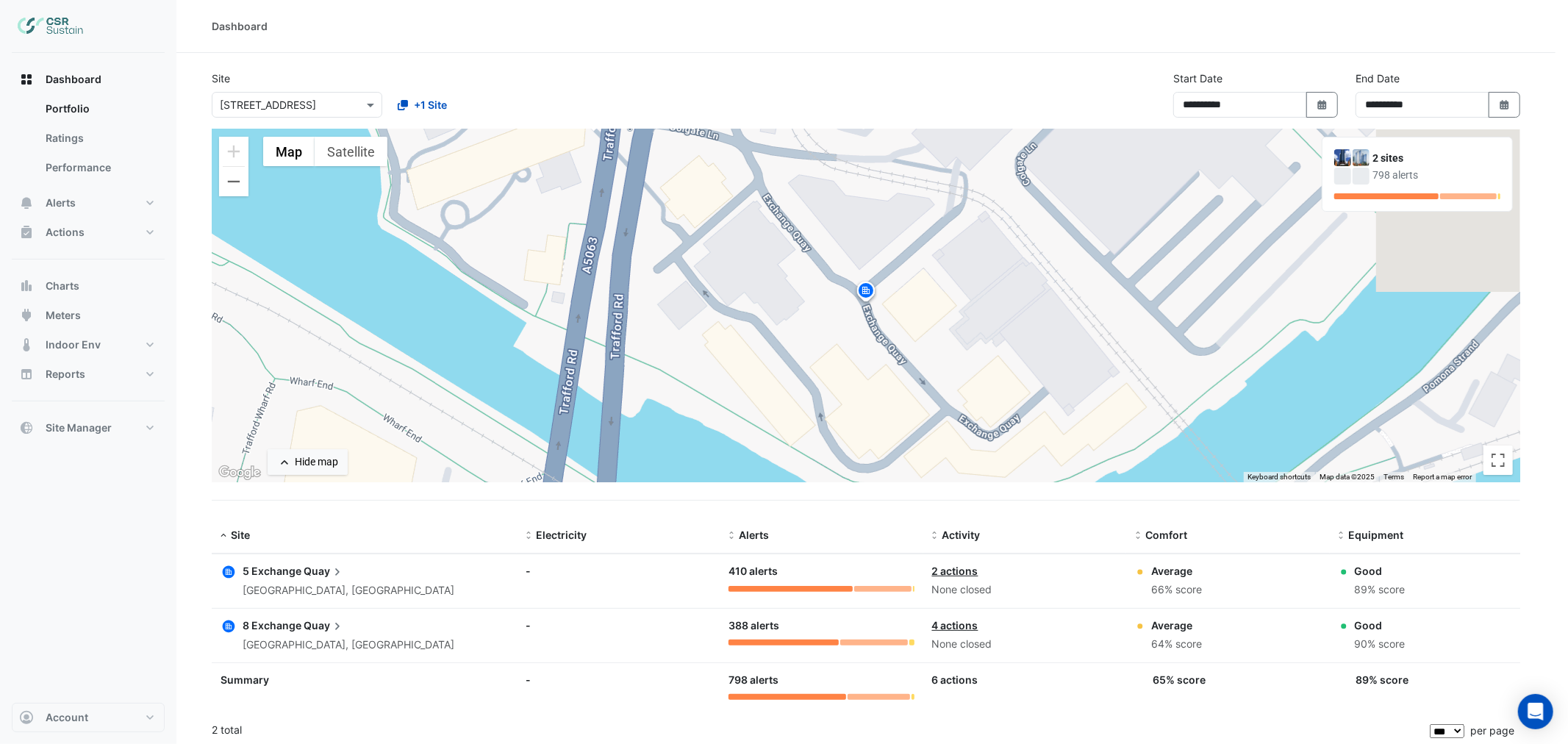
click at [385, 293] on ngb-offcanvas-backdrop at bounding box center [784, 372] width 1568 height 744
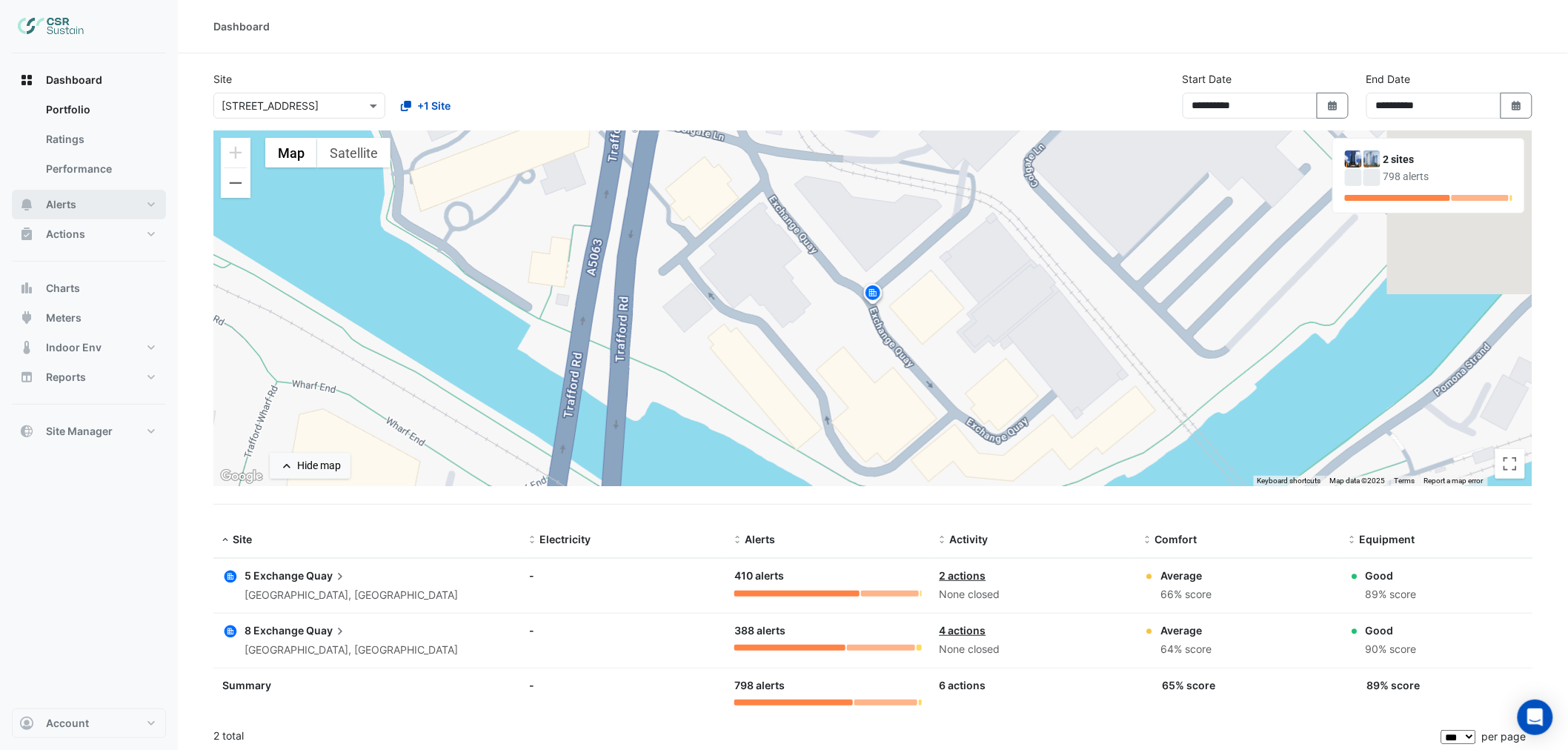
click at [63, 198] on span "Alerts" at bounding box center [60, 204] width 30 height 15
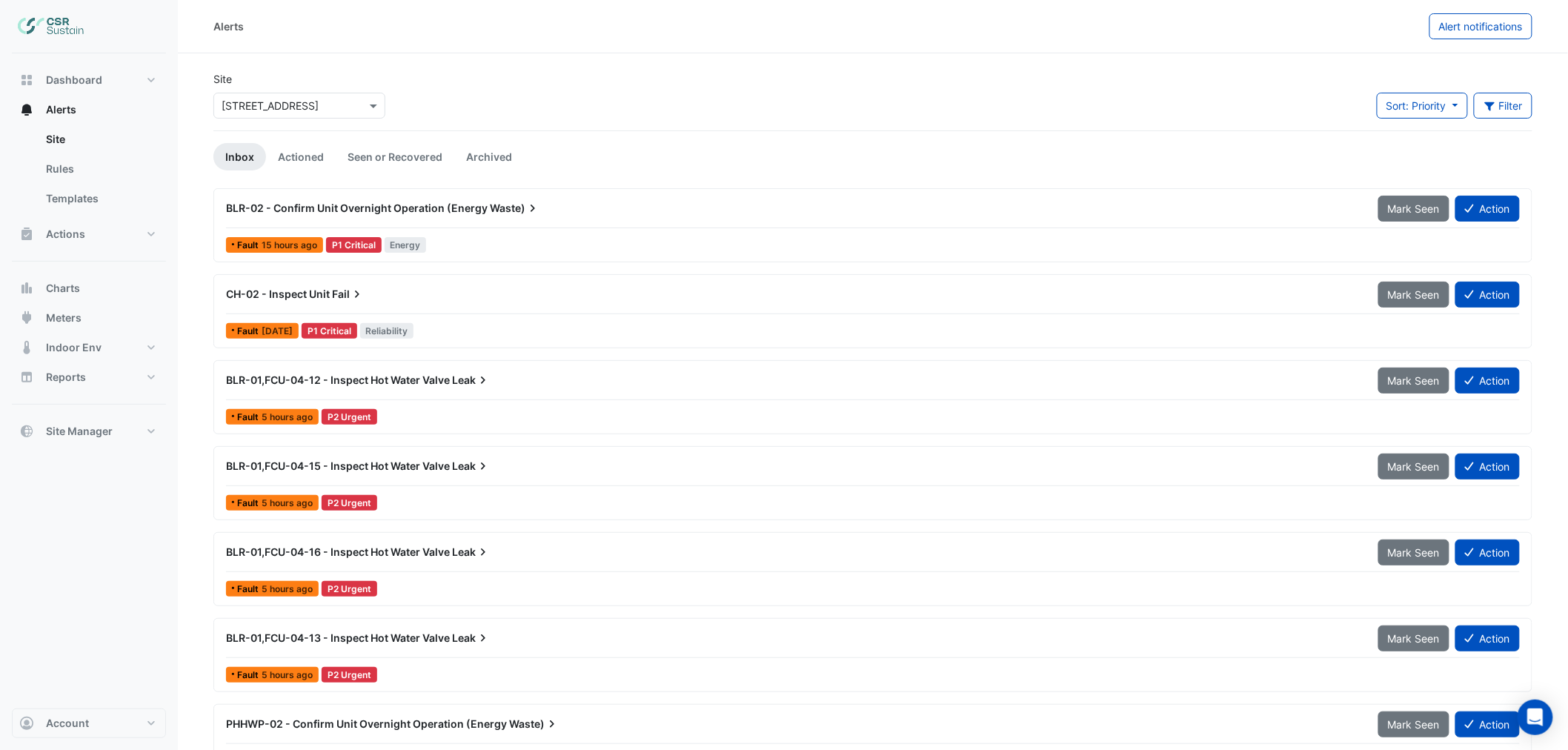
click at [316, 208] on span "BLR-02 - Confirm Unit Overnight Operation (Energy" at bounding box center [356, 208] width 261 height 13
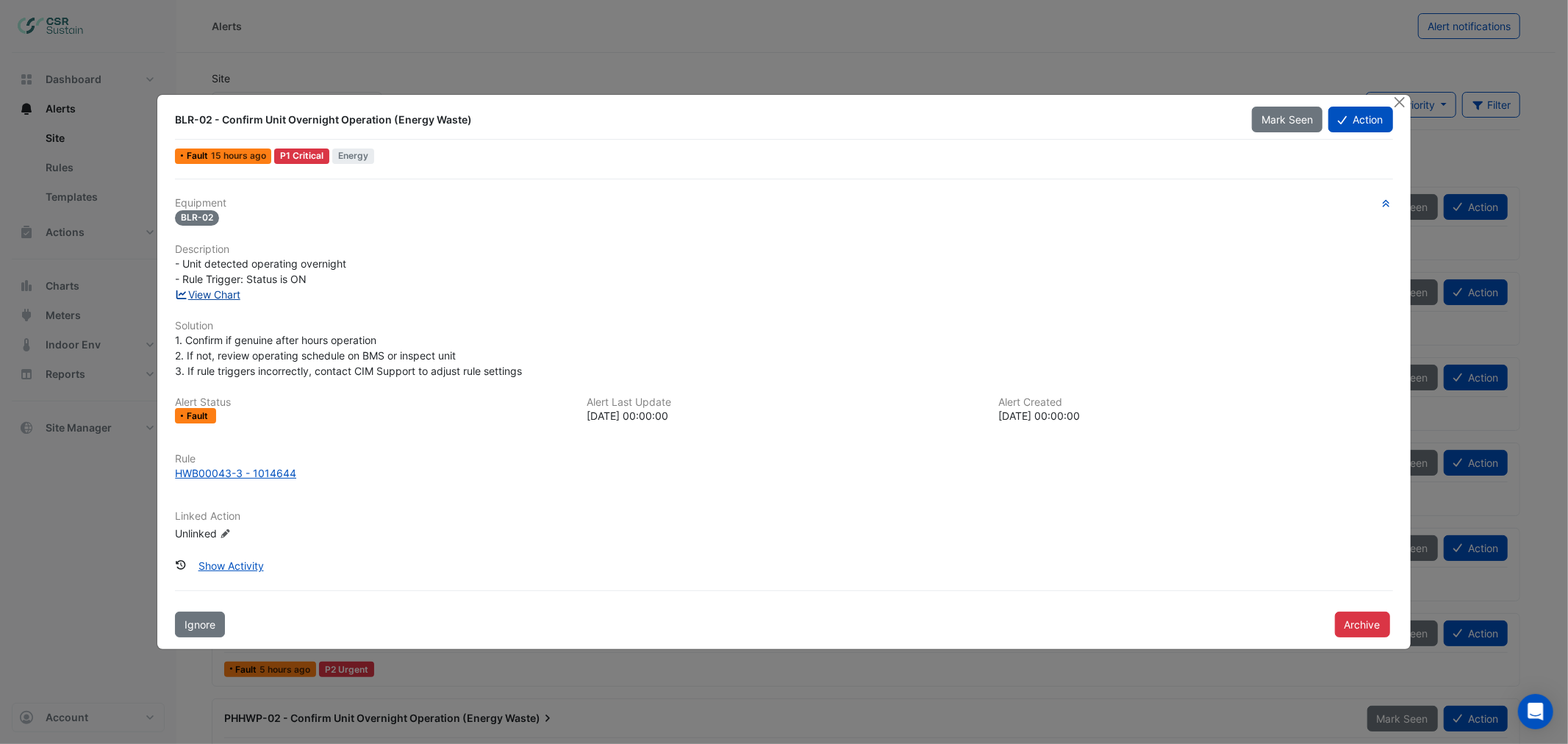
click at [221, 294] on link "View Chart" at bounding box center [208, 294] width 65 height 13
click at [1402, 100] on button "Close" at bounding box center [1399, 102] width 15 height 15
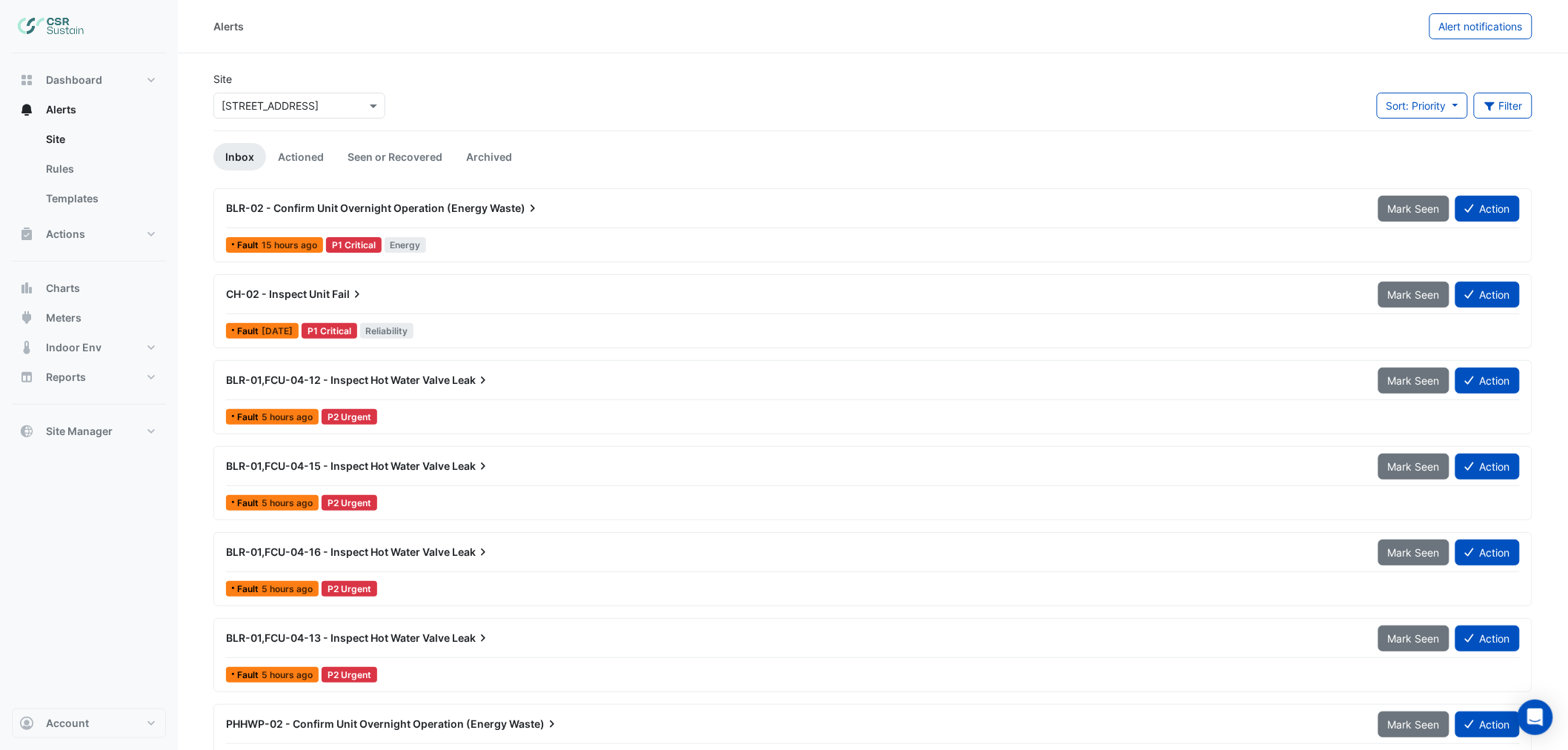
click at [307, 299] on span "CH-02 - Inspect Unit" at bounding box center [278, 294] width 104 height 13
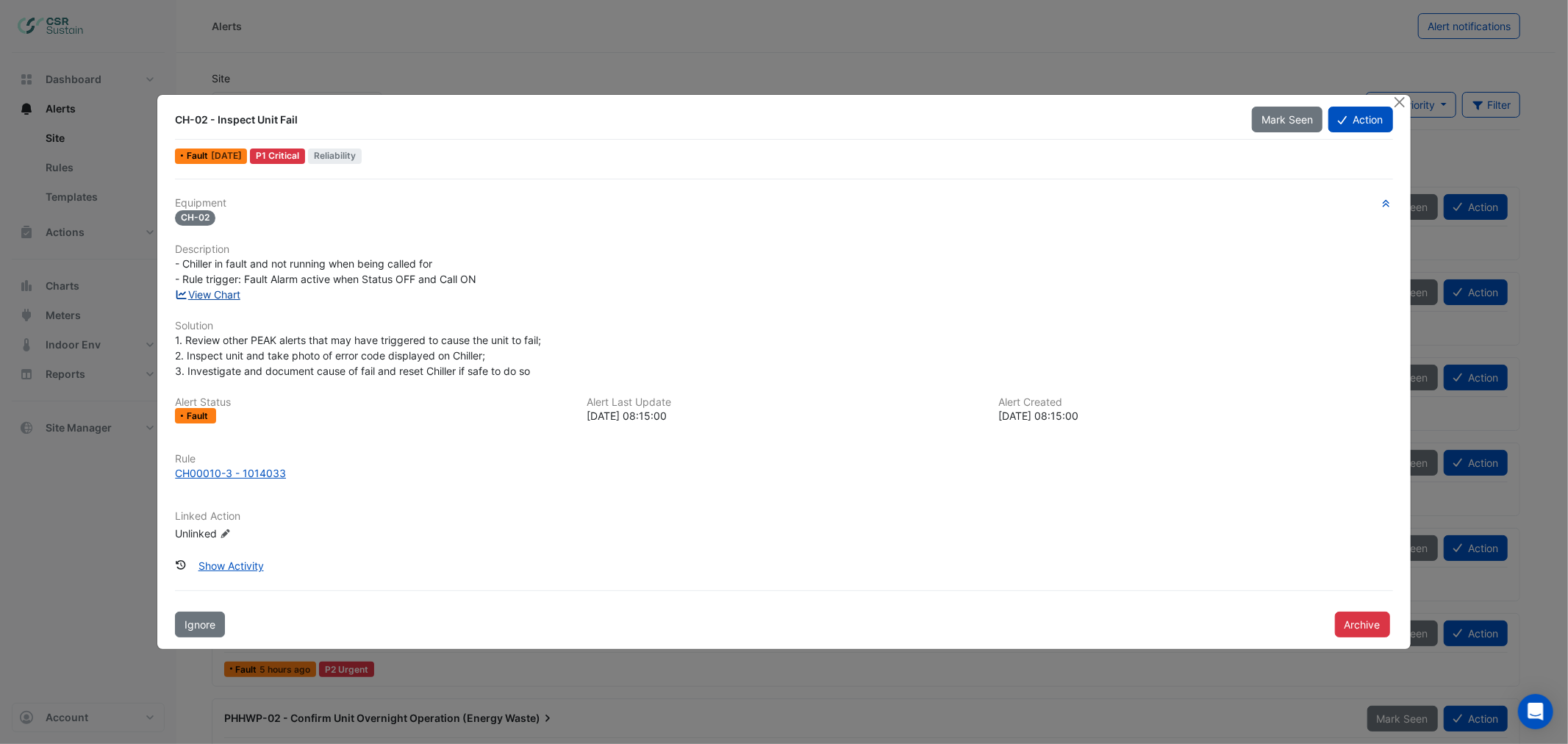
click at [229, 296] on link "View Chart" at bounding box center [208, 294] width 65 height 13
drag, startPoint x: 1396, startPoint y: 98, endPoint x: 1227, endPoint y: 133, distance: 172.6
click at [1396, 99] on button "Close" at bounding box center [1399, 102] width 15 height 15
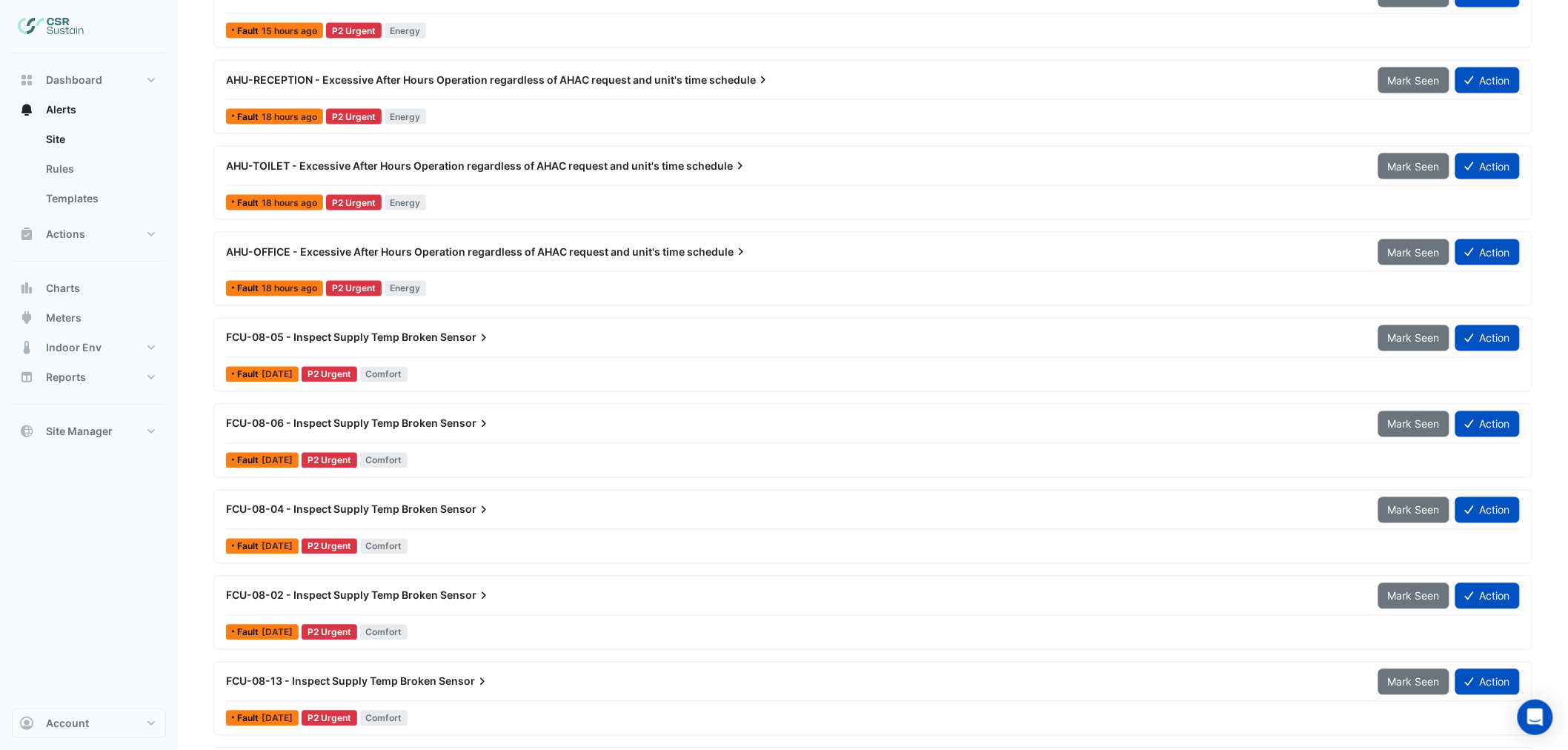
scroll to position [905, 0]
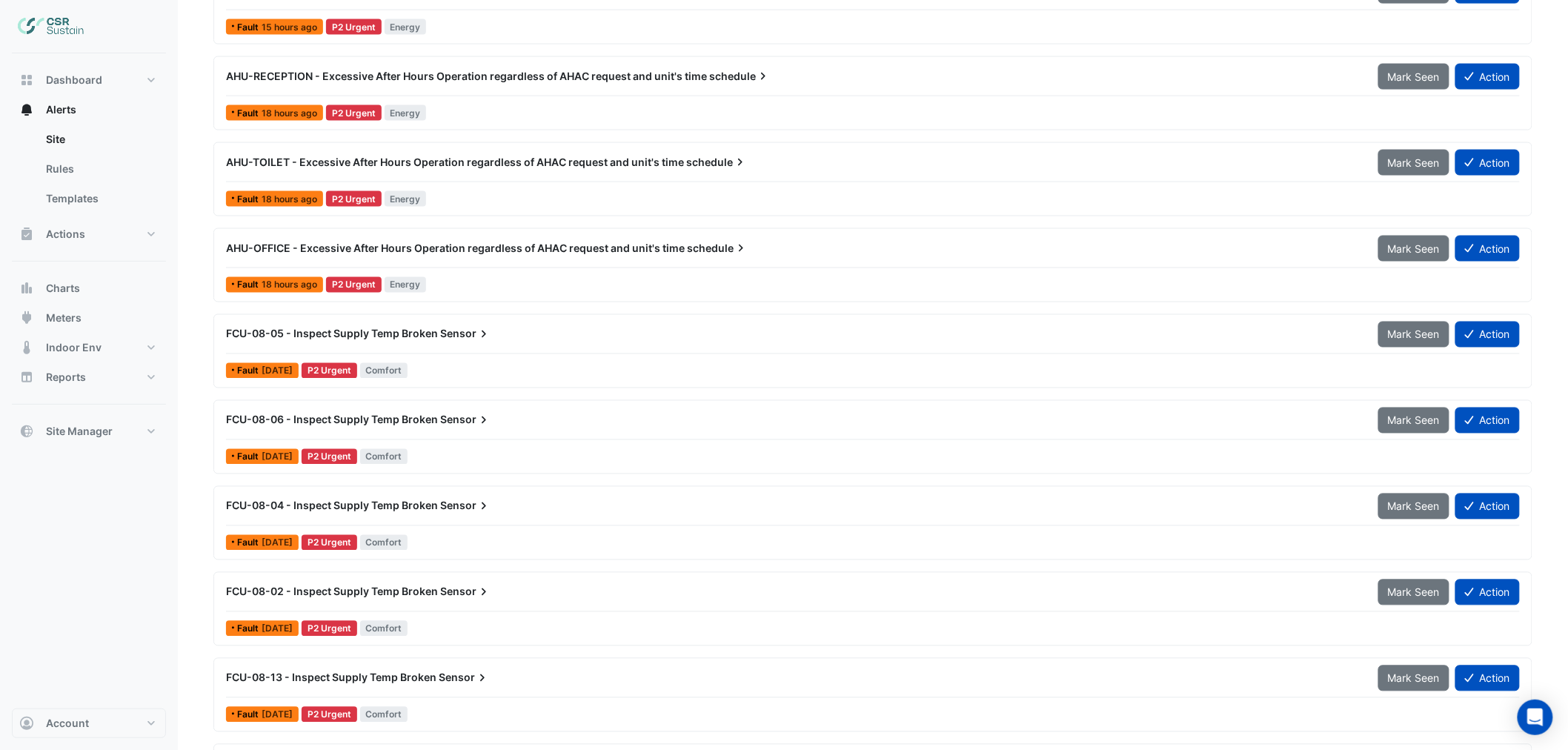
click at [388, 420] on span "FCU-08-06 - Inspect Supply Temp Broken" at bounding box center [331, 420] width 212 height 13
click at [477, 344] on div "FCU-08-05 - Inspect Supply Temp Broken Sensor" at bounding box center [792, 333] width 1152 height 26
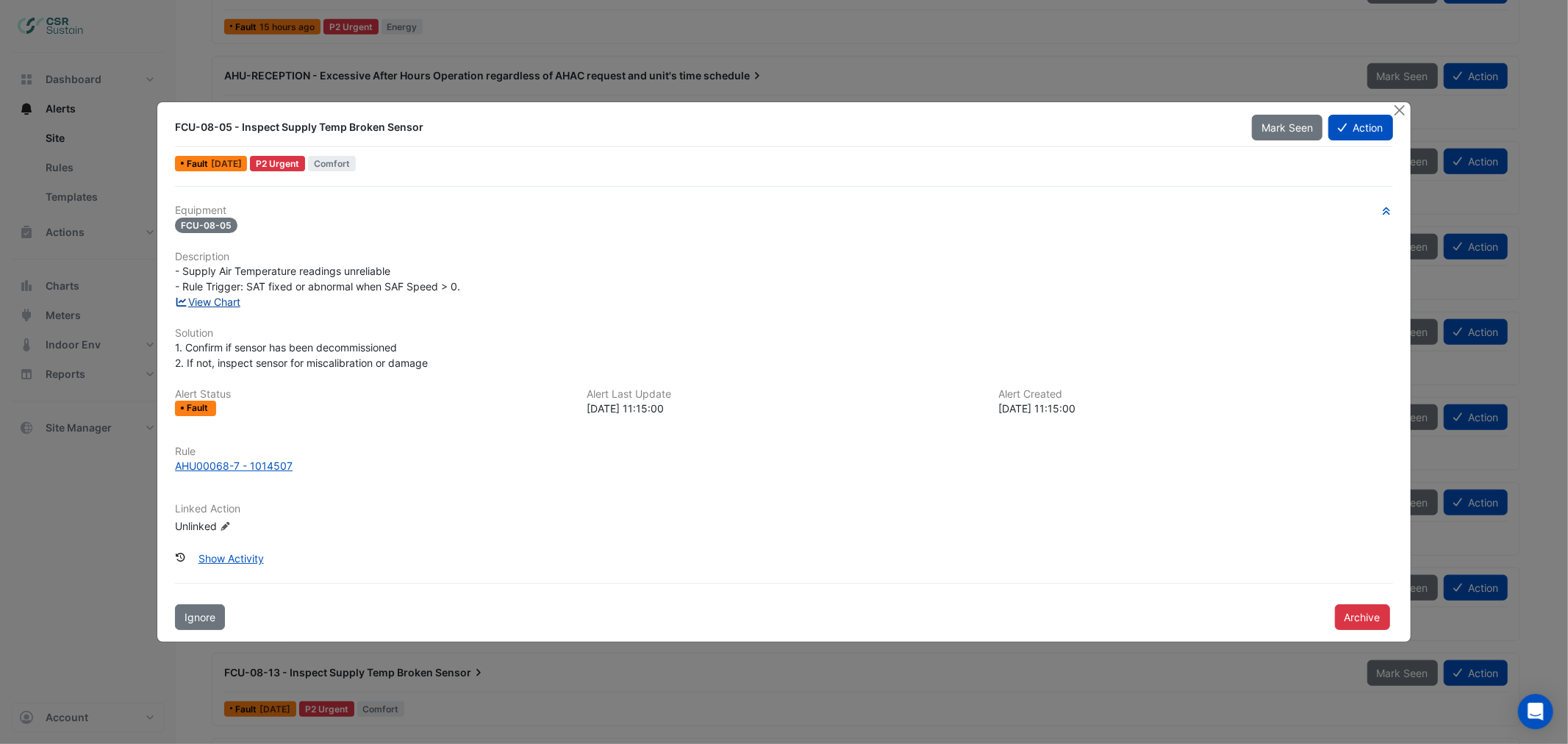
click at [226, 302] on link "View Chart" at bounding box center [208, 302] width 65 height 13
click at [1399, 107] on button "Close" at bounding box center [1399, 109] width 15 height 15
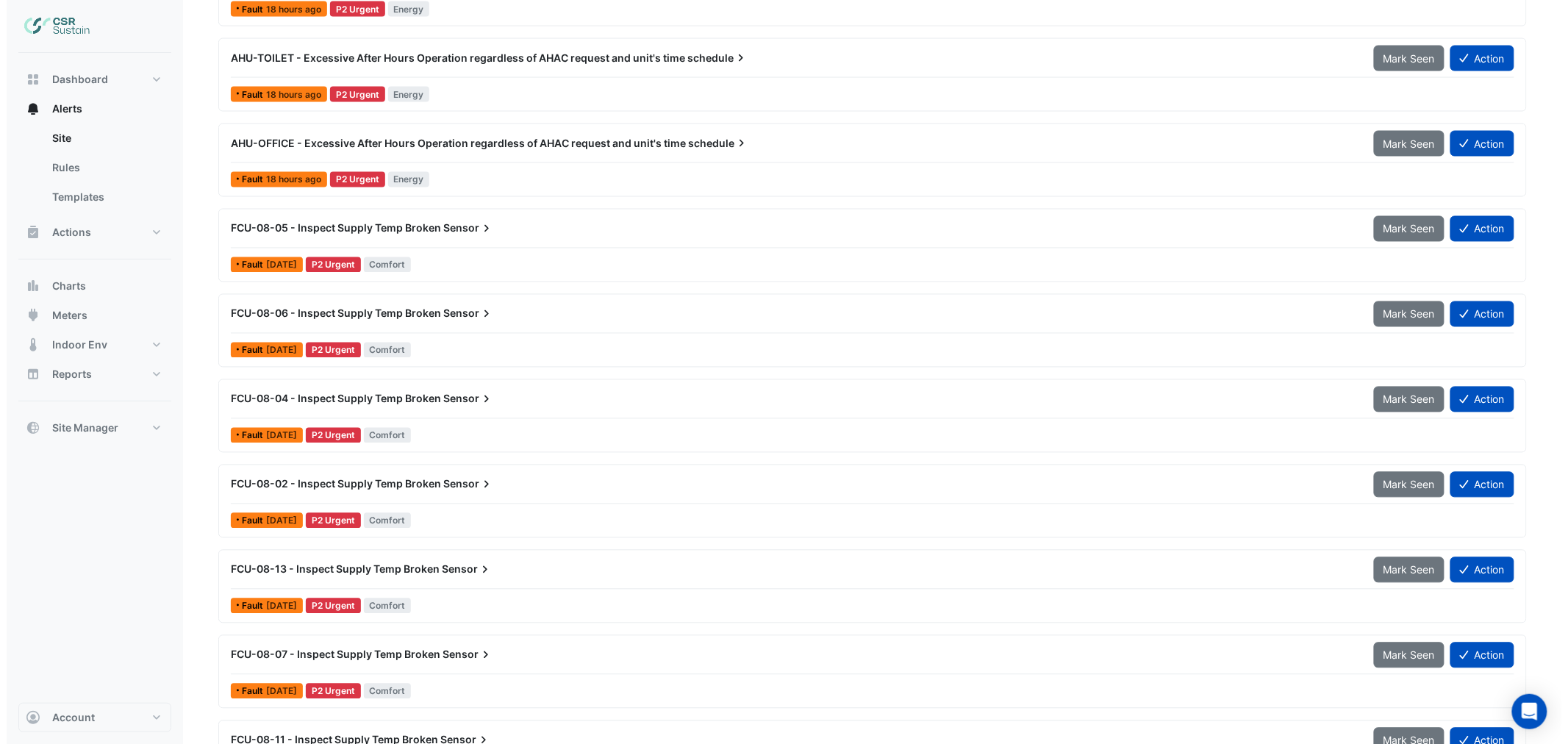
scroll to position [980, 0]
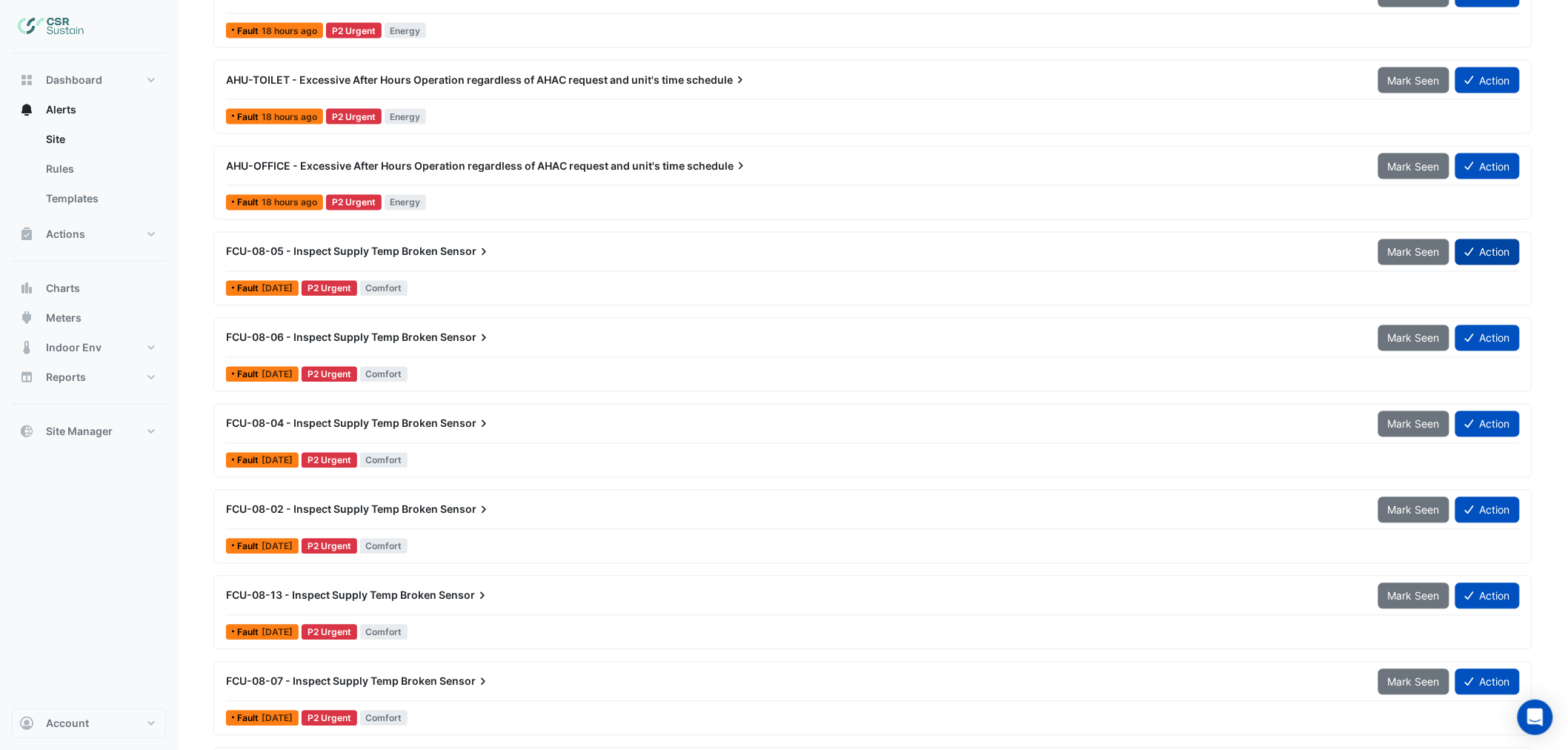
click at [1493, 248] on button "Action" at bounding box center [1487, 252] width 65 height 25
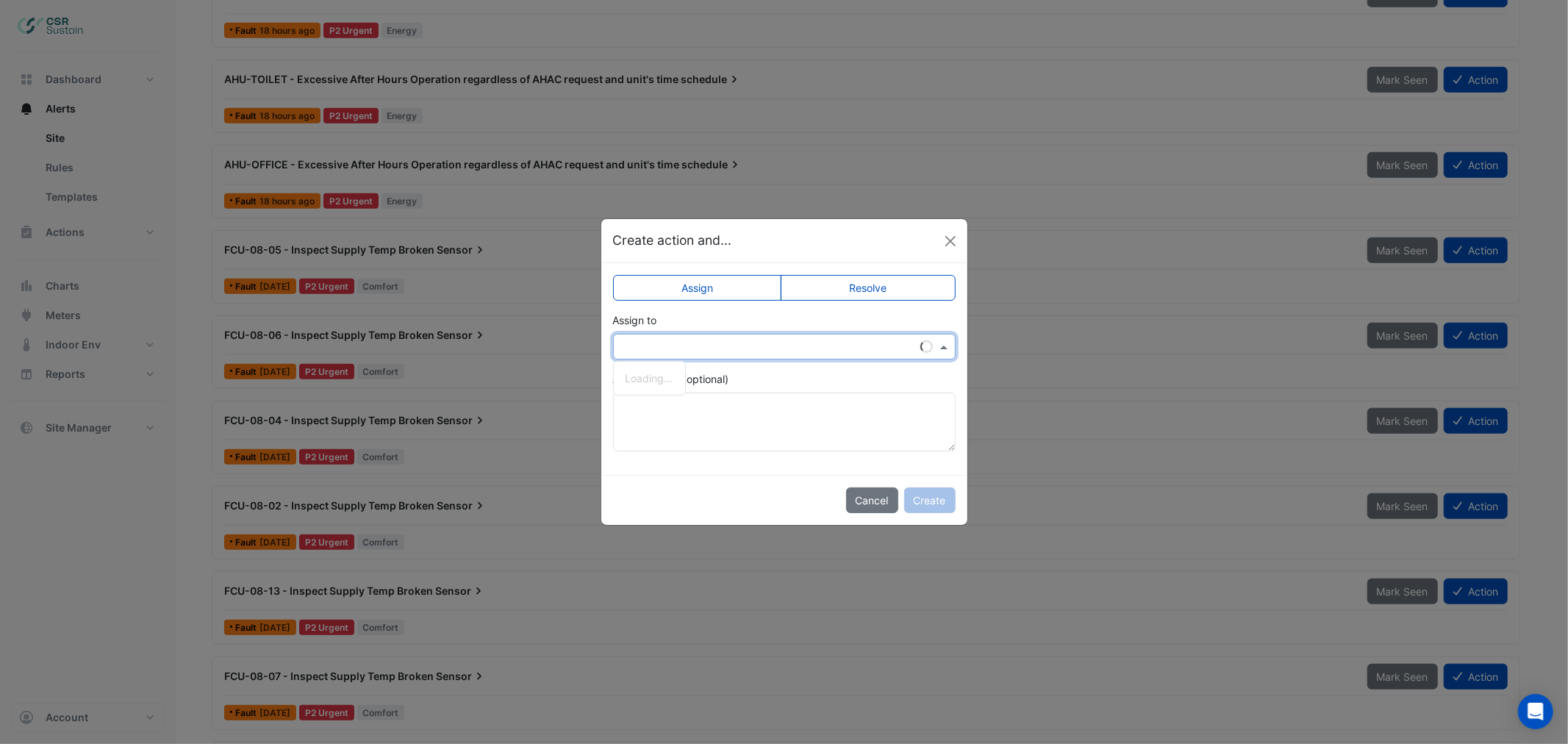
click at [771, 343] on input "text" at bounding box center [770, 347] width 297 height 15
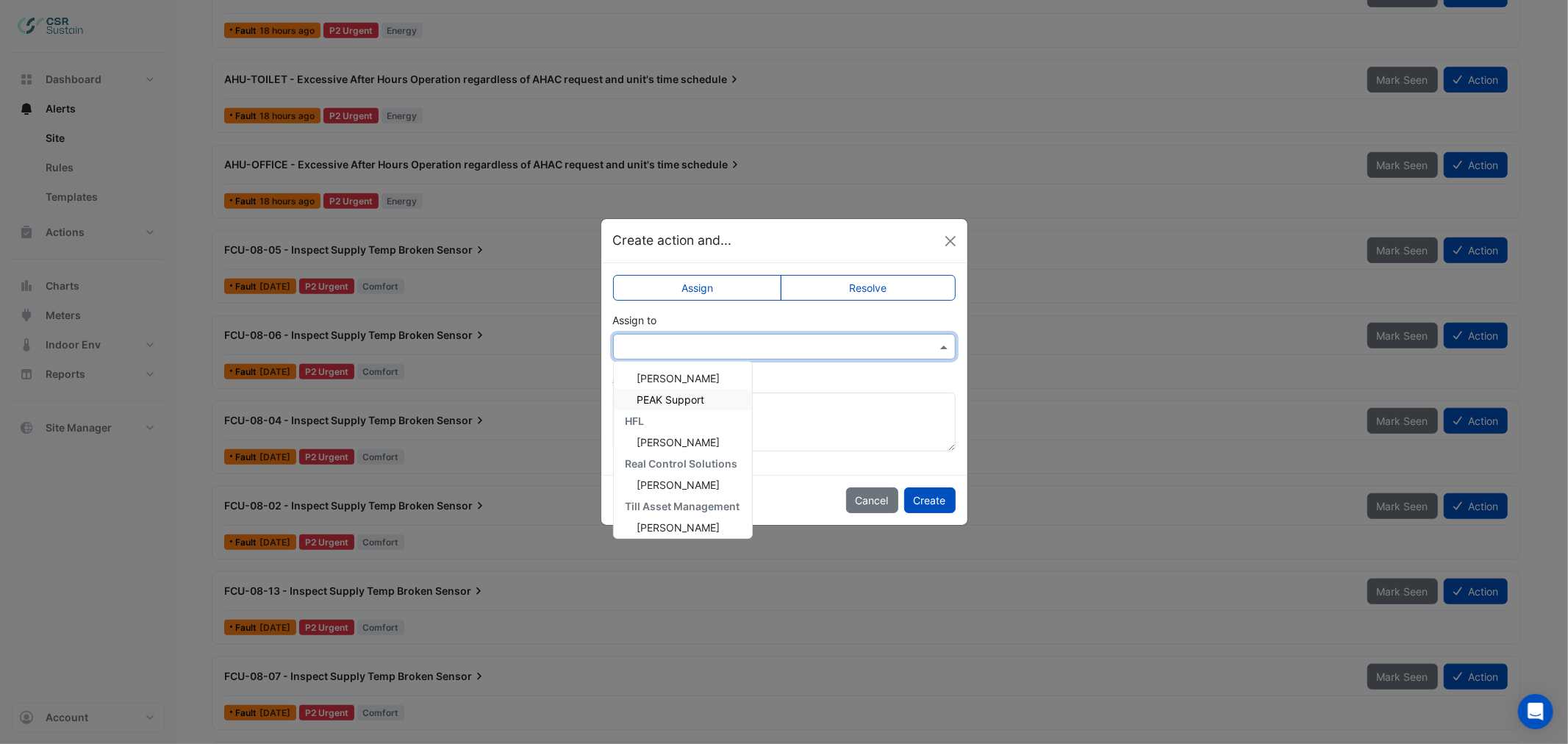
scroll to position [218, 0]
click at [677, 460] on span "Spencer Hogg" at bounding box center [679, 459] width 83 height 13
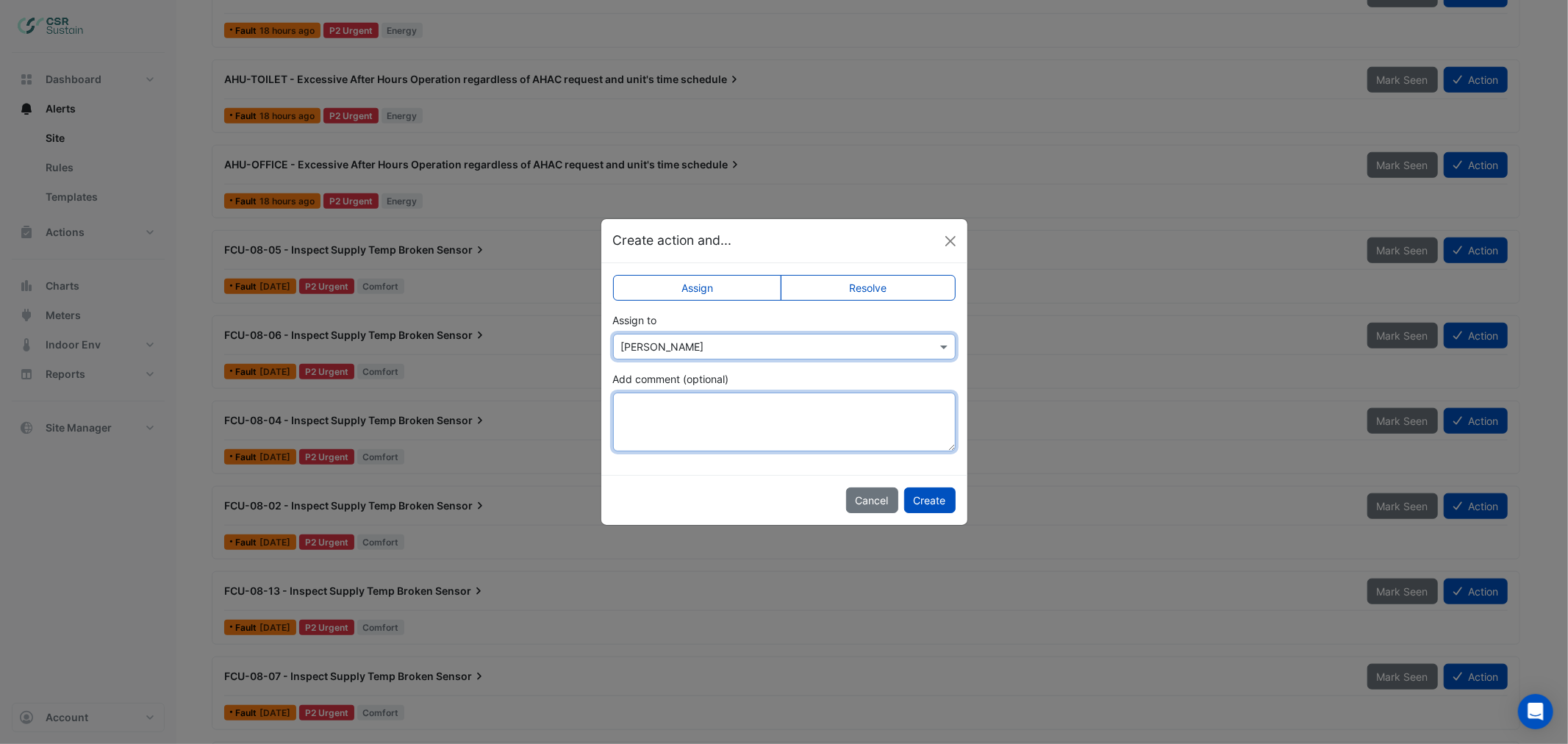
click at [622, 399] on textarea "Add comment (optional)" at bounding box center [784, 422] width 342 height 59
click at [641, 405] on textarea "**********" at bounding box center [784, 422] width 342 height 59
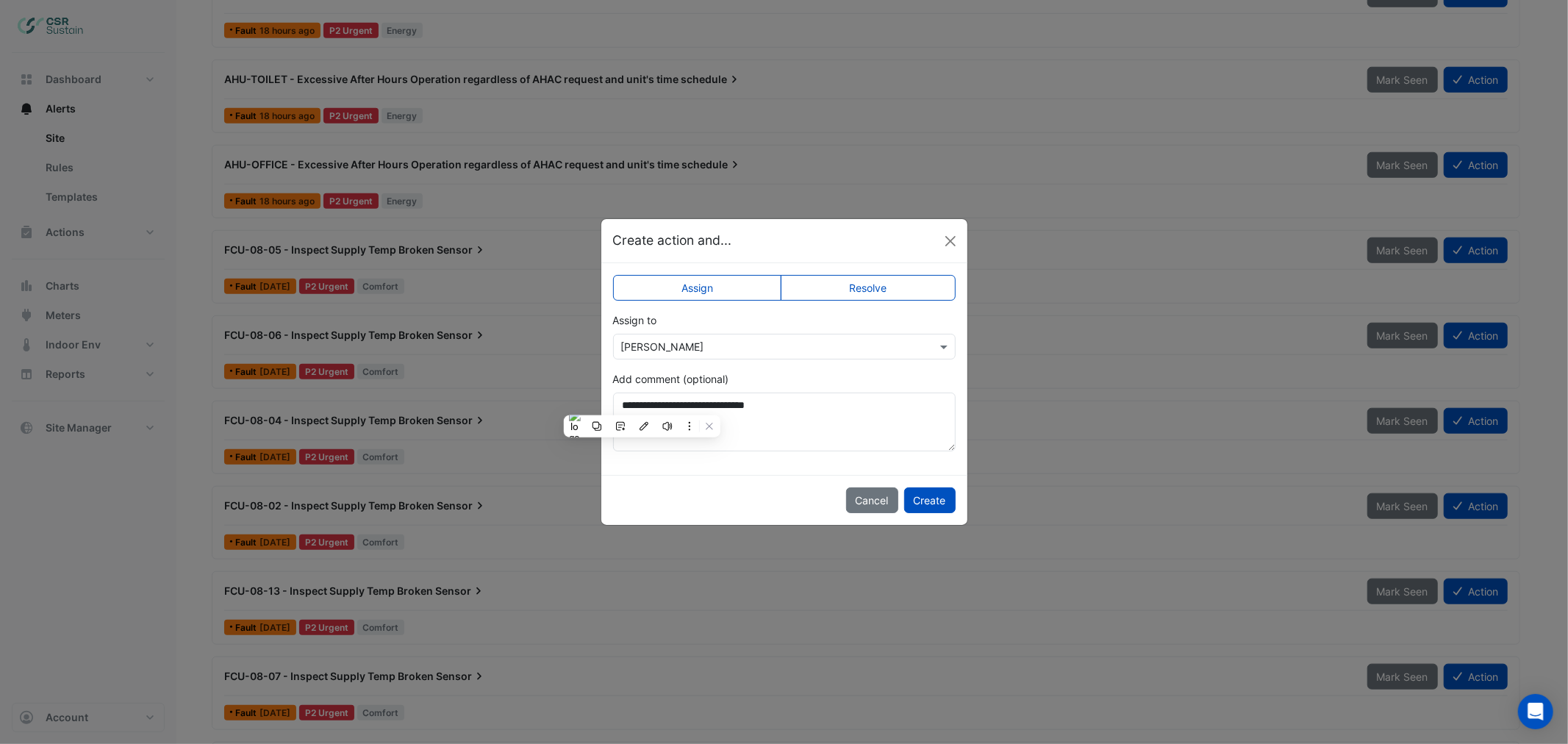
drag, startPoint x: 641, startPoint y: 405, endPoint x: 673, endPoint y: 473, distance: 75.2
click at [685, 488] on div "Cancel Create" at bounding box center [784, 499] width 366 height 50
click at [655, 402] on textarea "**********" at bounding box center [784, 422] width 342 height 59
type textarea "**********"
click at [934, 493] on button "Create" at bounding box center [929, 500] width 51 height 25
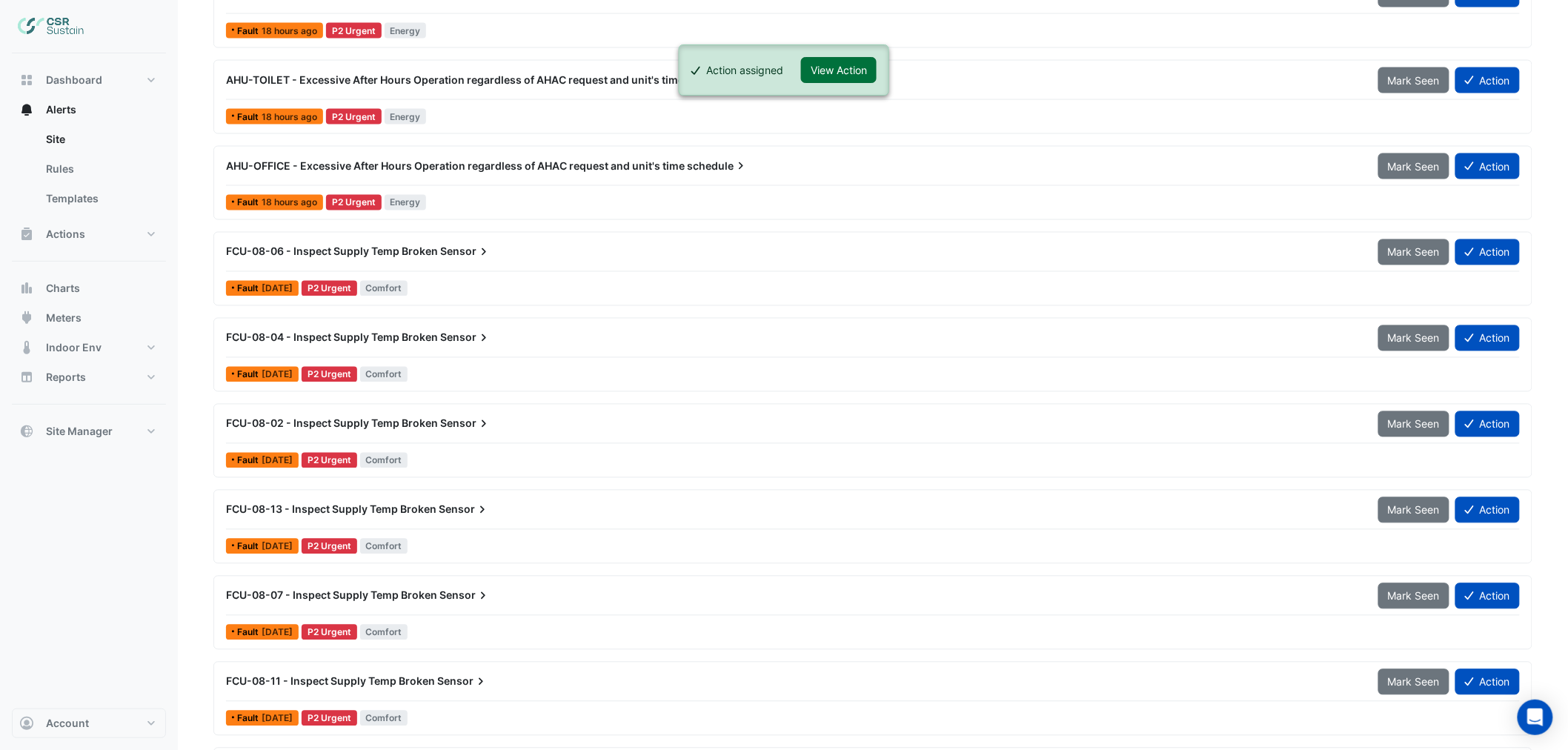
click at [865, 70] on button "View Action" at bounding box center [839, 70] width 76 height 25
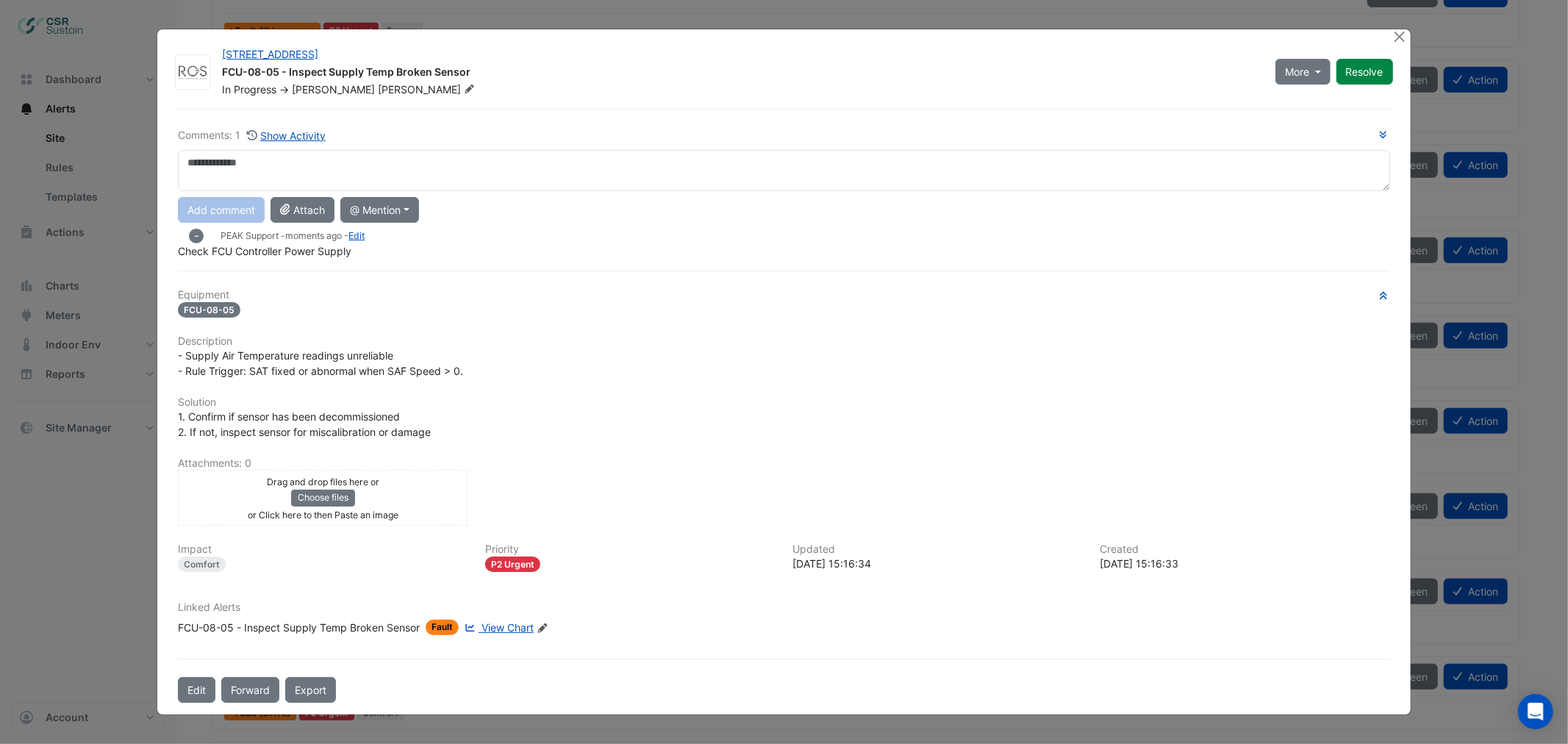
click at [546, 625] on icon "Edit Linked Alerts" at bounding box center [542, 628] width 11 height 9
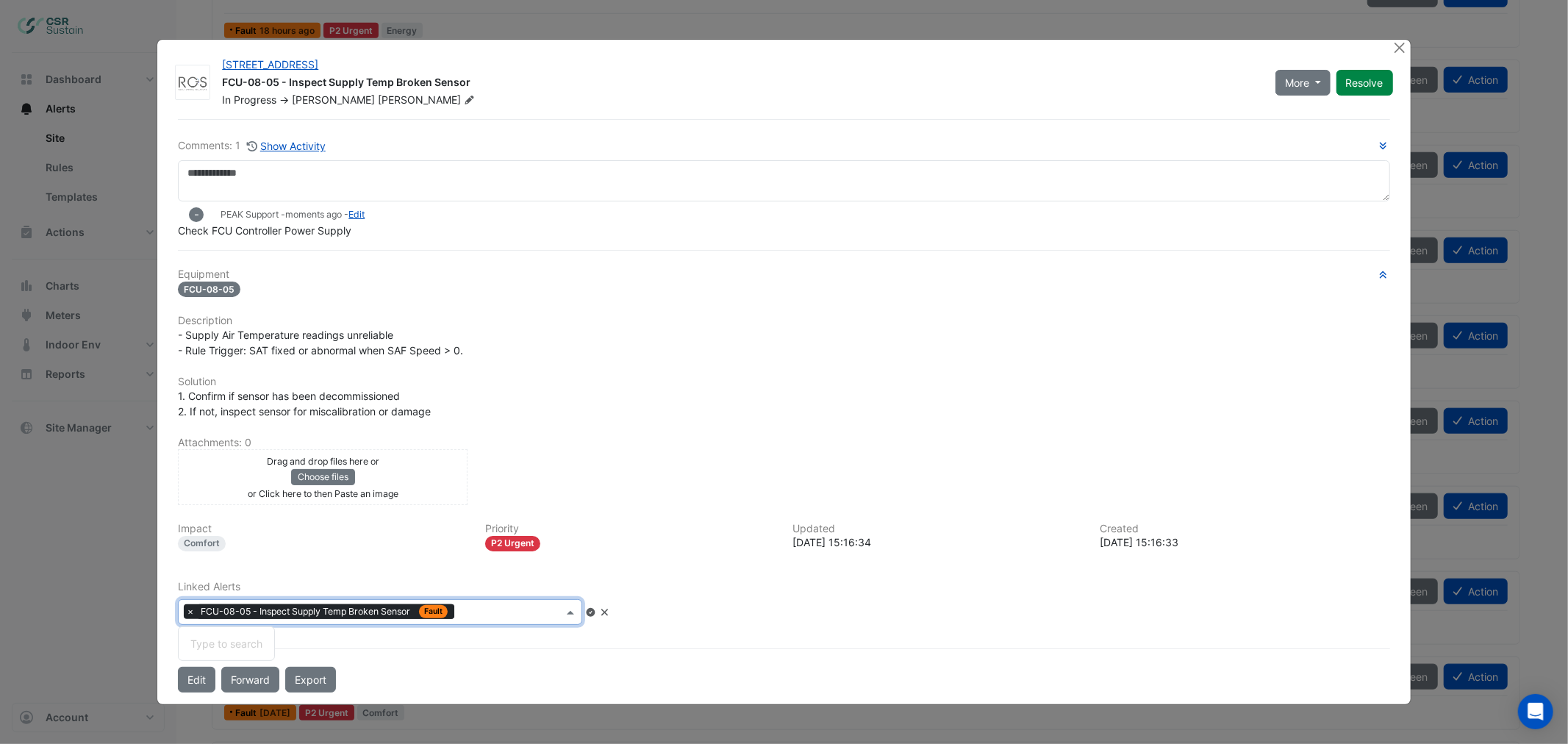
click at [525, 610] on input "text" at bounding box center [511, 613] width 103 height 15
type input "******"
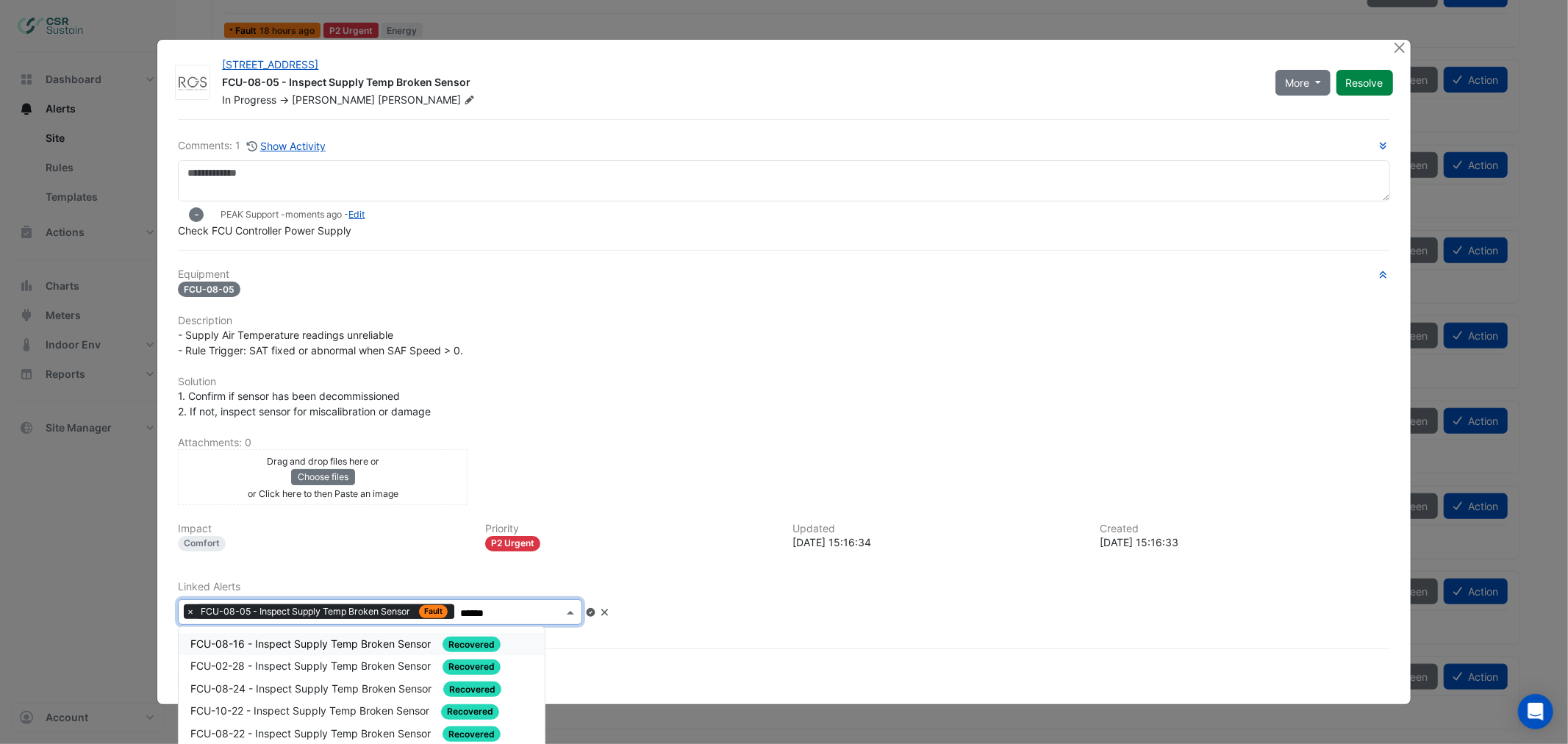
click at [275, 641] on span "FCU-08-16 - Inspect Supply Temp Broken Sensor" at bounding box center [312, 644] width 243 height 13
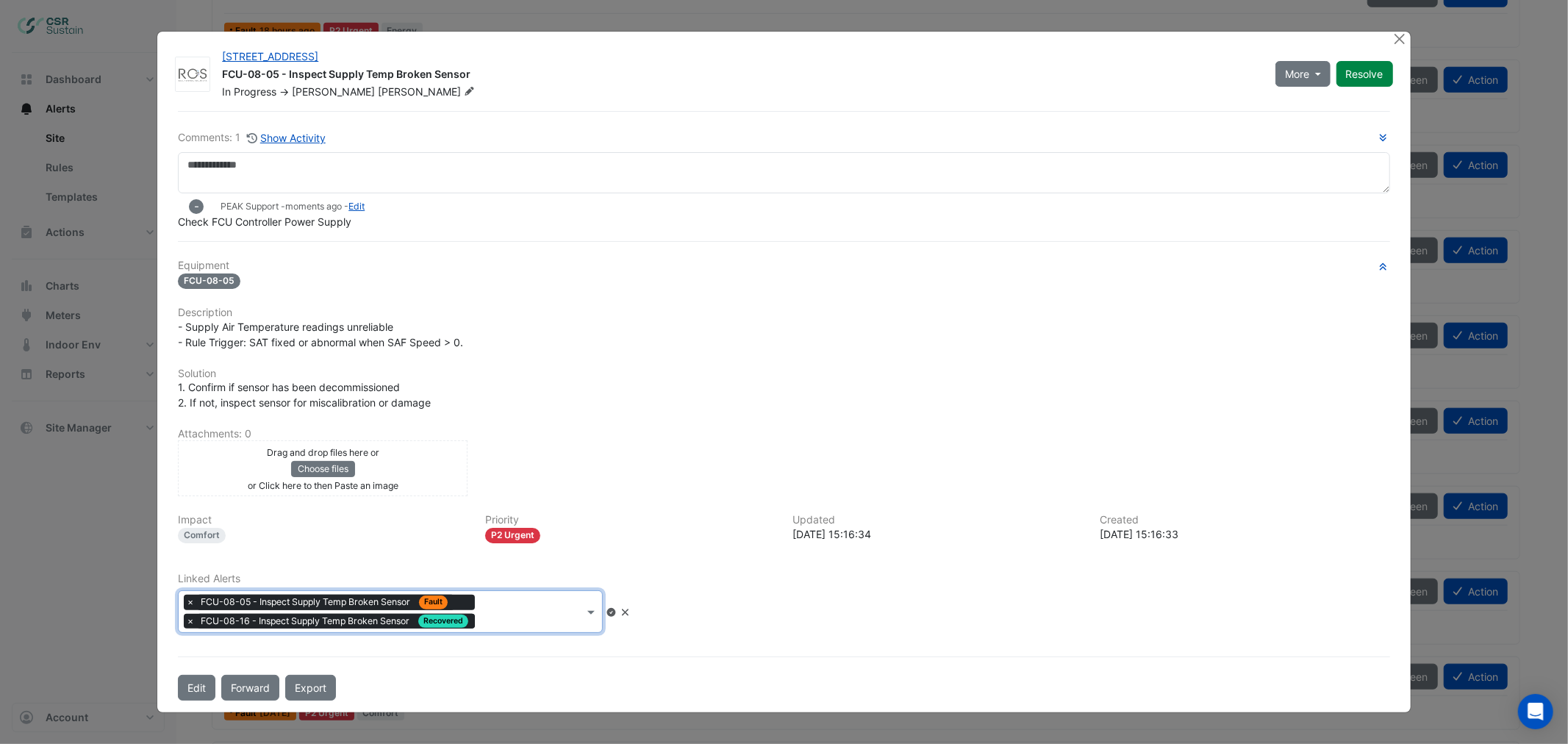
click at [527, 616] on input "text" at bounding box center [532, 613] width 103 height 15
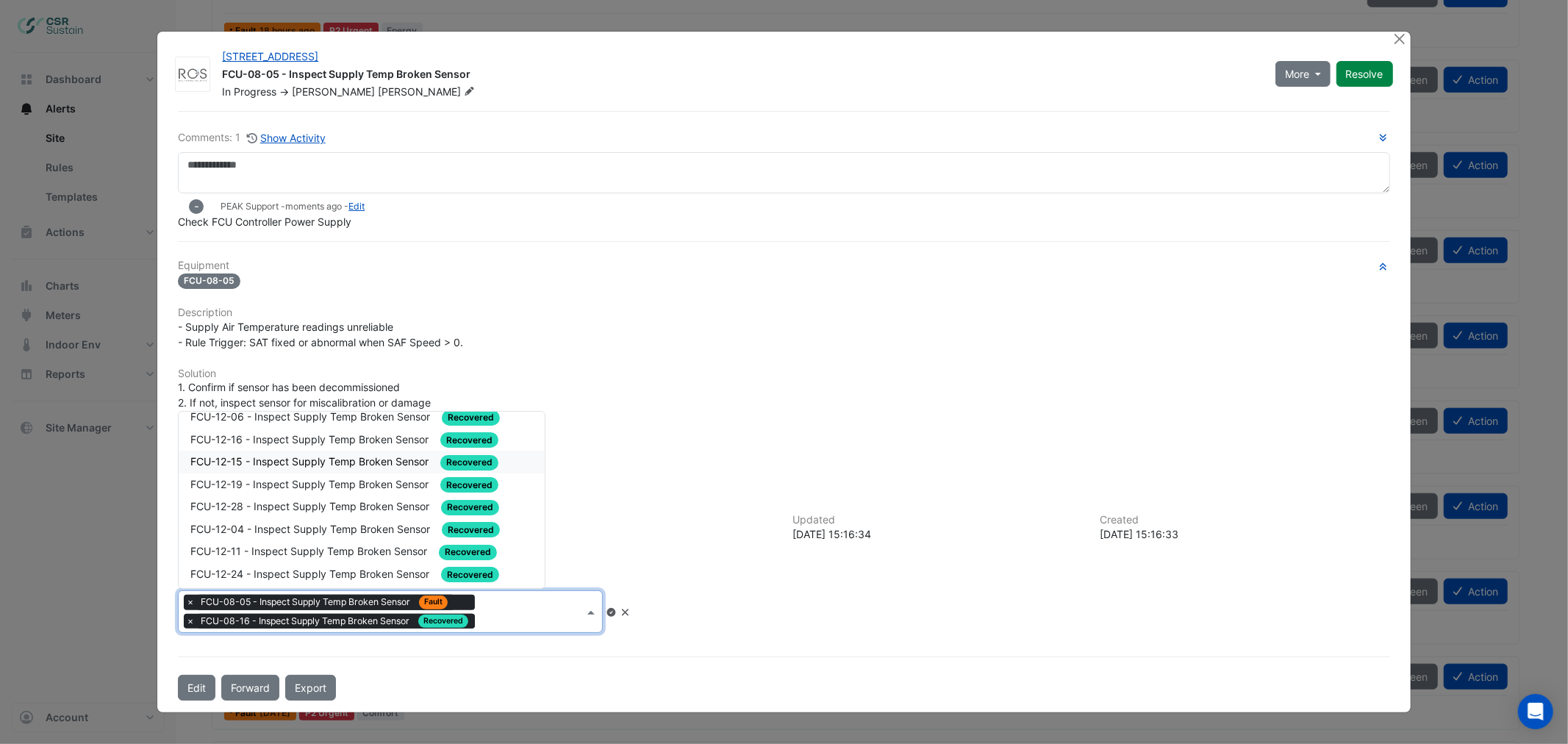
scroll to position [0, 0]
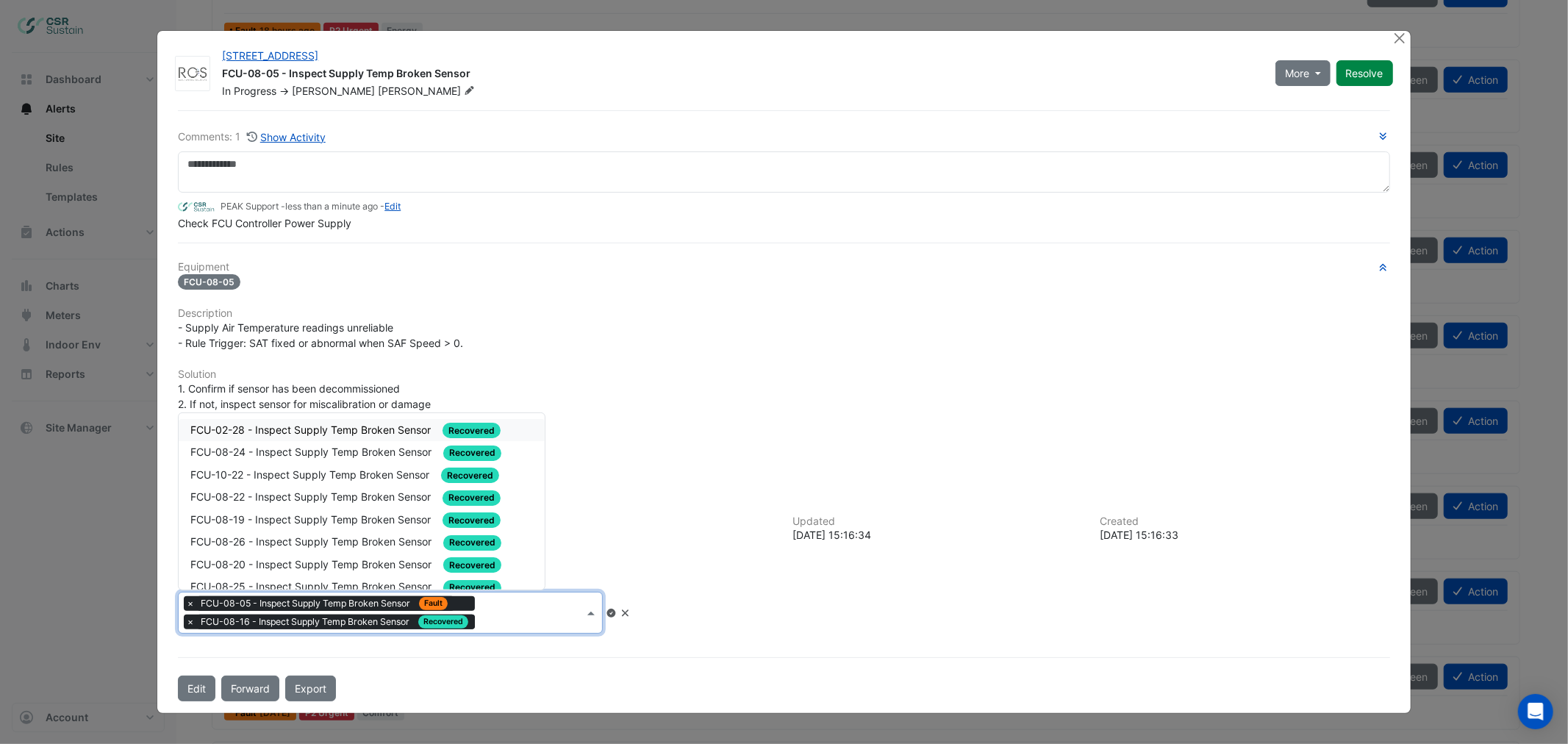
drag, startPoint x: 535, startPoint y: 609, endPoint x: 530, endPoint y: 594, distance: 15.8
click at [535, 609] on input "text" at bounding box center [532, 613] width 103 height 15
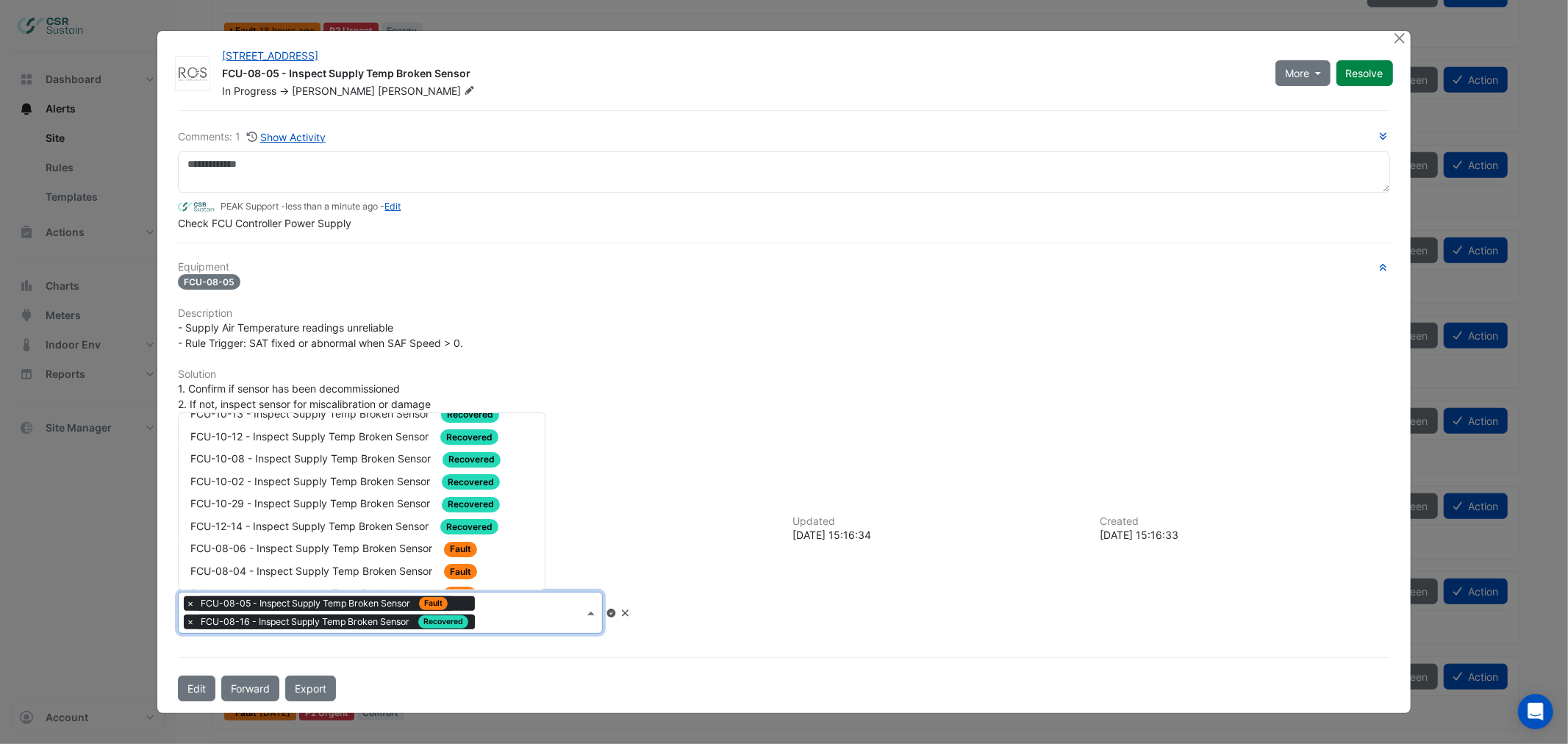
scroll to position [1469, 0]
click at [341, 453] on div "FCU-08-06 - Inspect Supply Temp Broken Sensor Fault" at bounding box center [361, 461] width 342 height 17
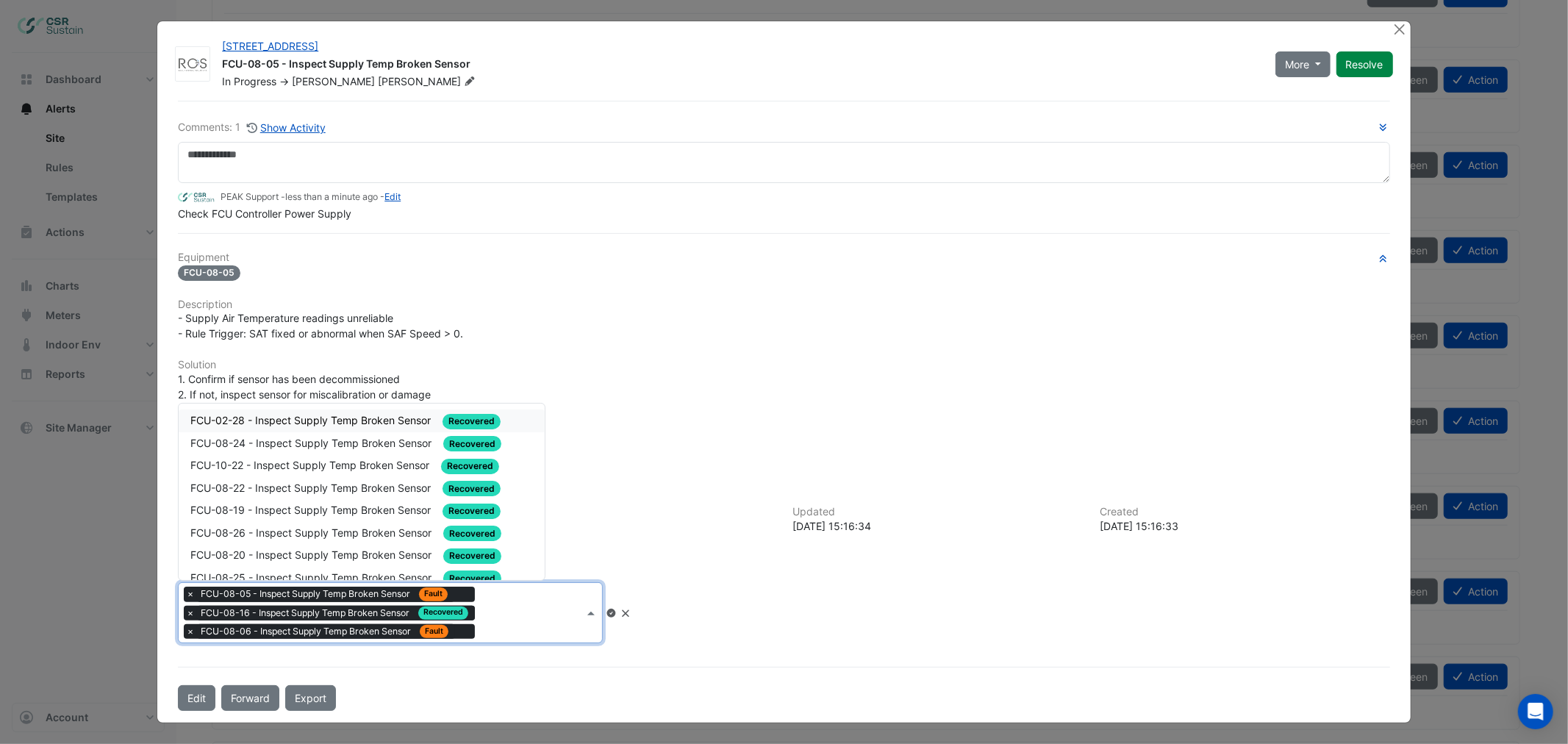
drag, startPoint x: 550, startPoint y: 632, endPoint x: 550, endPoint y: 622, distance: 10.0
click at [550, 630] on div "× FCU-08-05 - Inspect Supply Temp Broken Sensor Fault × FCU-08-16 - Inspect Sup…" at bounding box center [381, 612] width 405 height 60
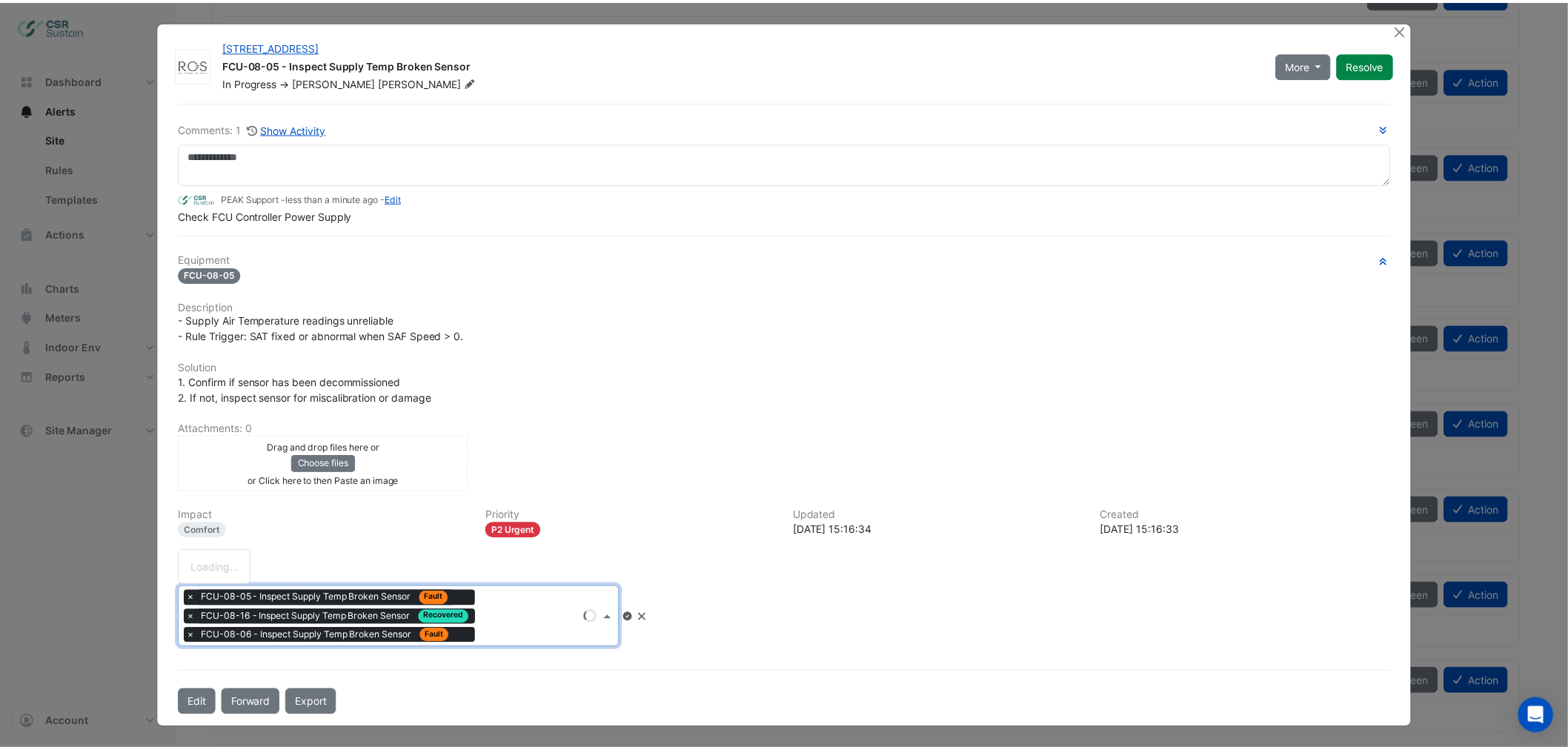
scroll to position [0, 0]
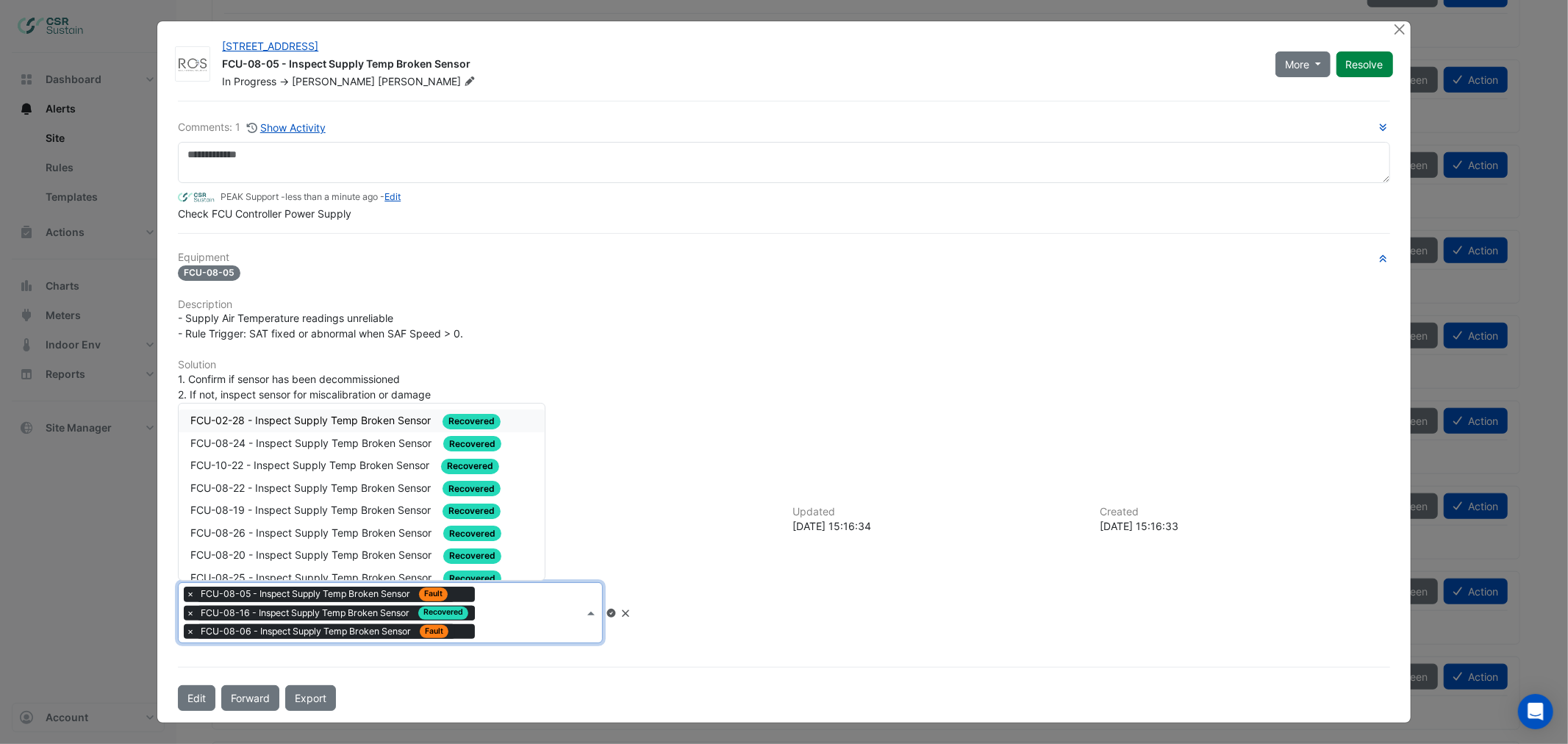
click at [615, 609] on icon at bounding box center [611, 613] width 9 height 9
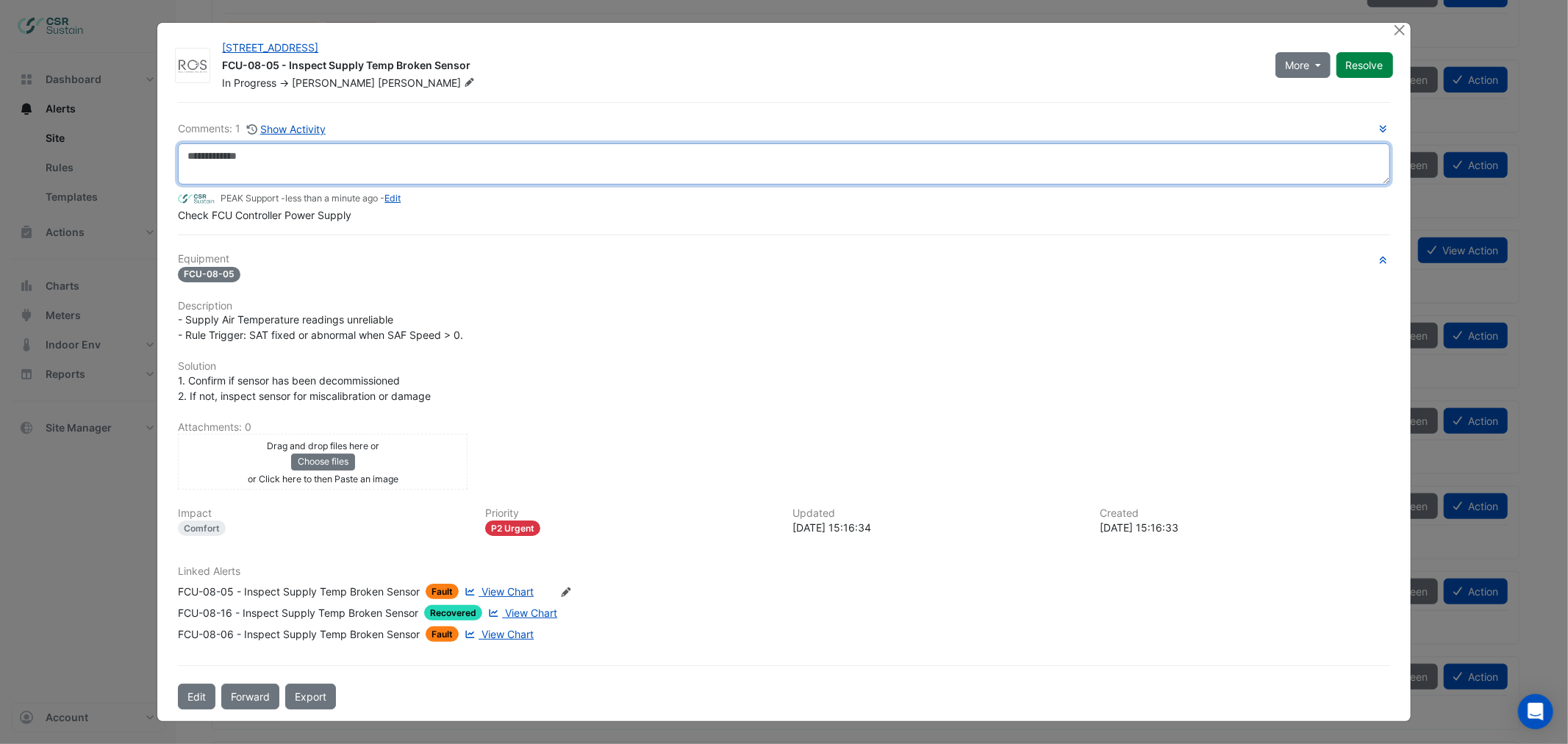
click at [227, 174] on textarea at bounding box center [783, 164] width 1211 height 42
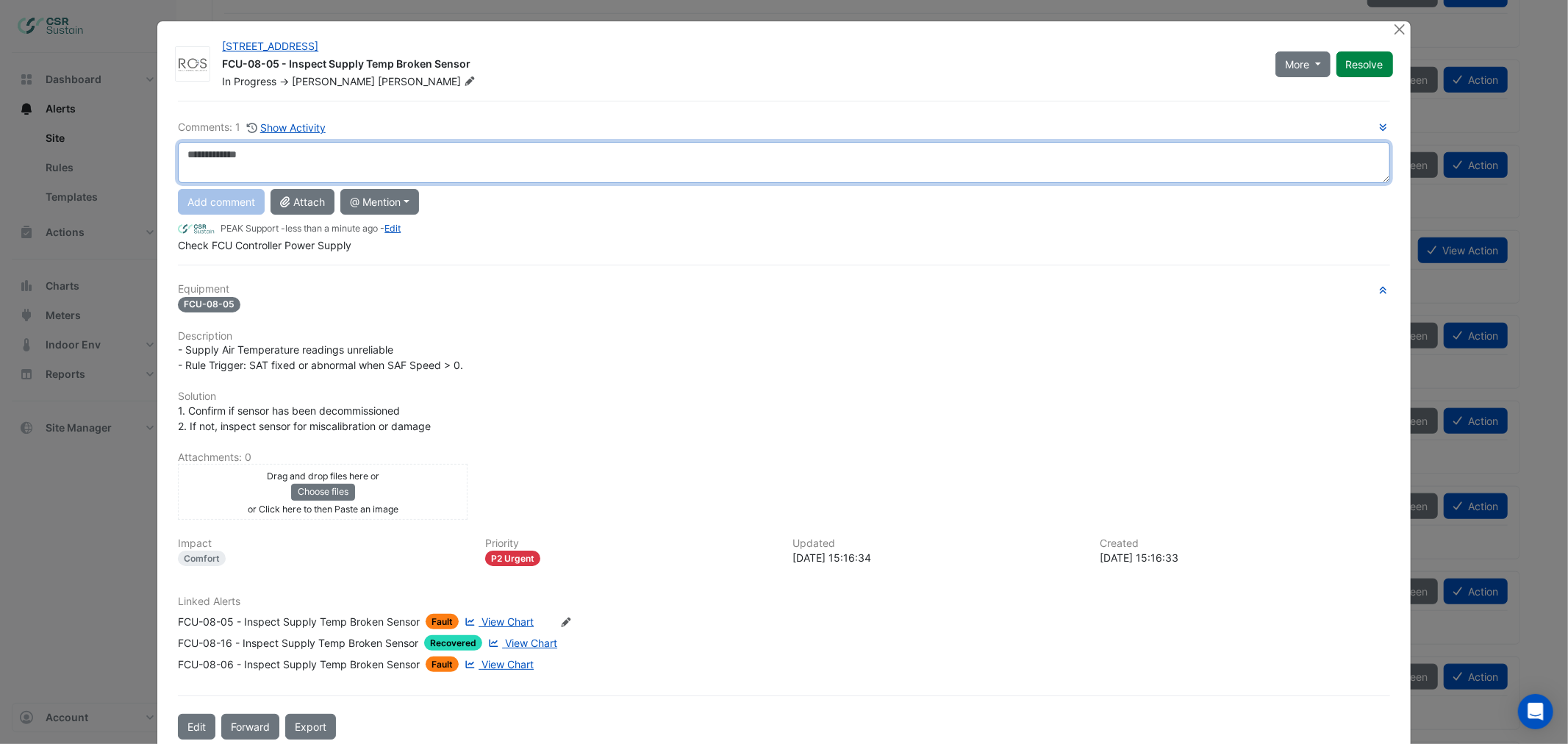
click at [393, 157] on textarea at bounding box center [783, 163] width 1211 height 42
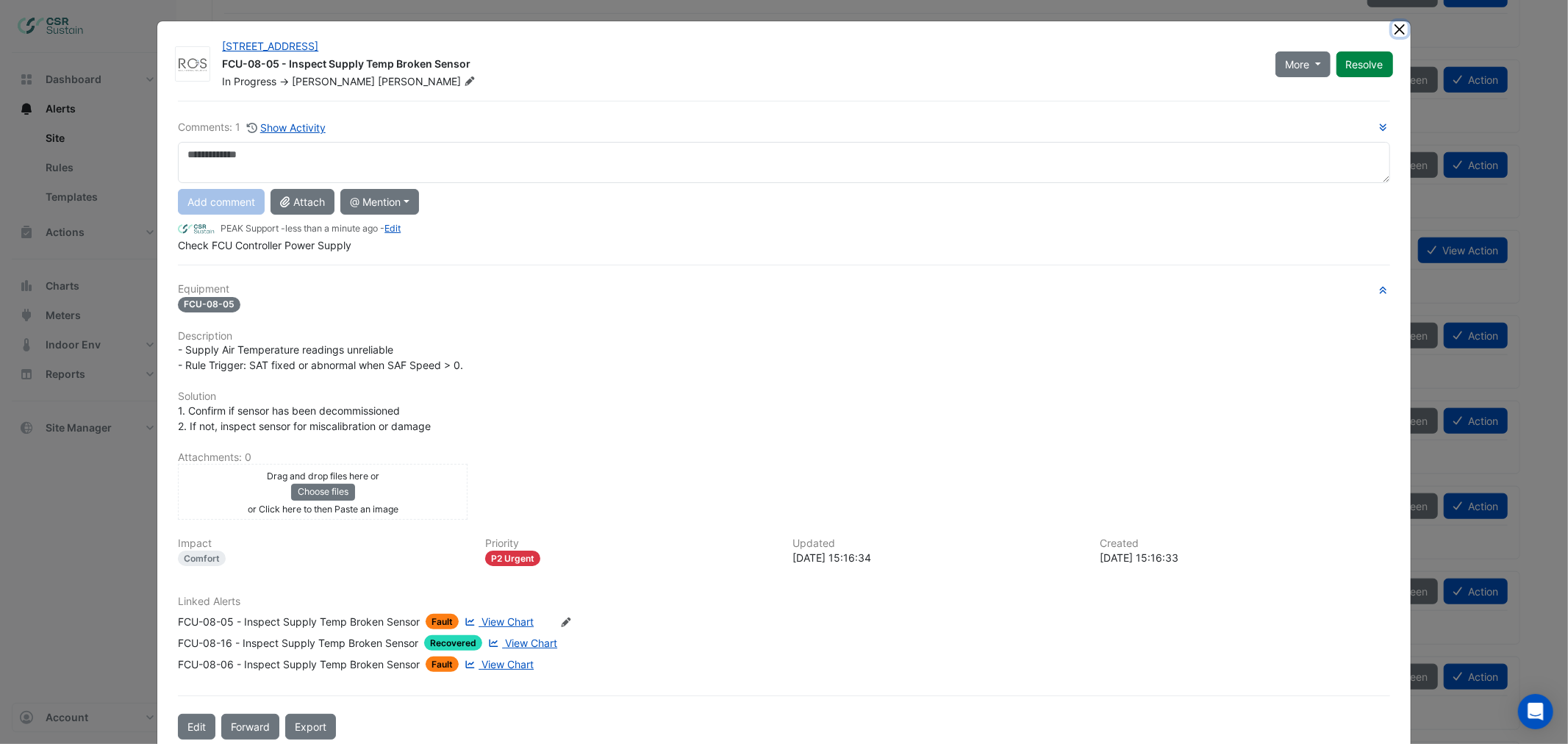
click at [1395, 25] on button "Close" at bounding box center [1399, 29] width 15 height 15
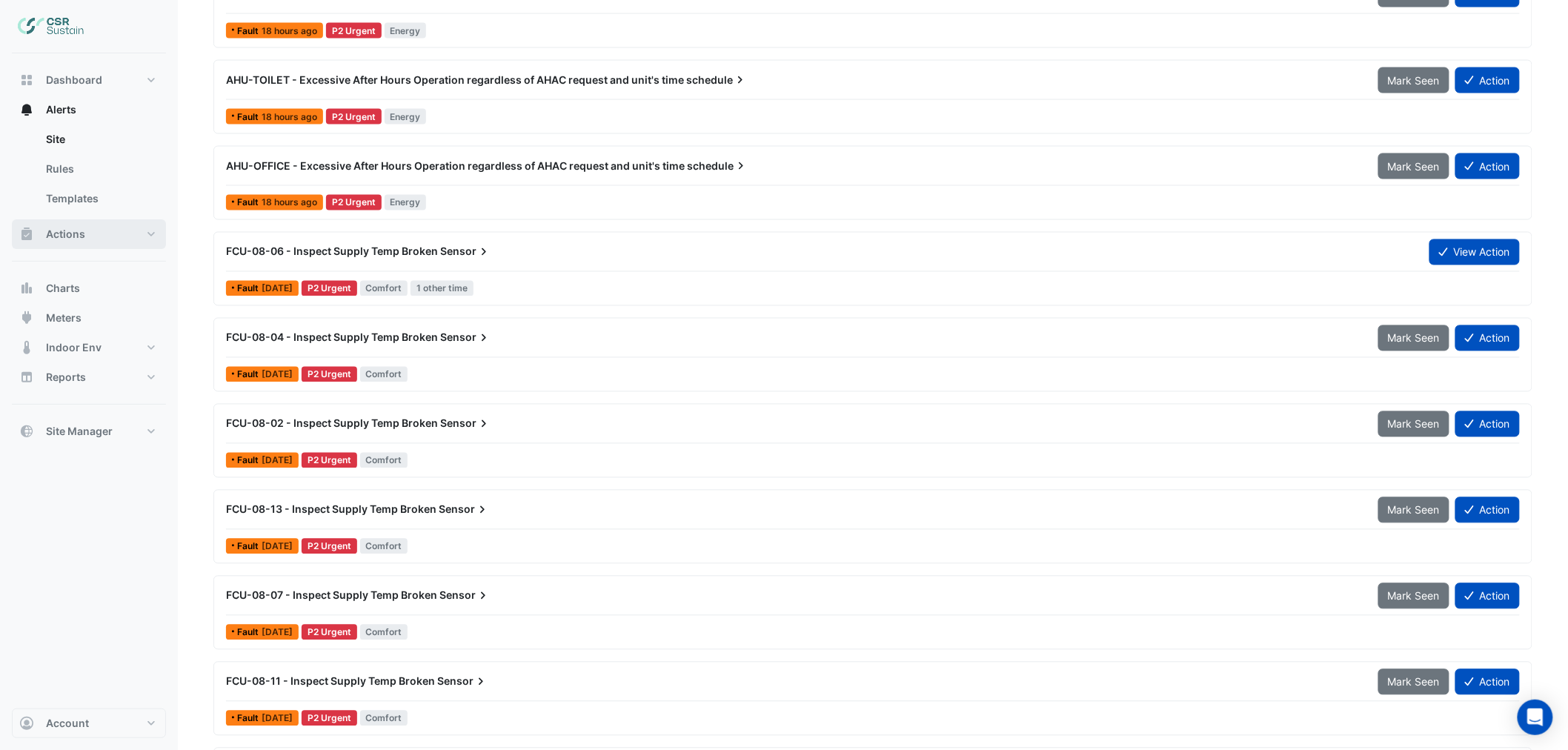
click at [82, 225] on button "Actions" at bounding box center [88, 234] width 154 height 30
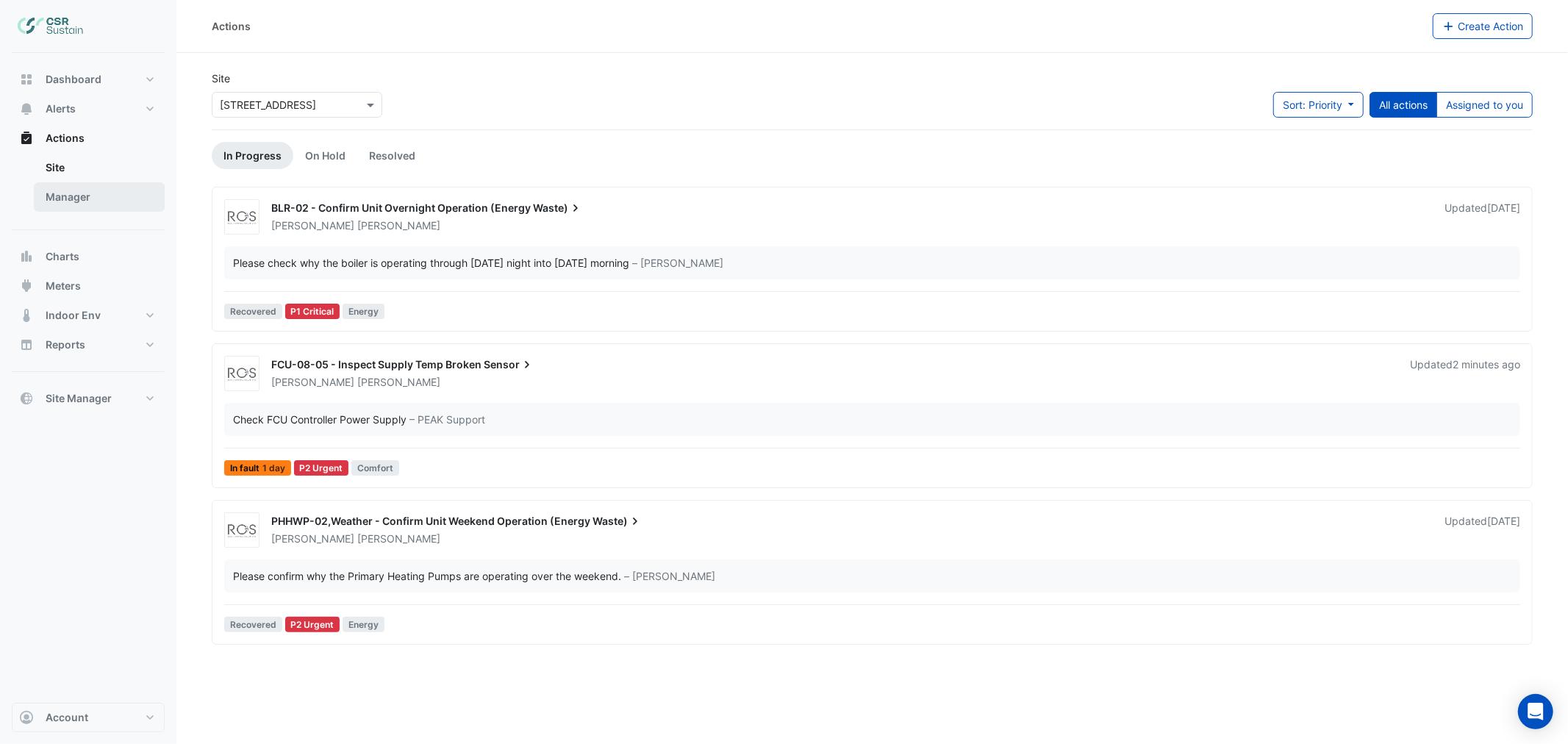
click at [61, 193] on link "Manager" at bounding box center [98, 197] width 131 height 30
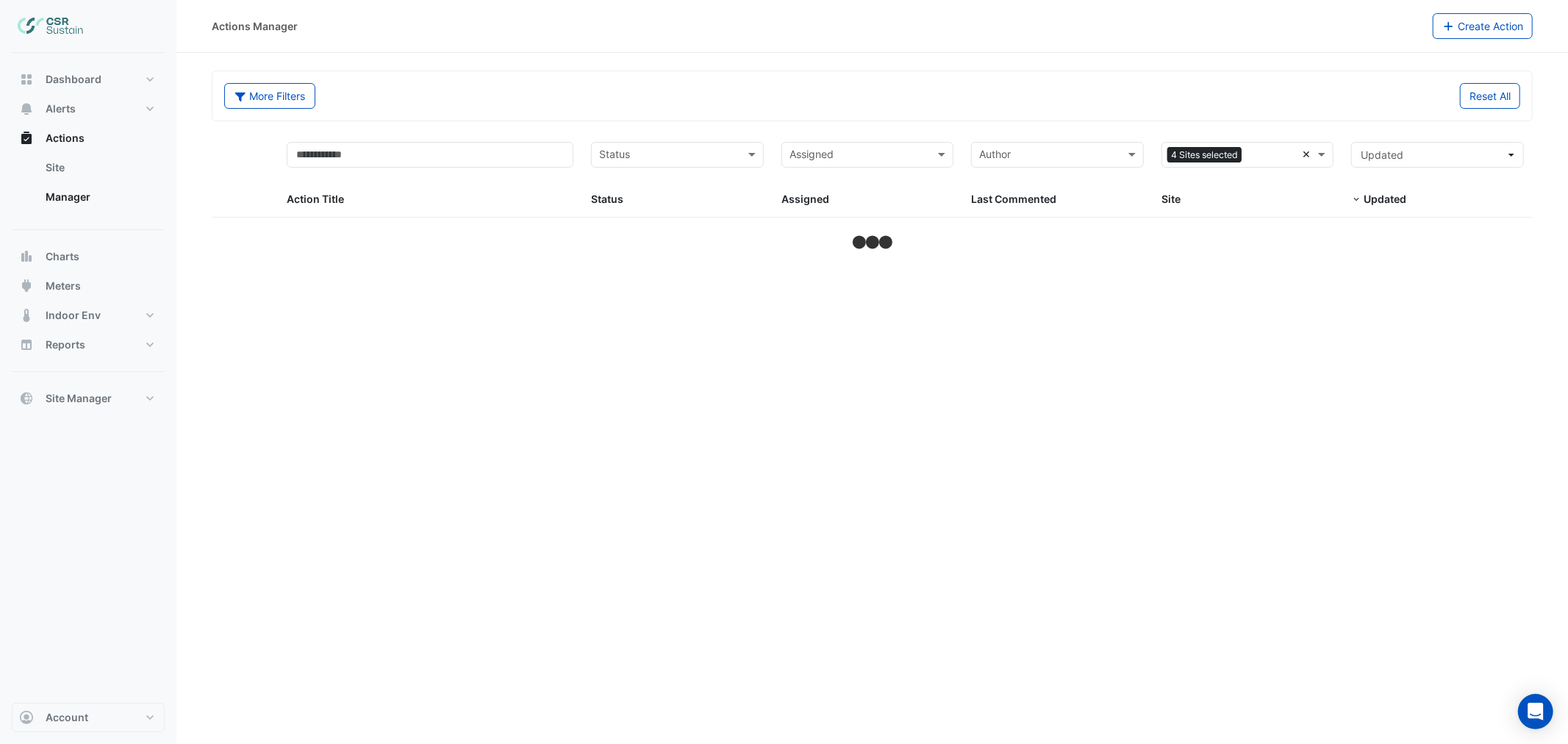
select select "***"
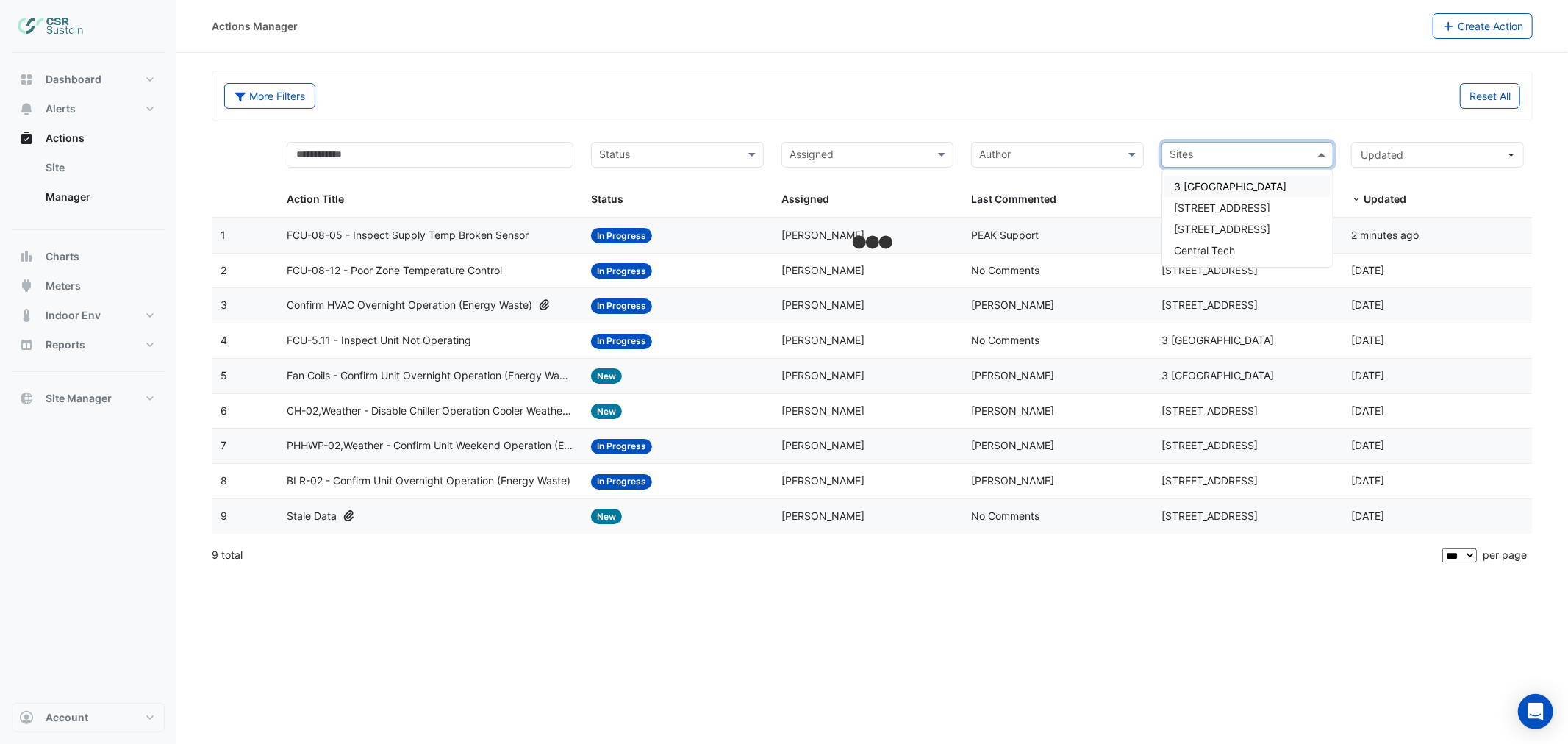
click at [1276, 152] on input "text" at bounding box center [1239, 156] width 140 height 17
type input "*****"
click at [1274, 180] on div "[STREET_ADDRESS]" at bounding box center [1248, 186] width 172 height 22
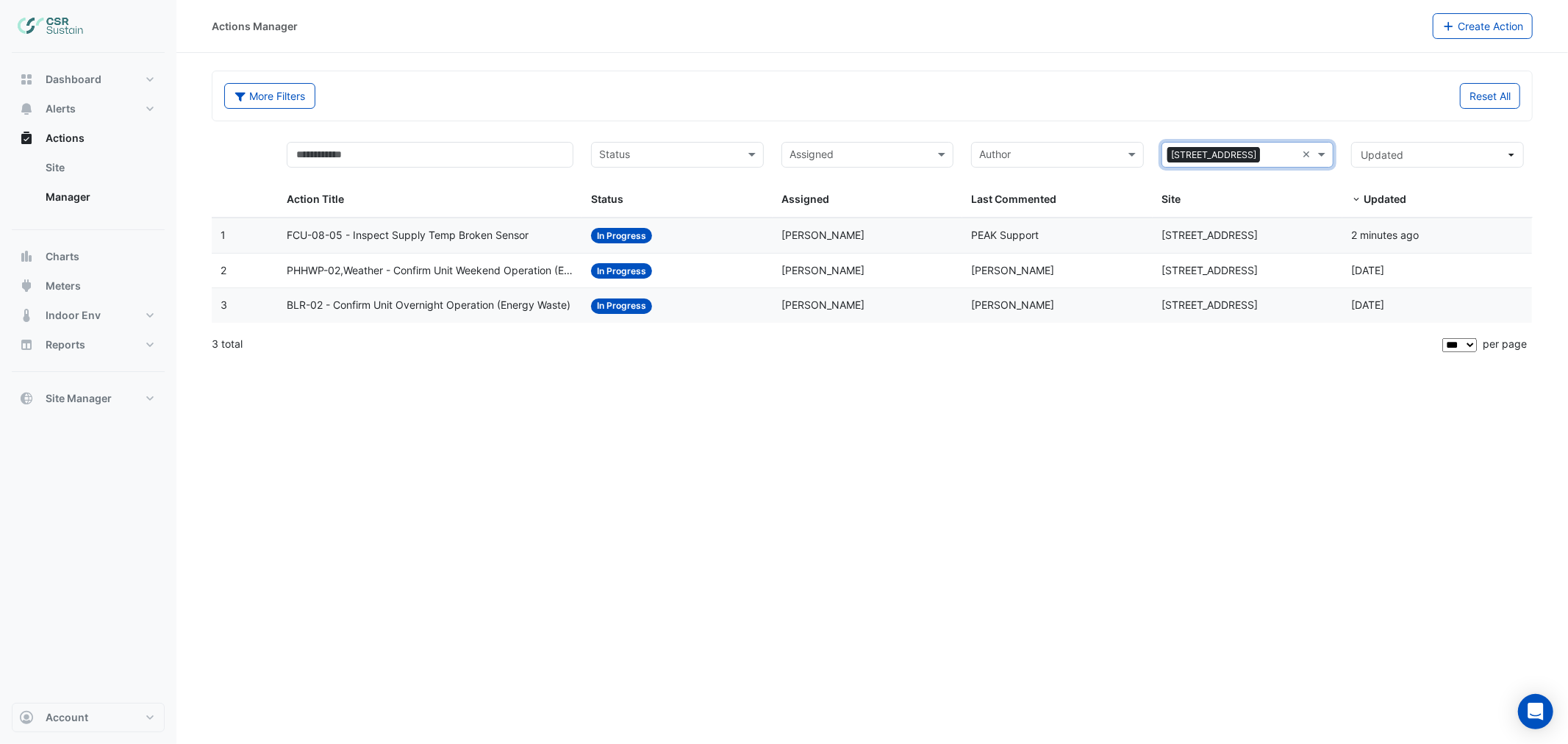
click at [483, 227] on span "FCU-08-05 - Inspect Supply Temp Broken Sensor" at bounding box center [407, 235] width 242 height 17
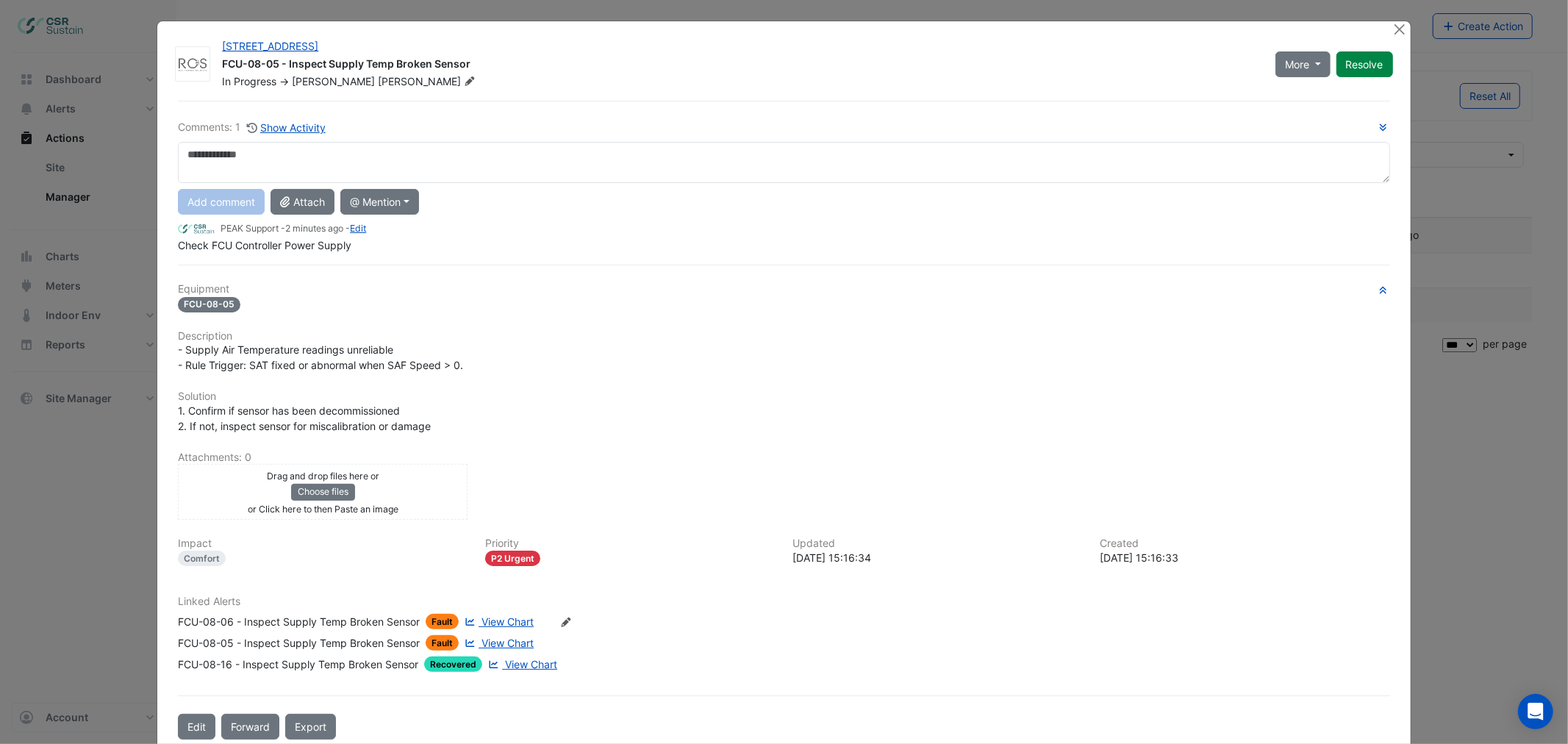
click at [77, 464] on ngb-modal-window "5 Exchange Quay FCU-08-05 - Inspect Supply Temp Broken Sensor In Progress -> Sp…" at bounding box center [784, 372] width 1568 height 744
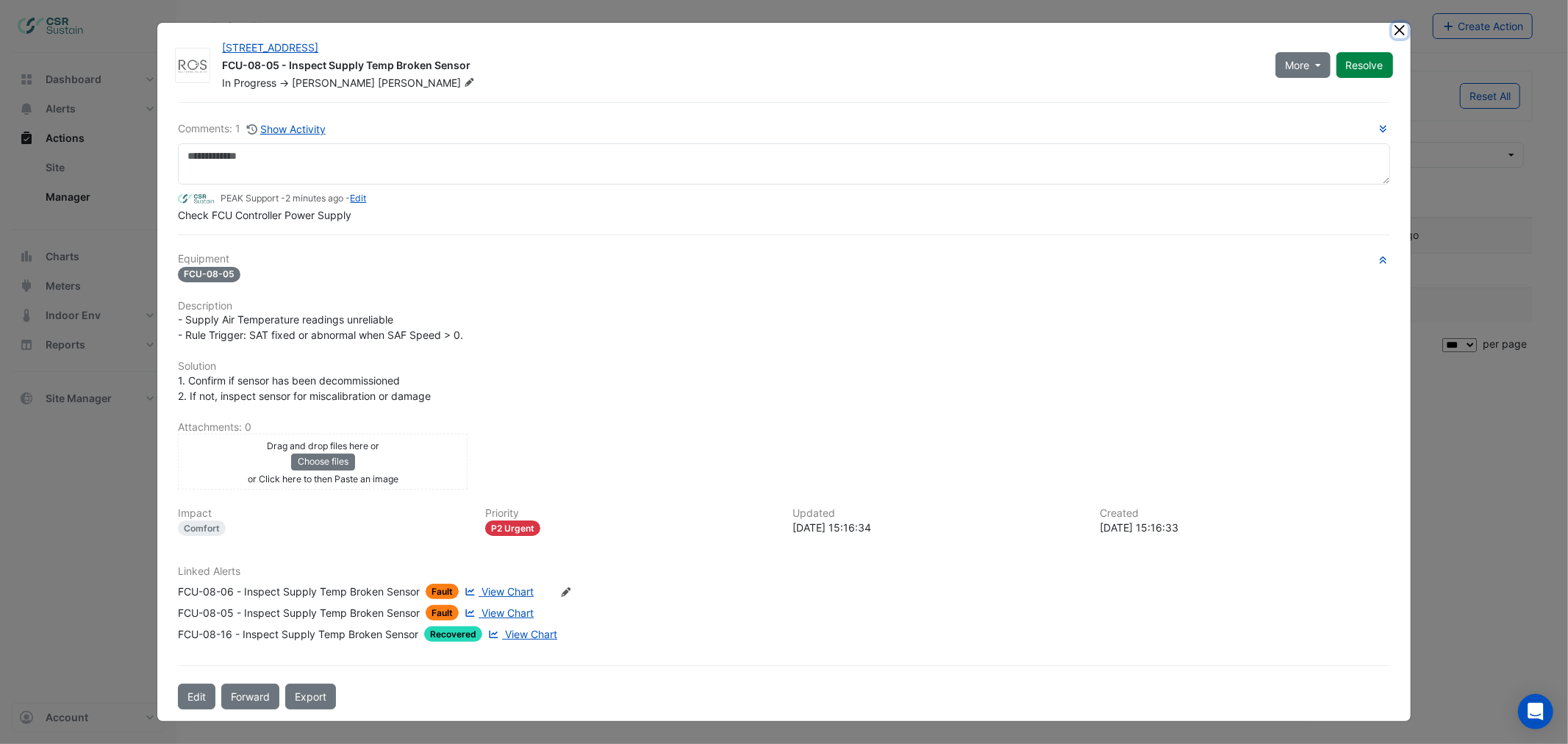
click at [1399, 34] on button "Close" at bounding box center [1399, 30] width 15 height 15
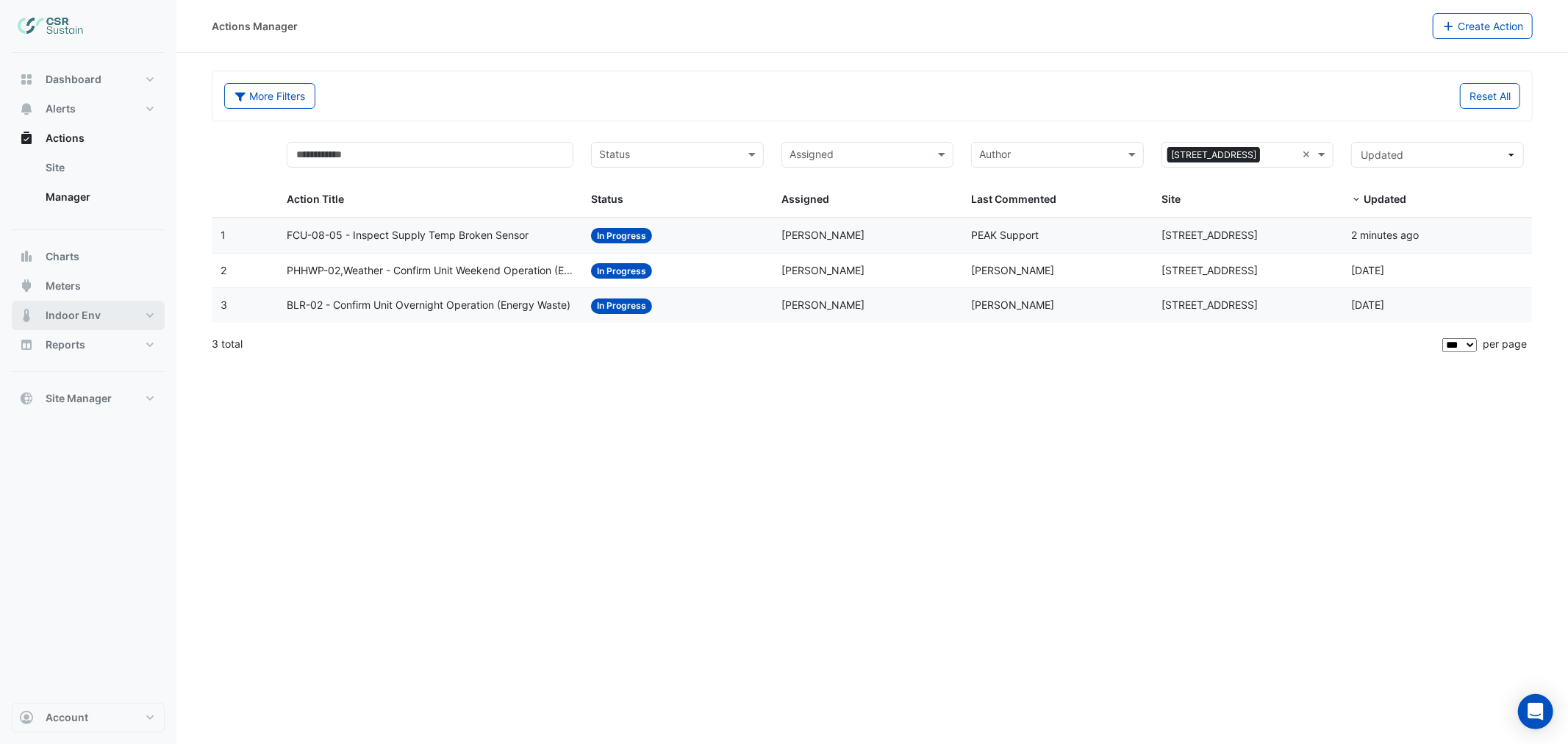
click at [61, 308] on span "Indoor Env" at bounding box center [72, 315] width 55 height 14
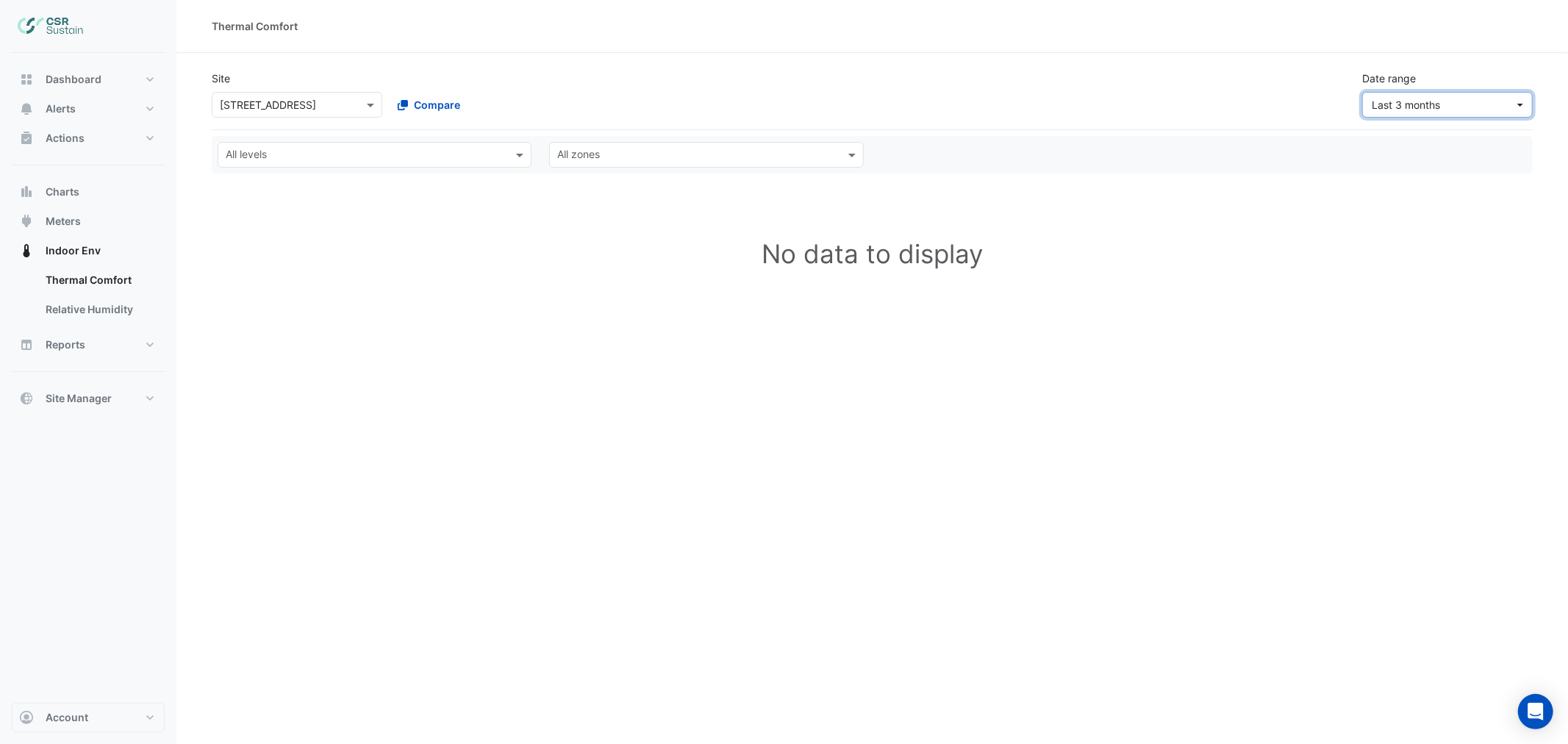
click at [1498, 103] on span "Last 3 months" at bounding box center [1442, 104] width 143 height 15
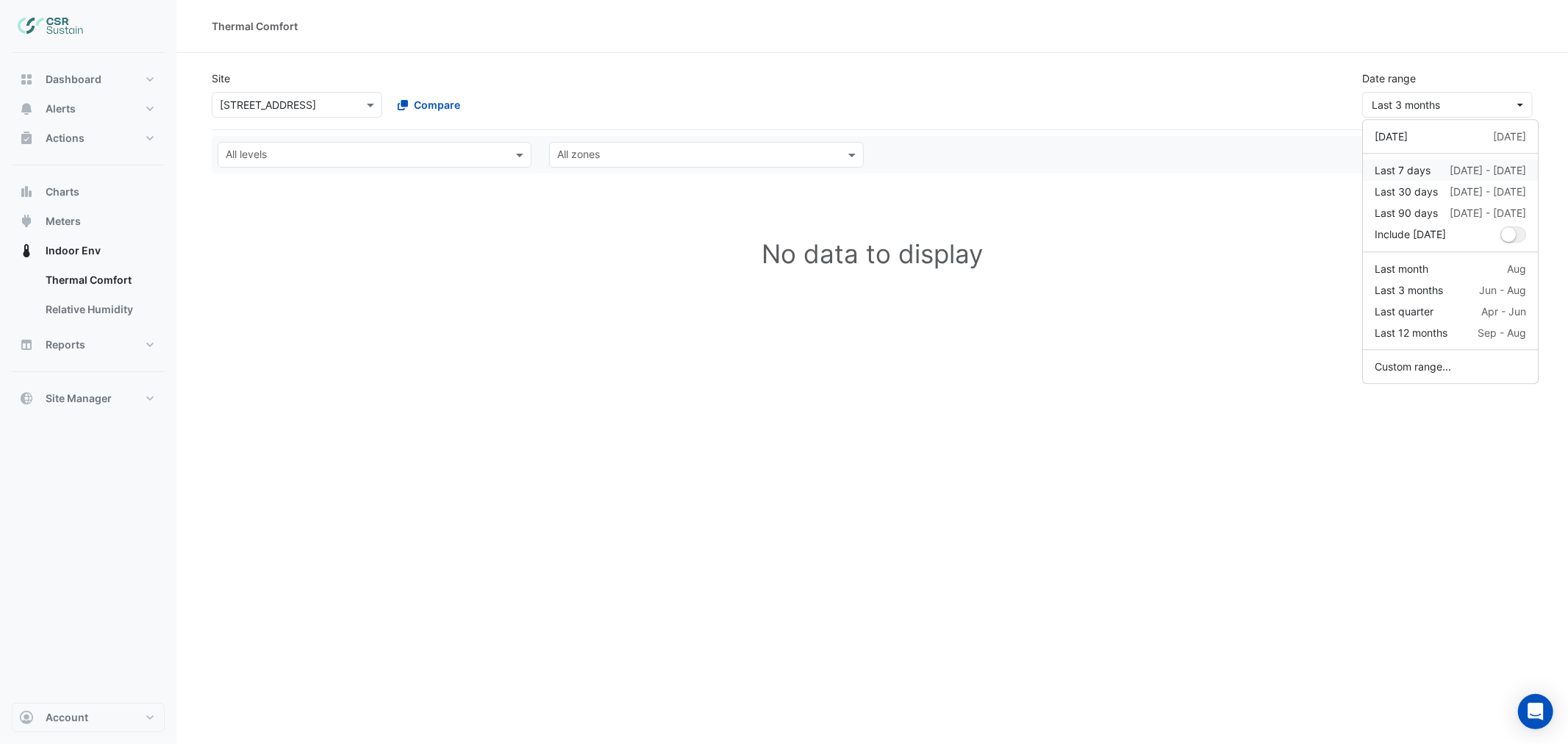
click at [1408, 166] on div "Last 7 days" at bounding box center [1403, 170] width 56 height 15
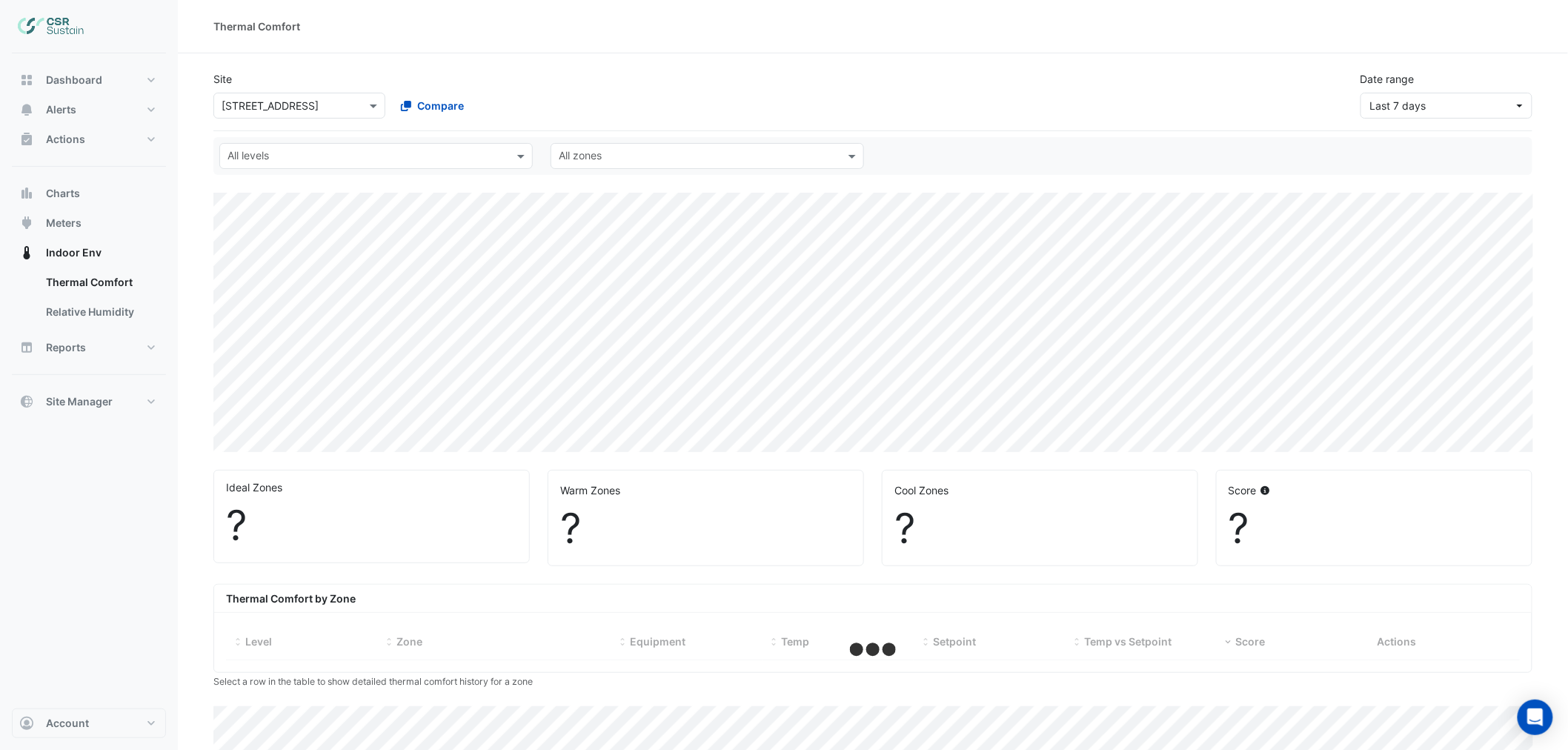
select select "***"
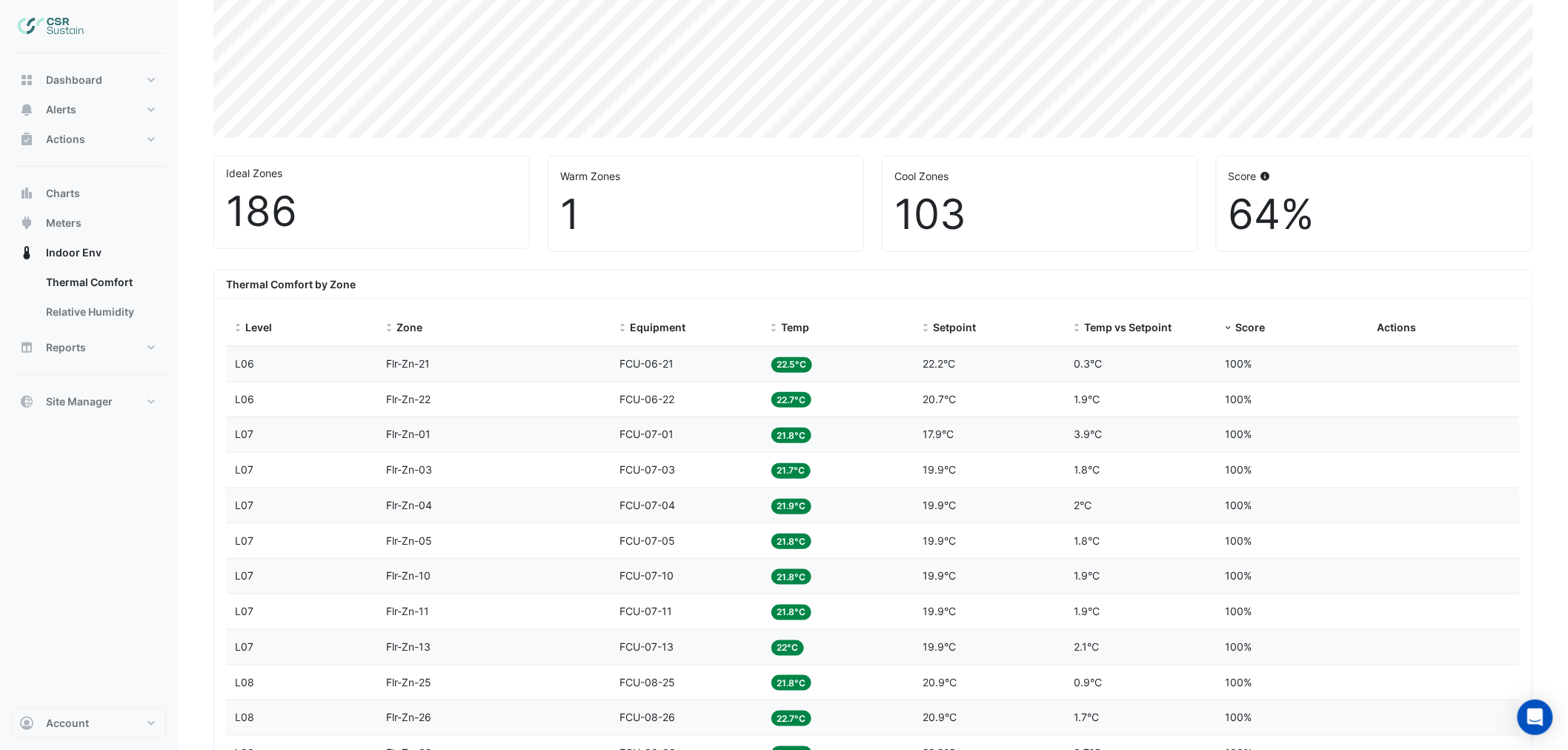
scroll to position [329, 0]
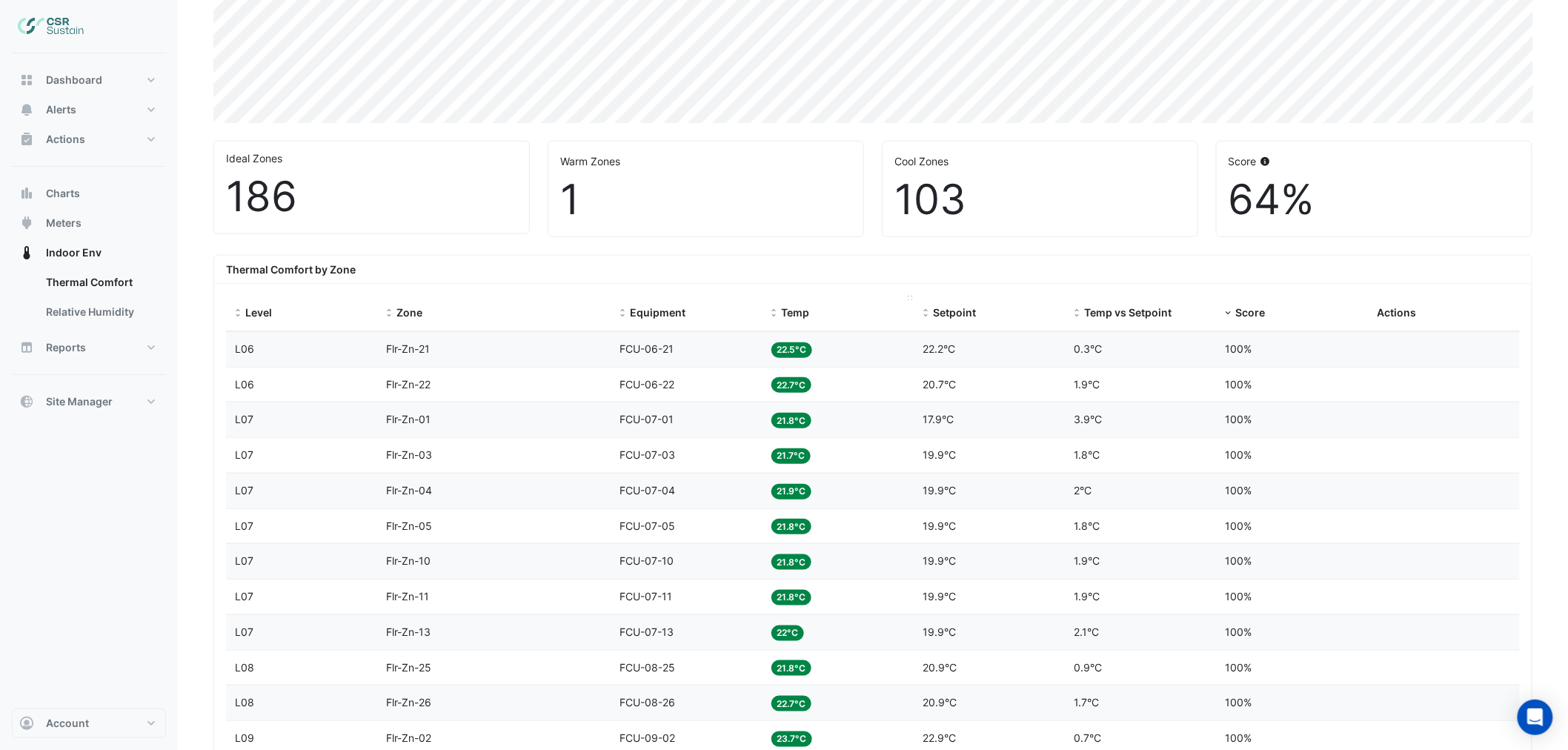
click at [791, 307] on span "Temp" at bounding box center [795, 312] width 28 height 13
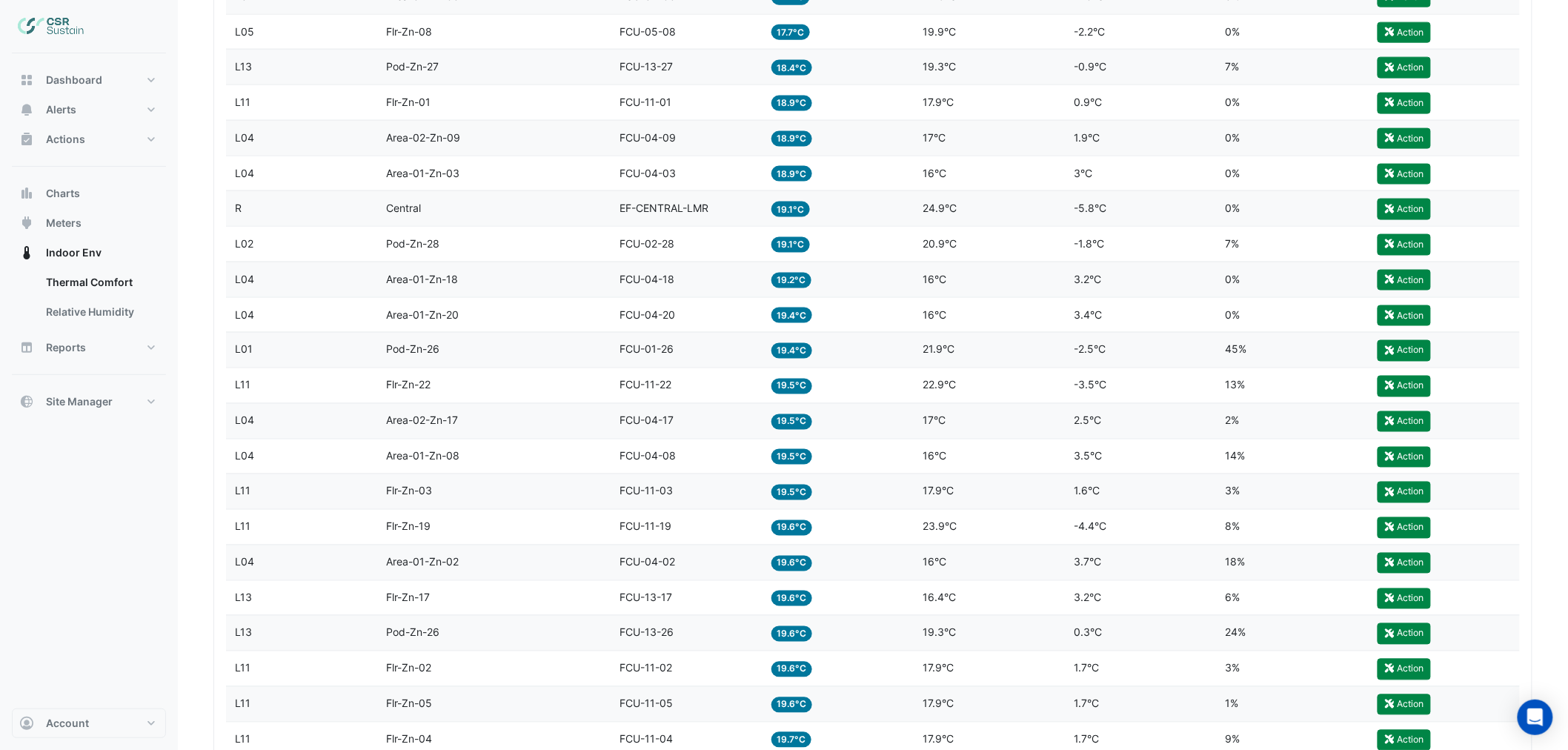
scroll to position [247, 0]
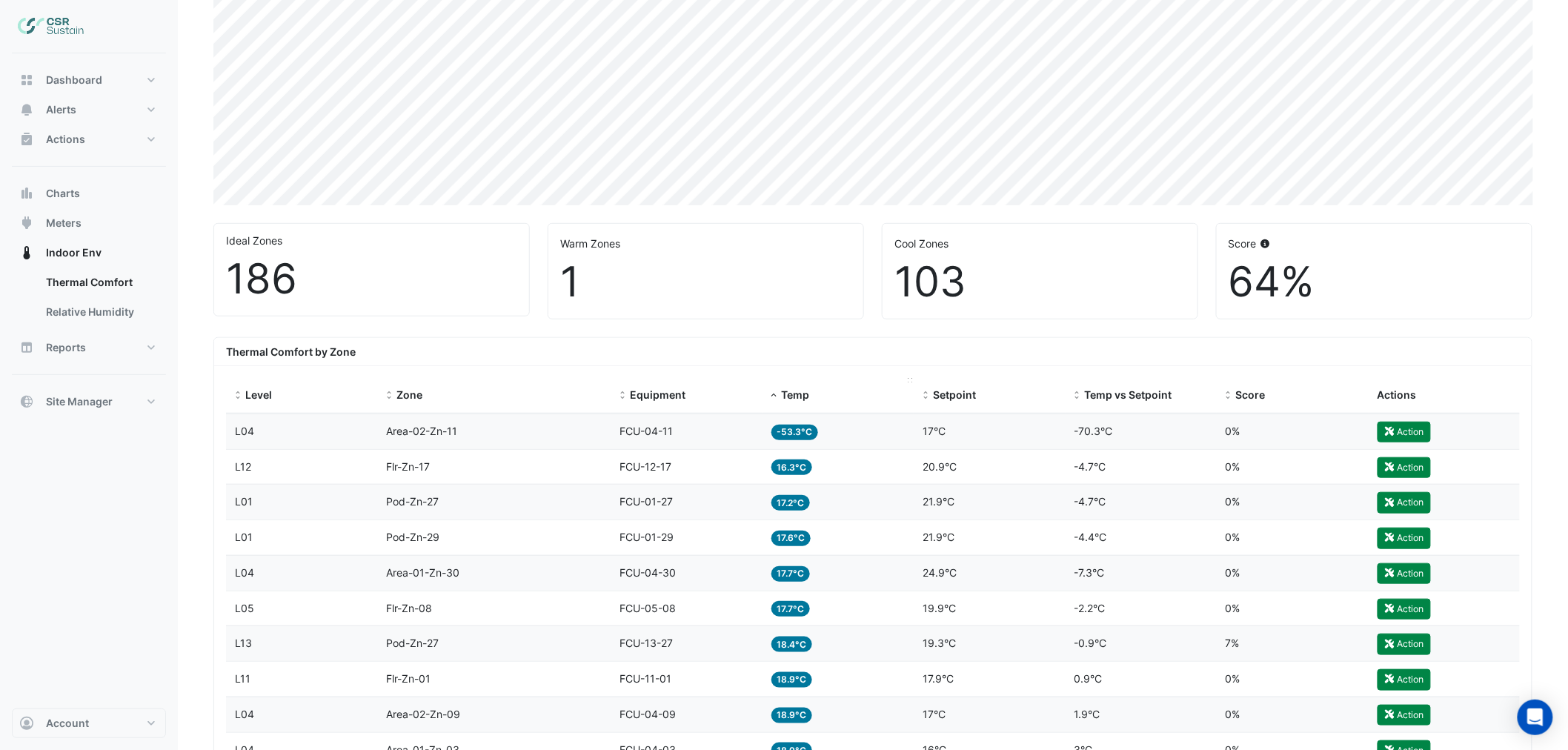
click at [797, 392] on span "Temp" at bounding box center [795, 394] width 28 height 13
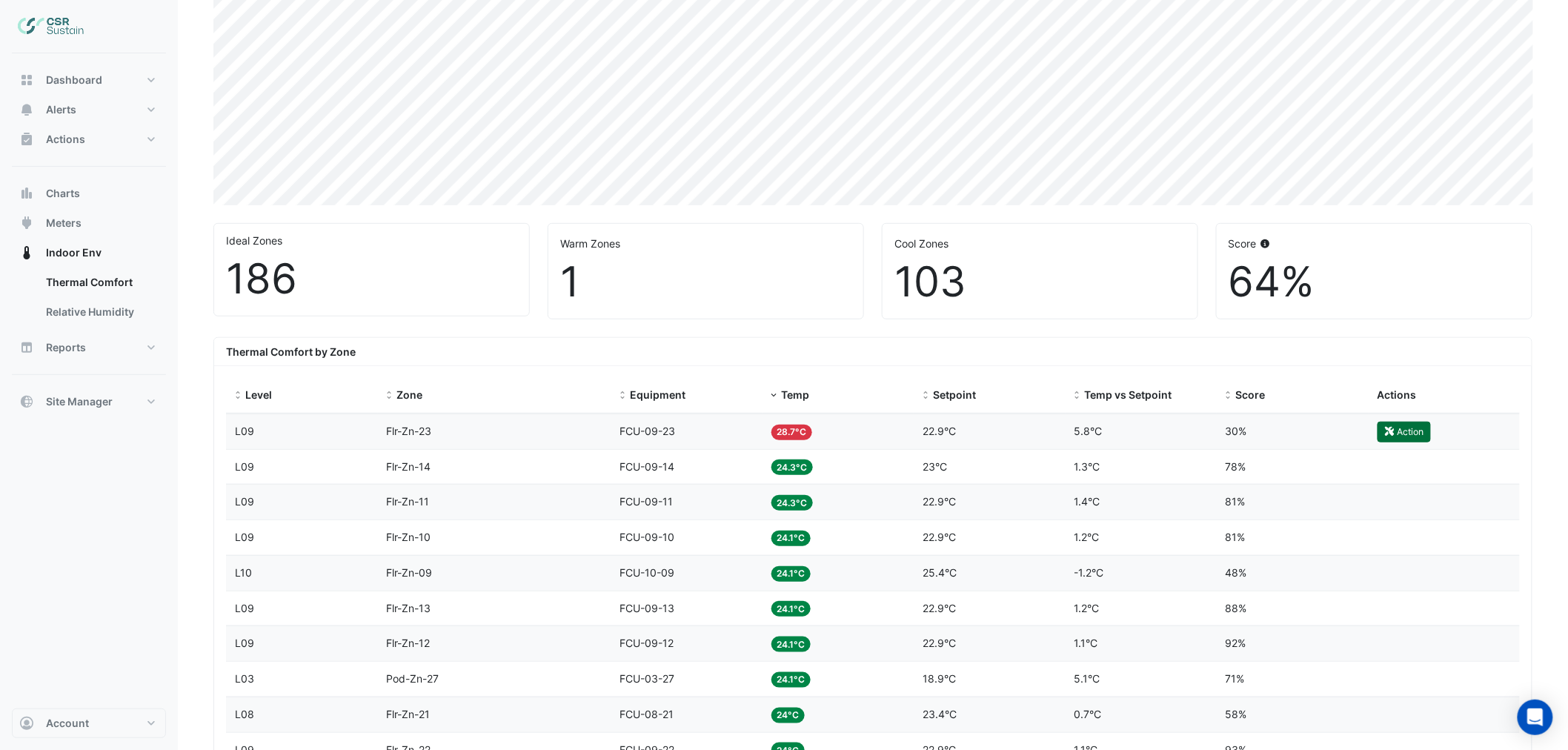
click at [1402, 431] on button "Action" at bounding box center [1404, 431] width 54 height 21
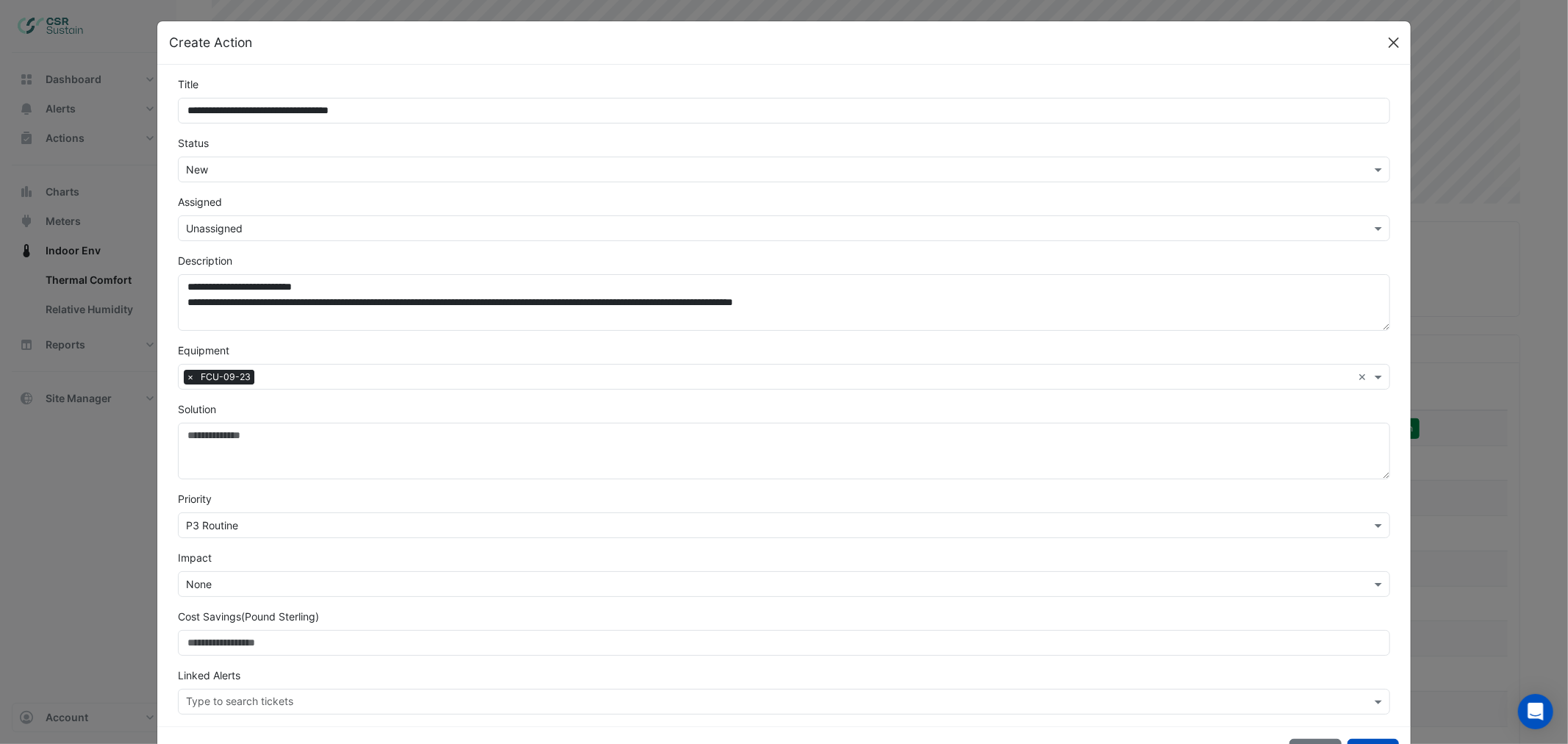
click at [1386, 34] on button "Close" at bounding box center [1394, 42] width 22 height 22
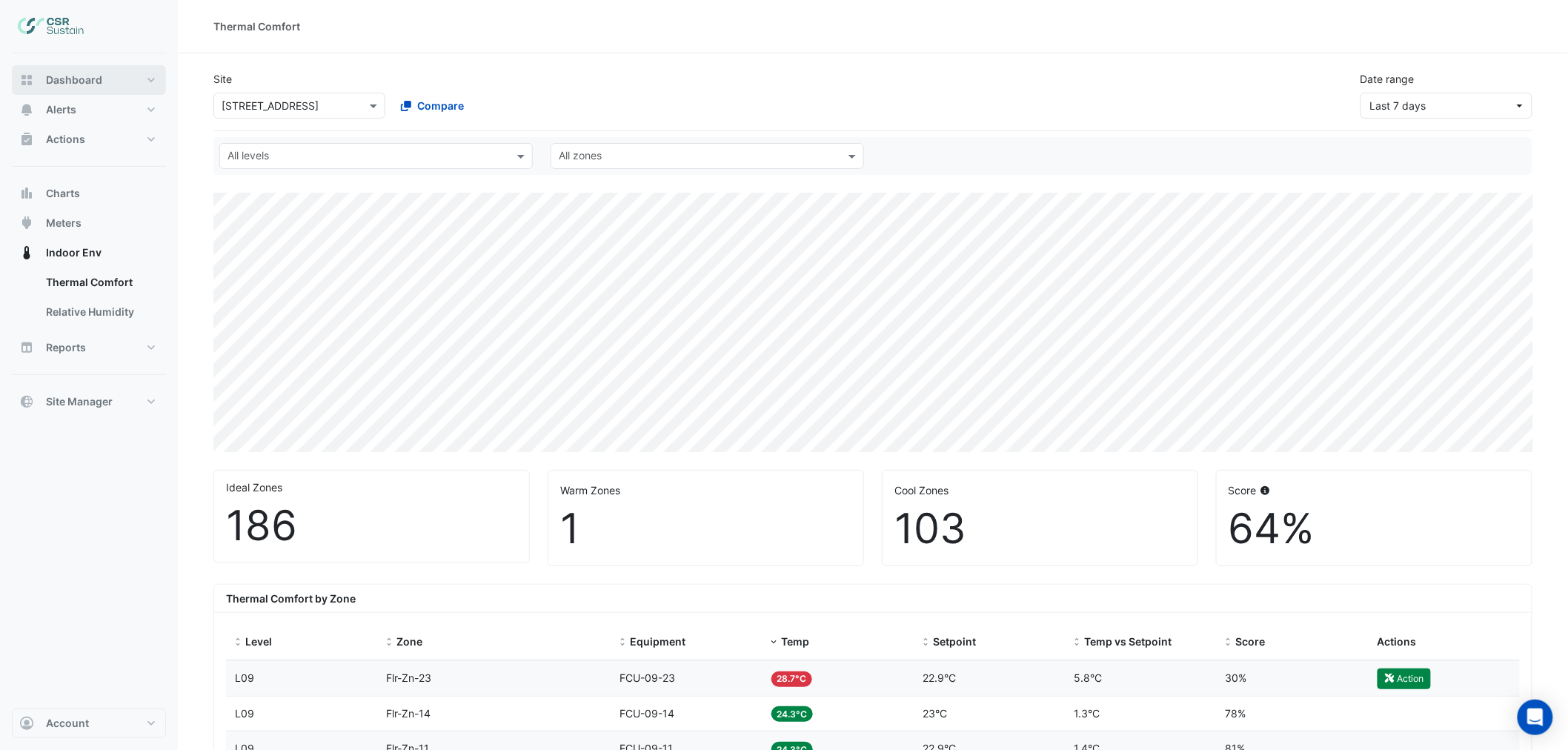
click at [68, 75] on span "Dashboard" at bounding box center [74, 80] width 56 height 15
select select "***"
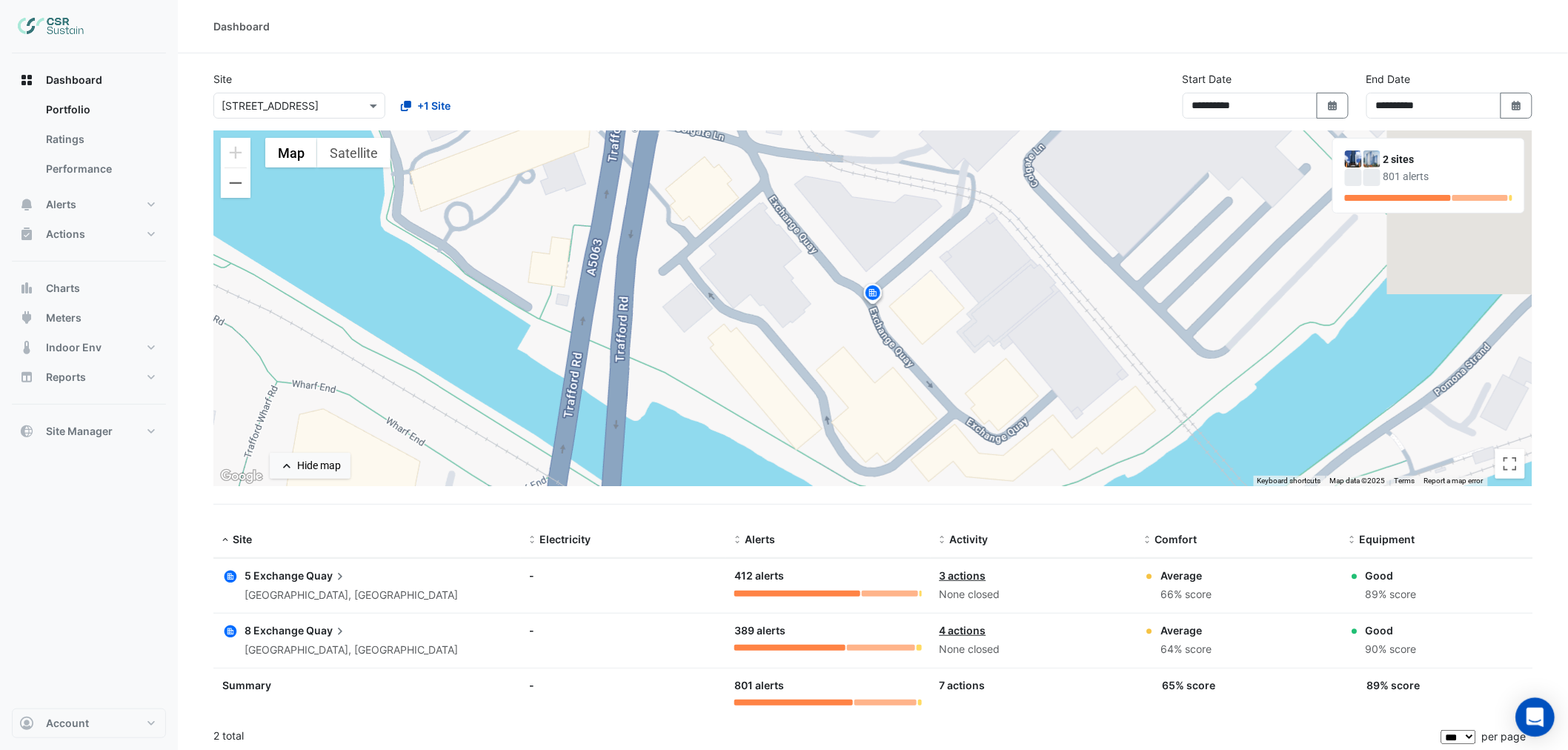
click at [1527, 713] on div "Open Intercom Messenger" at bounding box center [1535, 717] width 39 height 39
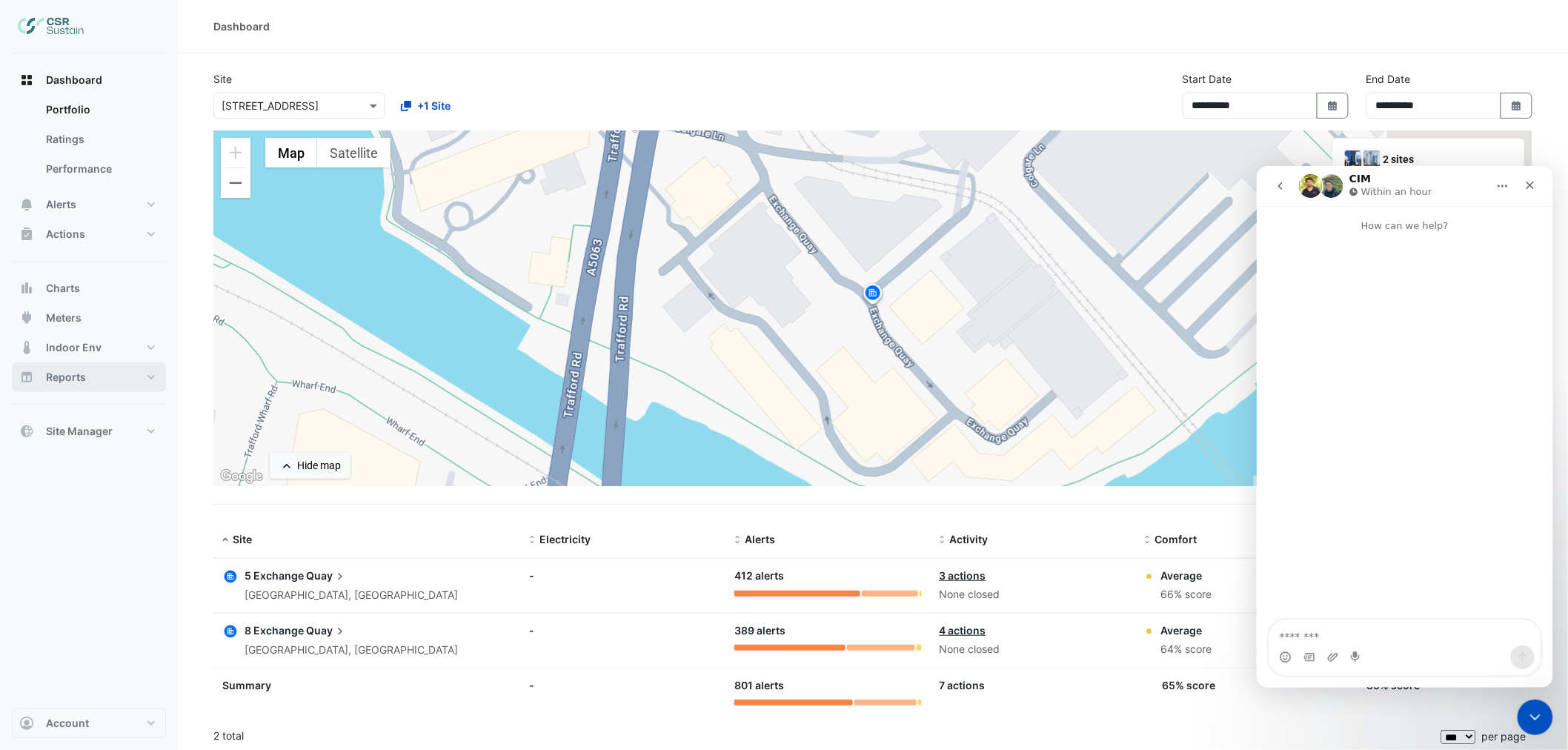
click at [144, 375] on button "Reports" at bounding box center [88, 377] width 154 height 30
select select "***"
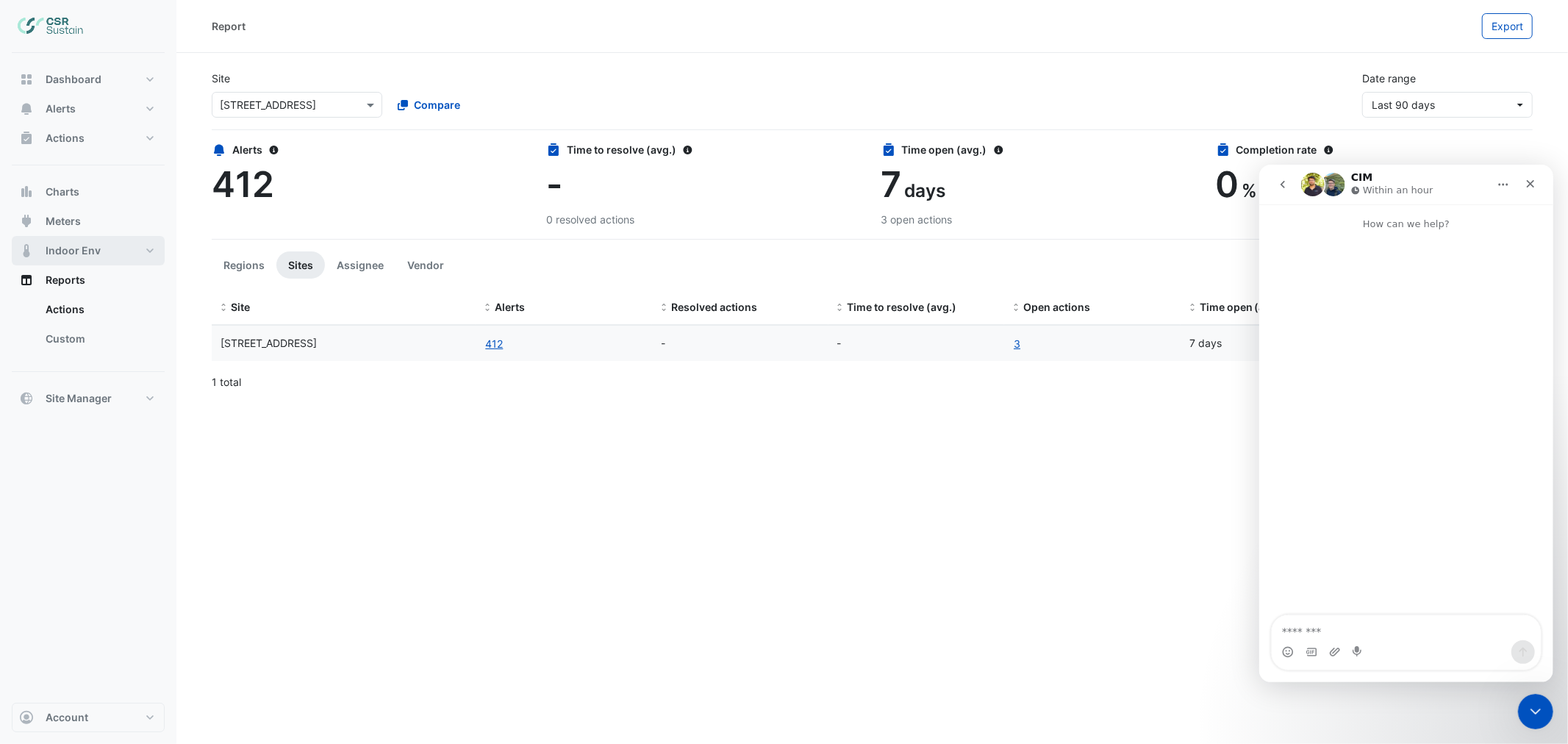
click at [152, 248] on button "Indoor Env" at bounding box center [88, 250] width 153 height 30
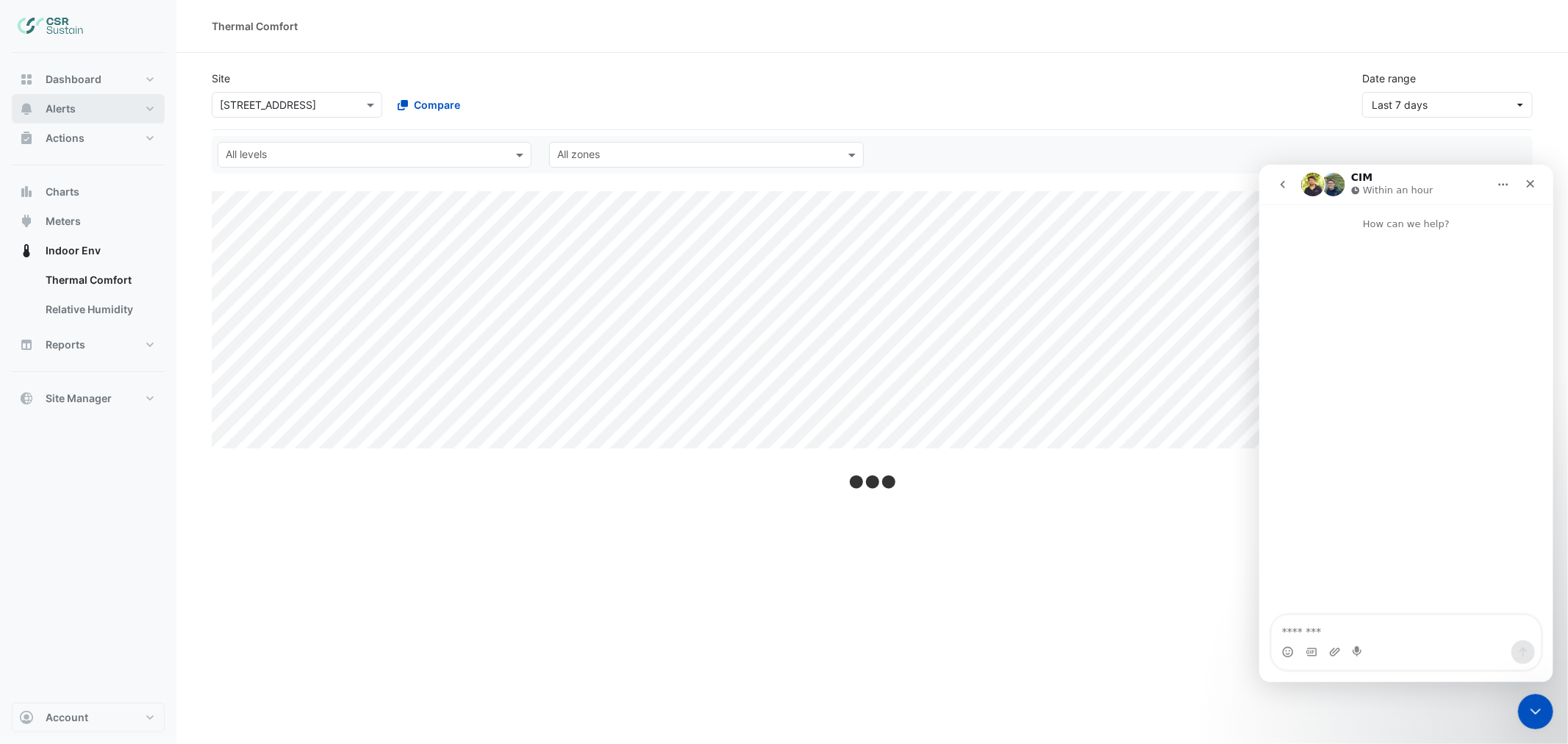
click at [152, 108] on button "Alerts" at bounding box center [88, 108] width 153 height 30
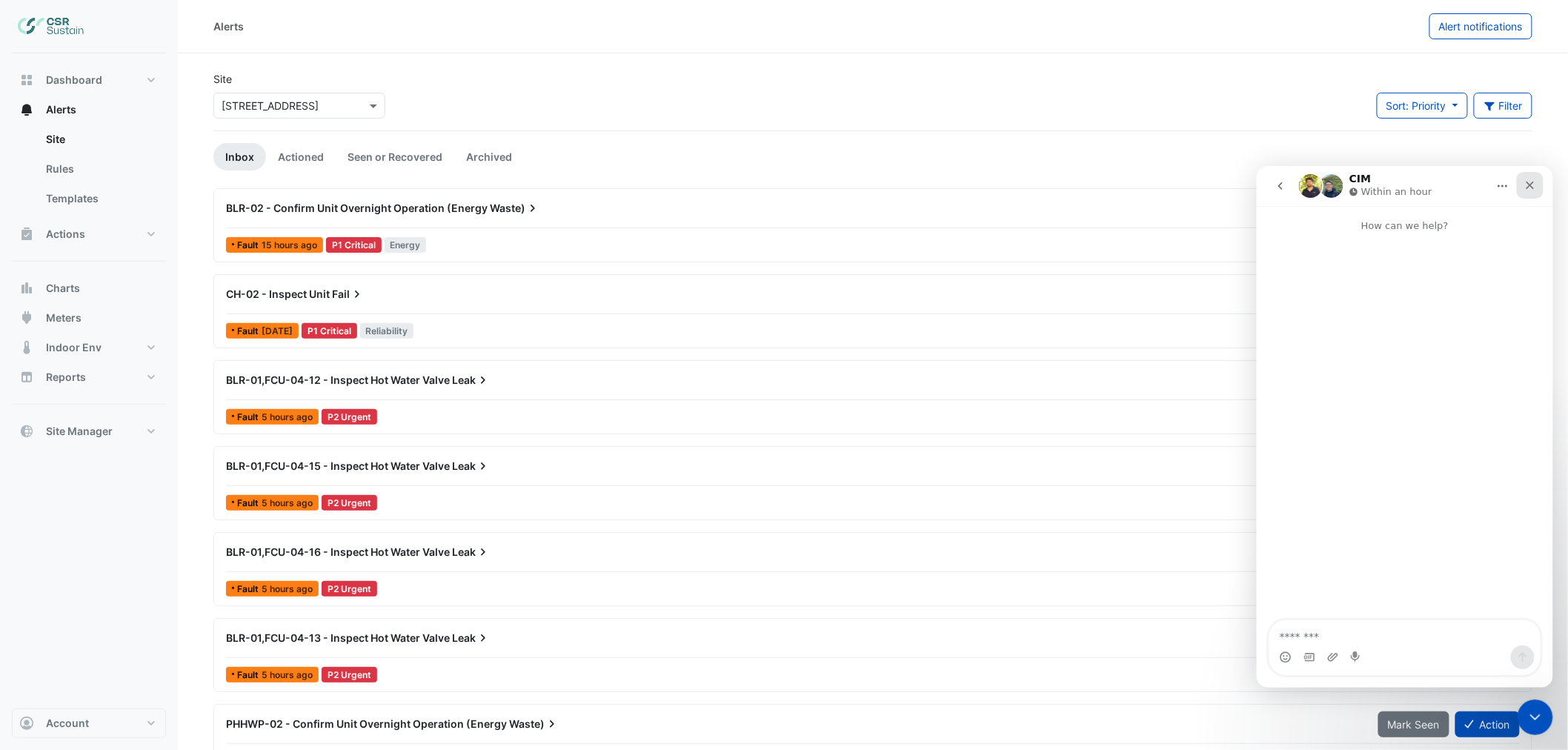
click at [1530, 191] on div "Close" at bounding box center [1529, 184] width 26 height 26
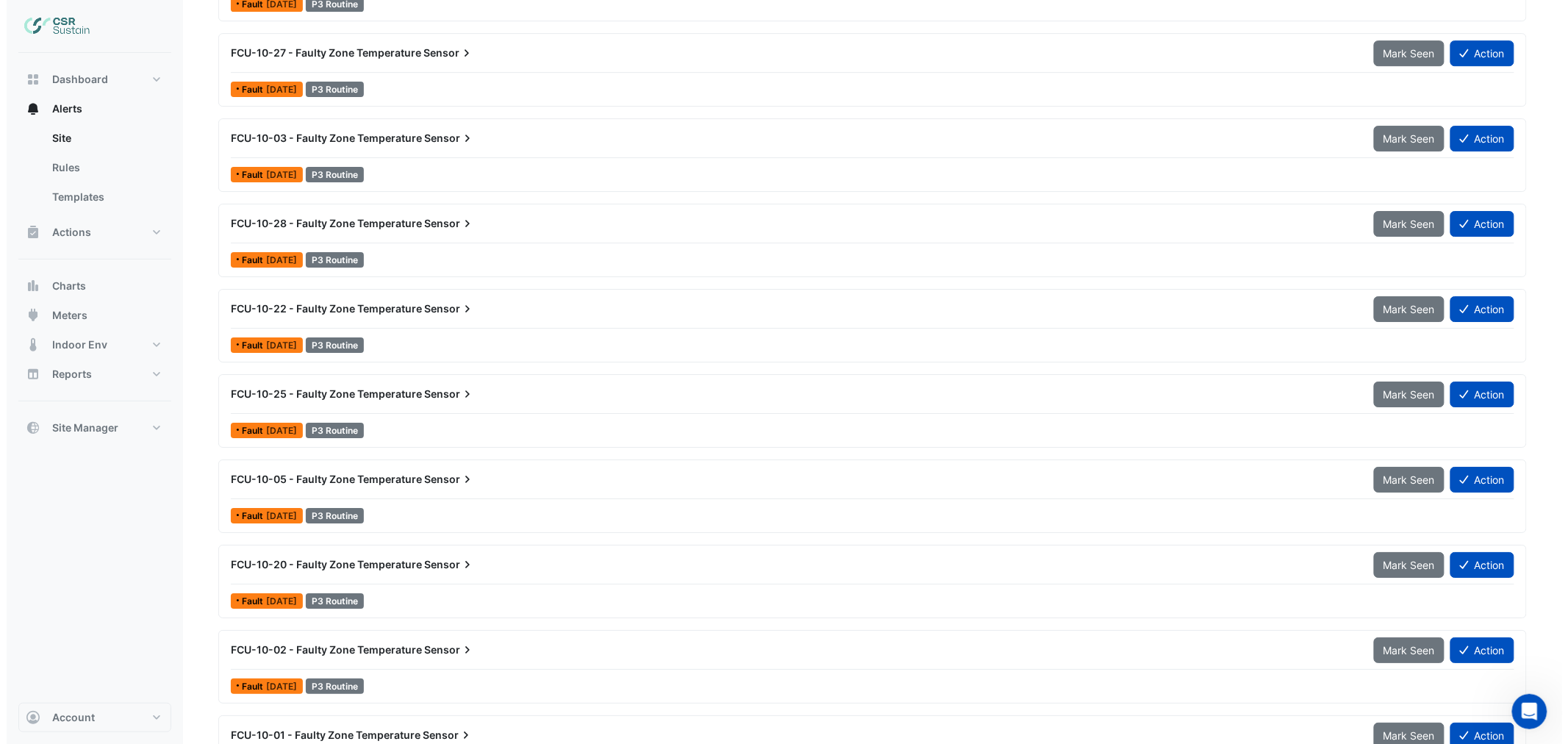
scroll to position [6143, 0]
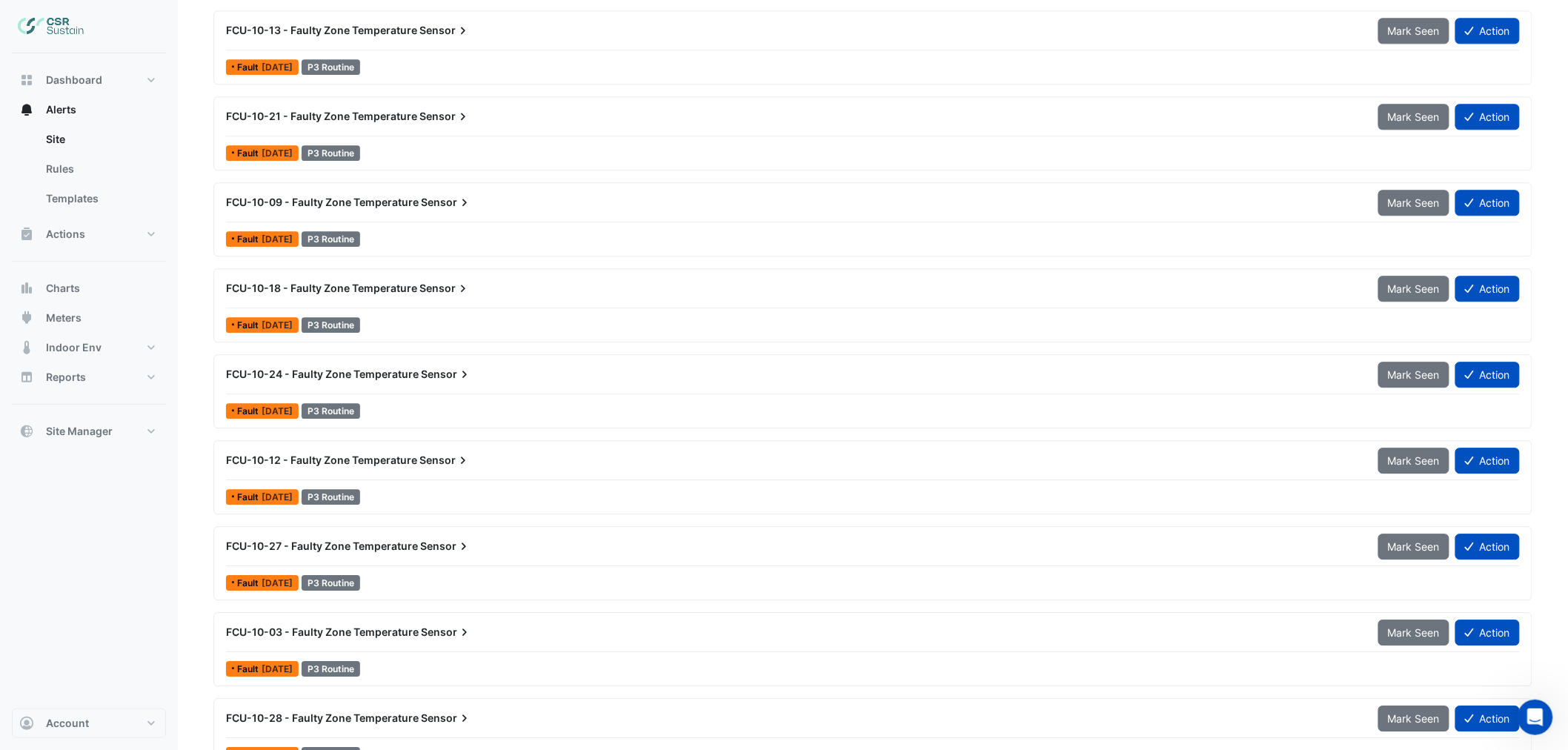
click at [391, 555] on div "FCU-10-27 - Faulty Zone Temperature Sensor" at bounding box center [792, 545] width 1152 height 26
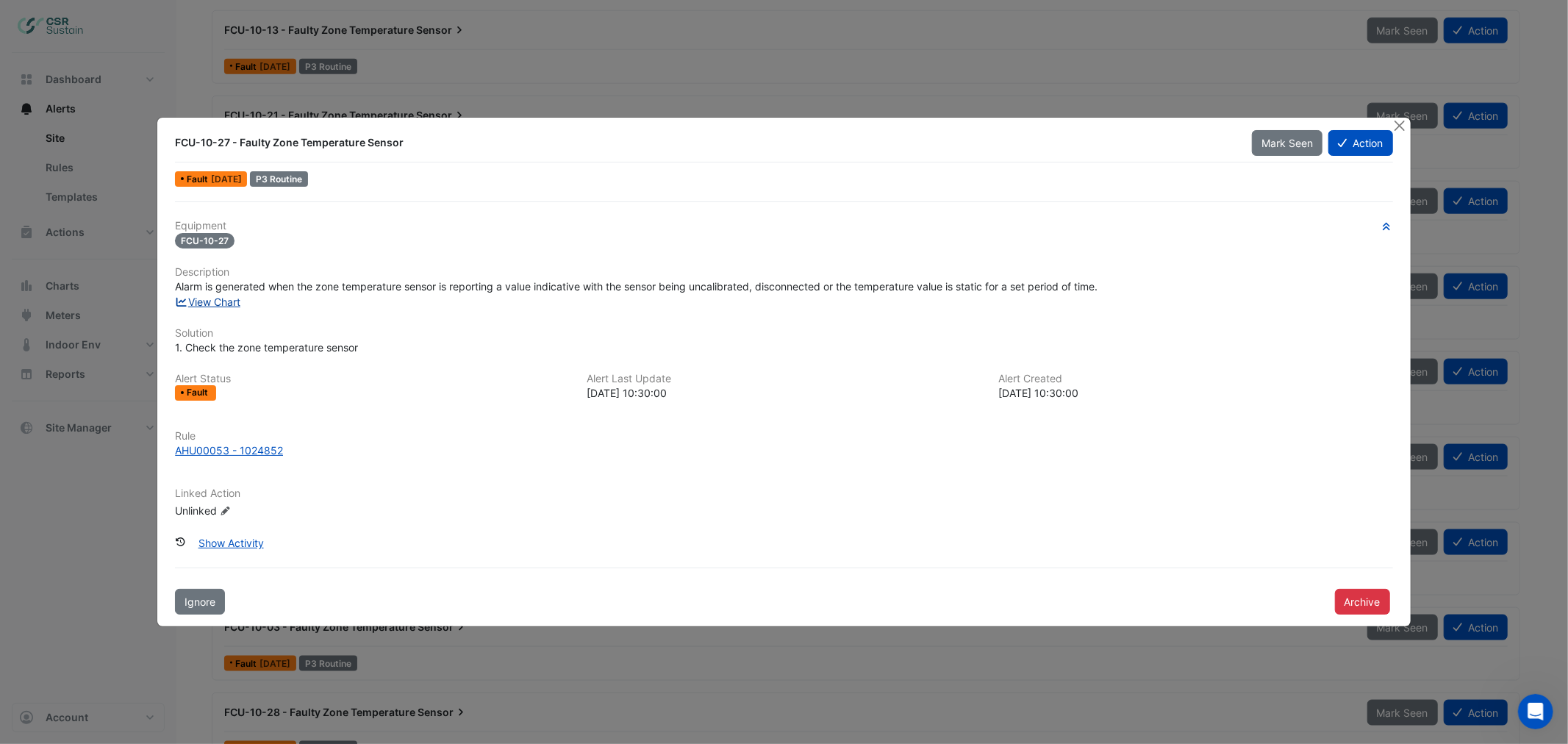
click at [209, 295] on link "View Chart" at bounding box center [208, 302] width 65 height 13
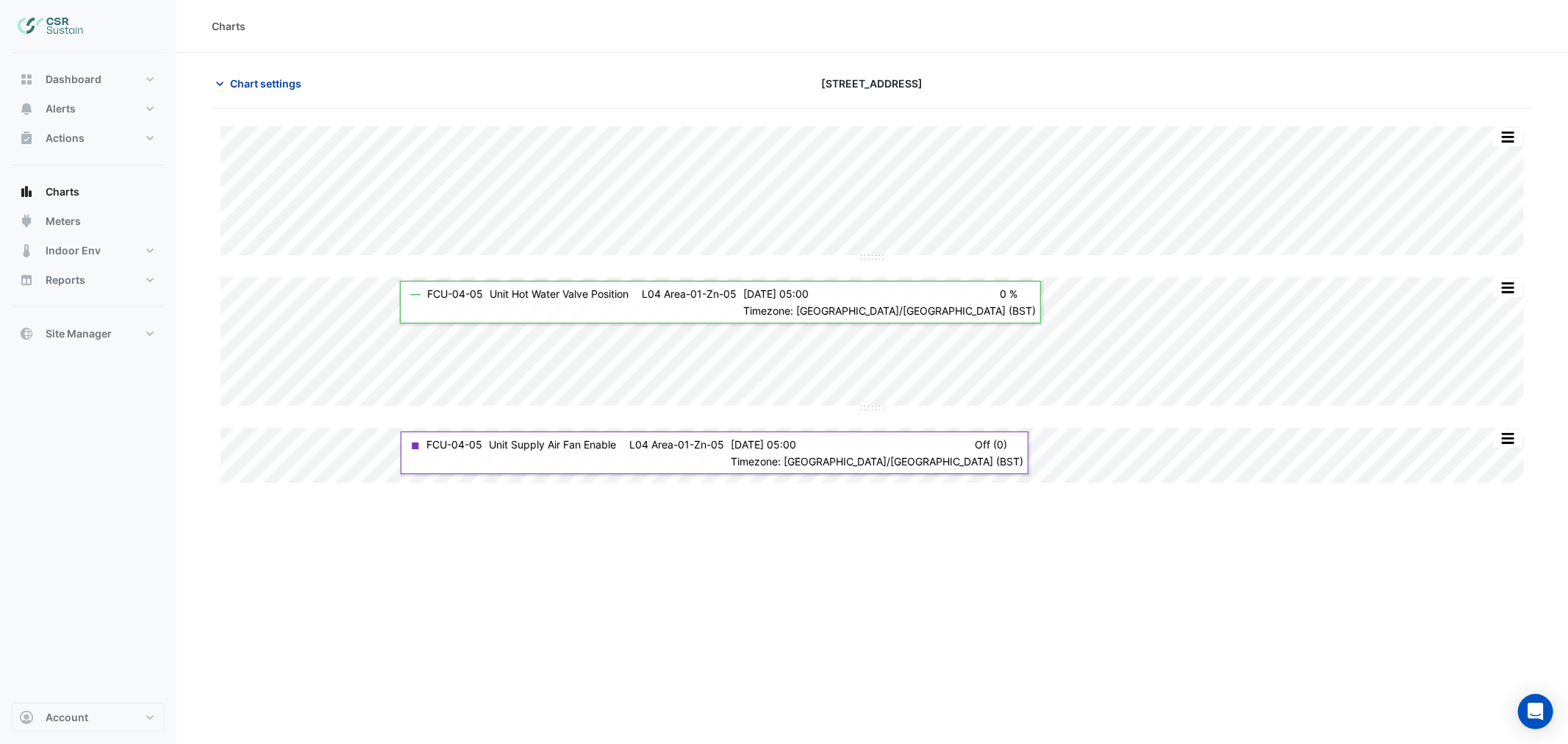
click at [256, 79] on span "Chart settings" at bounding box center [266, 83] width 71 height 15
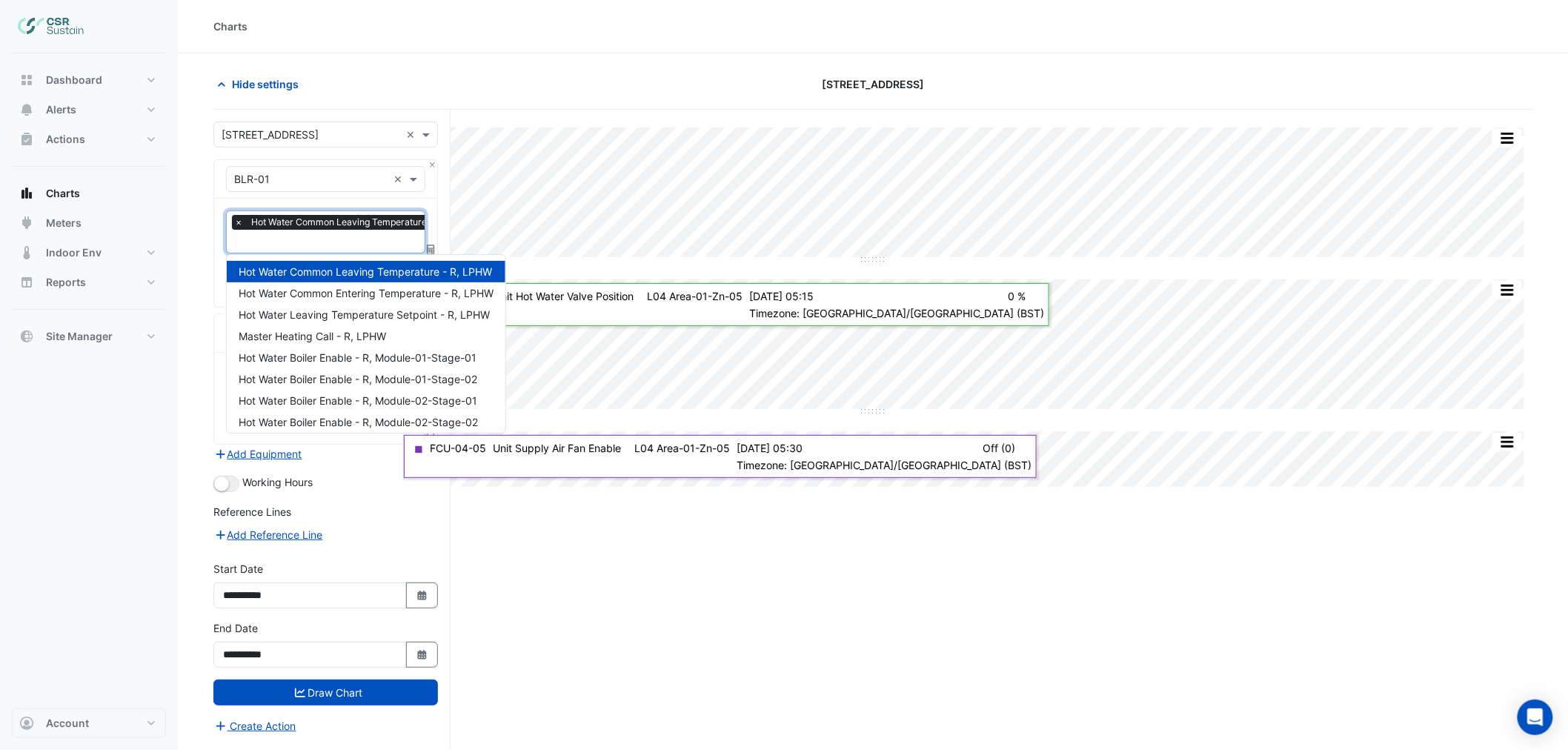
click at [304, 242] on input "text" at bounding box center [357, 242] width 246 height 15
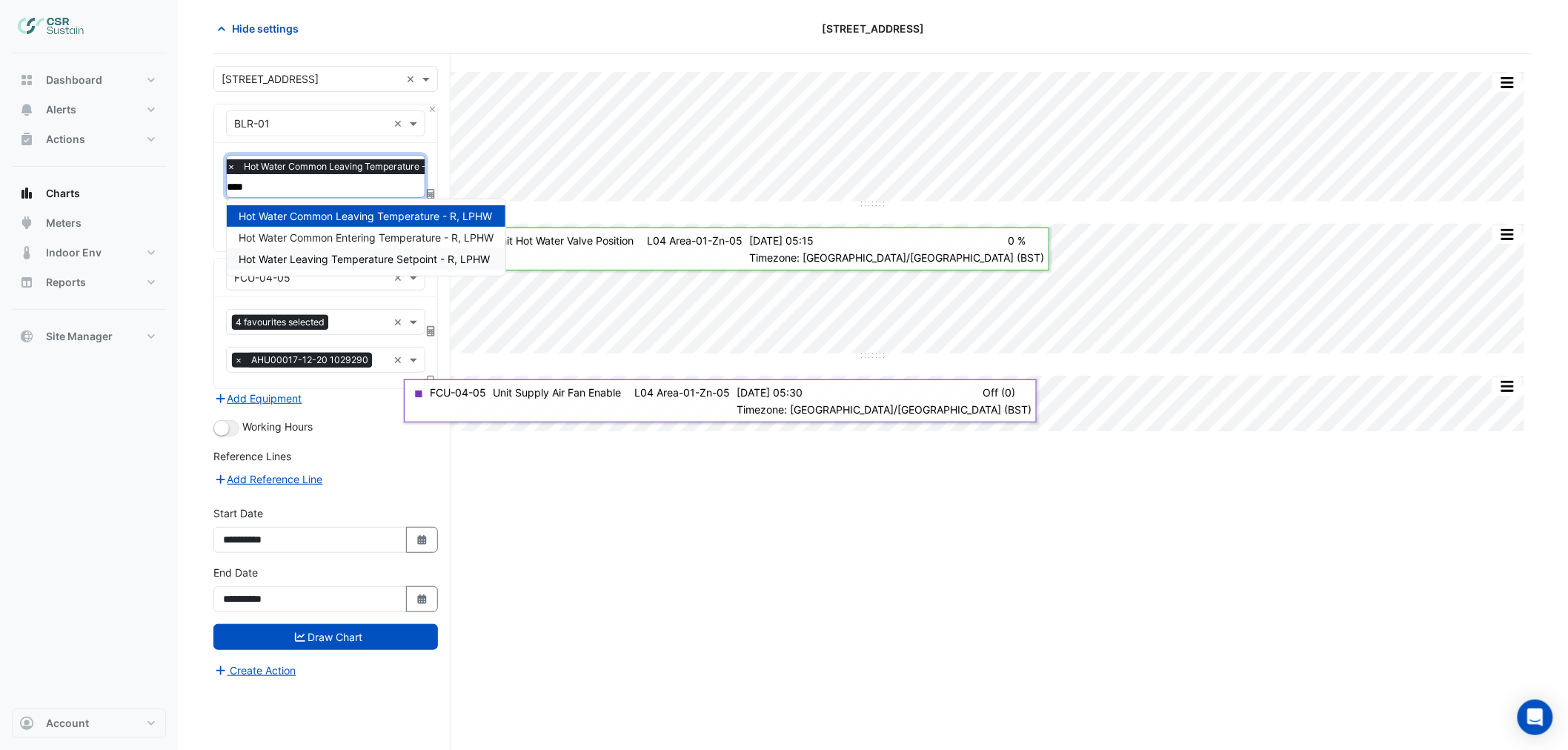
scroll to position [56, 0]
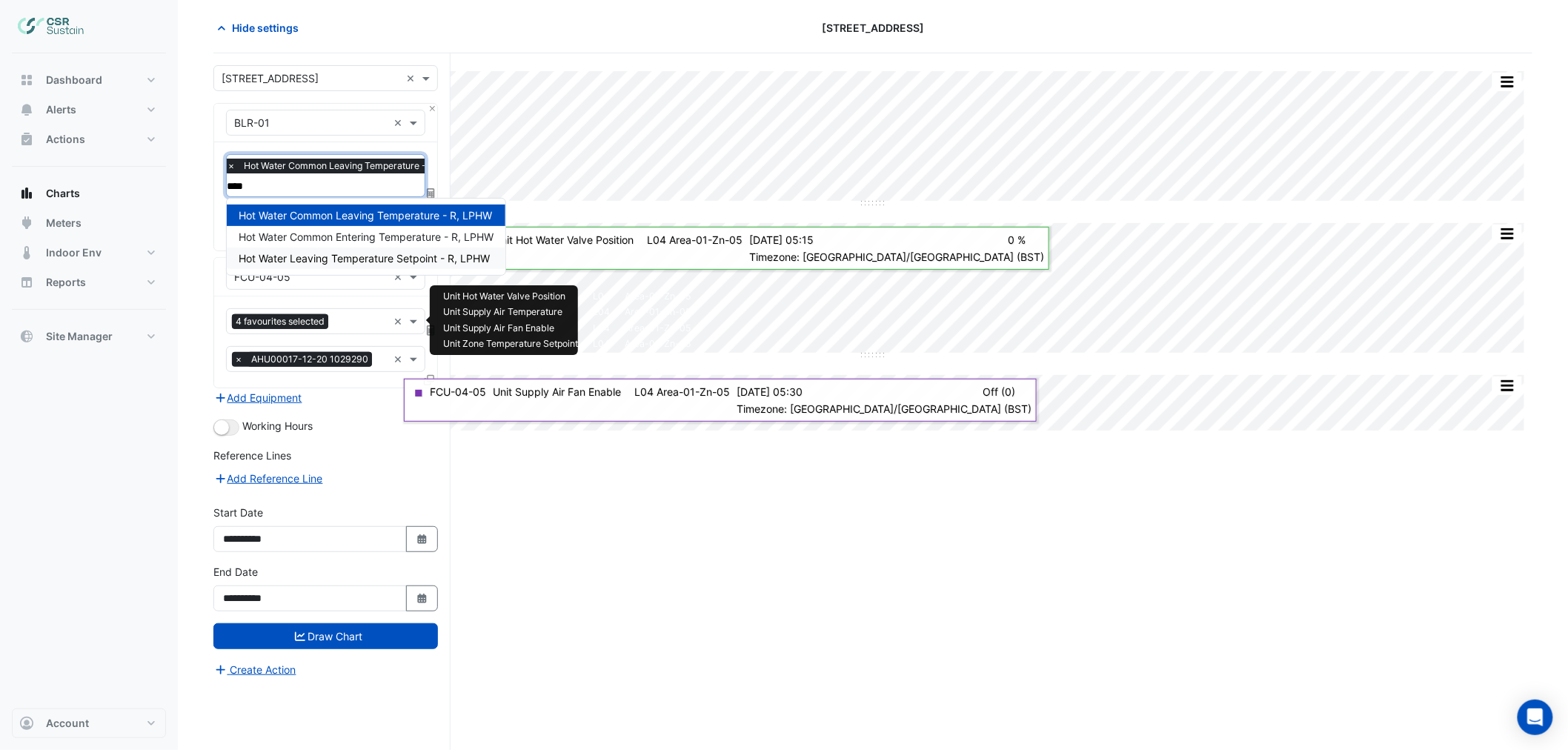
type input "****"
click at [336, 319] on input "text" at bounding box center [361, 322] width 54 height 15
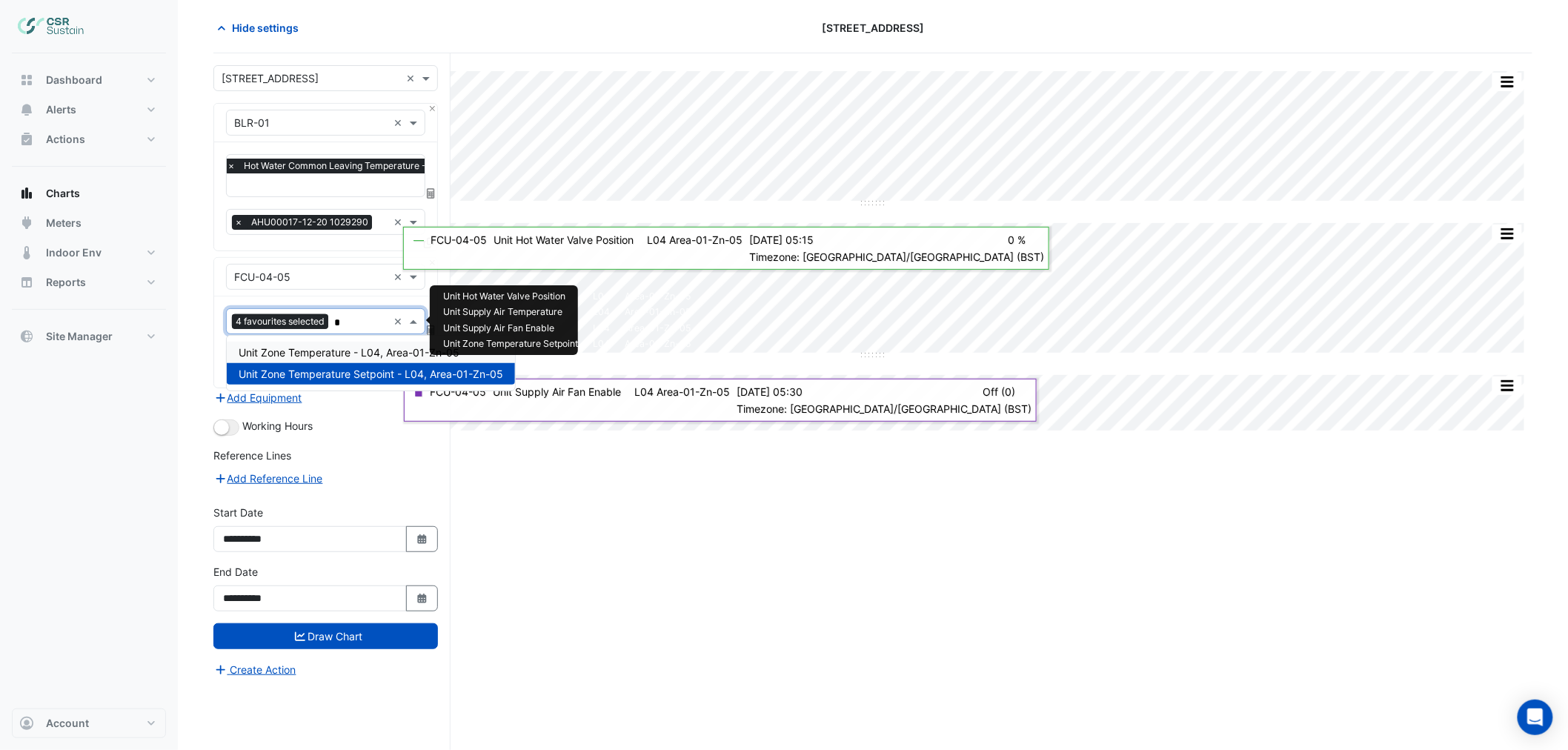
type input "**"
click at [312, 346] on span "Unit Zone Temperature - L04, Area-01-Zn-05" at bounding box center [349, 352] width 220 height 13
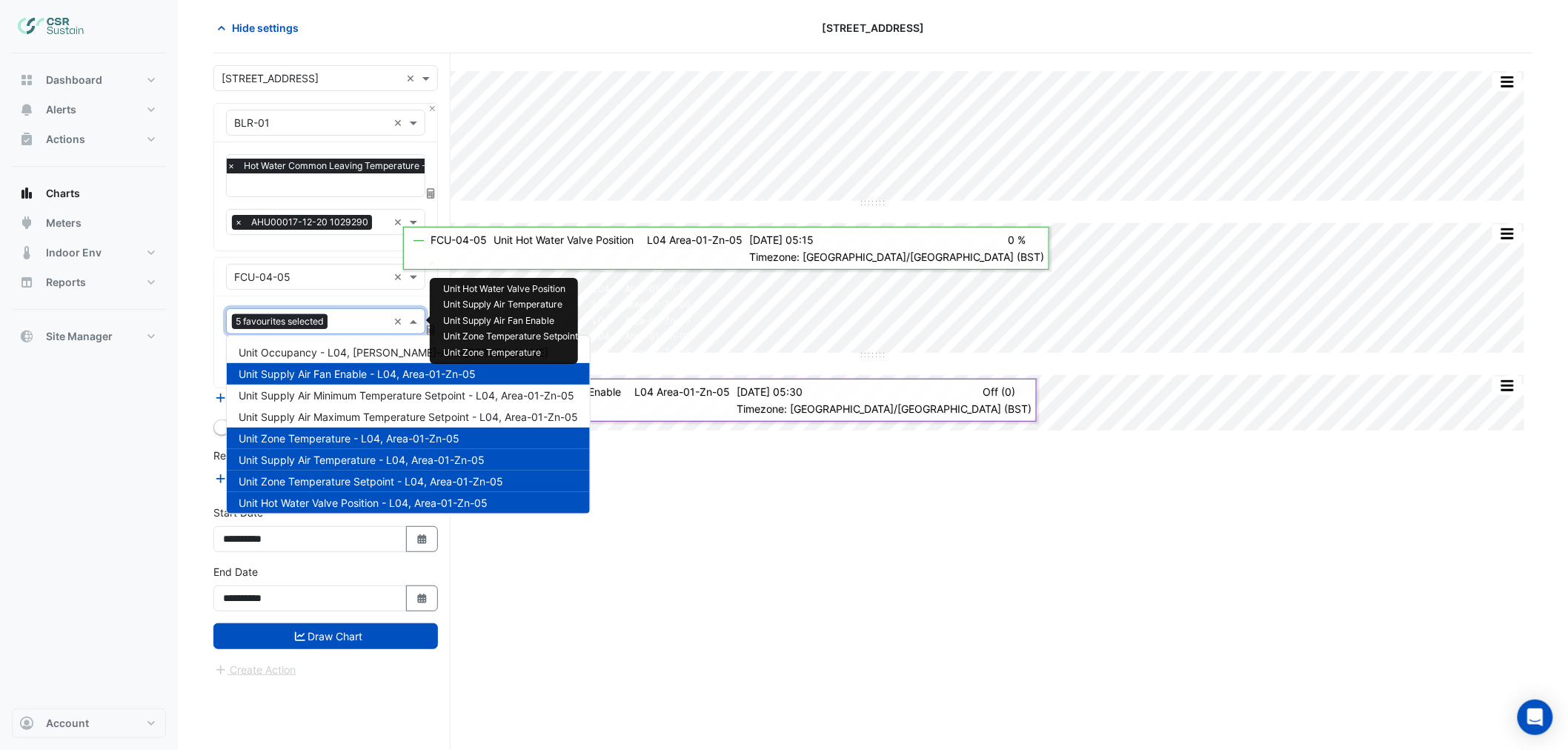
click at [343, 316] on input "text" at bounding box center [360, 322] width 54 height 15
type input "*"
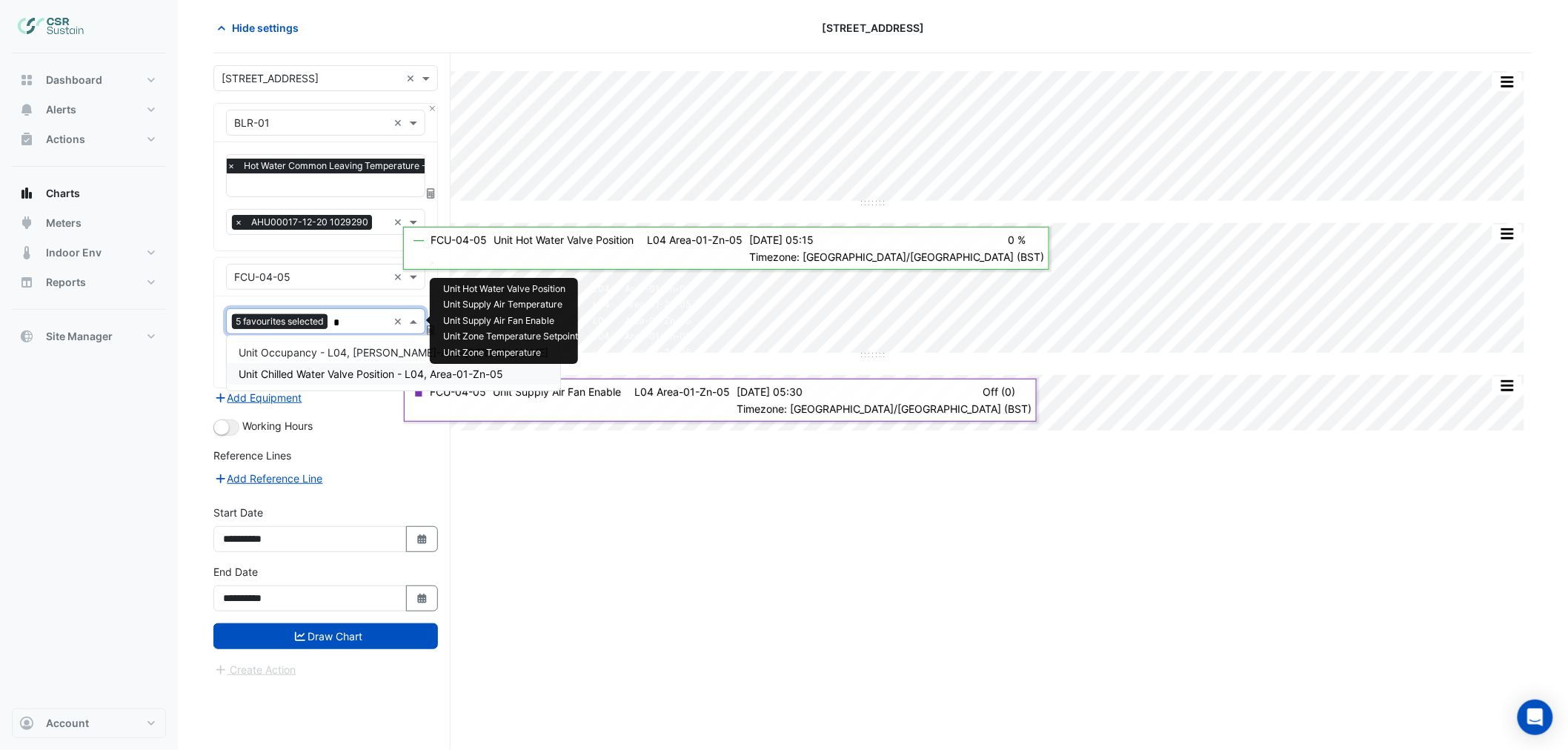
click at [330, 371] on span "Unit Chilled Water Valve Position - L04, Area-01-Zn-05" at bounding box center [371, 374] width 265 height 13
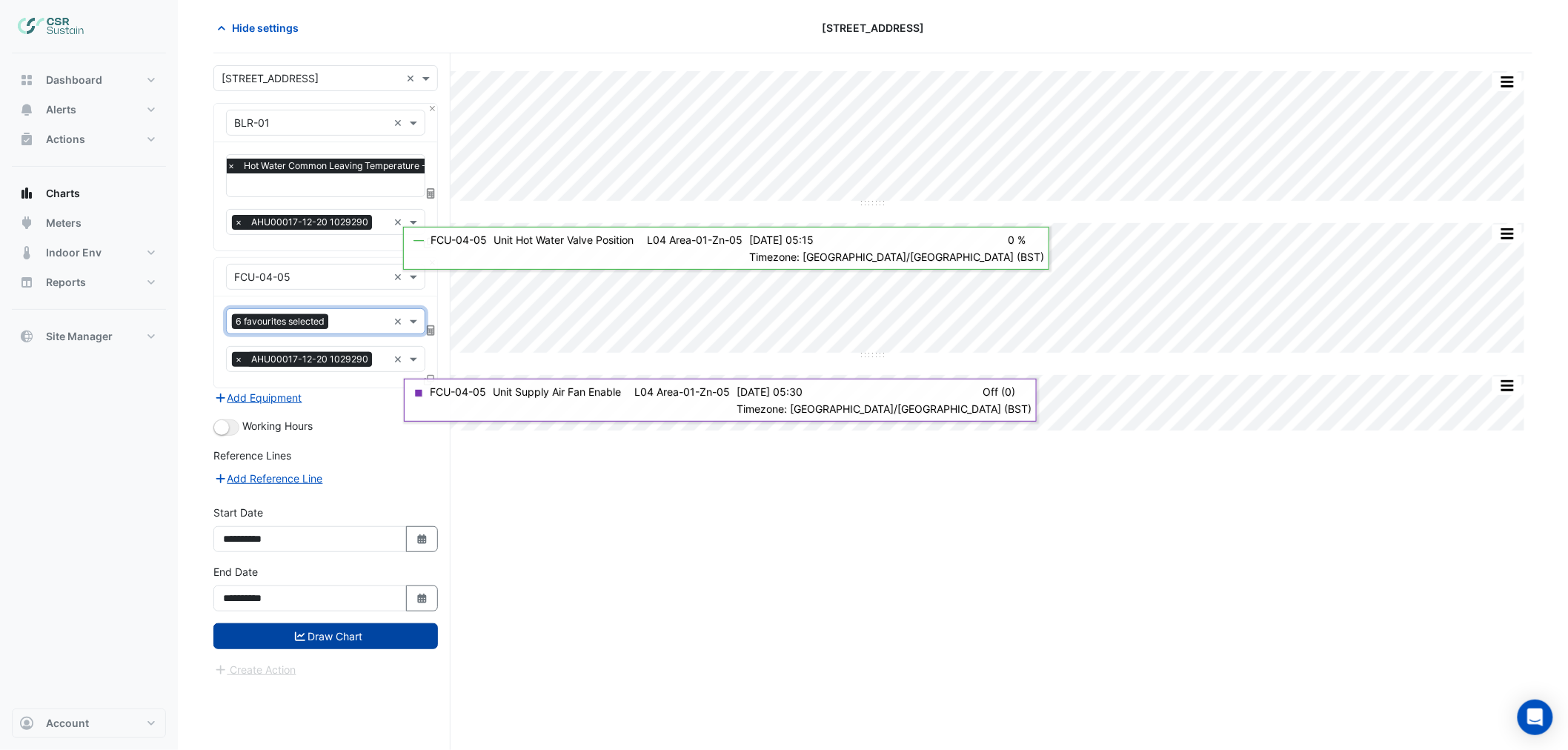
click at [339, 623] on button "Draw Chart" at bounding box center [325, 635] width 225 height 25
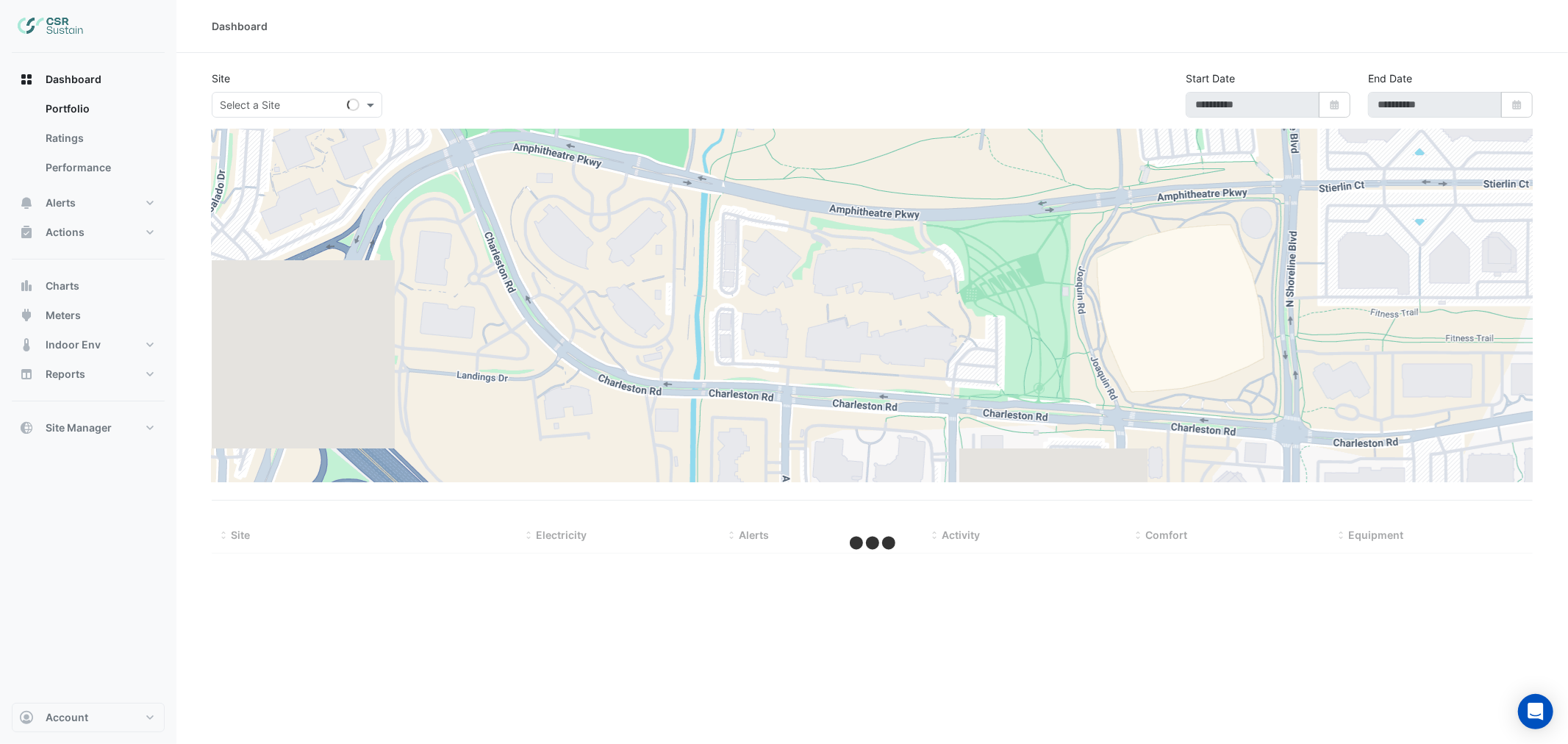
type input "**********"
select select "***"
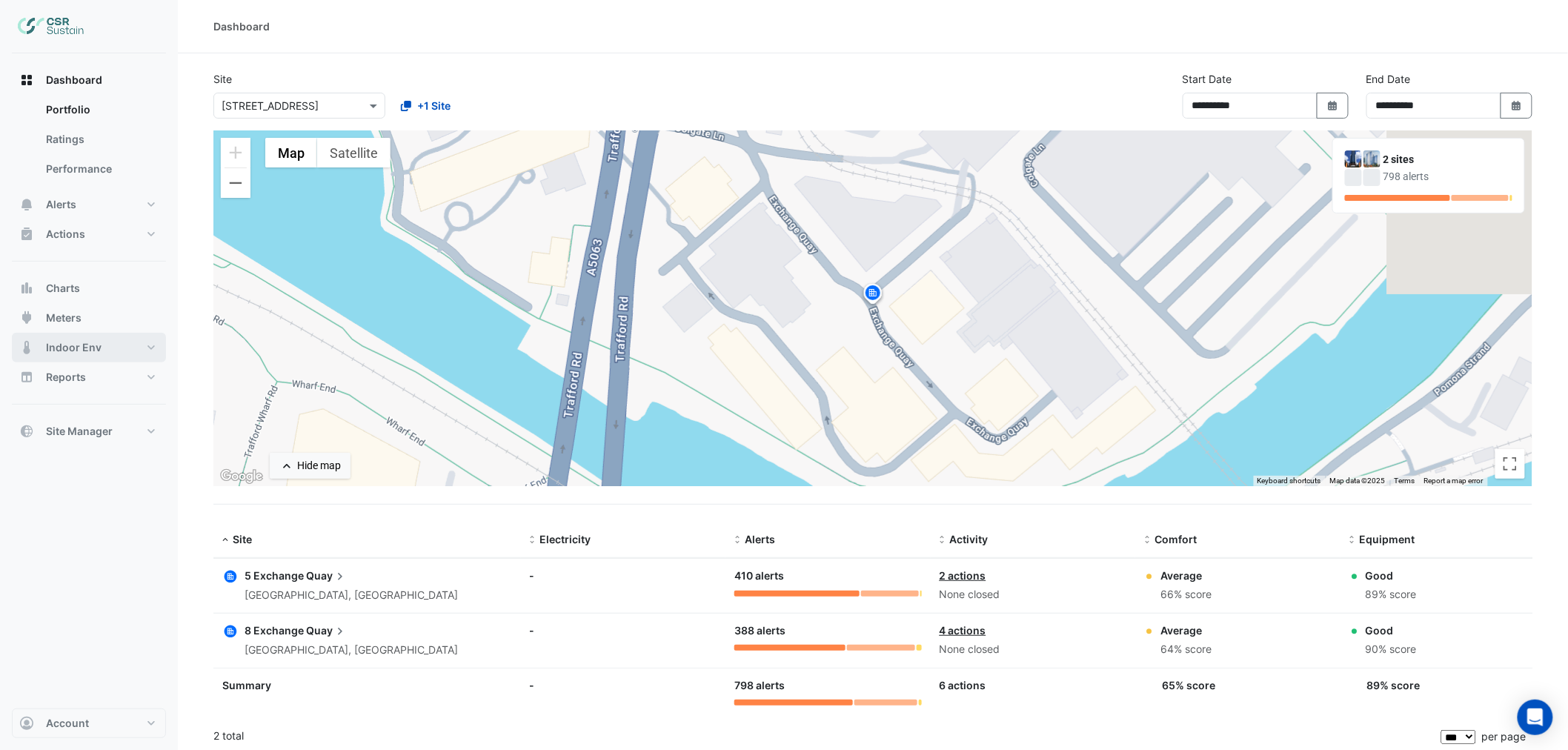
click at [77, 342] on span "Indoor Env" at bounding box center [73, 348] width 56 height 15
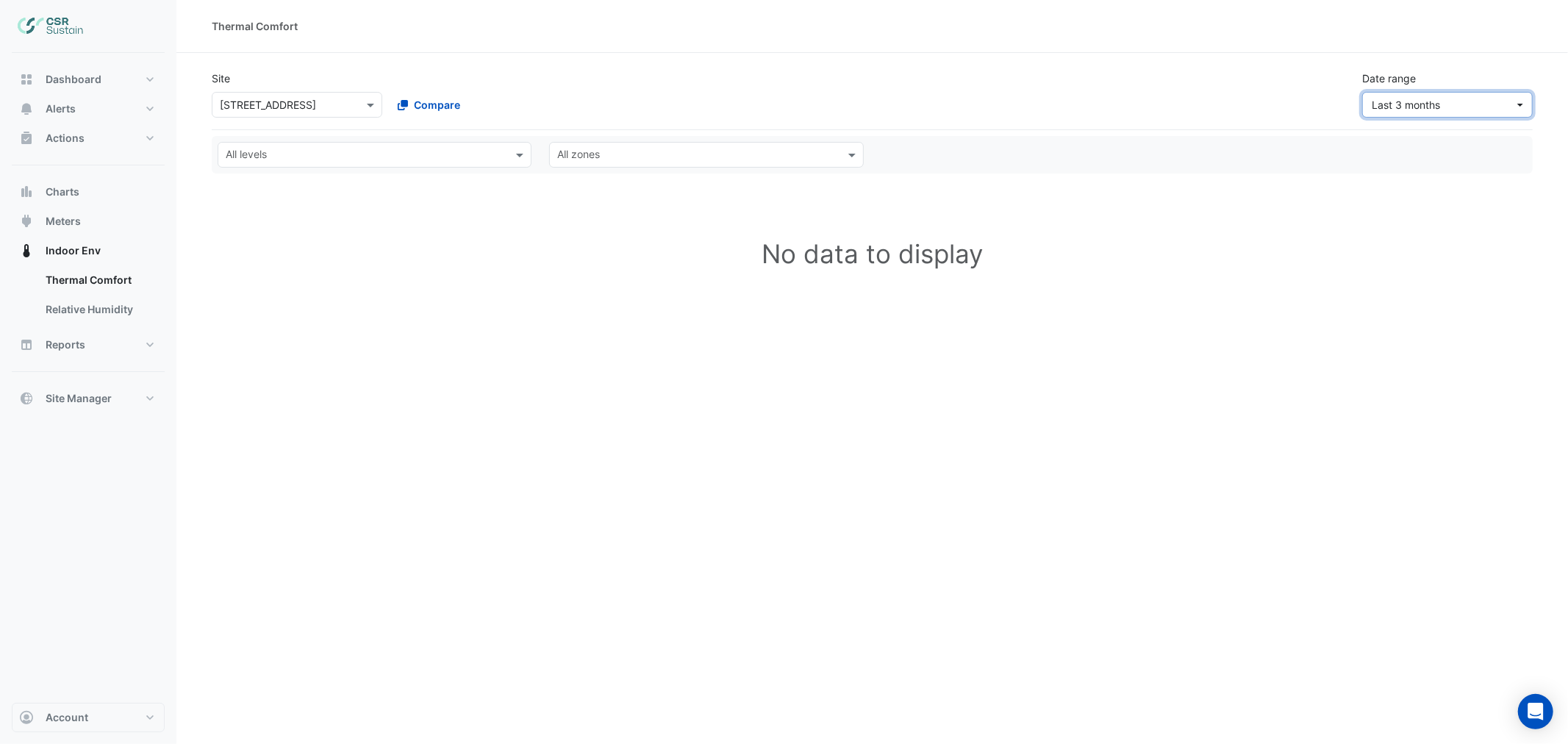
click at [1432, 104] on span "Last 3 months" at bounding box center [1405, 105] width 69 height 13
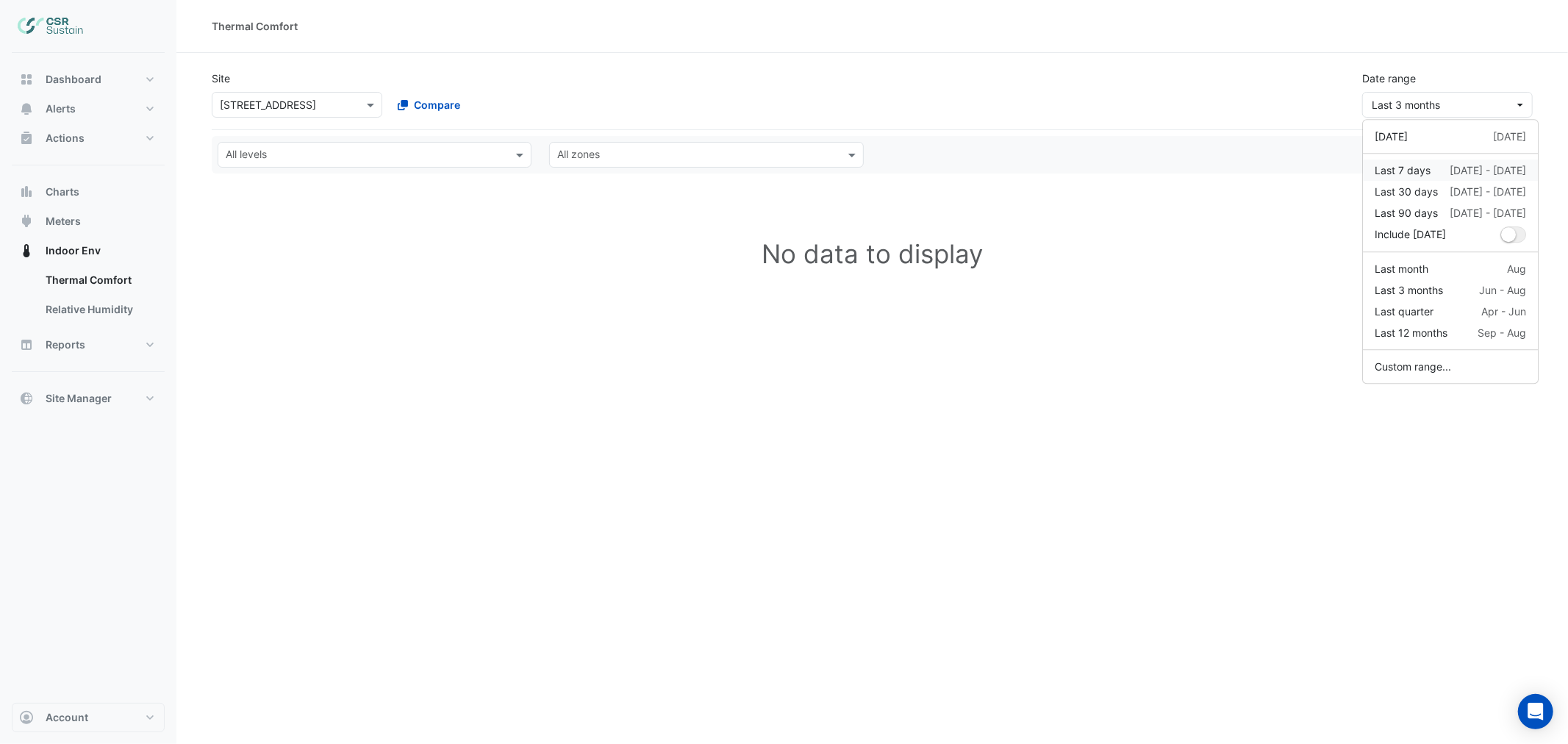
click at [1430, 163] on div "Last 7 days" at bounding box center [1403, 170] width 56 height 15
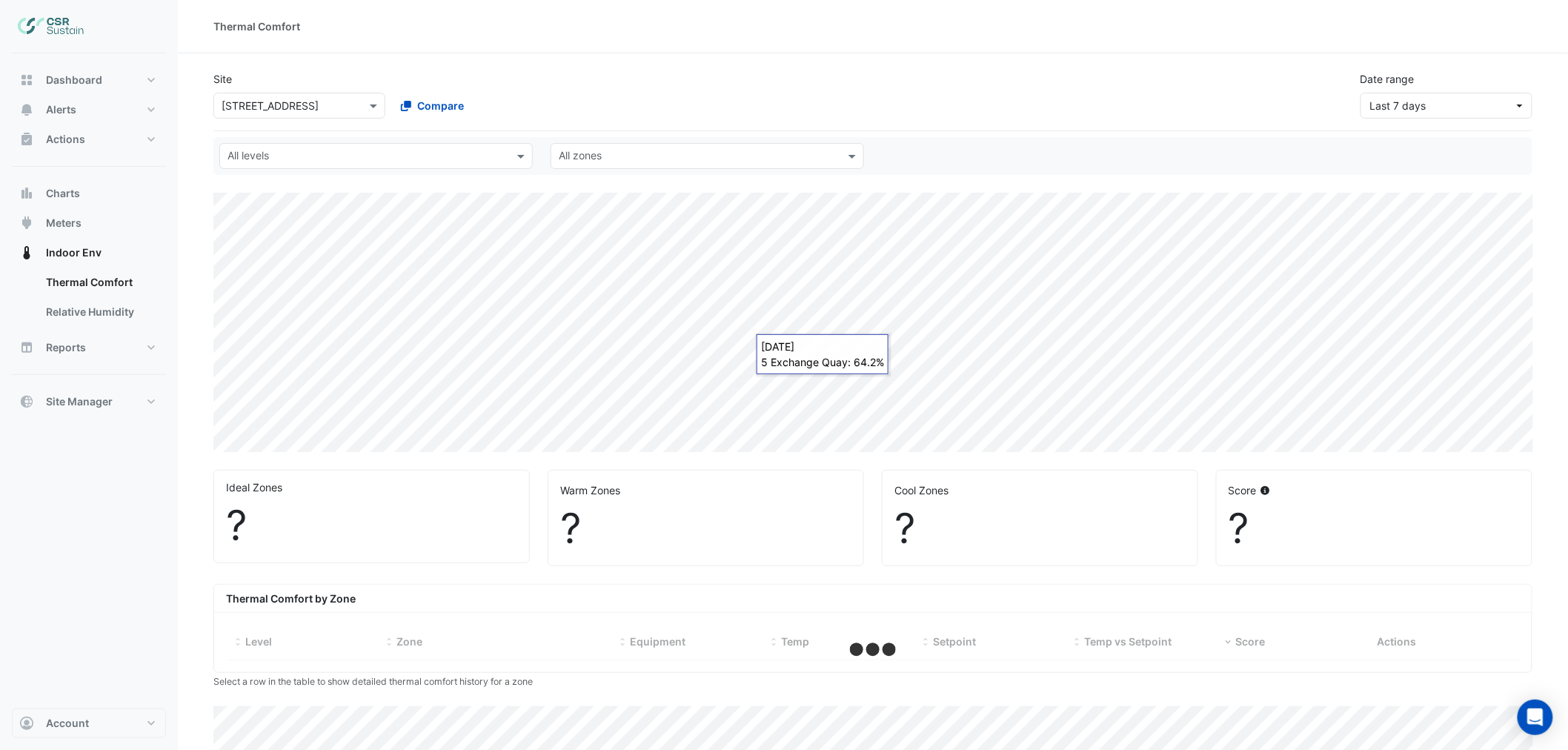
select select "***"
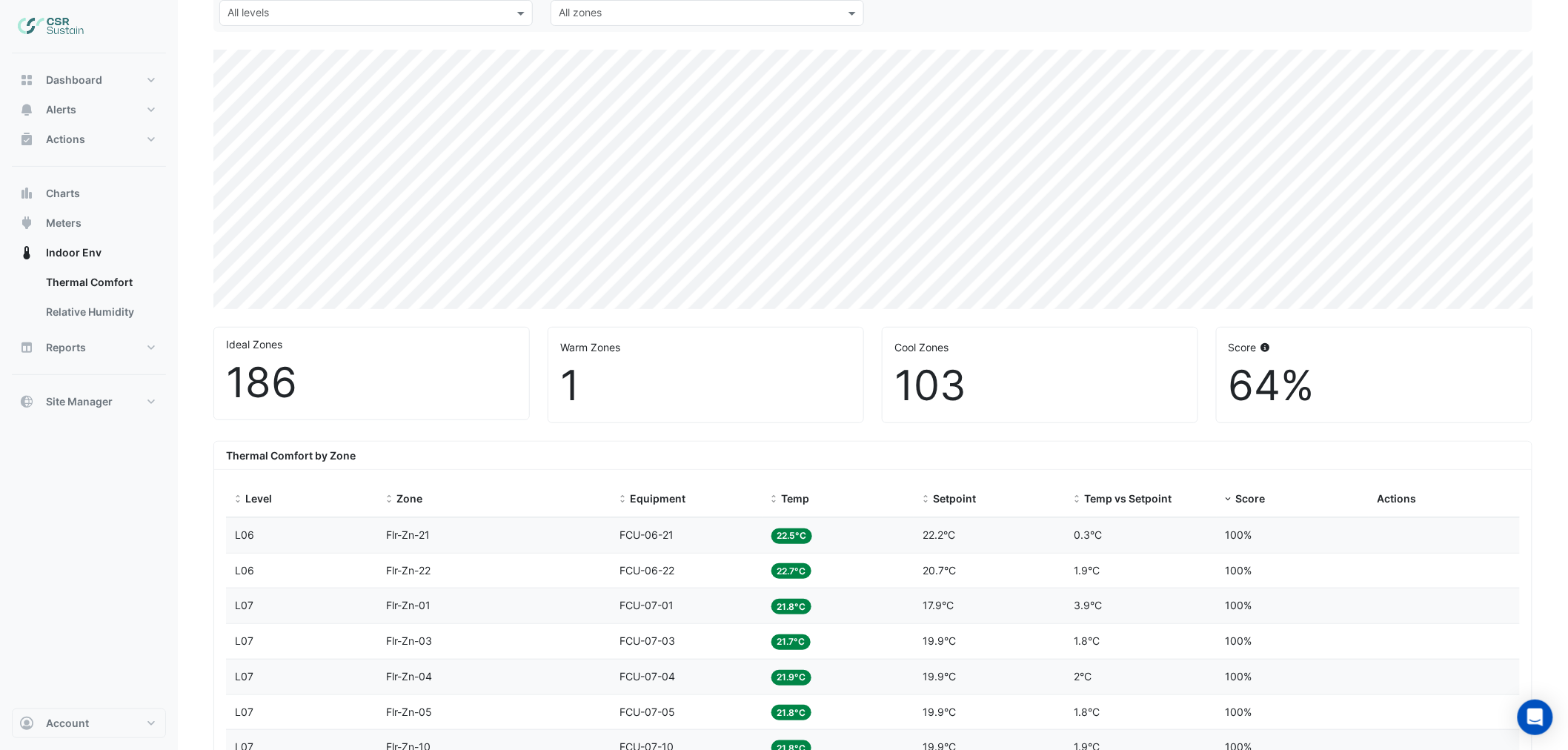
scroll to position [165, 0]
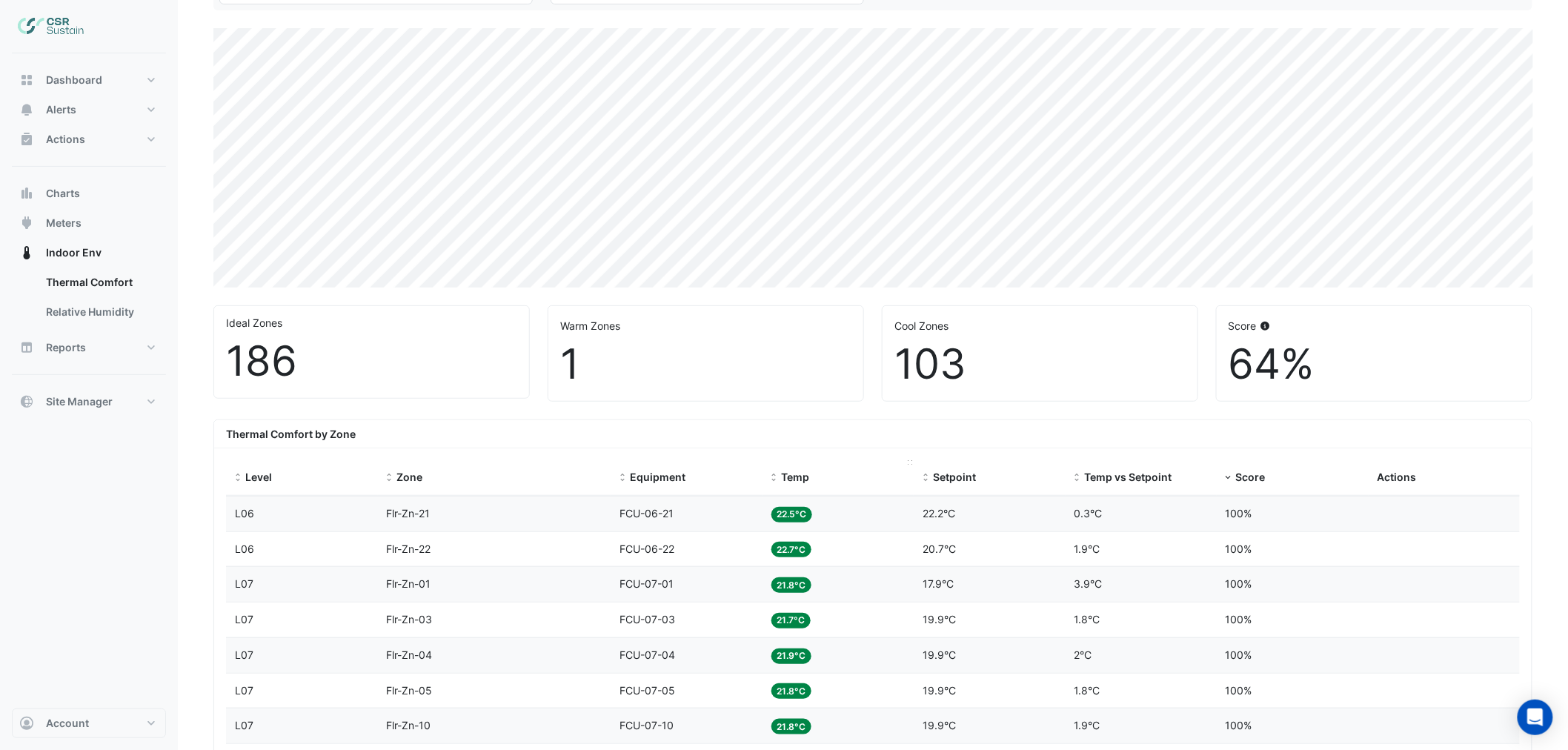
click at [799, 474] on span "Temp" at bounding box center [795, 477] width 28 height 13
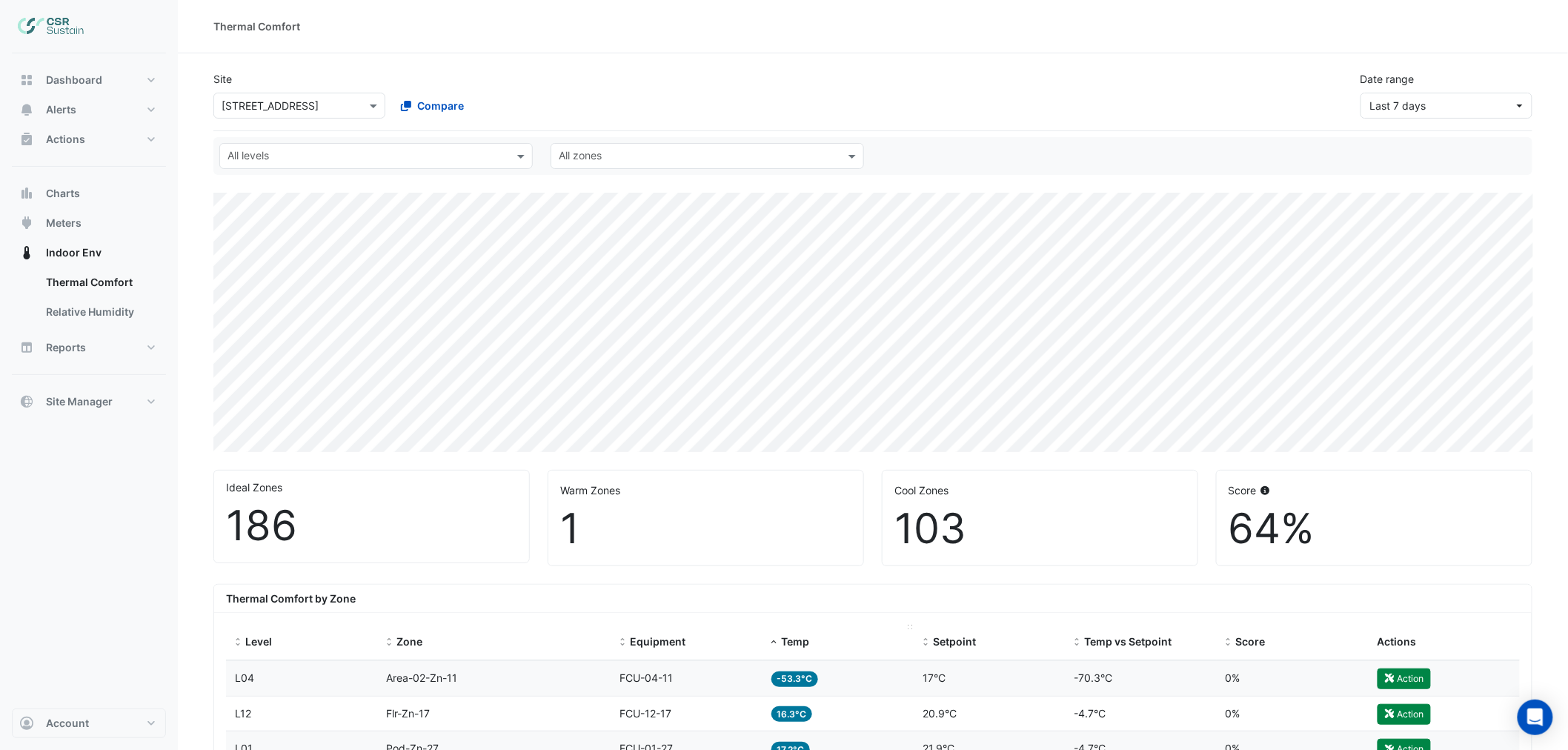
click at [801, 640] on span "Temp" at bounding box center [795, 641] width 28 height 13
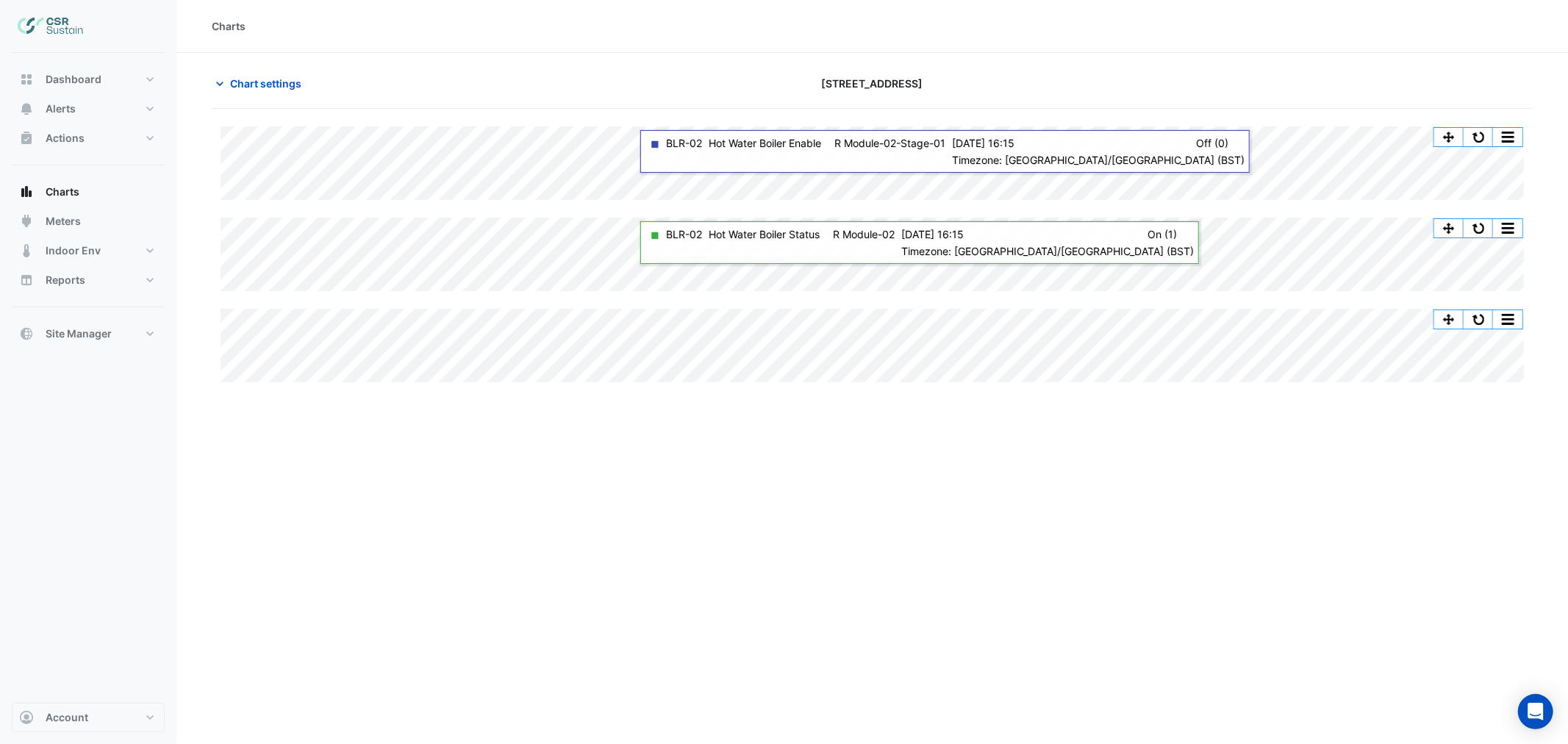
drag, startPoint x: 700, startPoint y: 384, endPoint x: 913, endPoint y: 451, distance: 223.3
click at [913, 451] on div "Charts Chart settings [STREET_ADDRESS] Split All Split None Print Save as JPEG …" at bounding box center [872, 372] width 1391 height 744
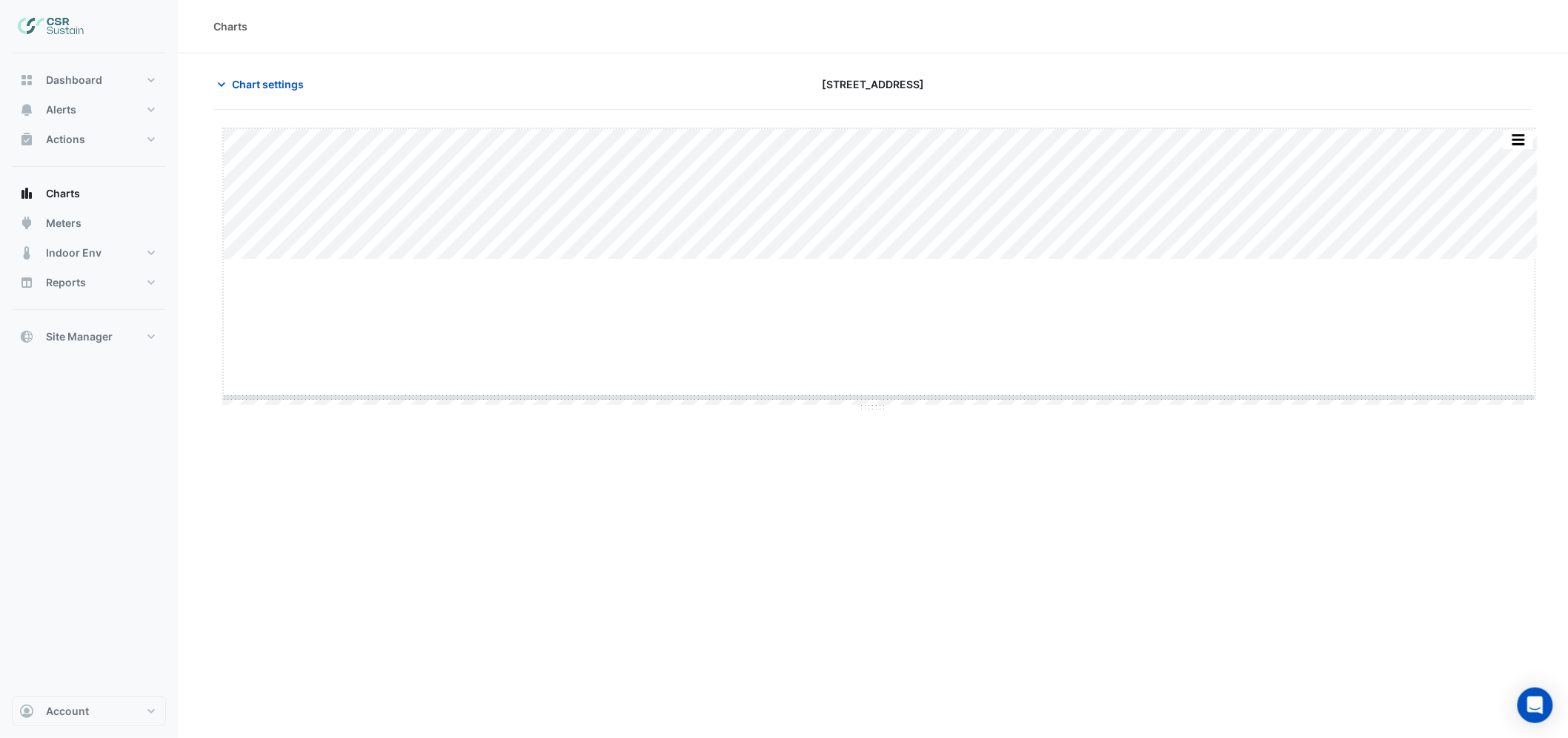
drag, startPoint x: 875, startPoint y: 260, endPoint x: 871, endPoint y: 395, distance: 135.1
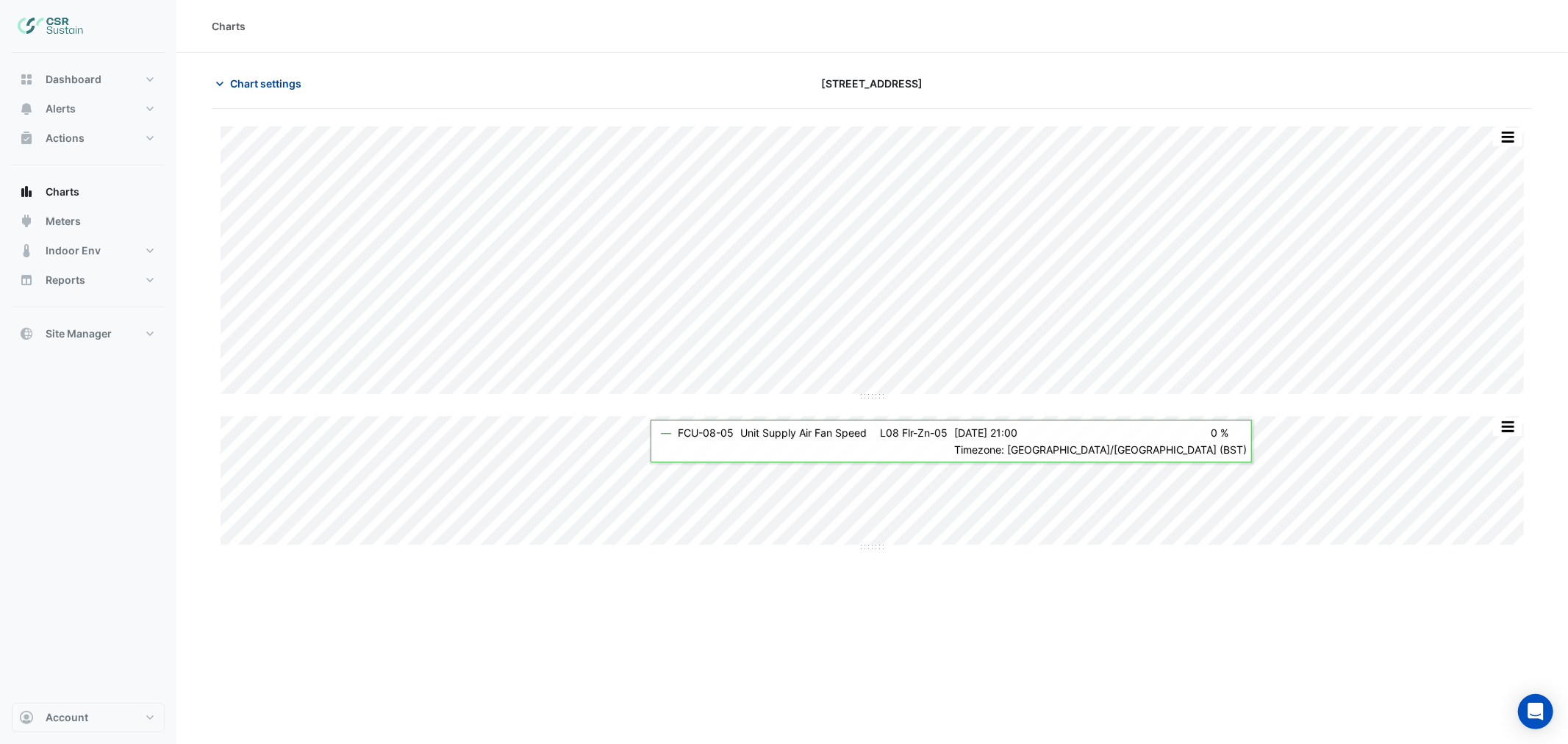
click at [269, 82] on span "Chart settings" at bounding box center [266, 83] width 71 height 15
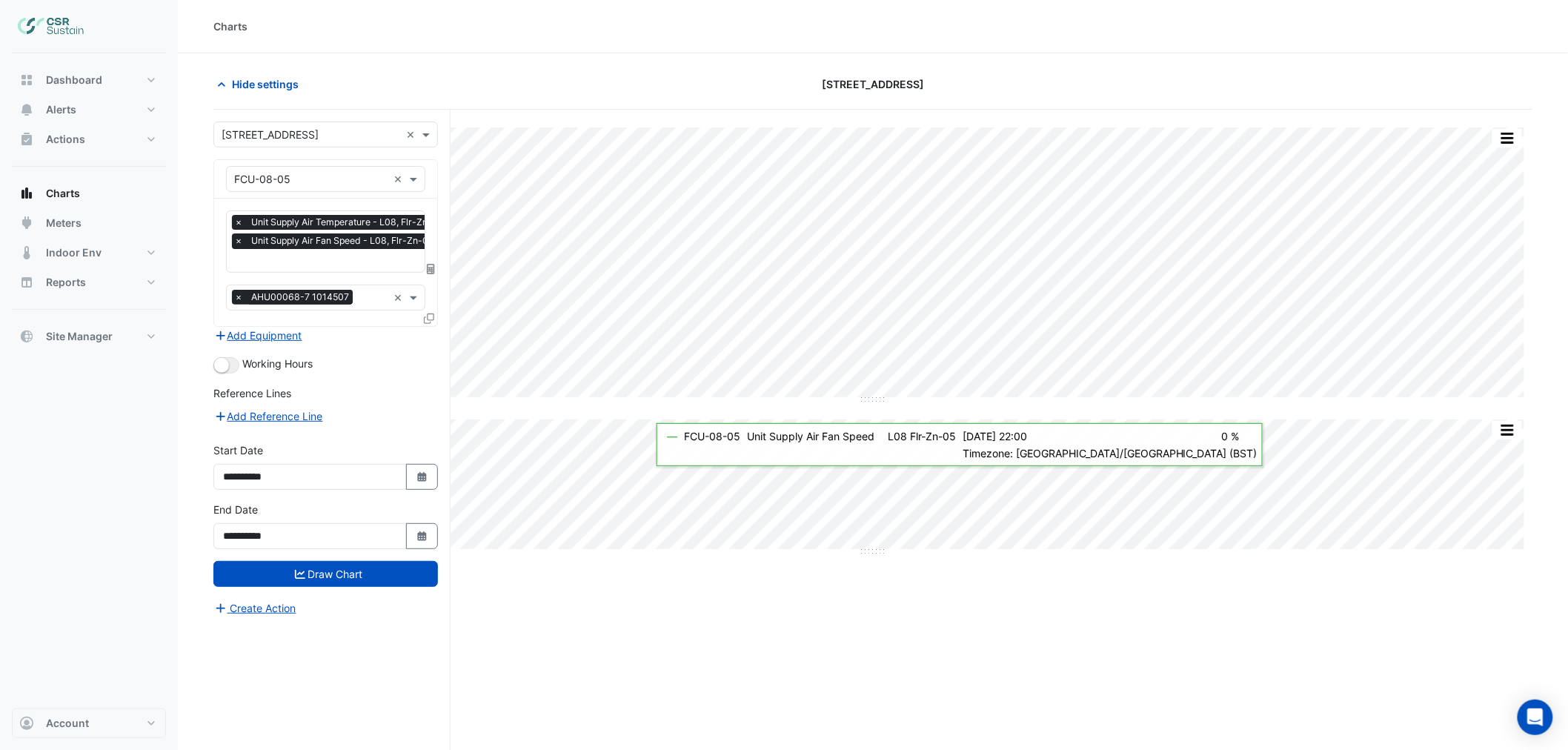
click at [428, 313] on icon at bounding box center [428, 318] width 10 height 10
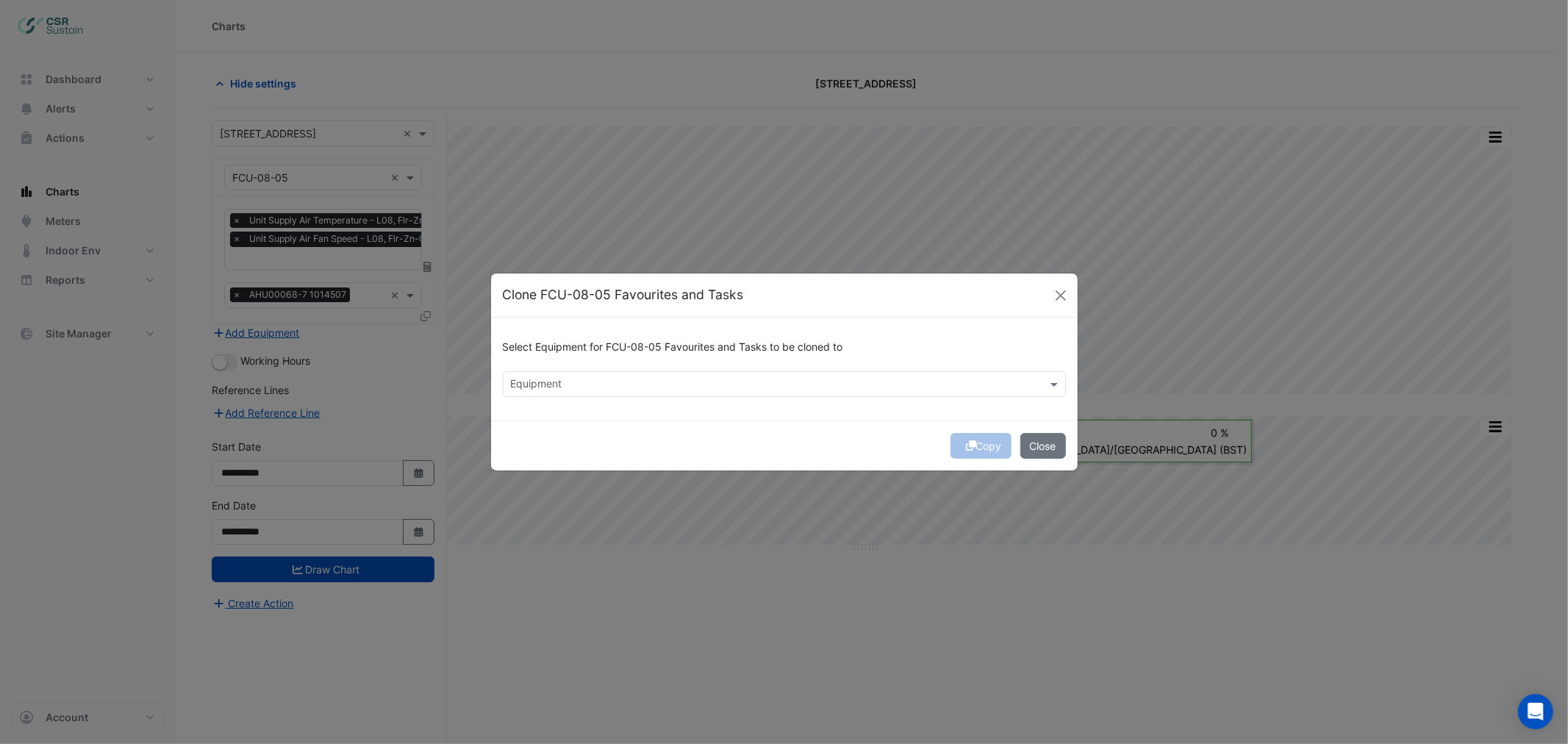
click at [546, 378] on input "text" at bounding box center [776, 385] width 530 height 15
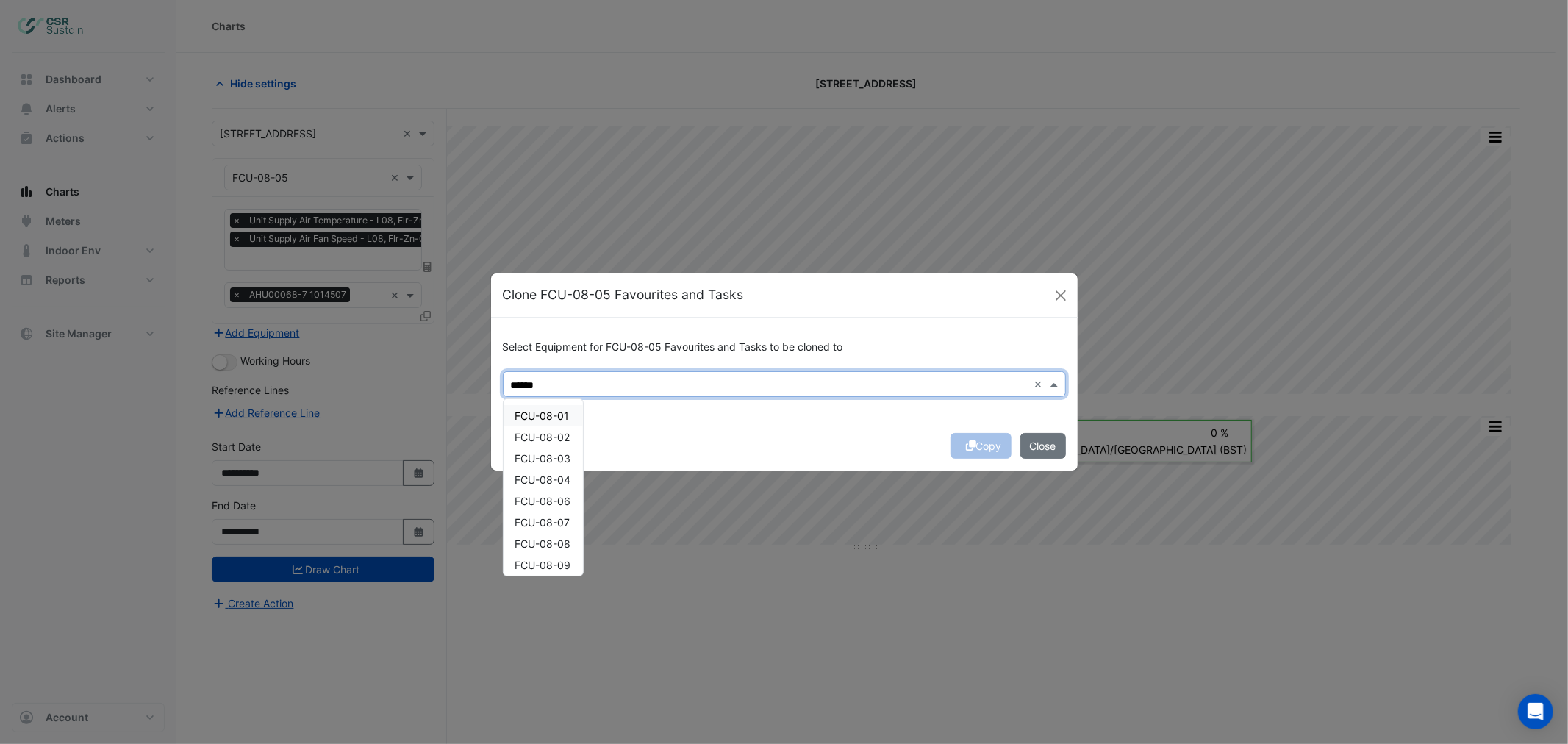
click at [546, 420] on span "FCU-08-01" at bounding box center [542, 415] width 54 height 13
click at [546, 432] on span "FCU-08-02" at bounding box center [542, 437] width 55 height 13
click at [546, 456] on span "FCU-08-03" at bounding box center [543, 458] width 56 height 13
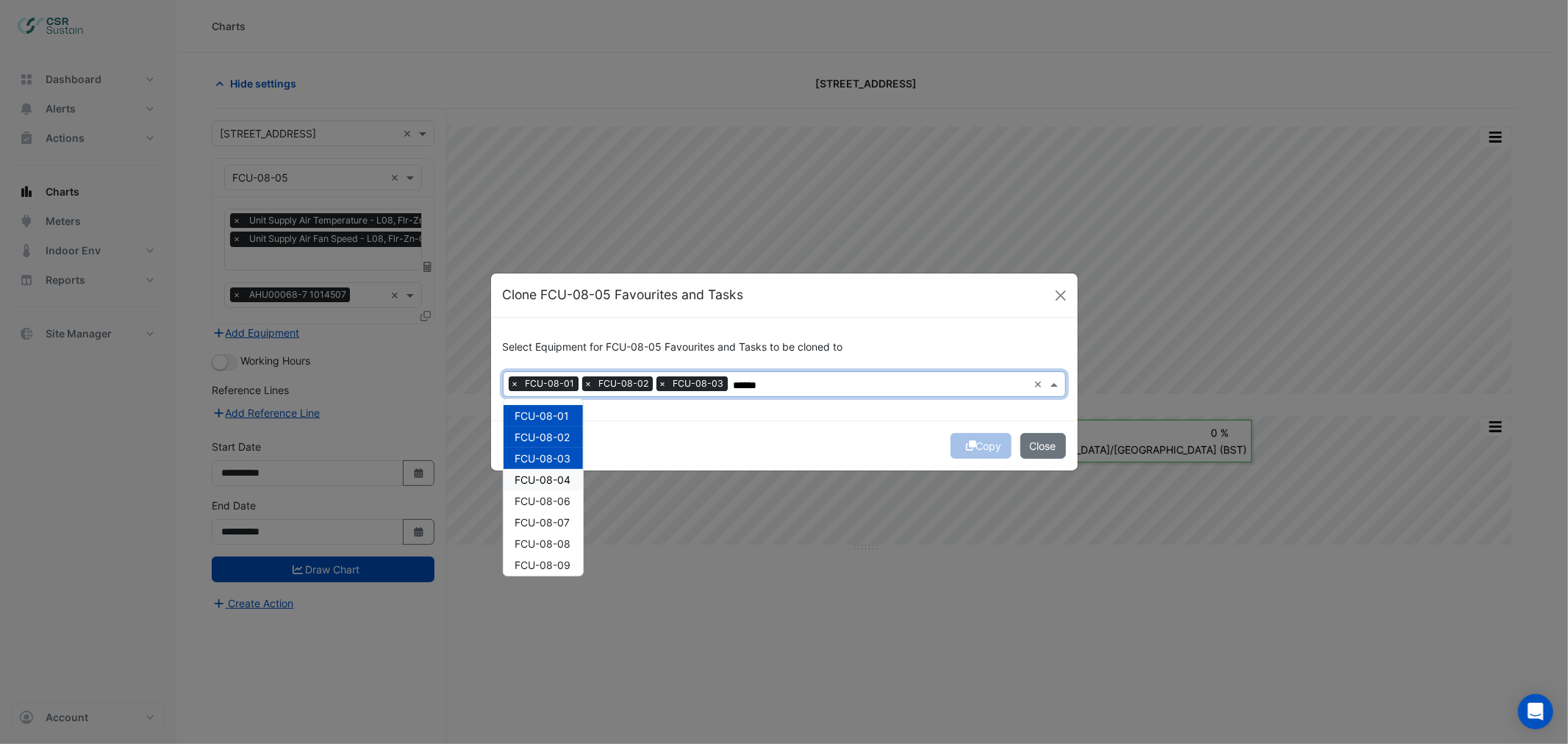
click at [546, 488] on div "FCU-08-04" at bounding box center [543, 479] width 79 height 22
click at [544, 504] on span "FCU-08-06" at bounding box center [543, 501] width 56 height 13
click at [540, 525] on span "FCU-08-07" at bounding box center [542, 522] width 55 height 13
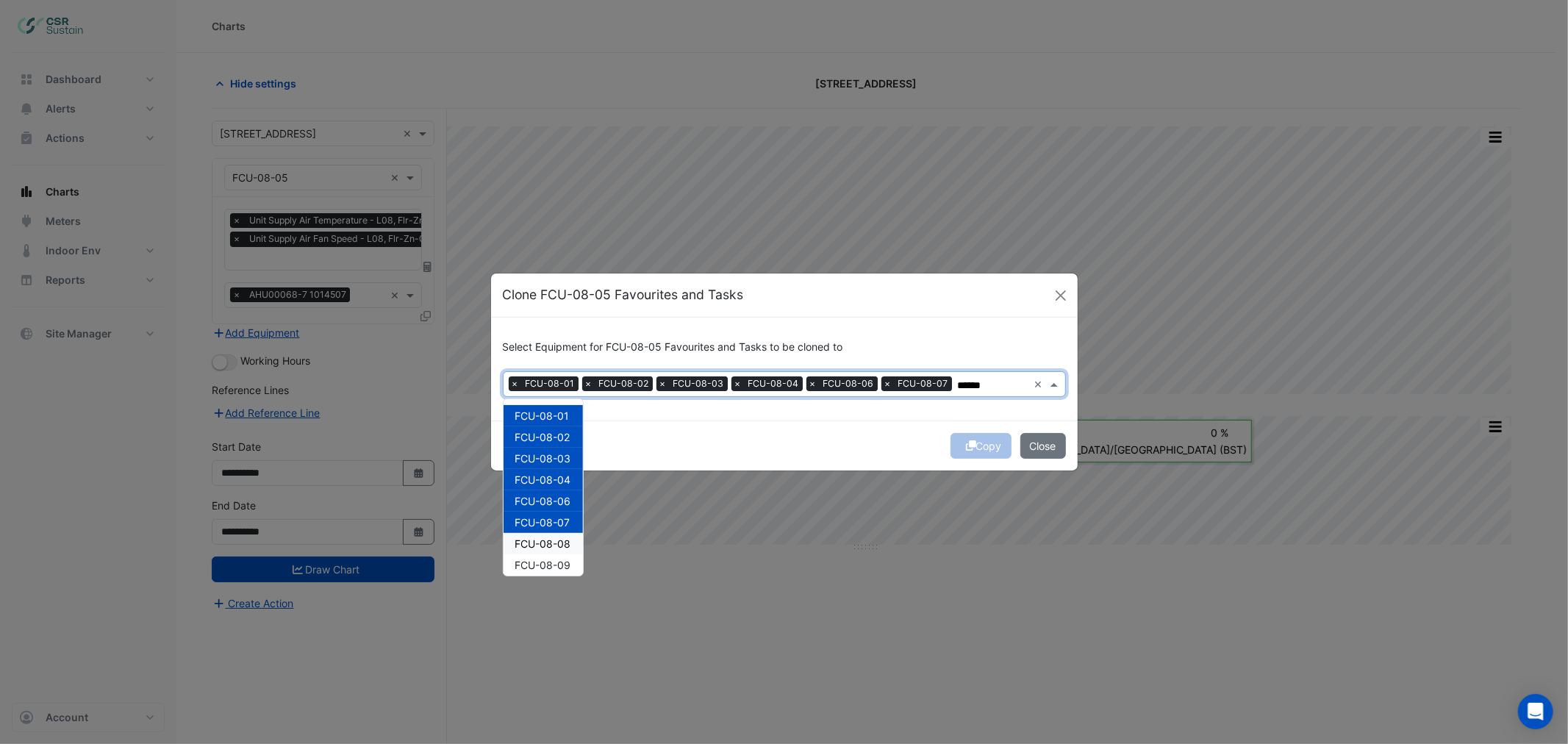
click at [540, 537] on span "FCU-08-08" at bounding box center [543, 544] width 56 height 13
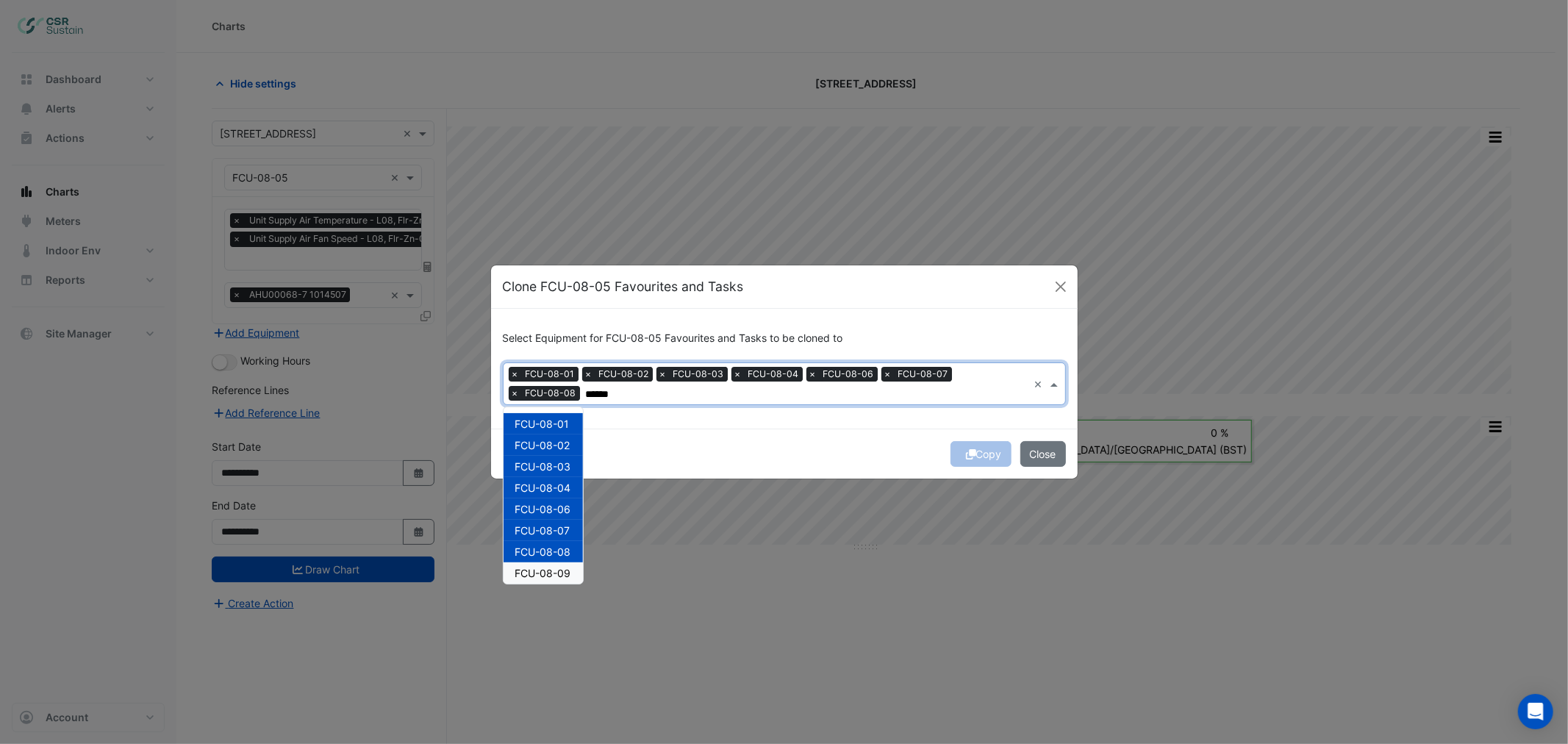
click at [539, 566] on span "FCU-08-09" at bounding box center [543, 572] width 56 height 13
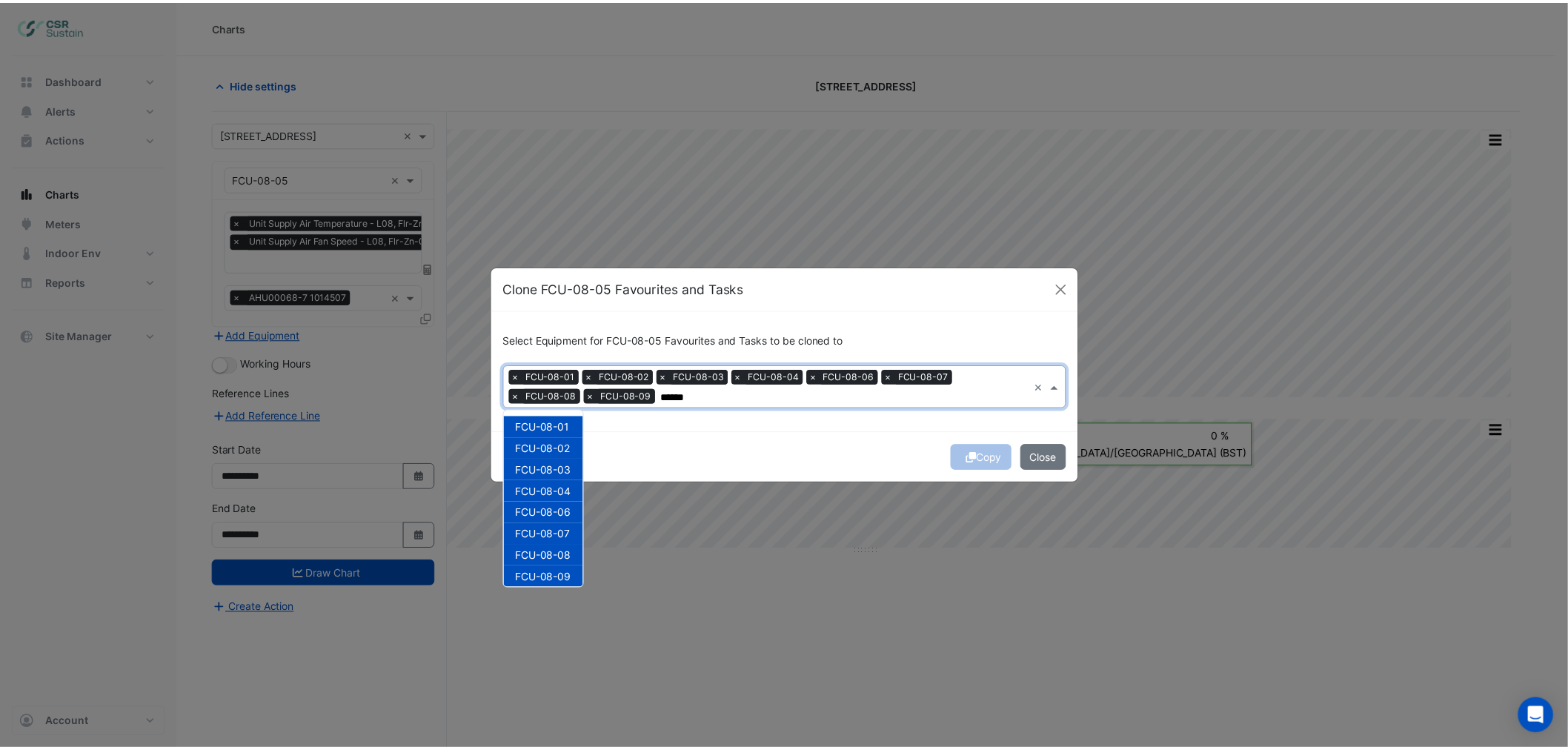
scroll to position [165, 0]
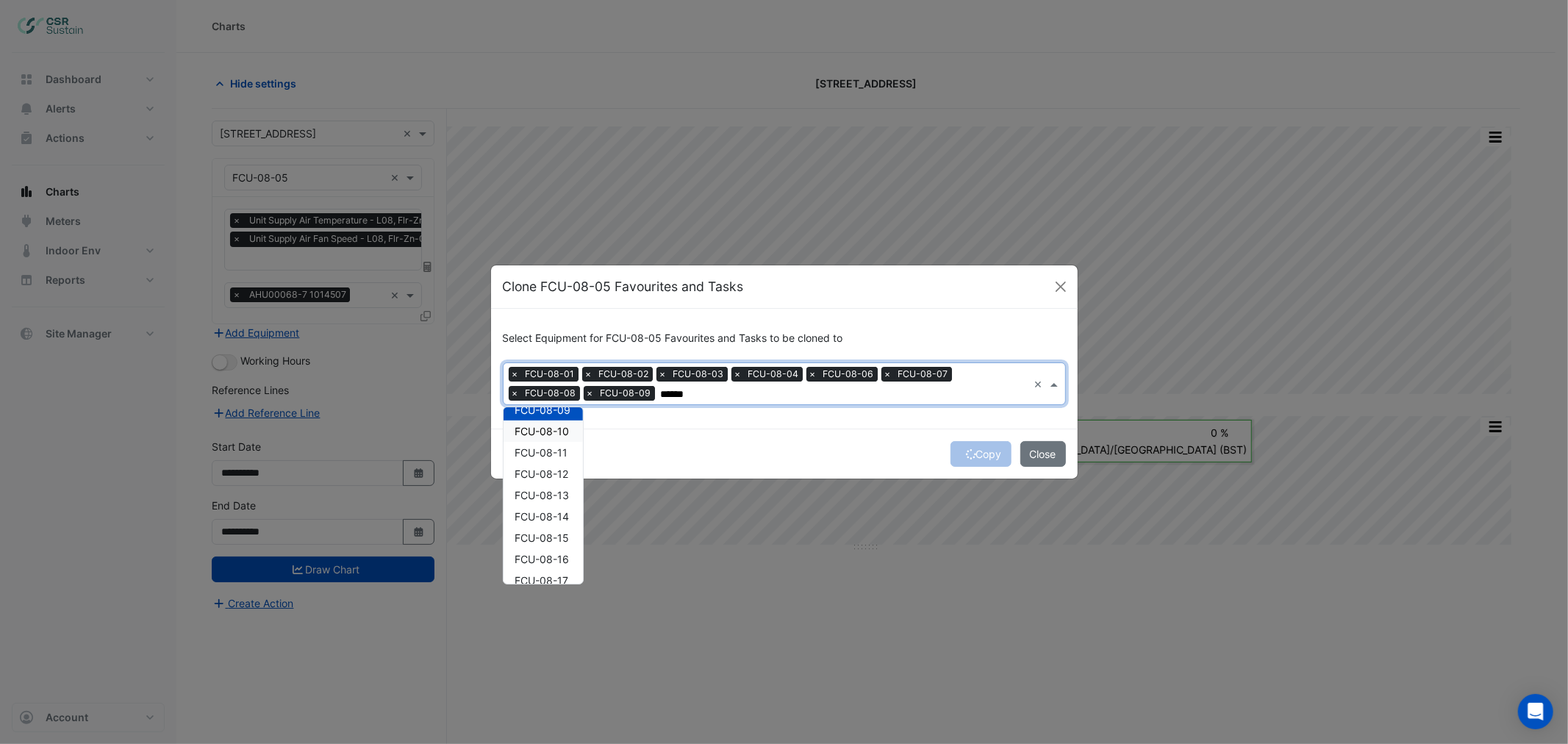
click at [539, 434] on span "FCU-08-10" at bounding box center [542, 431] width 54 height 13
drag, startPoint x: 540, startPoint y: 448, endPoint x: 543, endPoint y: 459, distance: 11.4
click at [542, 451] on span "FCU-08-11" at bounding box center [541, 452] width 53 height 13
click at [546, 475] on span "FCU-08-12" at bounding box center [541, 474] width 53 height 13
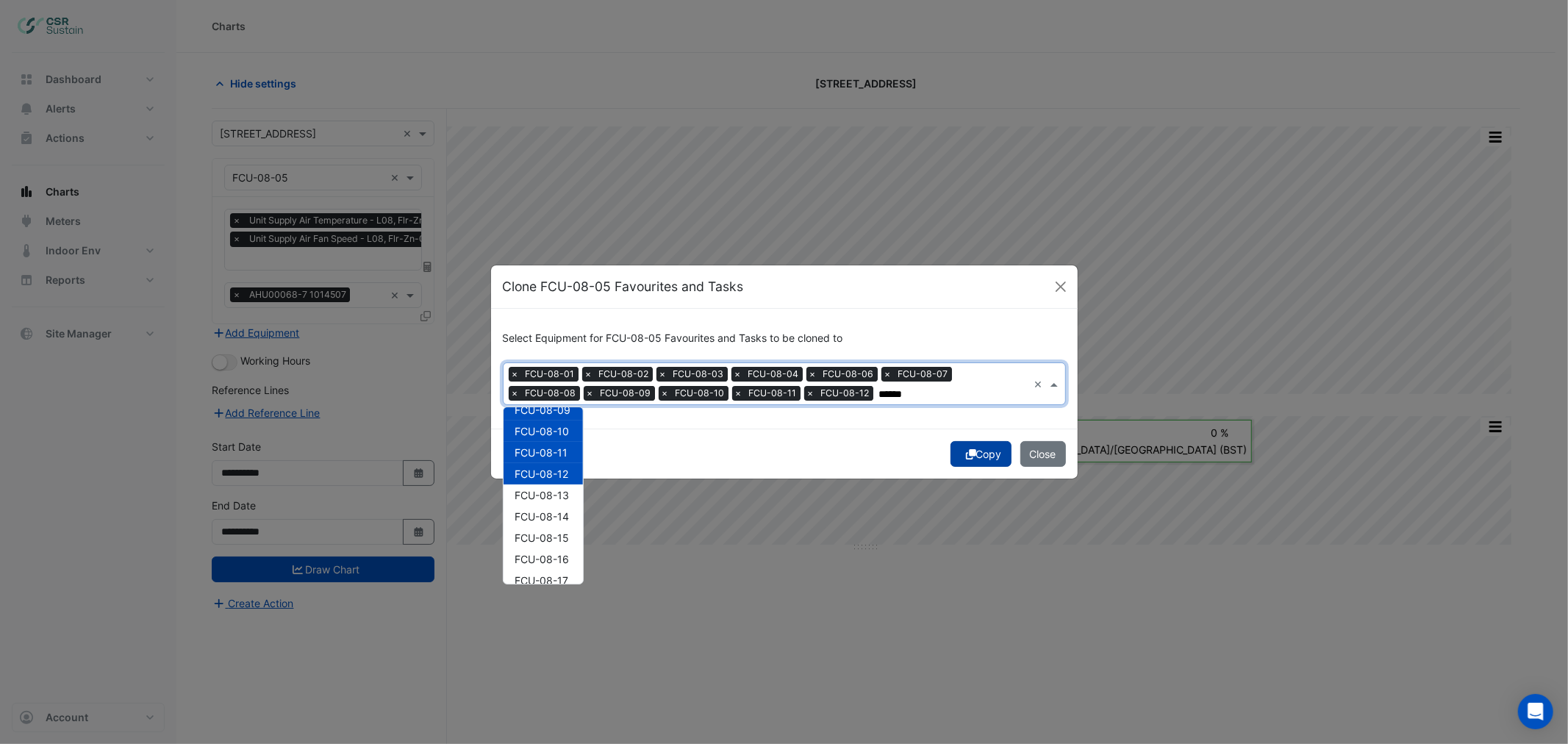
type input "******"
drag, startPoint x: 983, startPoint y: 451, endPoint x: 972, endPoint y: 456, distance: 12.1
click at [984, 451] on button "Copy" at bounding box center [981, 453] width 61 height 25
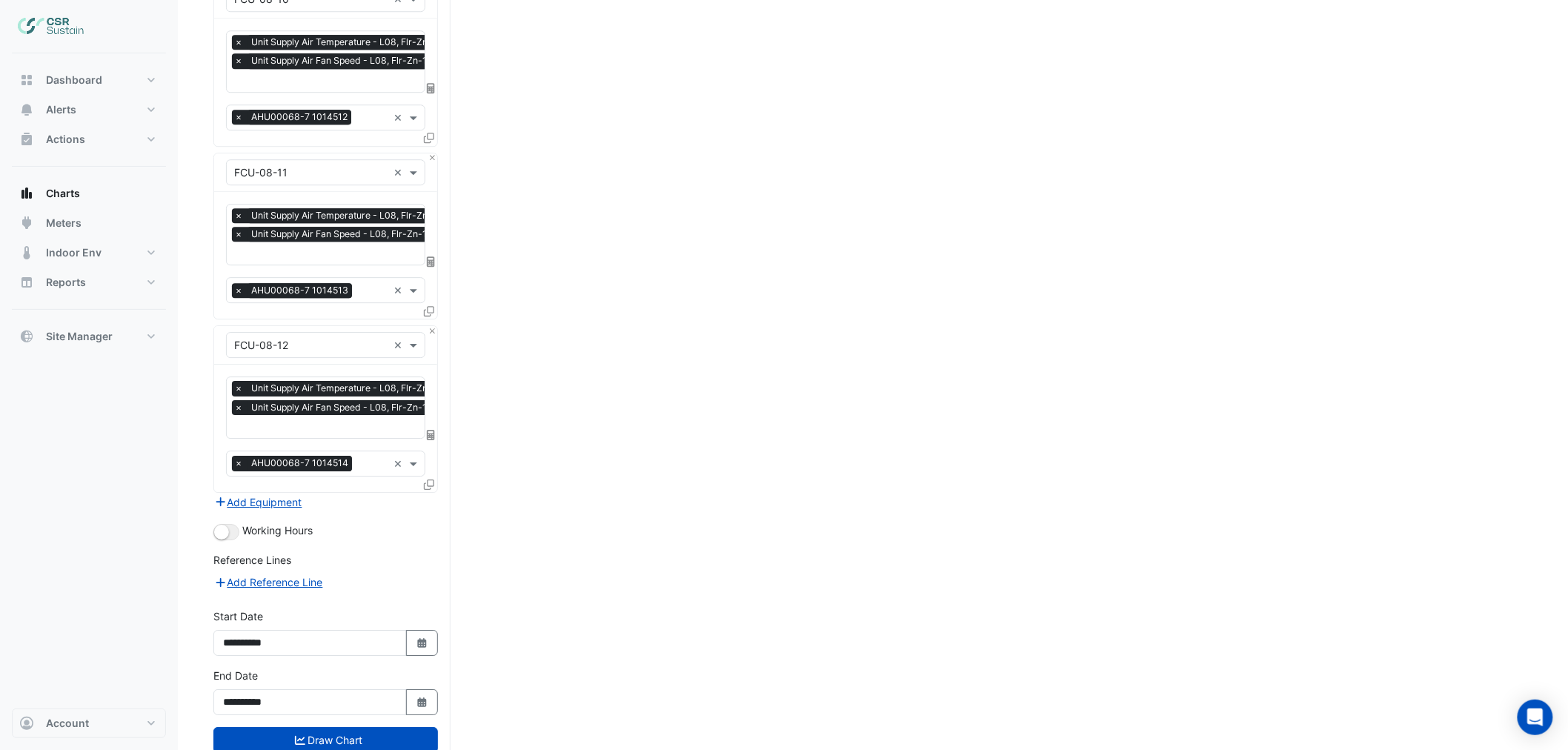
scroll to position [1767, 0]
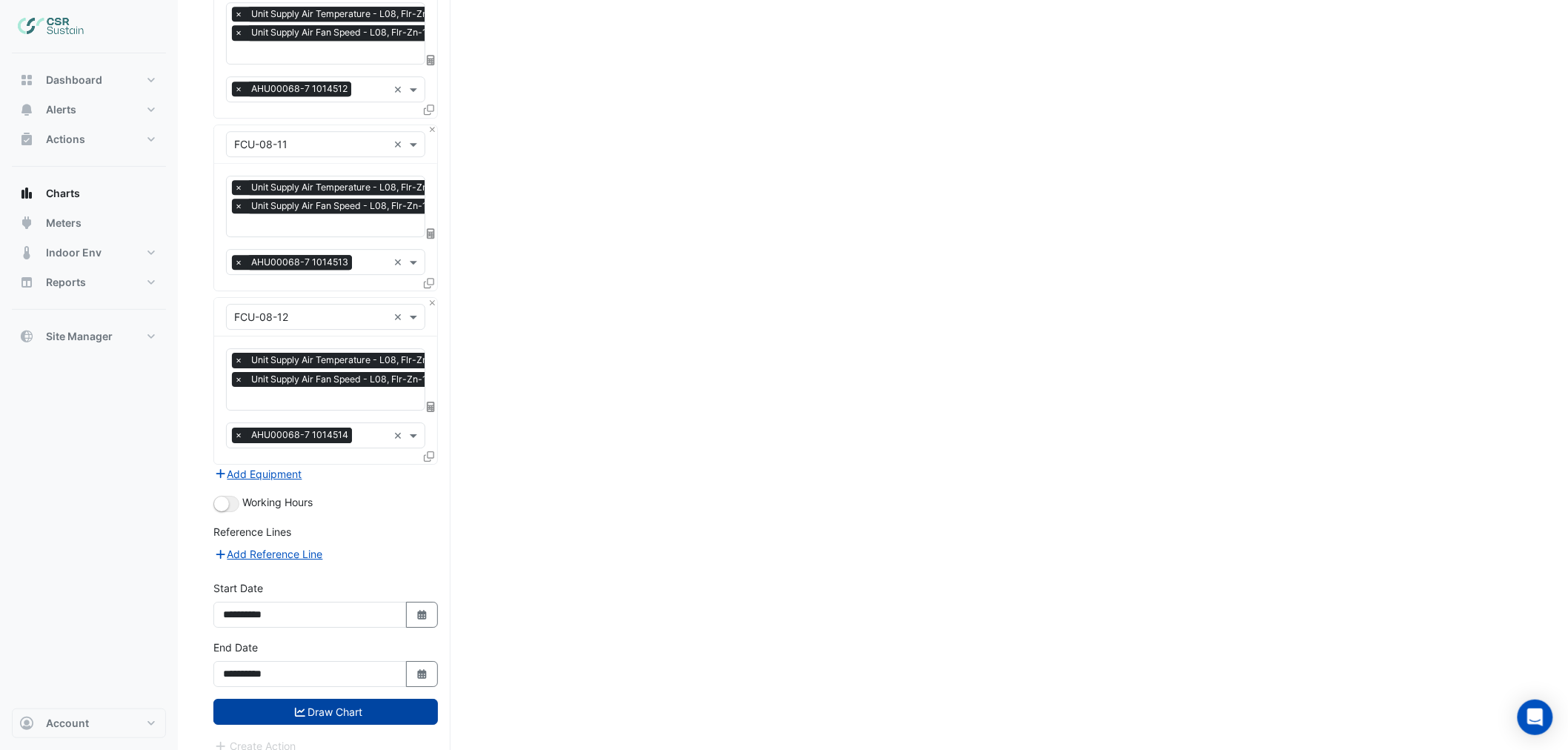
click at [392, 700] on button "Draw Chart" at bounding box center [325, 711] width 225 height 25
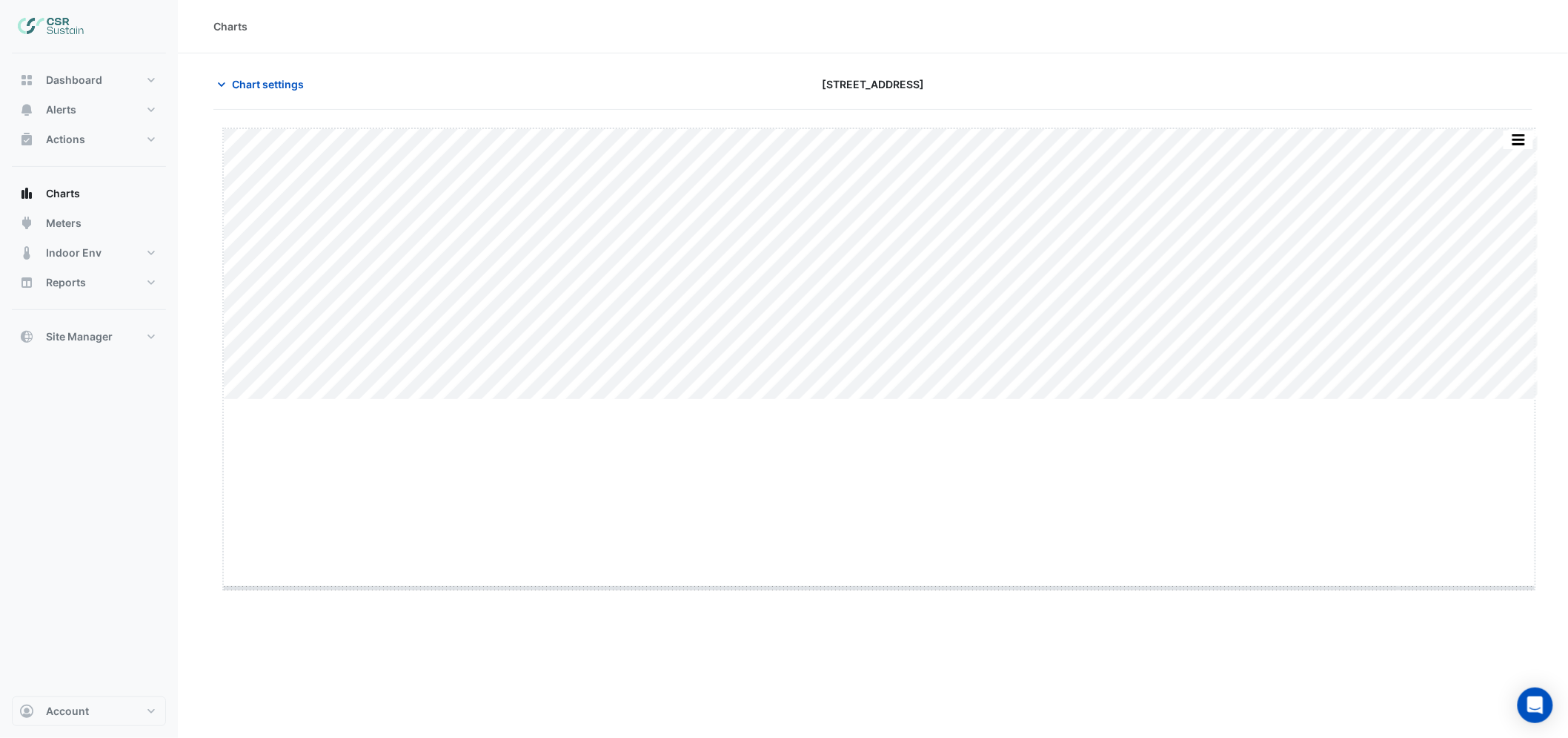
drag, startPoint x: 875, startPoint y: 400, endPoint x: 881, endPoint y: 587, distance: 187.1
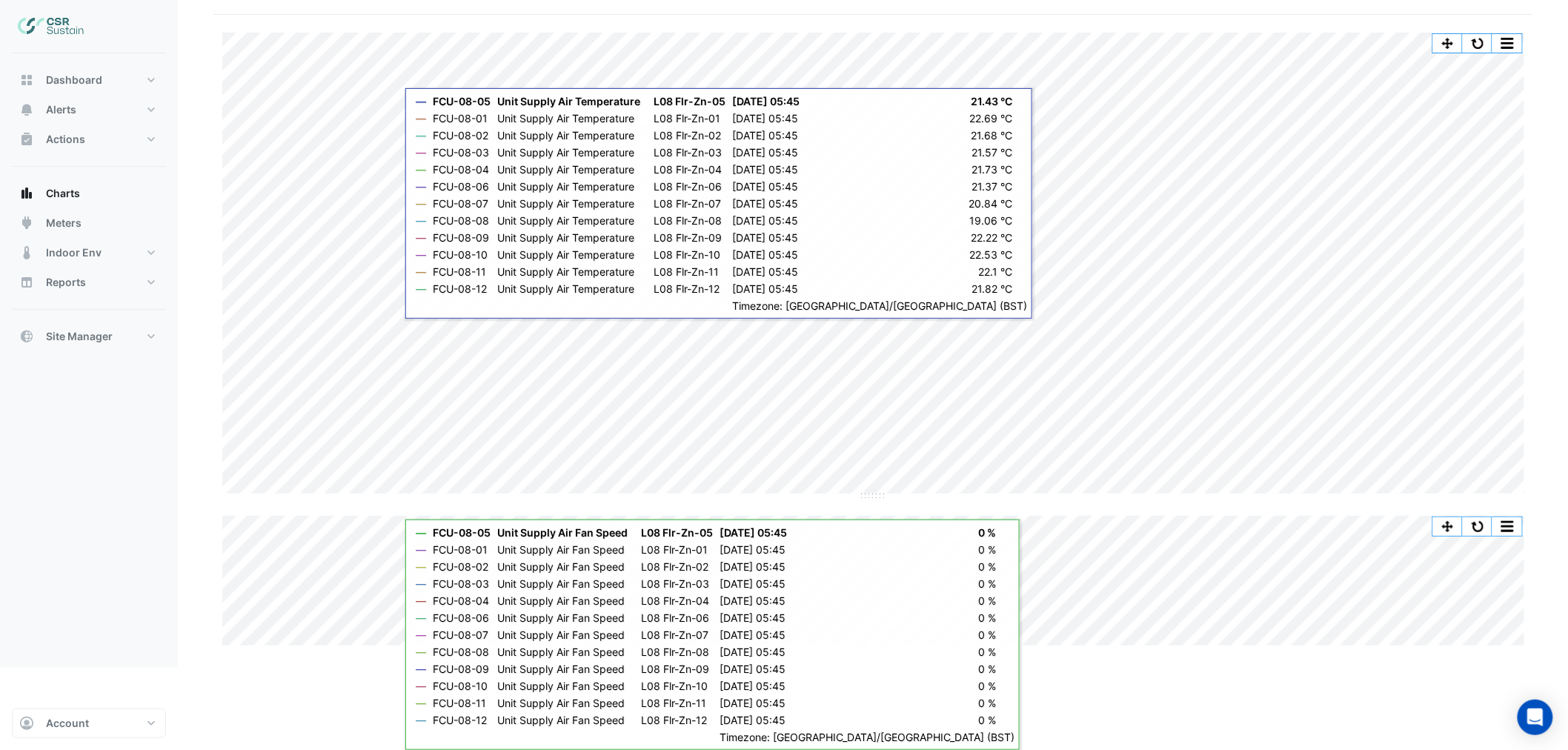
scroll to position [12, 0]
